Goal: Task Accomplishment & Management: Manage account settings

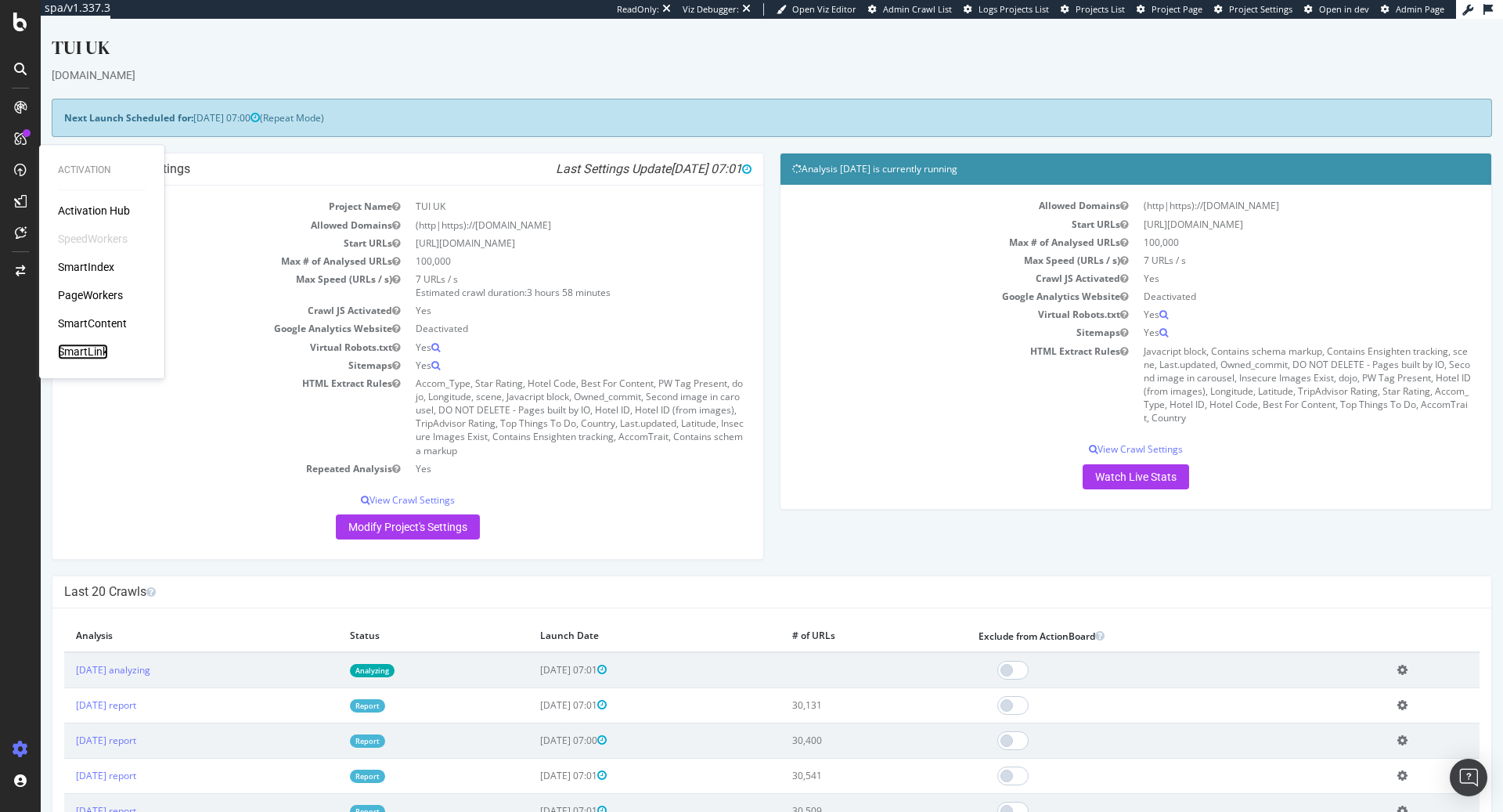
click at [104, 354] on div "SmartLink" at bounding box center [82, 351] width 50 height 16
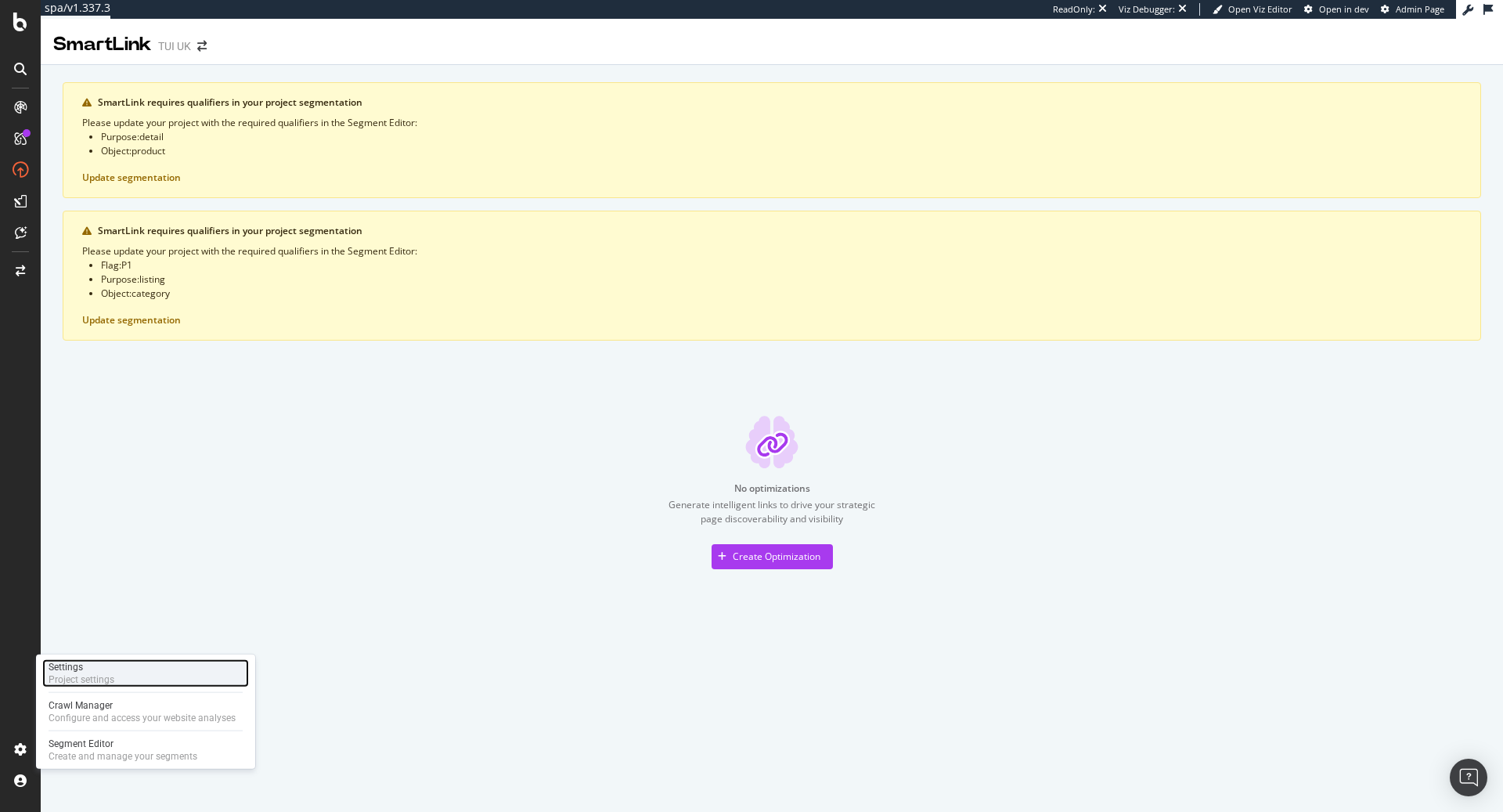
click at [119, 672] on div "Settings Project settings" at bounding box center [146, 673] width 207 height 28
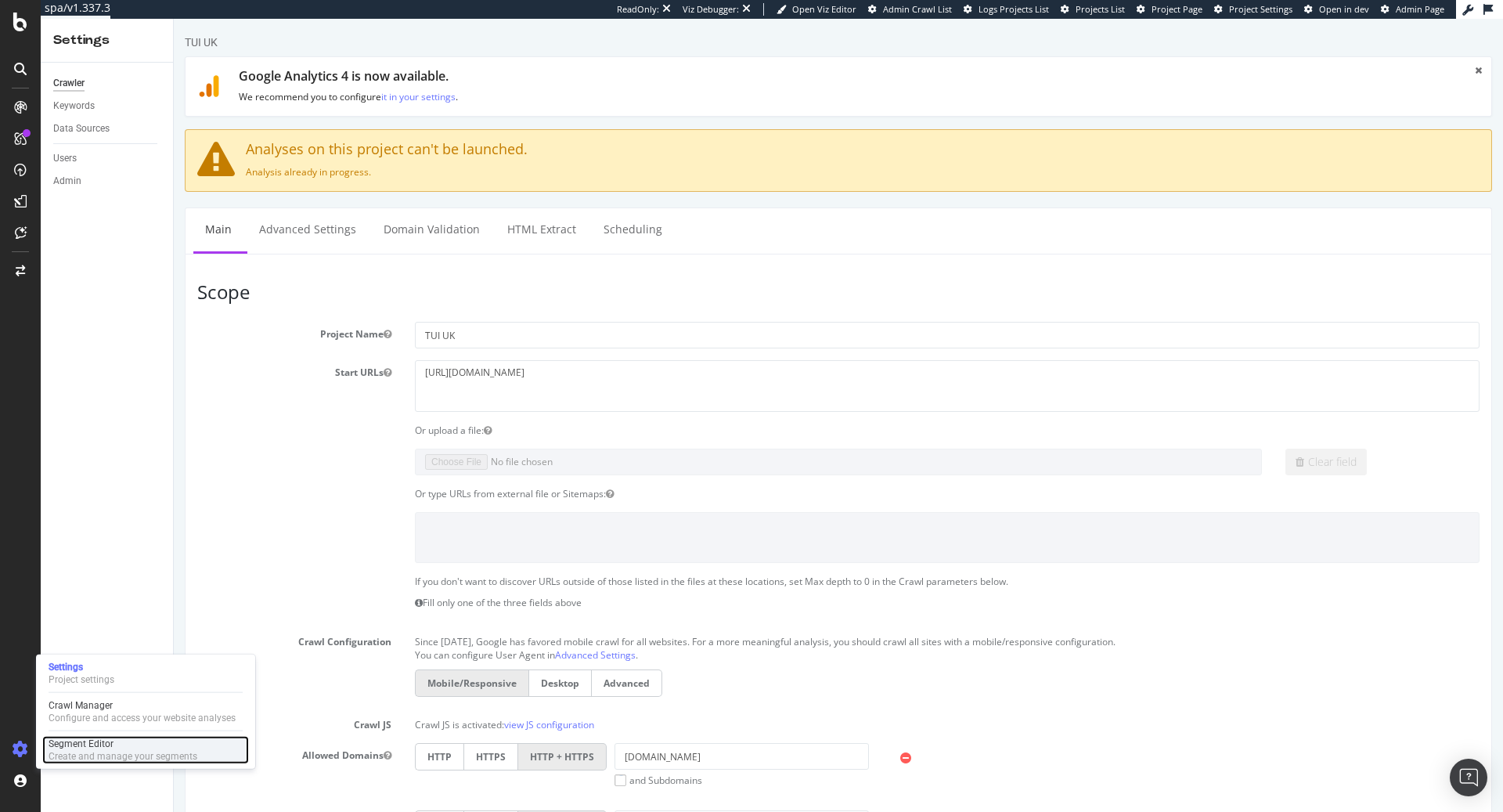
click at [73, 740] on div "Segment Editor" at bounding box center [122, 743] width 148 height 13
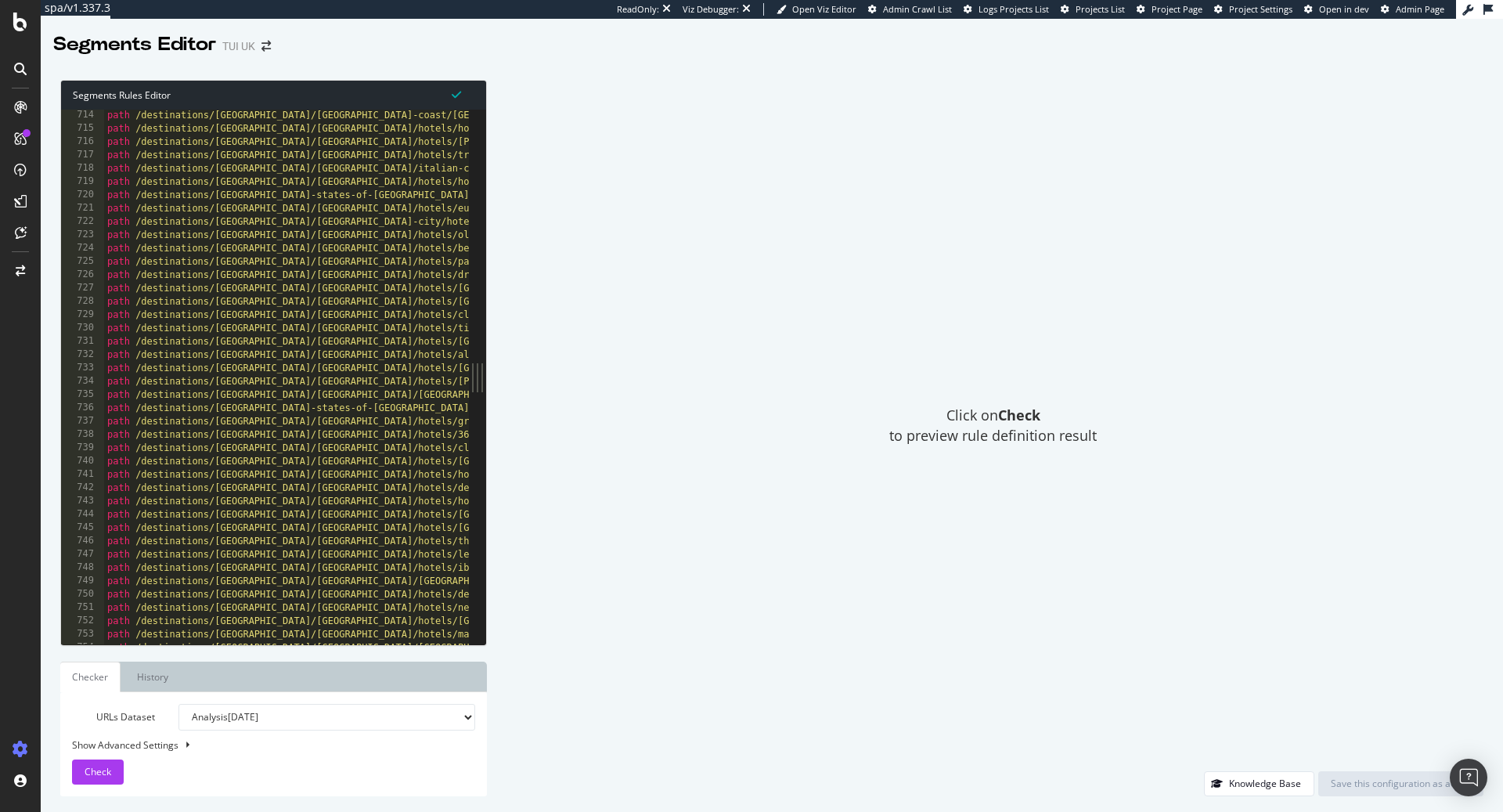
scroll to position [2054, 0]
click at [294, 429] on div "path /destinations/portugal/estoril-coast/lisbon/hotels/mundial.html path /dest…" at bounding box center [524, 390] width 841 height 563
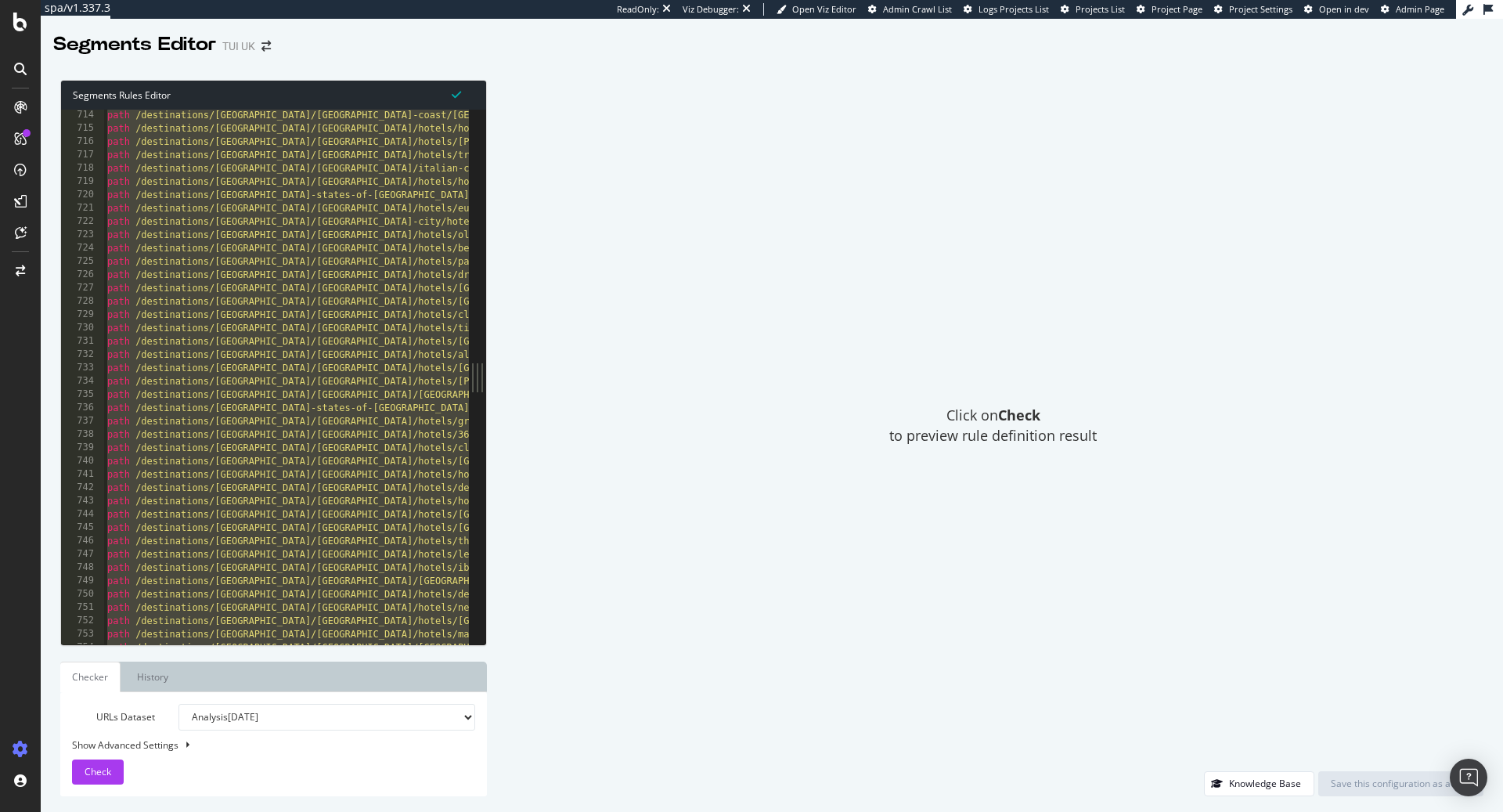
click at [326, 395] on div "path /destinations/portugal/estoril-coast/lisbon/hotels/mundial.html path /dest…" at bounding box center [524, 390] width 841 height 563
click at [366, 375] on div "path /destinations/portugal/estoril-coast/lisbon/hotels/mundial.html path /dest…" at bounding box center [524, 390] width 841 height 563
click at [390, 221] on div "path /destinations/portugal/estoril-coast/lisbon/hotels/mundial.html path /dest…" at bounding box center [524, 390] width 841 height 563
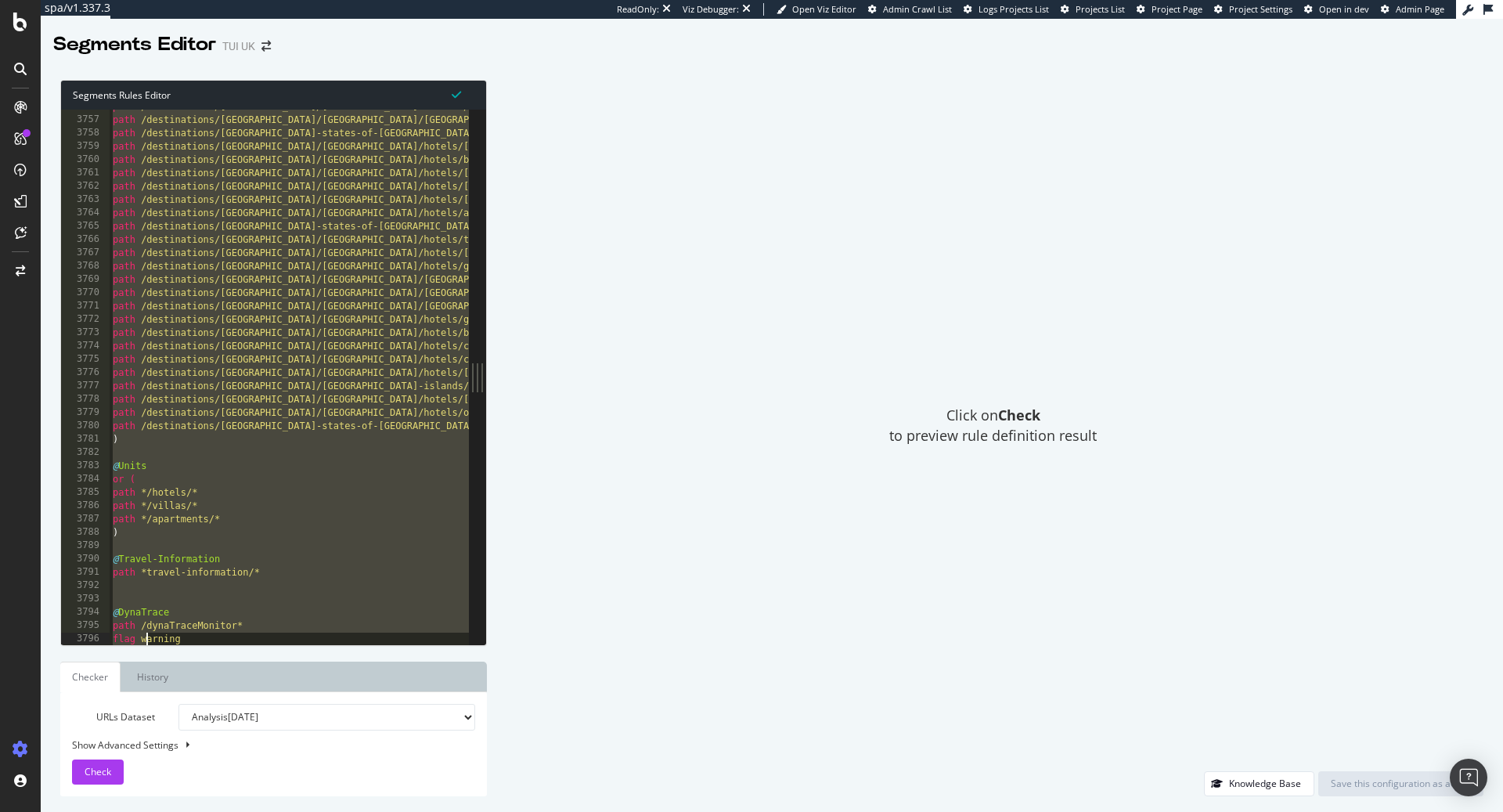
scroll to position [0, 0]
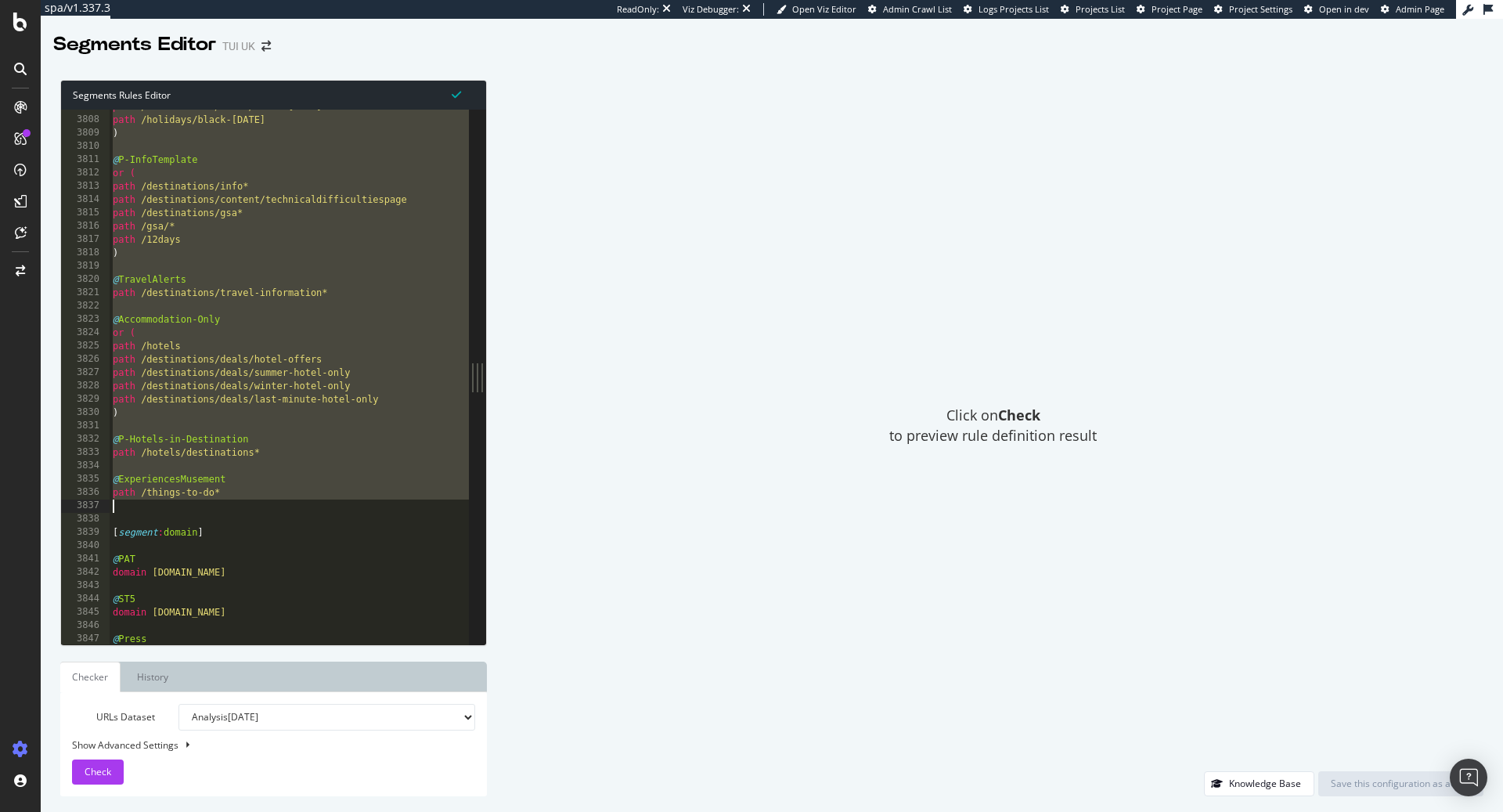
drag, startPoint x: 101, startPoint y: 114, endPoint x: 283, endPoint y: 501, distance: 427.7
click at [283, 501] on div "path /destinations/deals/black-friday path /holidays/black-friday ) @ P-InfoTem…" at bounding box center [530, 381] width 841 height 563
type textarea "path /things-to-do*"
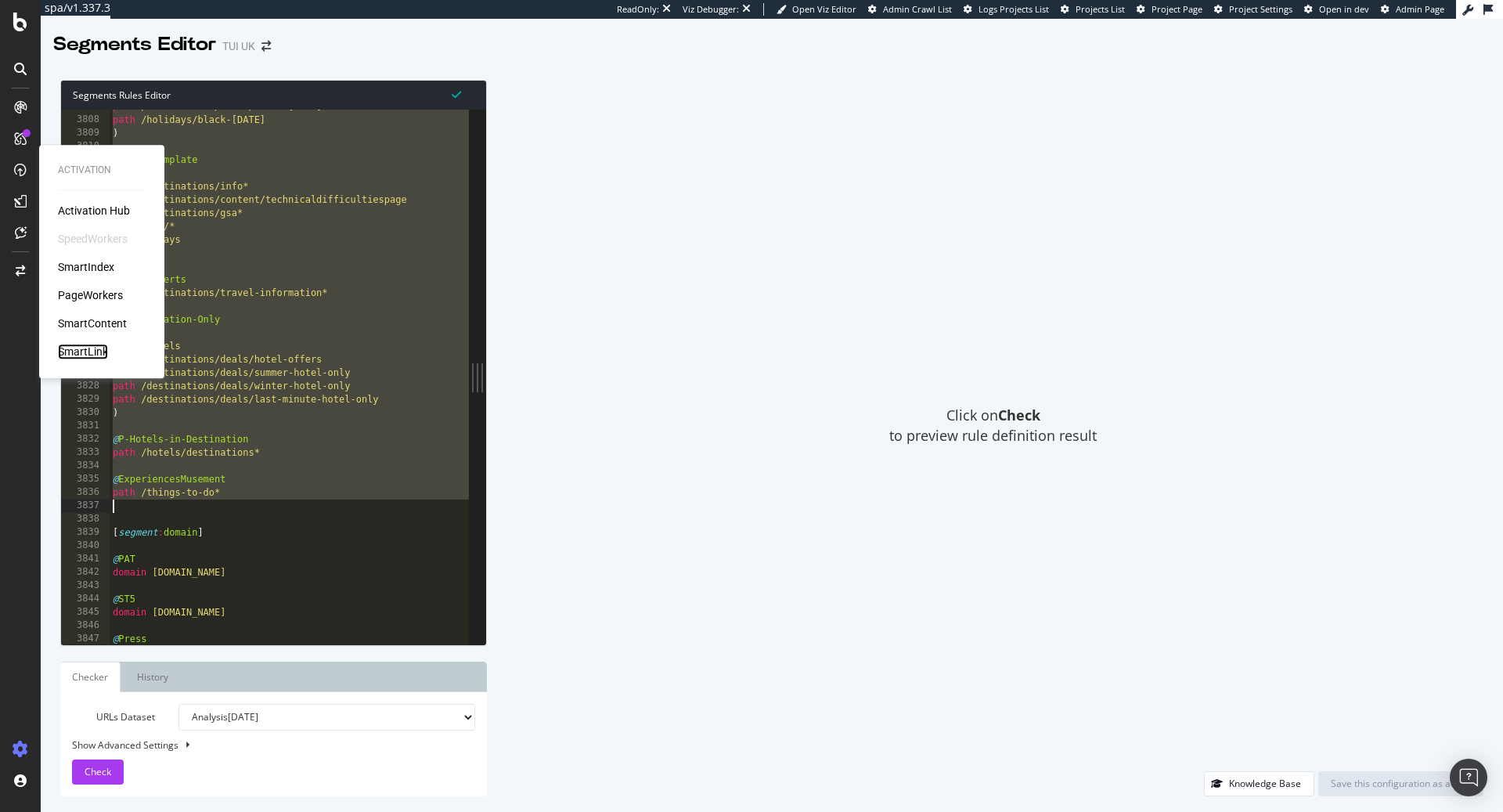
click at [96, 349] on div "SmartLink" at bounding box center [82, 351] width 50 height 16
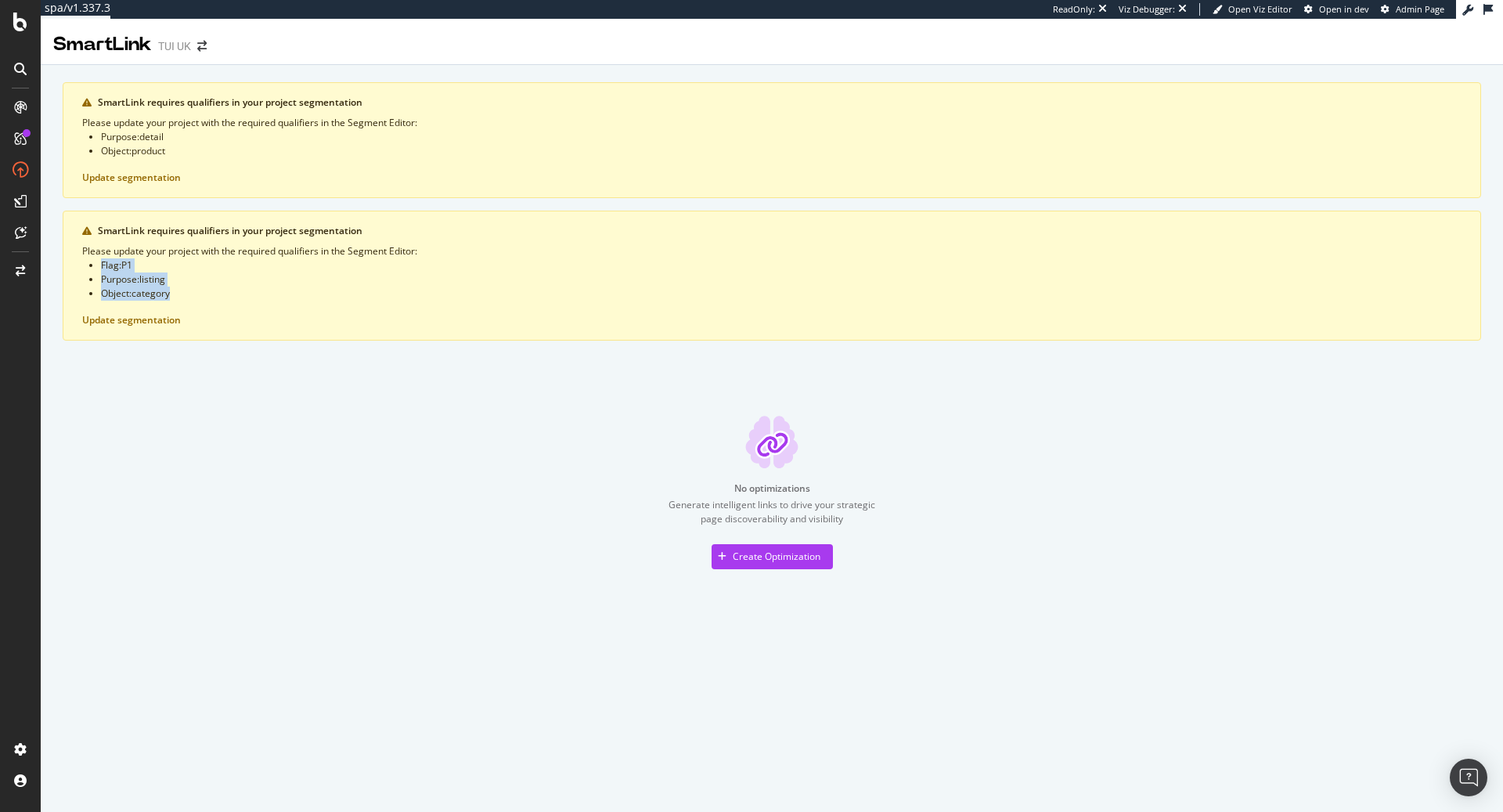
drag, startPoint x: 182, startPoint y: 291, endPoint x: 98, endPoint y: 266, distance: 87.6
click at [99, 264] on ul "Flag : P1 Purpose : listing Object : category" at bounding box center [772, 279] width 1380 height 43
copy ul "Flag : P1 Purpose : listing Object : category"
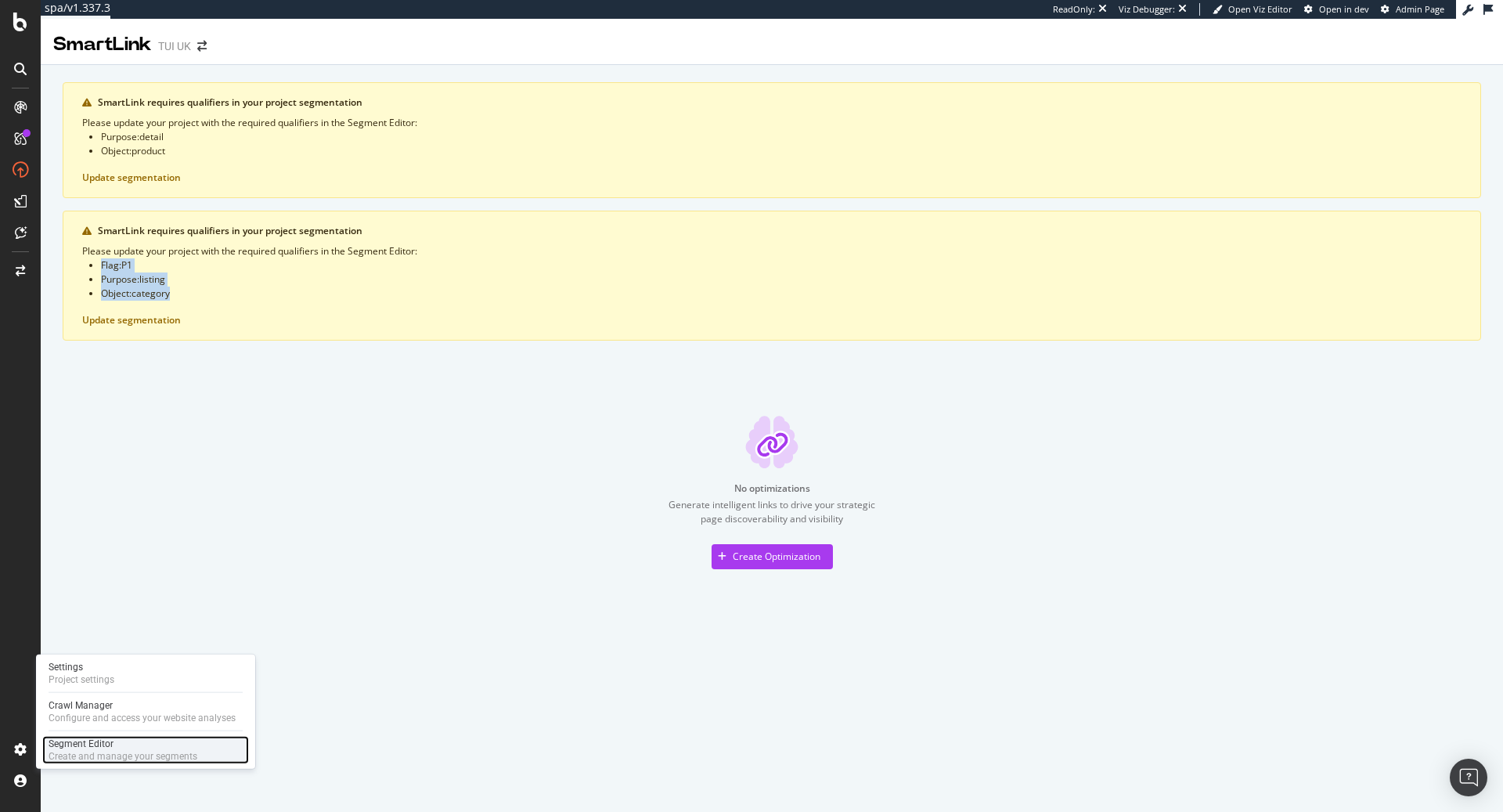
click at [84, 754] on div "Create and manage your segments" at bounding box center [122, 756] width 148 height 13
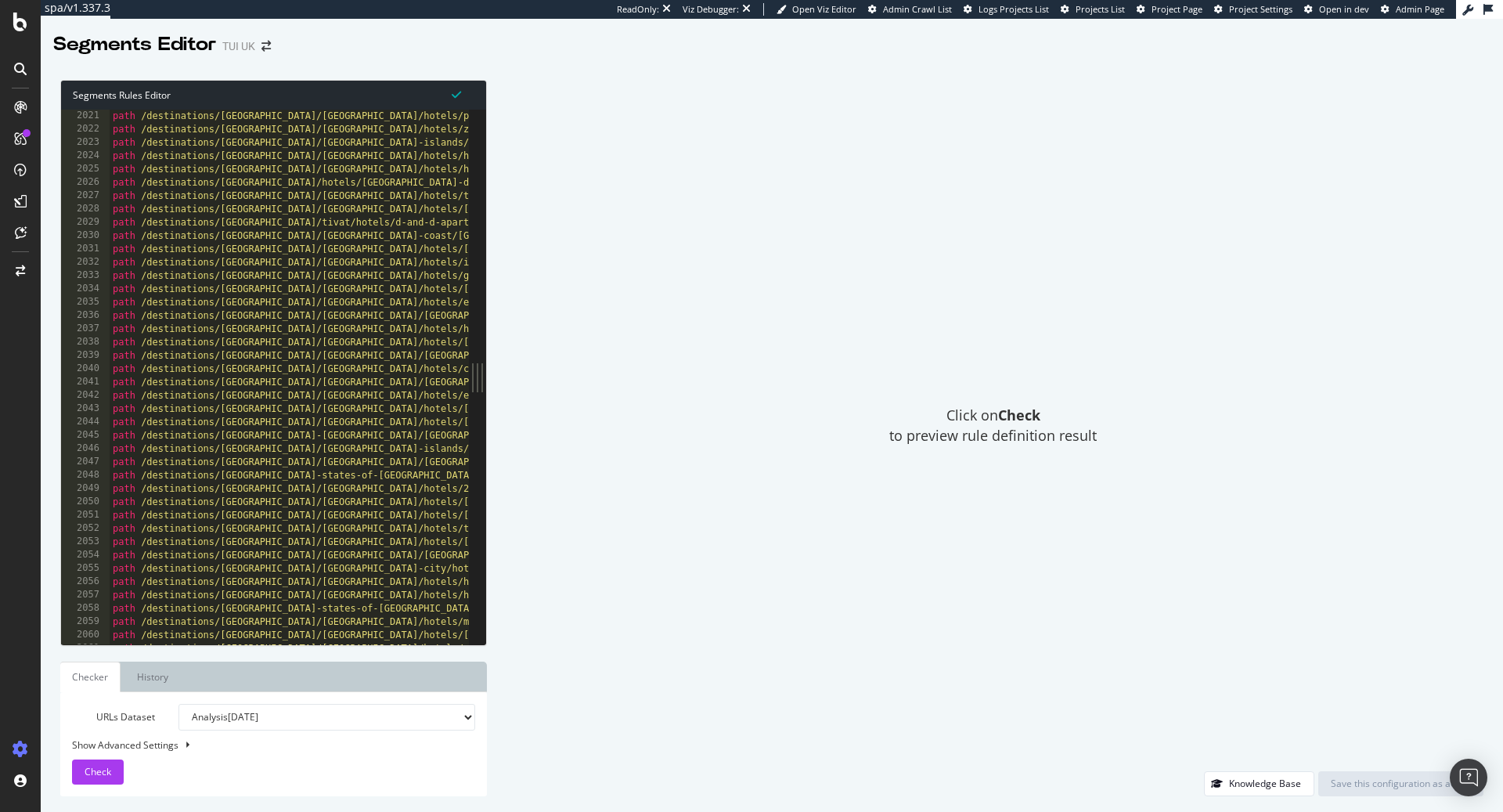
scroll to position [5818, 0]
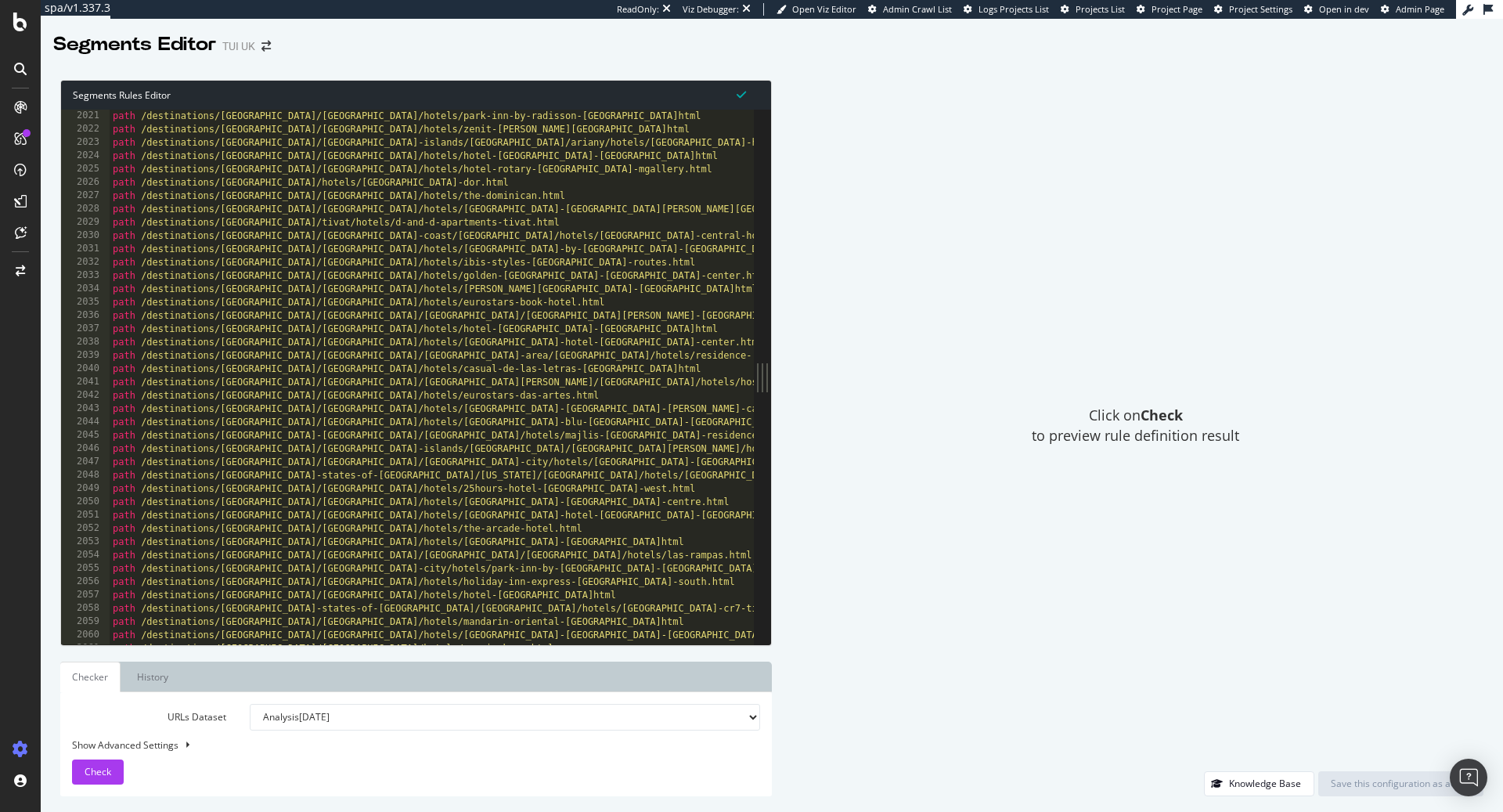
drag, startPoint x: 478, startPoint y: 381, endPoint x: 893, endPoint y: 399, distance: 415.4
click at [893, 399] on div "Segments Rules Editor 2020 2021 2022 2023 2024 2025 2026 2027 2028 2029 2030 20…" at bounding box center [772, 437] width 1463 height 747
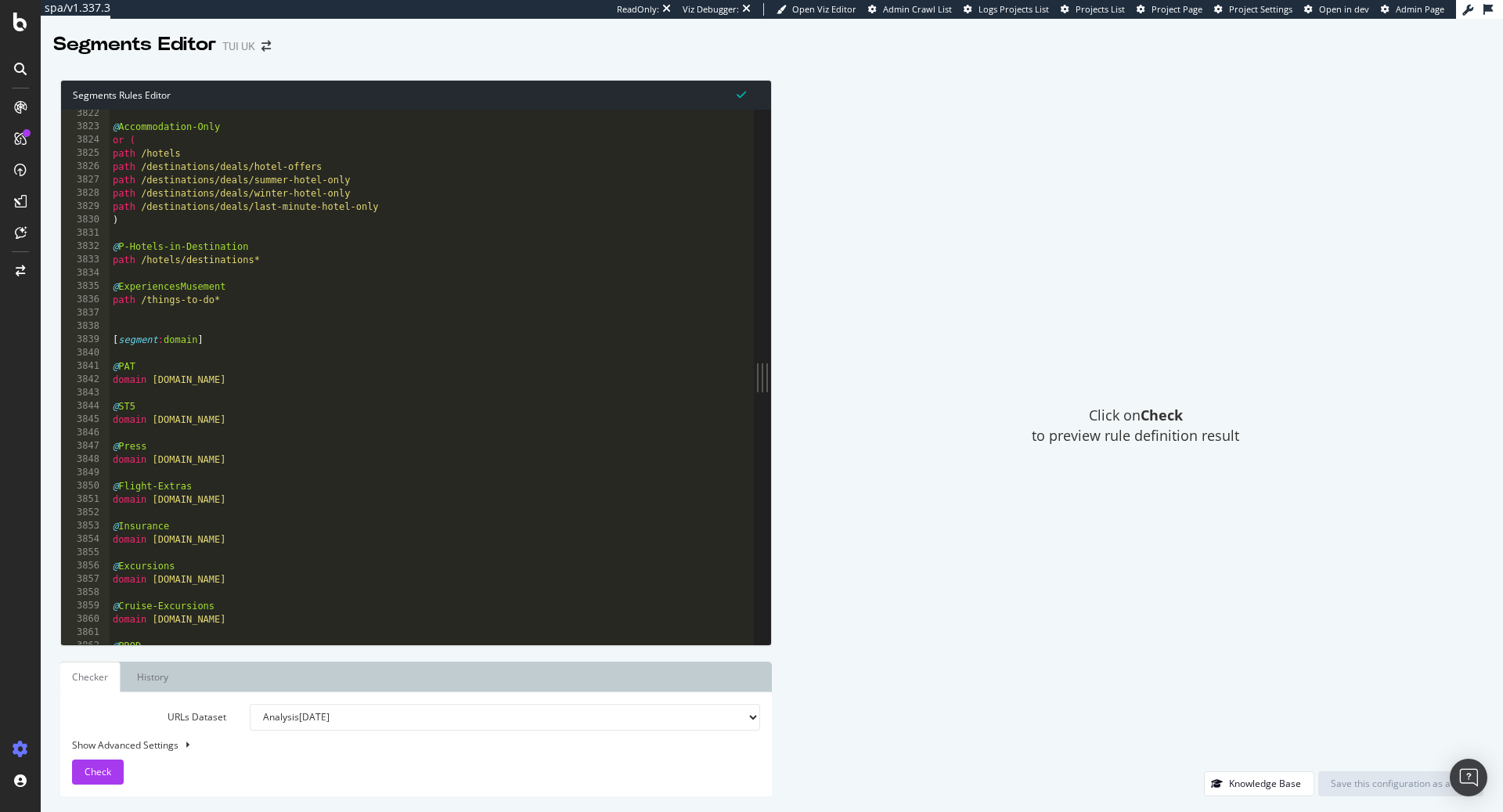
scroll to position [11007, 0]
click at [152, 321] on div "@ Accommodation-Only or ( path /hotels path /destinations/deals/hotel-offers pa…" at bounding box center [530, 389] width 841 height 563
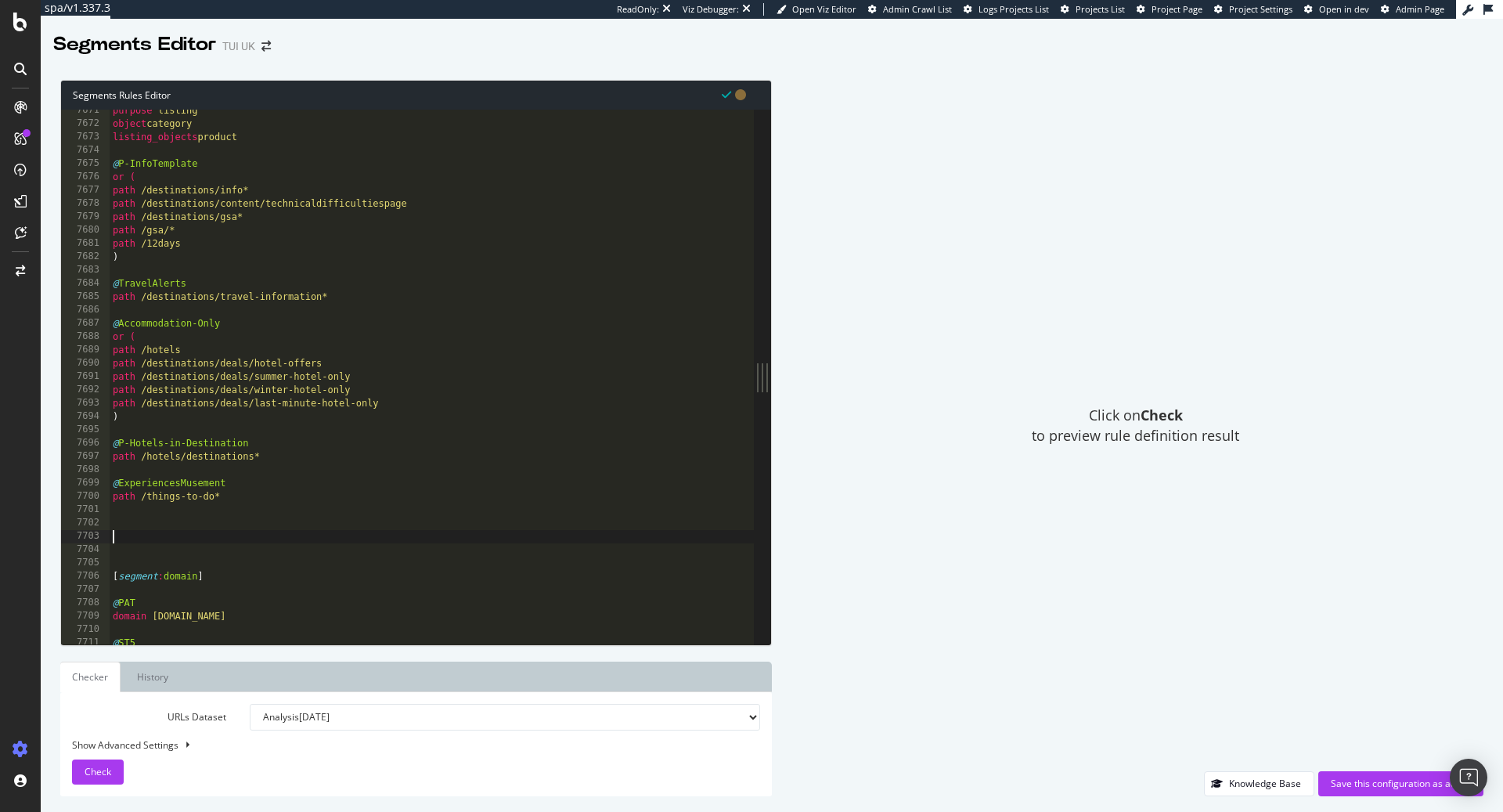
scroll to position [15405, 0]
click at [97, 776] on span "Check" at bounding box center [98, 771] width 27 height 13
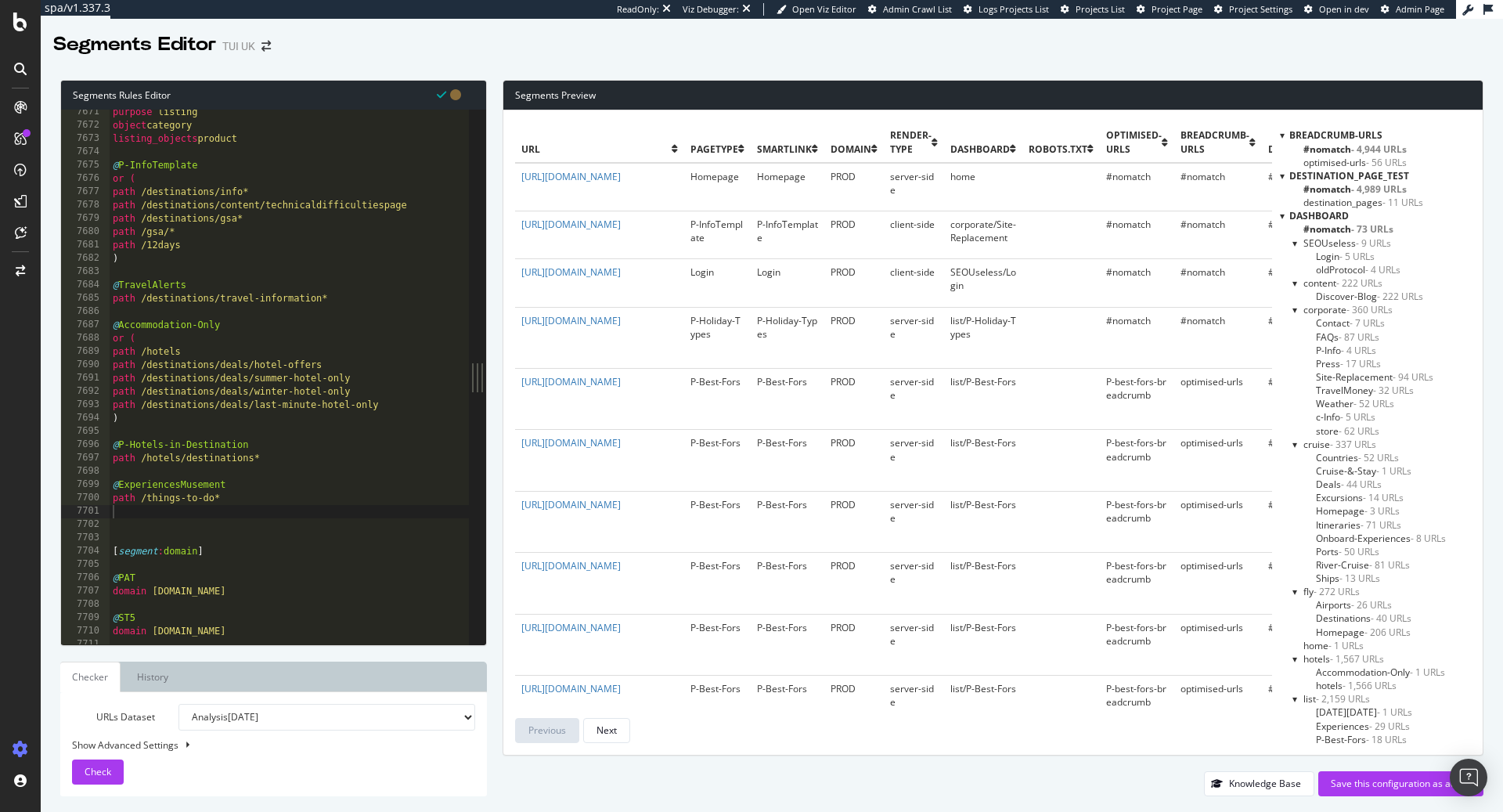
scroll to position [15407, 0]
click at [1356, 136] on span "Breadcrumb-URLs" at bounding box center [1336, 135] width 93 height 13
click at [1284, 136] on div at bounding box center [1283, 135] width 5 height 13
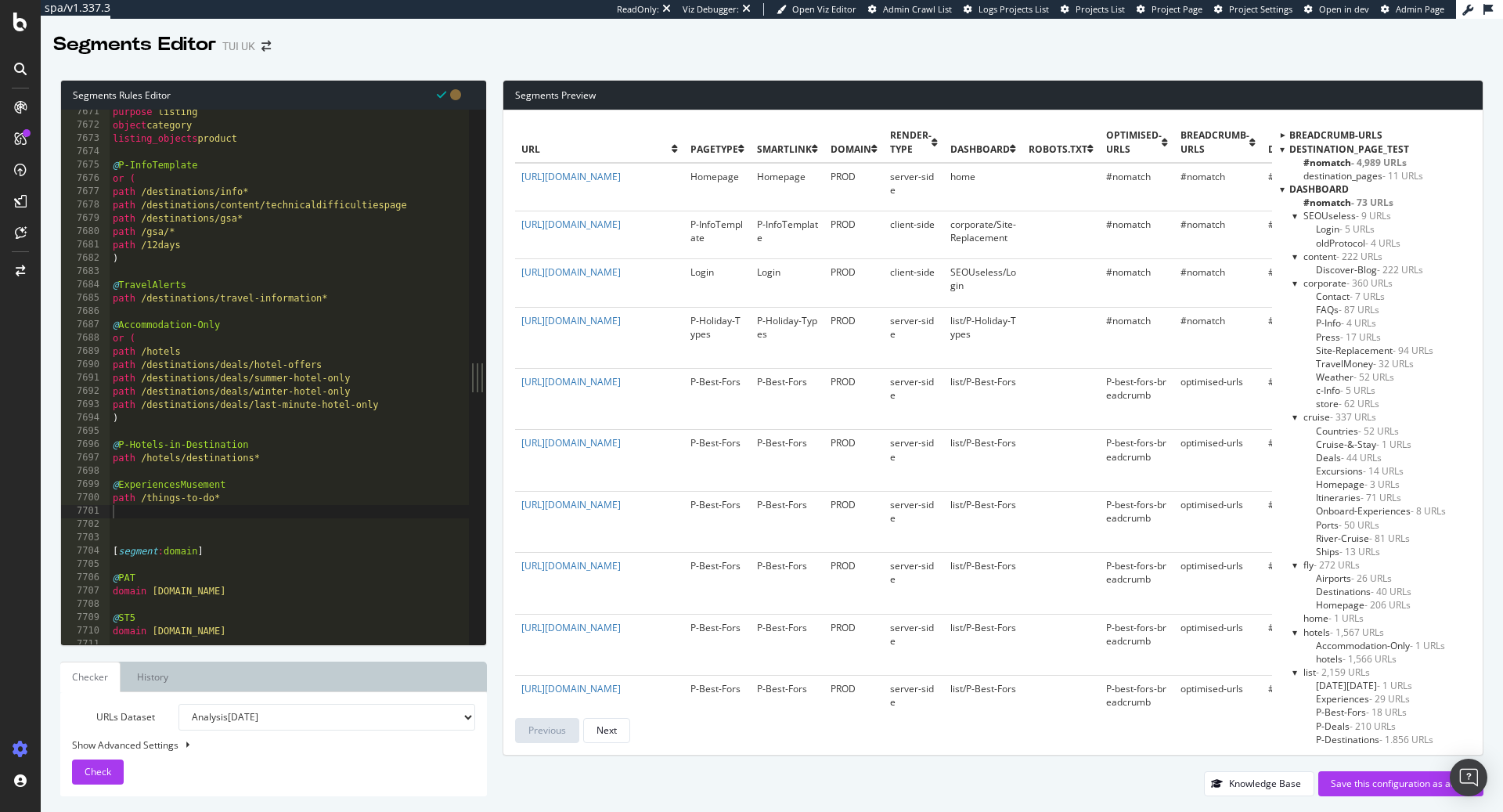
click at [1284, 144] on div at bounding box center [1283, 149] width 5 height 13
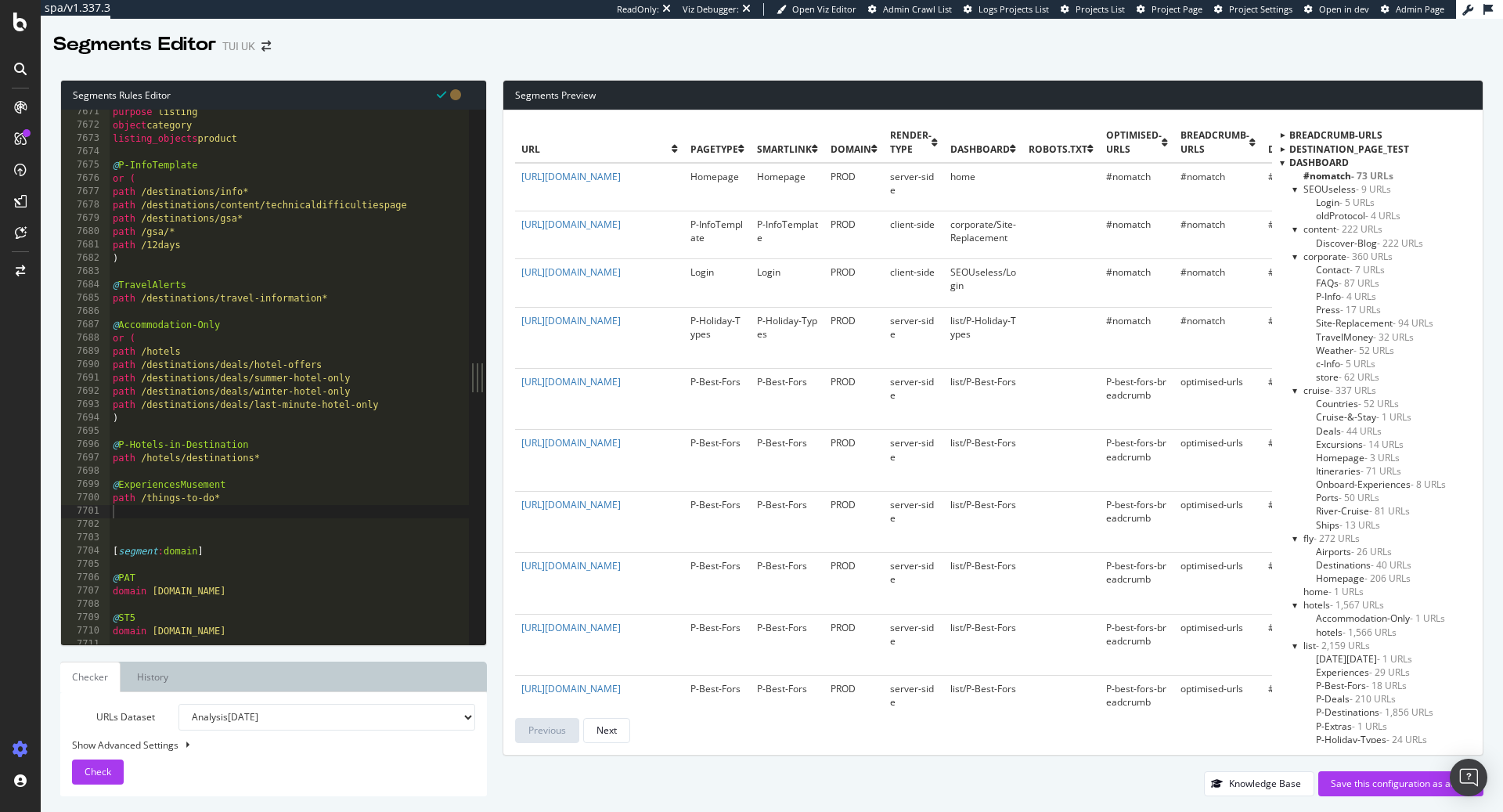
click at [1285, 160] on div at bounding box center [1283, 162] width 5 height 13
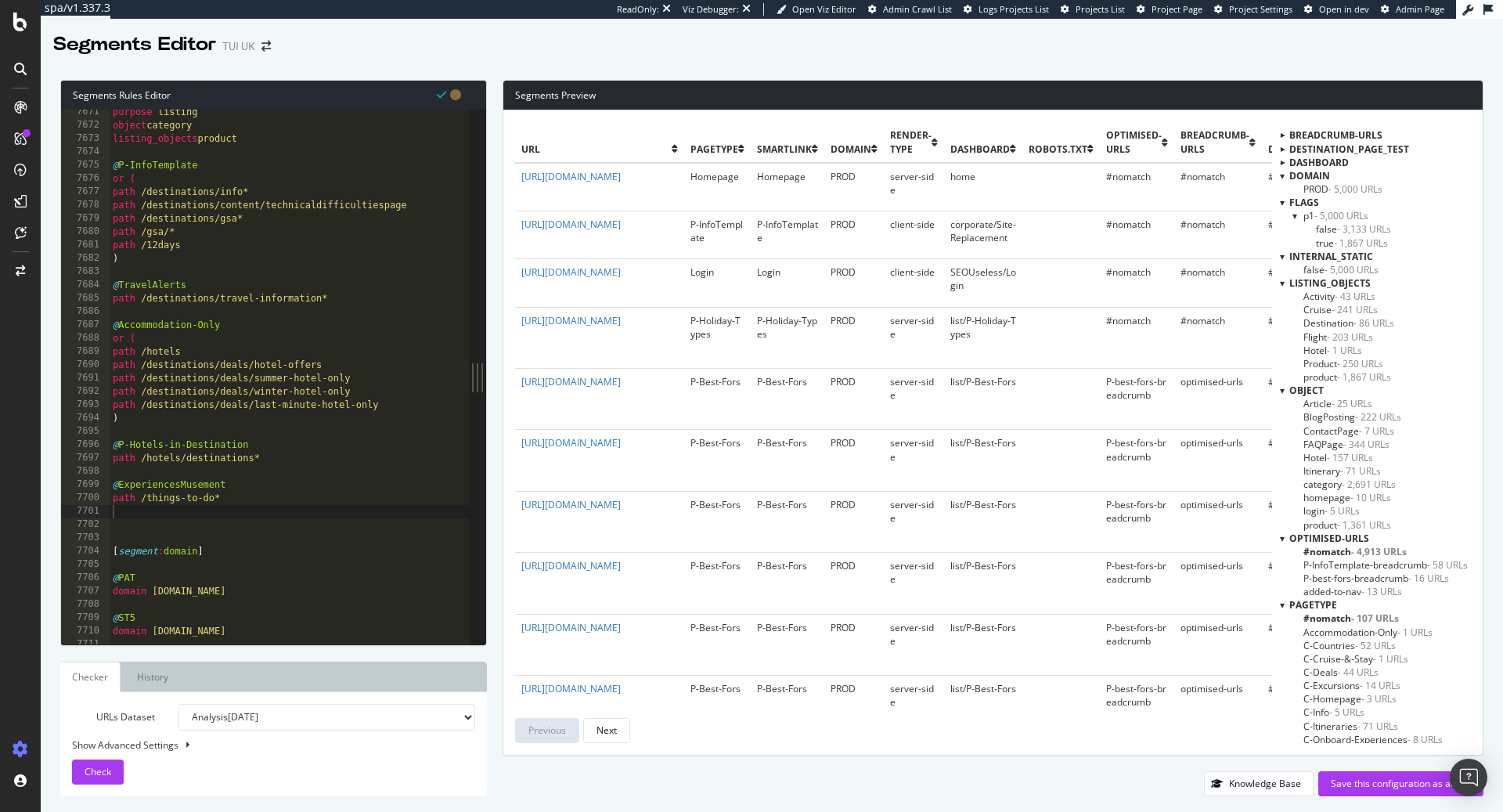
click at [1285, 201] on div at bounding box center [1283, 202] width 5 height 13
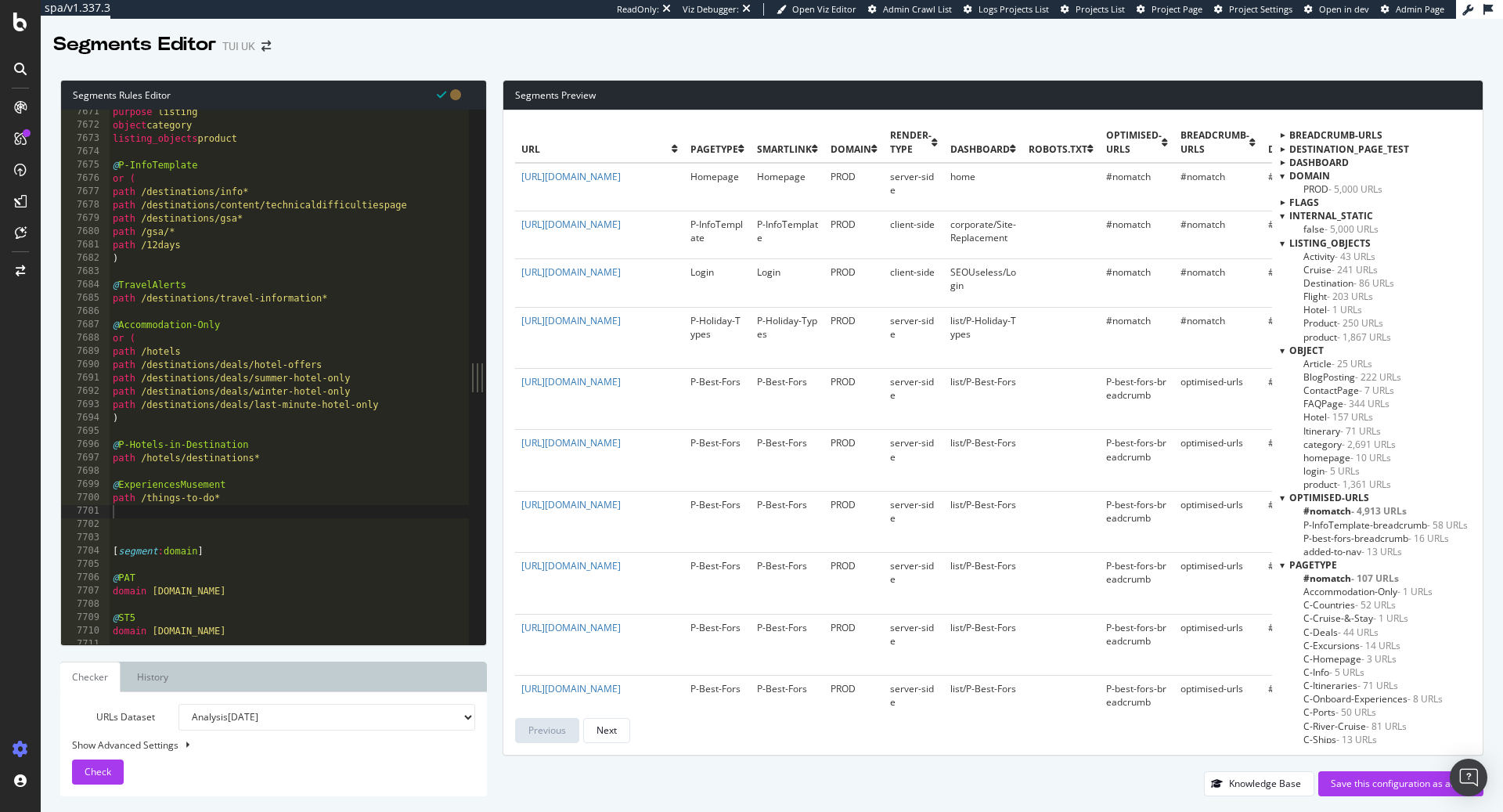
click at [1283, 178] on div at bounding box center [1283, 175] width 5 height 13
click at [1284, 203] on div at bounding box center [1283, 202] width 5 height 13
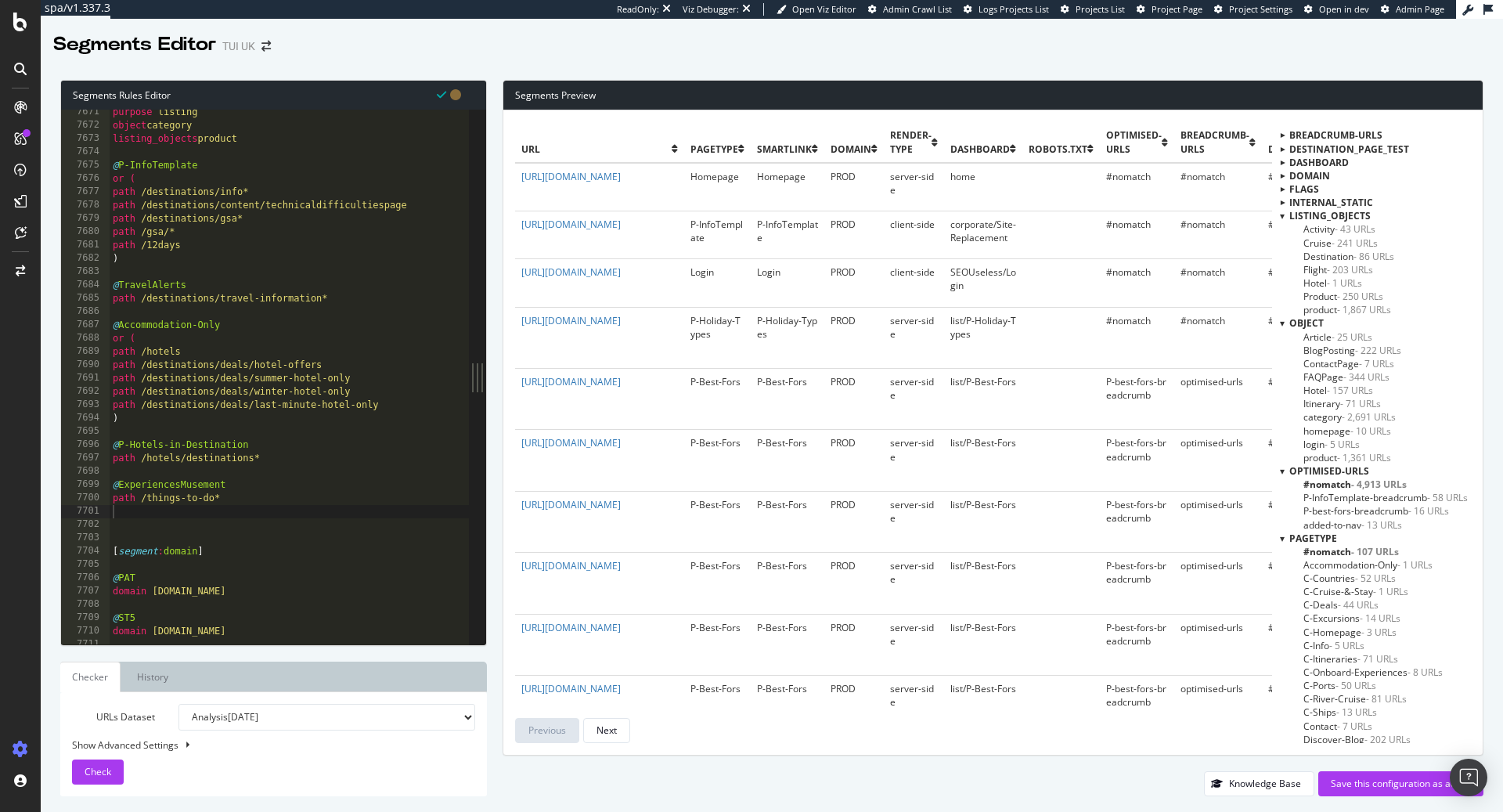
click at [1285, 215] on div at bounding box center [1283, 215] width 5 height 13
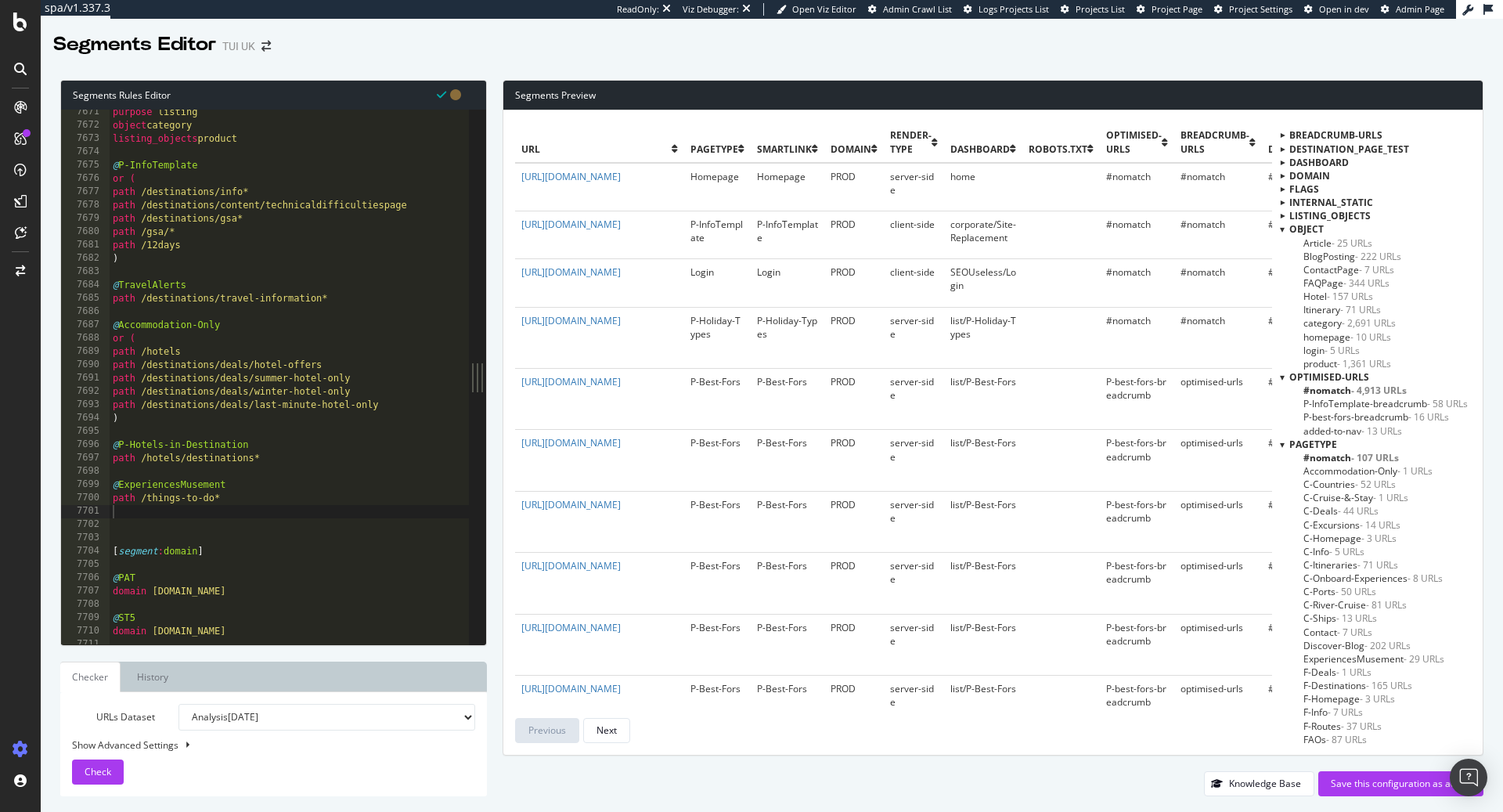
click at [1283, 226] on div at bounding box center [1283, 229] width 5 height 13
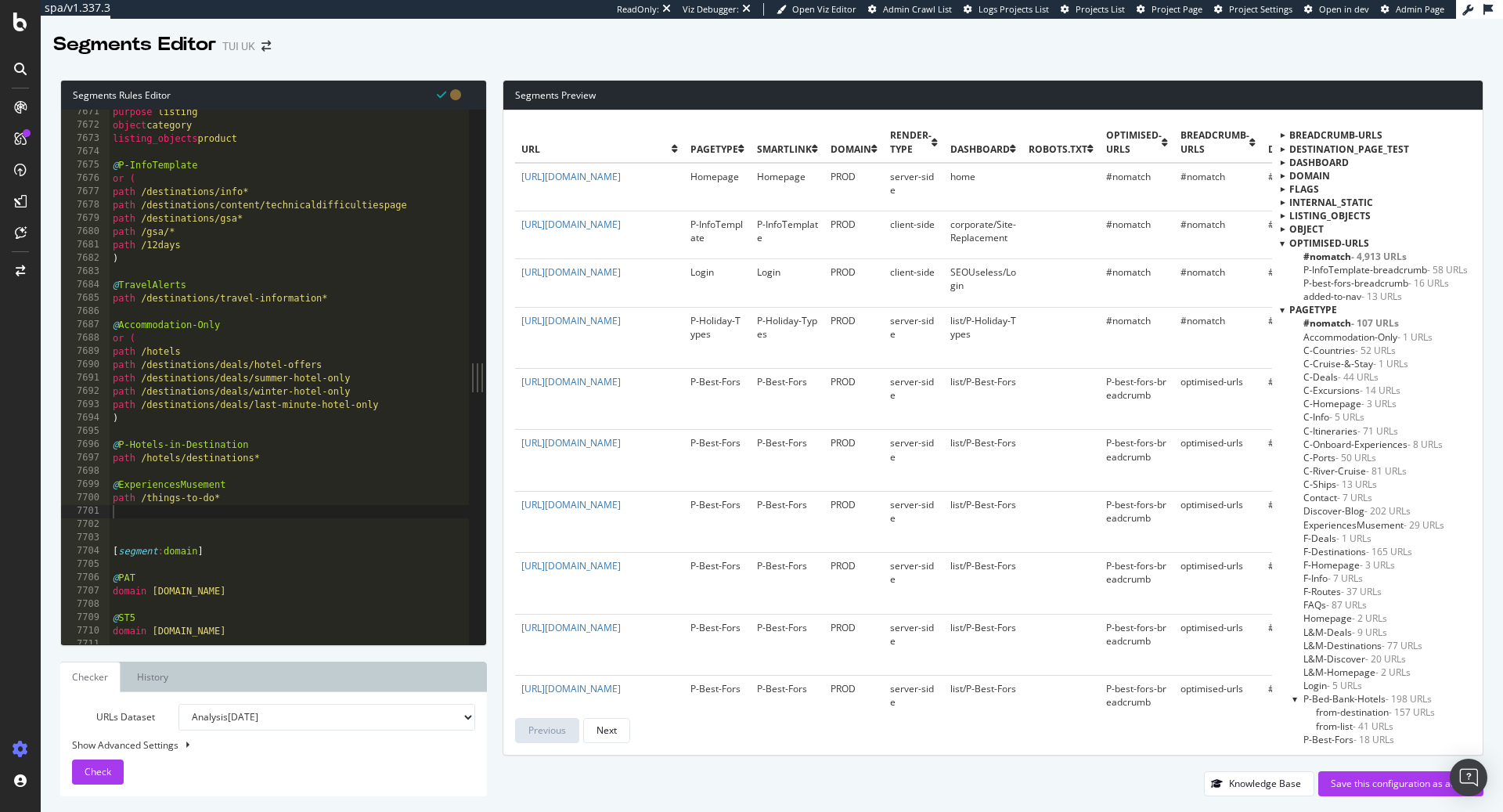
click at [1284, 241] on div at bounding box center [1283, 243] width 5 height 13
click at [1287, 256] on div "pagetype" at bounding box center [1376, 256] width 191 height 13
click at [1282, 256] on div at bounding box center [1283, 256] width 5 height 13
click at [1284, 274] on div at bounding box center [1283, 269] width 5 height 13
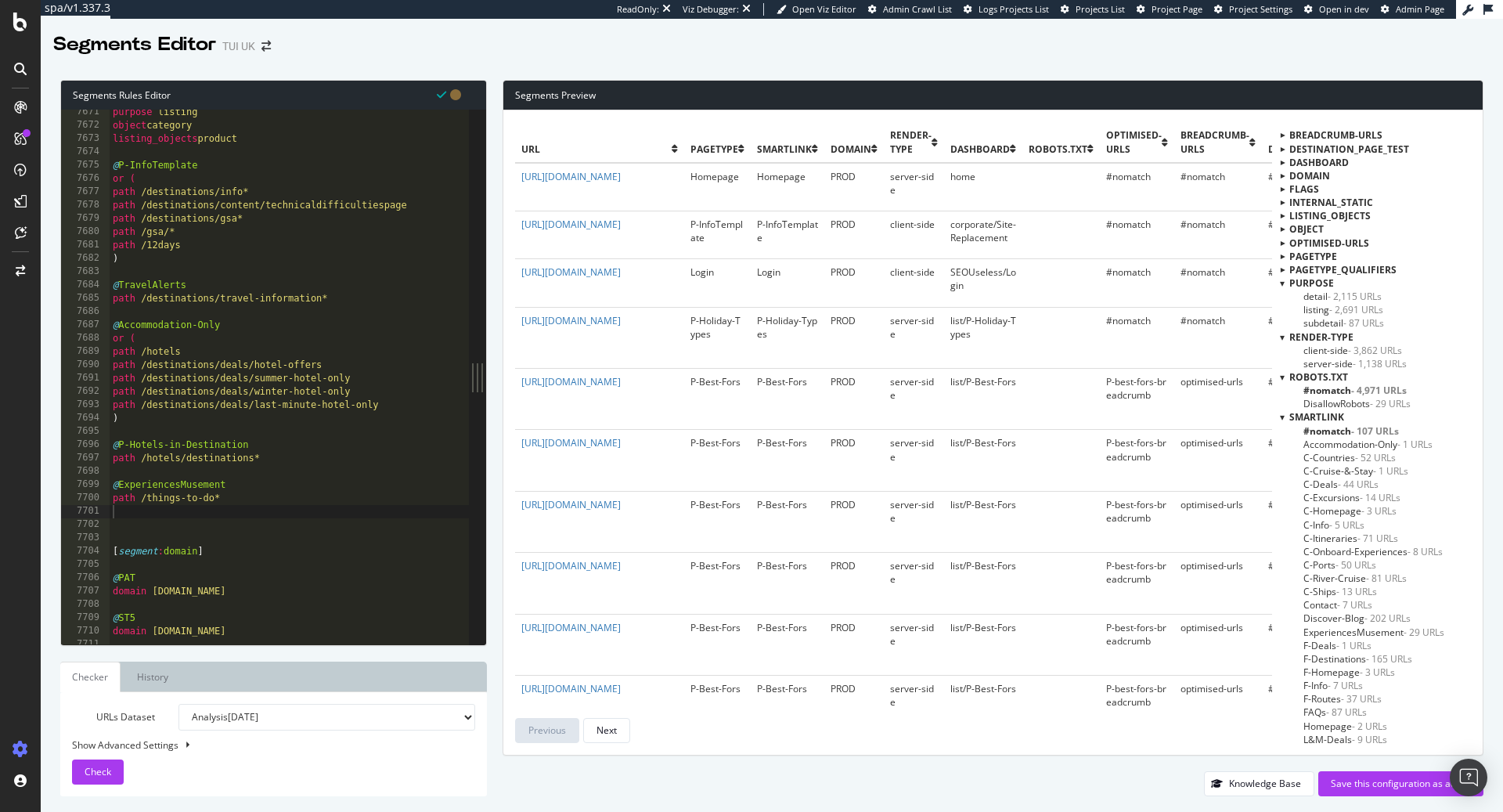
click at [1284, 282] on div at bounding box center [1283, 283] width 5 height 13
click at [1284, 295] on div at bounding box center [1283, 296] width 5 height 13
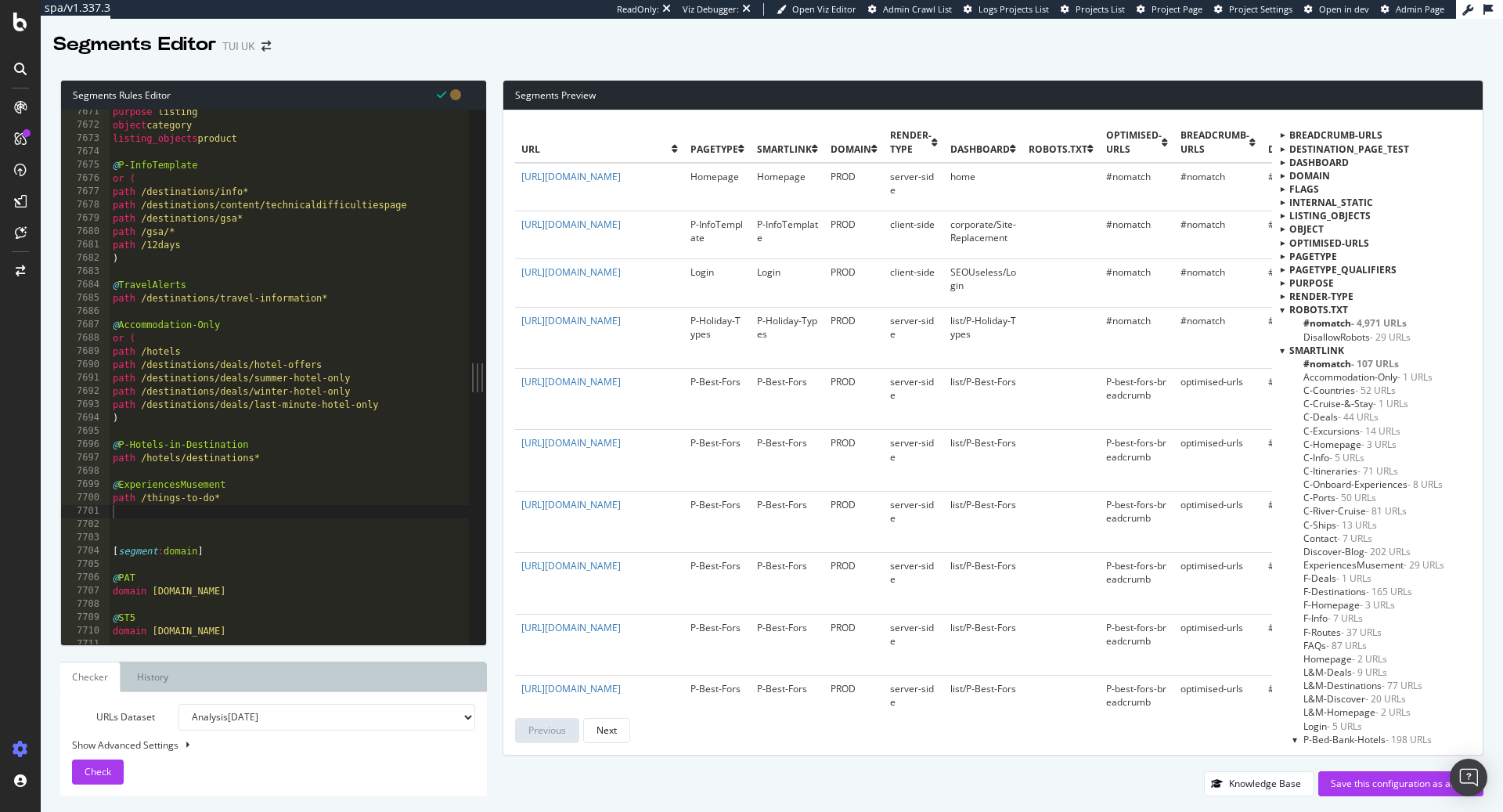
click at [1285, 307] on div at bounding box center [1283, 309] width 5 height 13
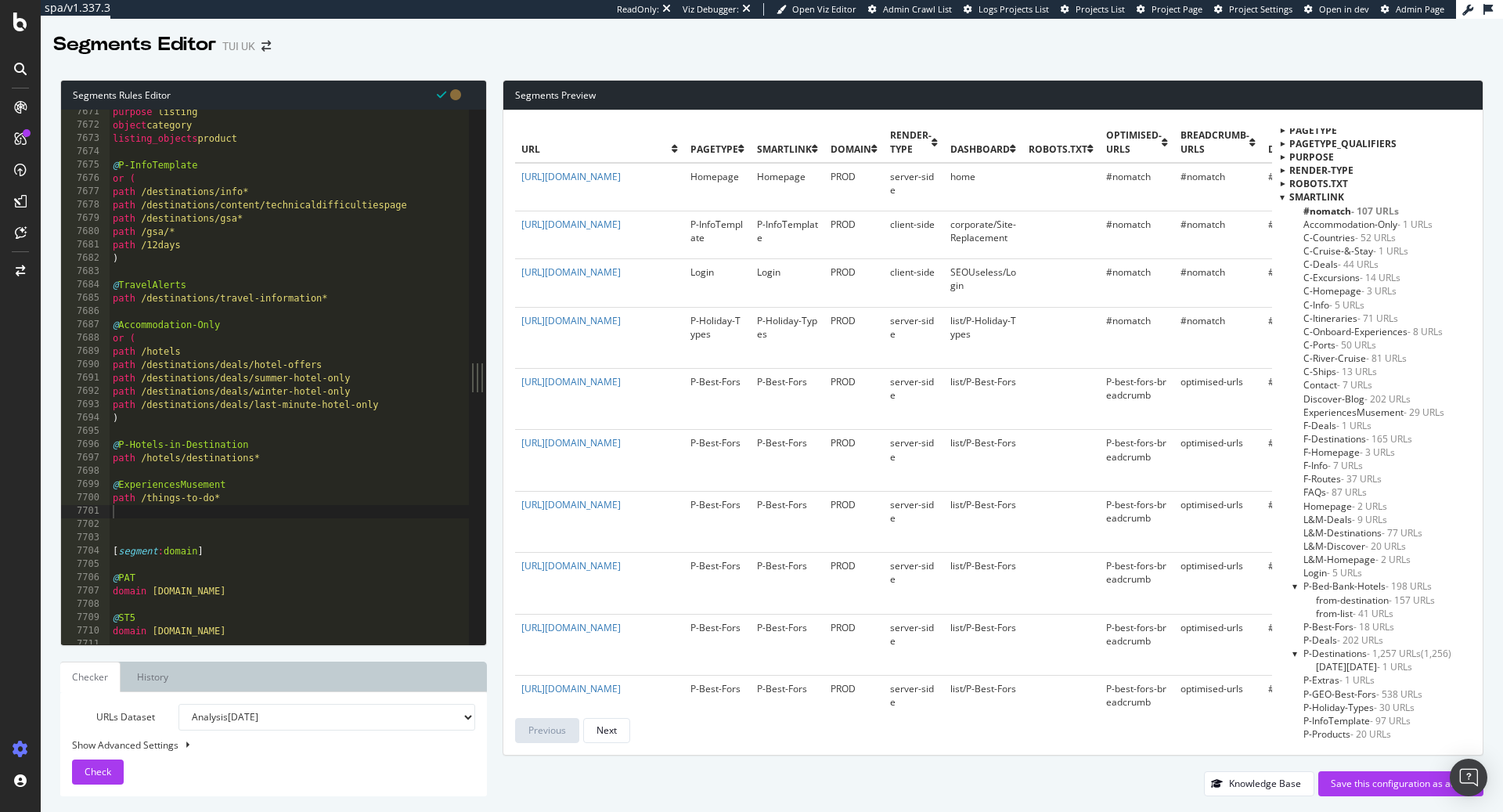
scroll to position [51, 0]
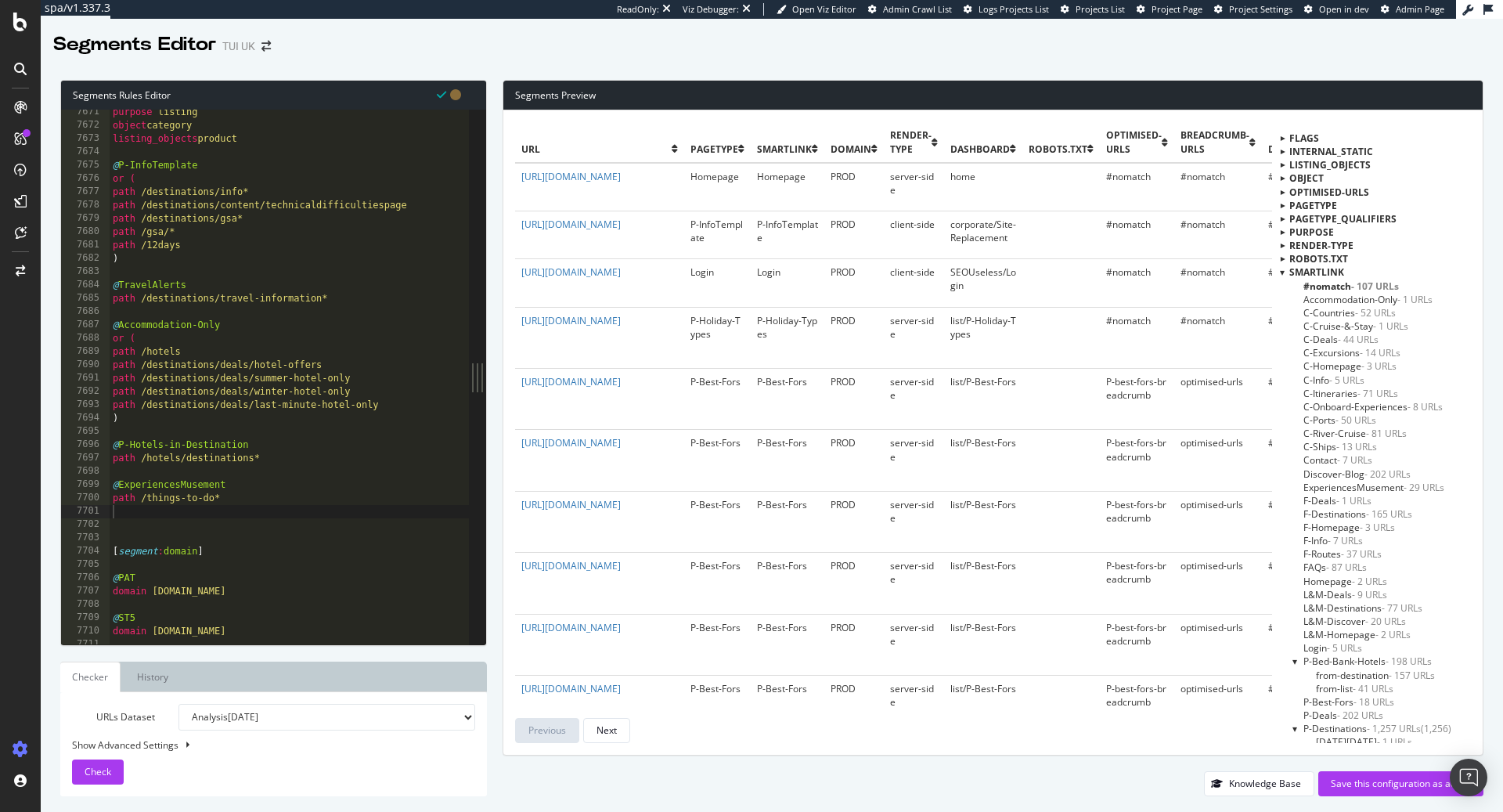
click at [1283, 271] on div at bounding box center [1283, 271] width 5 height 13
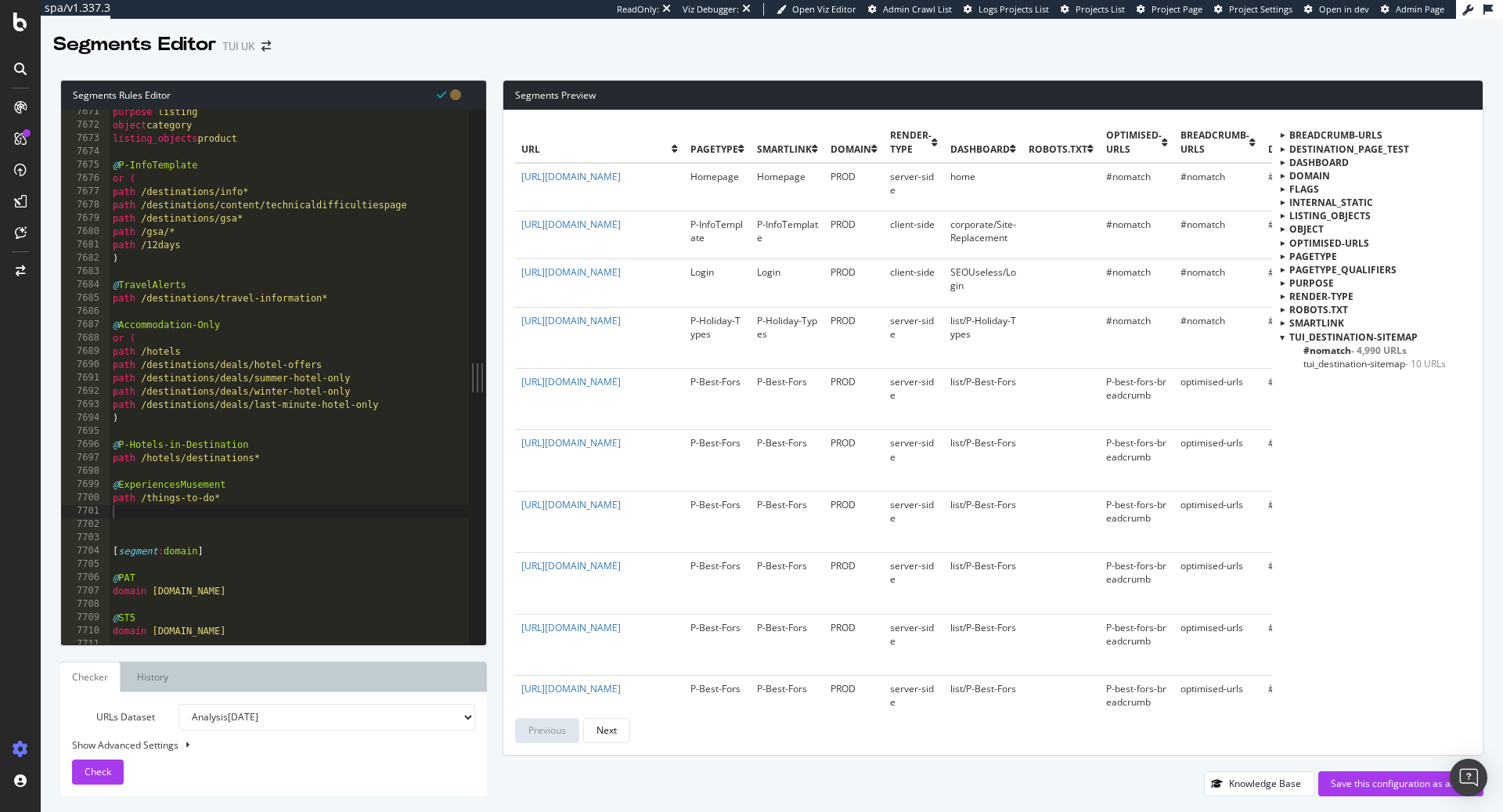
click at [1284, 339] on div at bounding box center [1283, 337] width 5 height 13
click at [1391, 776] on div "Save this configuration as active" at bounding box center [1401, 784] width 141 height 24
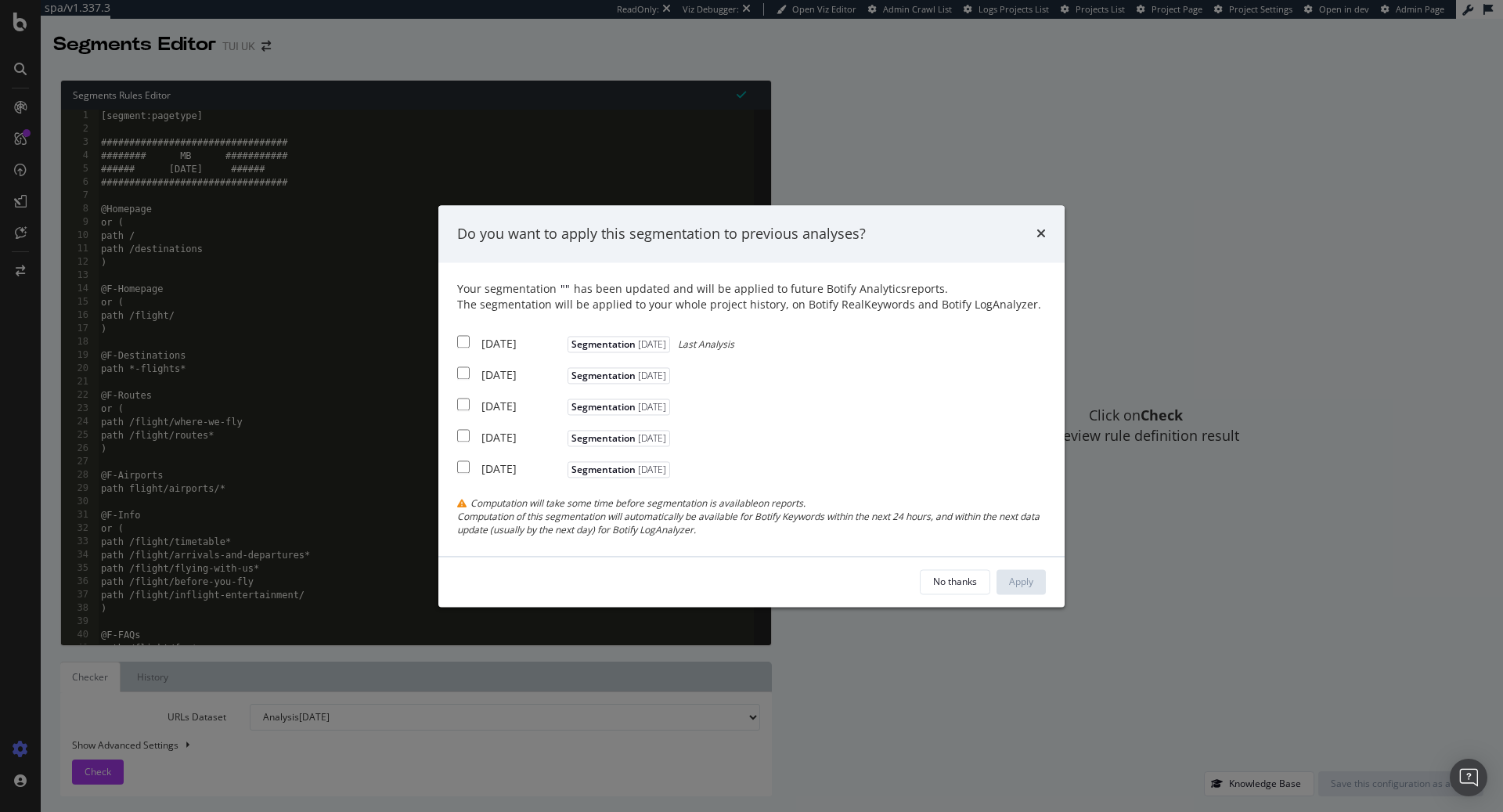
click at [465, 339] on input "modal" at bounding box center [463, 342] width 13 height 13
checkbox input "true"
click at [1030, 580] on div "Apply" at bounding box center [1021, 581] width 24 height 13
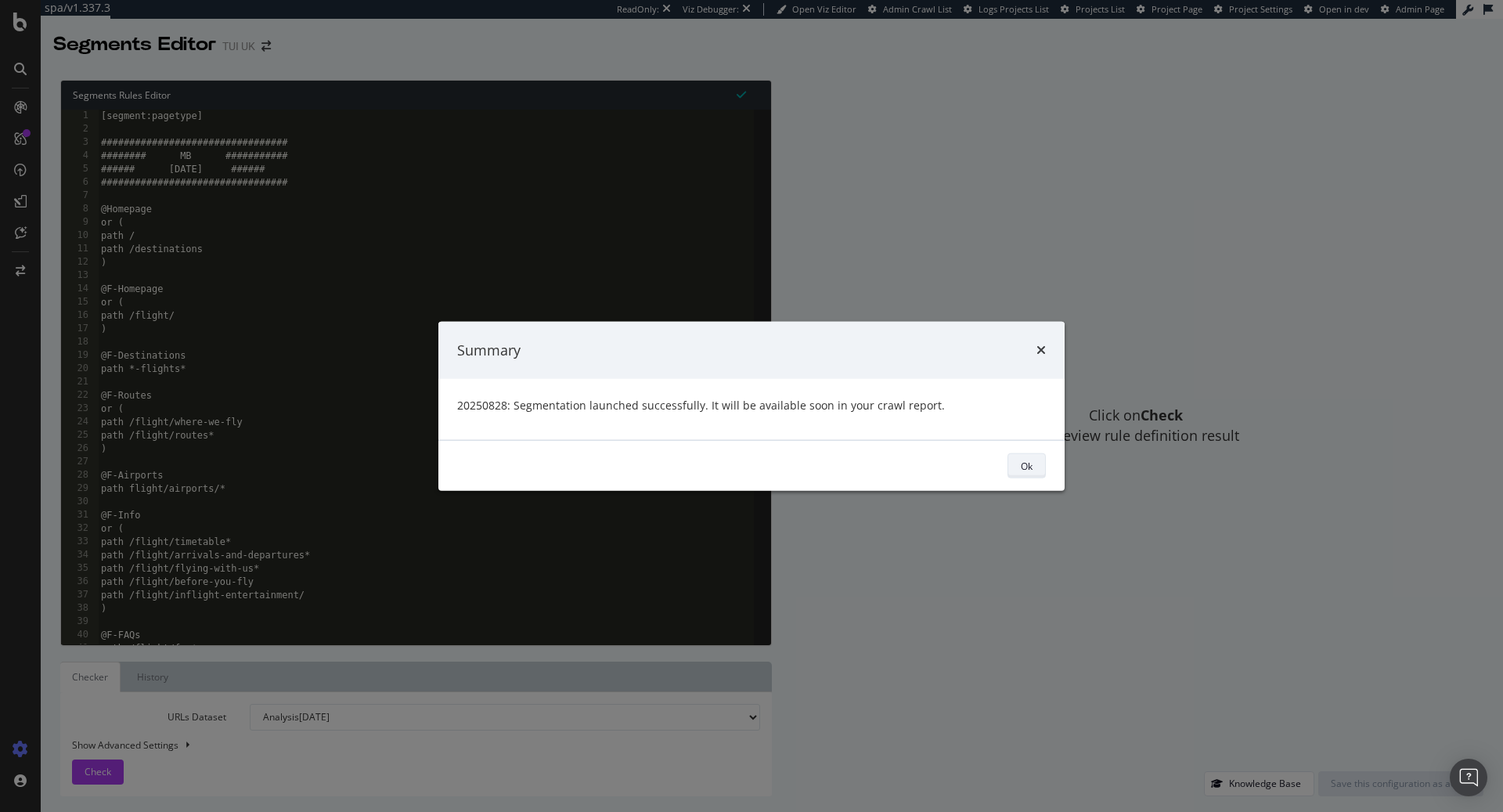
click at [1036, 460] on button "Ok" at bounding box center [1027, 466] width 39 height 25
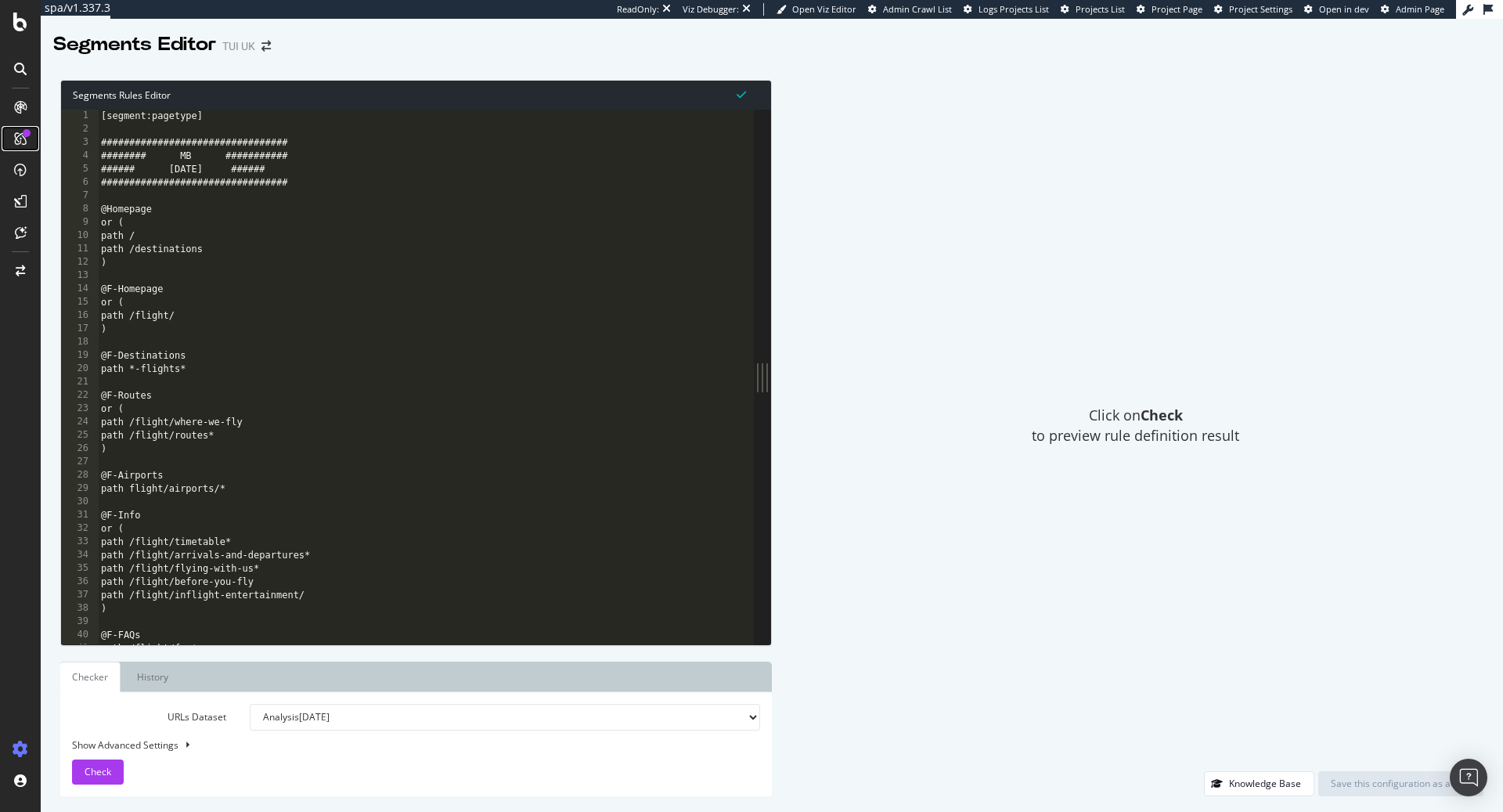
click at [26, 134] on div at bounding box center [27, 133] width 8 height 8
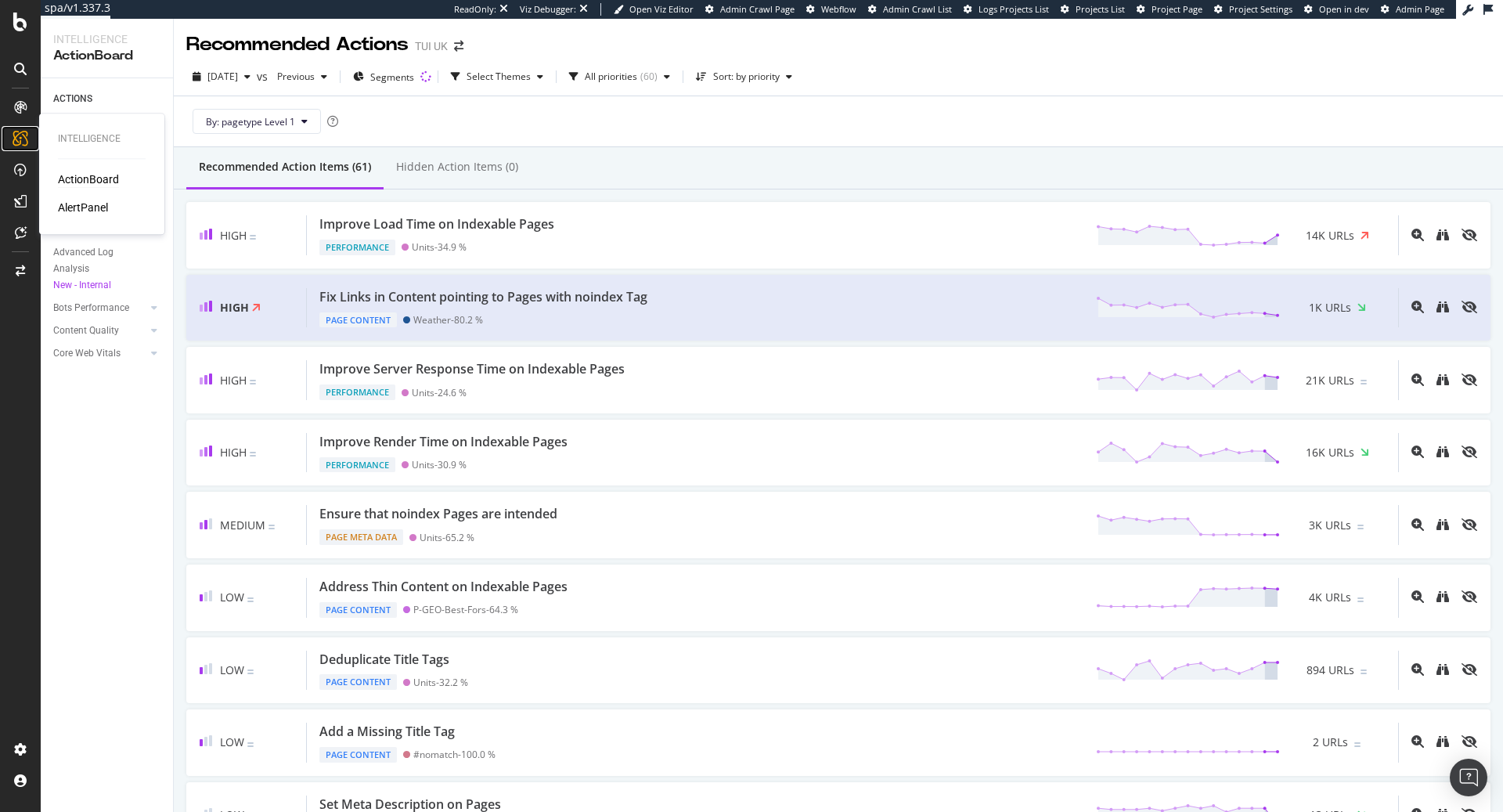
click at [26, 144] on icon at bounding box center [21, 139] width 16 height 16
click at [94, 342] on div "Activation Hub SpeedWorkers SmartIndex PageWorkers SmartContent SmartLink" at bounding box center [101, 281] width 88 height 156
click at [84, 361] on div "Activation Activation Hub SpeedWorkers SmartIndex PageWorkers SmartContent Smar…" at bounding box center [102, 261] width 113 height 227
click at [81, 350] on div "SmartLink" at bounding box center [82, 351] width 50 height 16
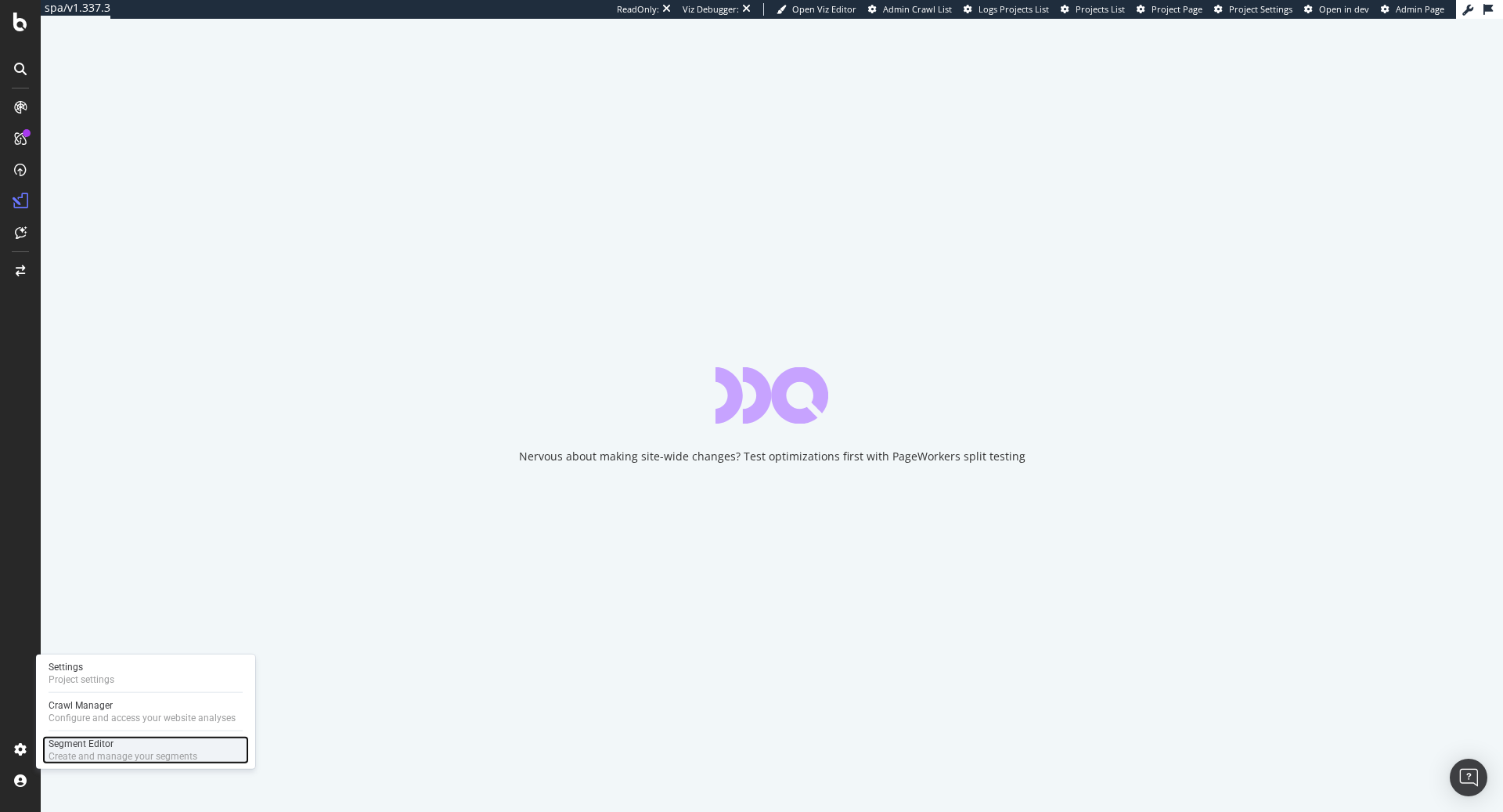
click at [61, 744] on div "Segment Editor" at bounding box center [122, 743] width 148 height 13
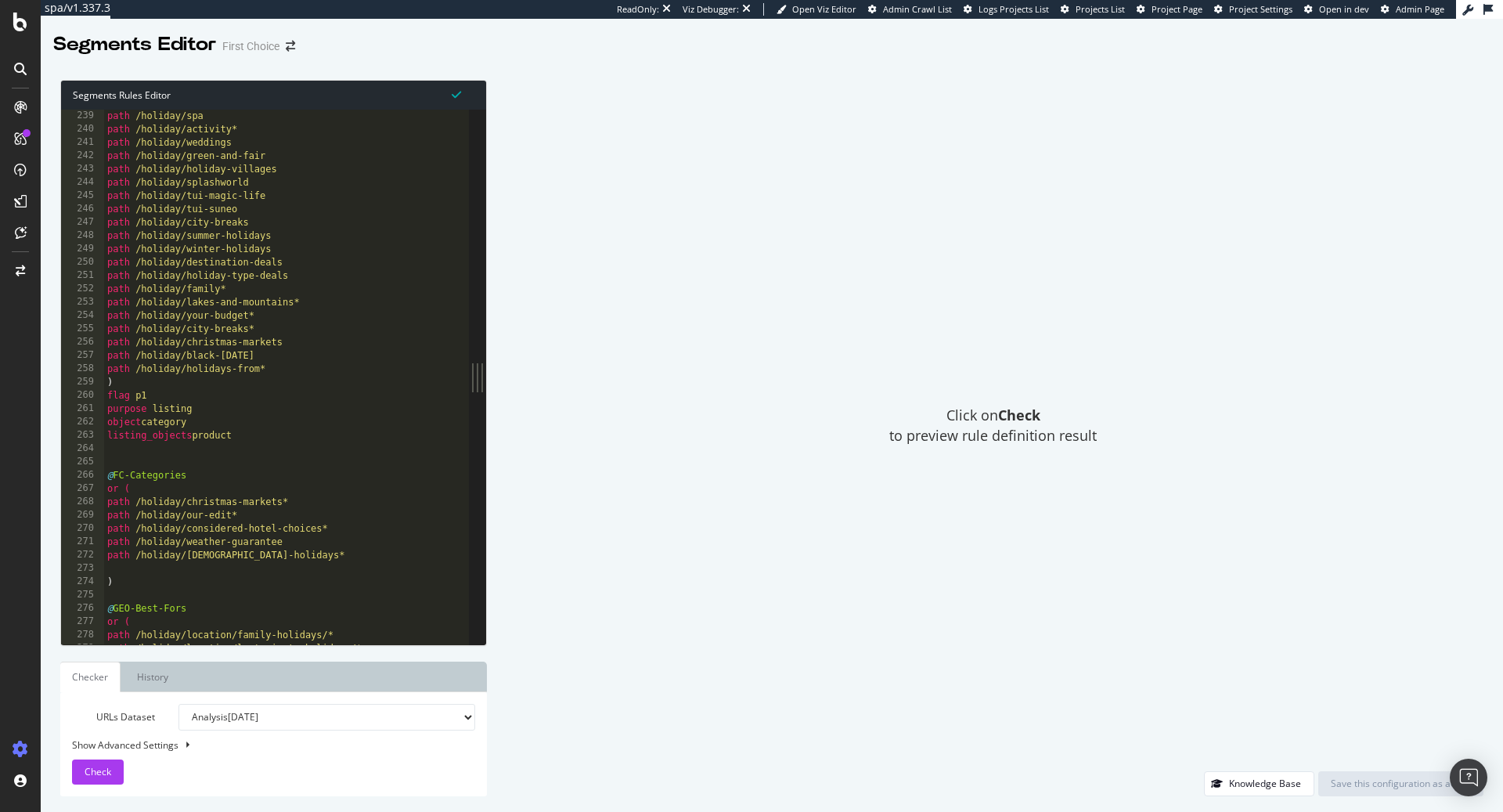
scroll to position [3168, 0]
click at [343, 313] on div "path /holiday/spa path /holiday/activity* path /holiday/weddings path /holiday/…" at bounding box center [287, 389] width 365 height 563
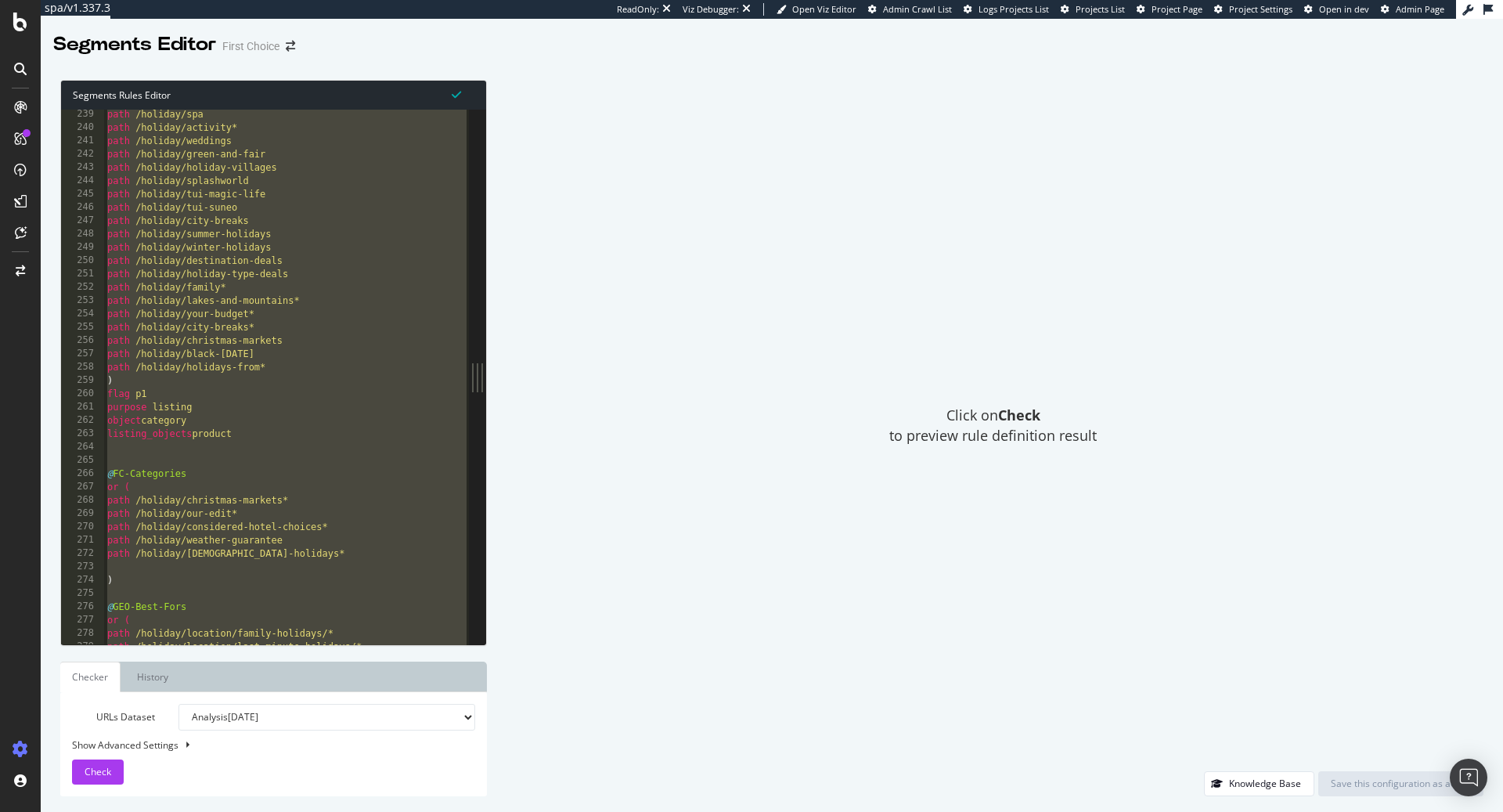
click at [381, 385] on div "path /holiday/spa path /holiday/activity* path /holiday/weddings path /holiday/…" at bounding box center [287, 389] width 365 height 563
type textarea ")"
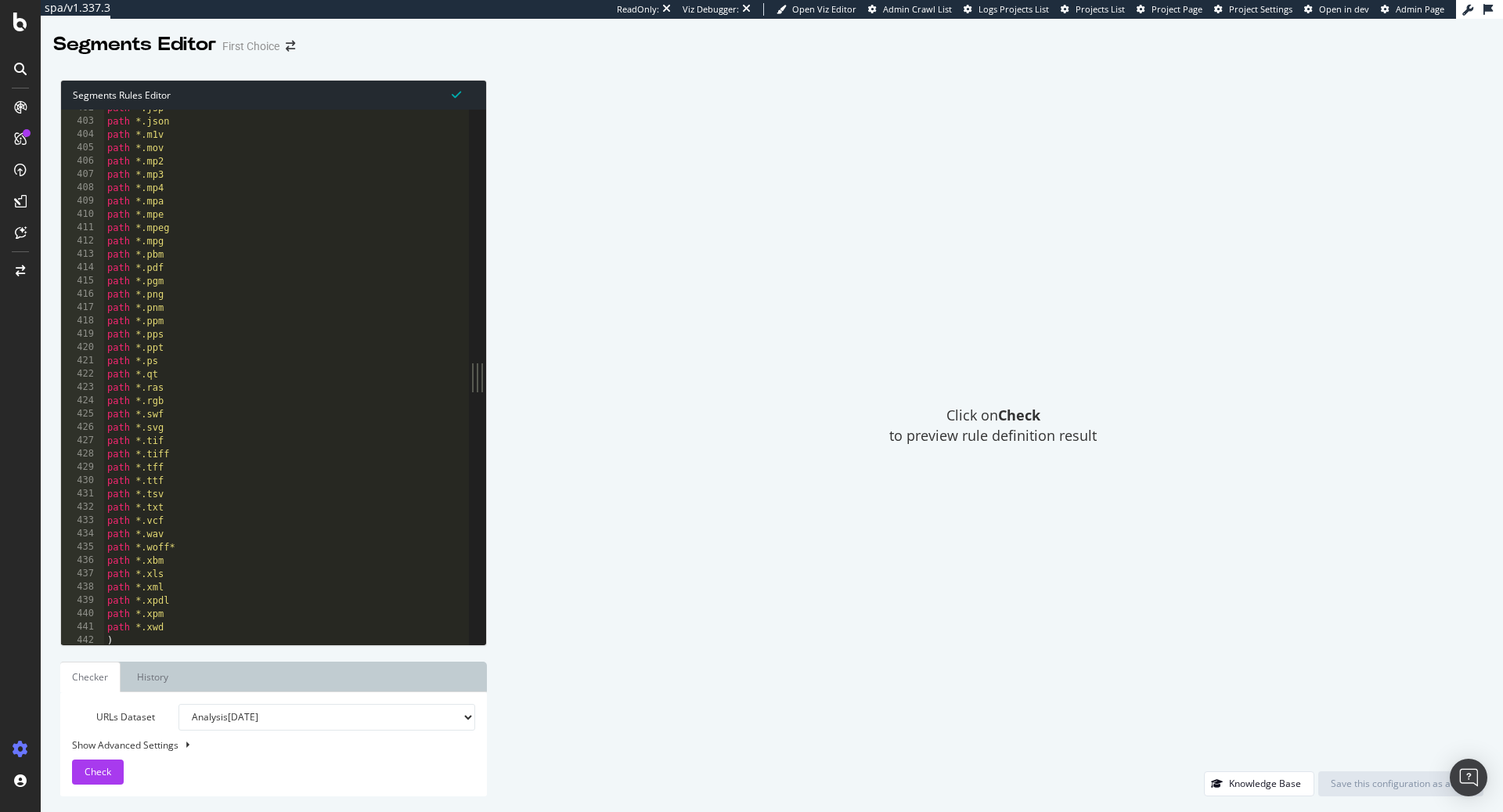
scroll to position [5341, 0]
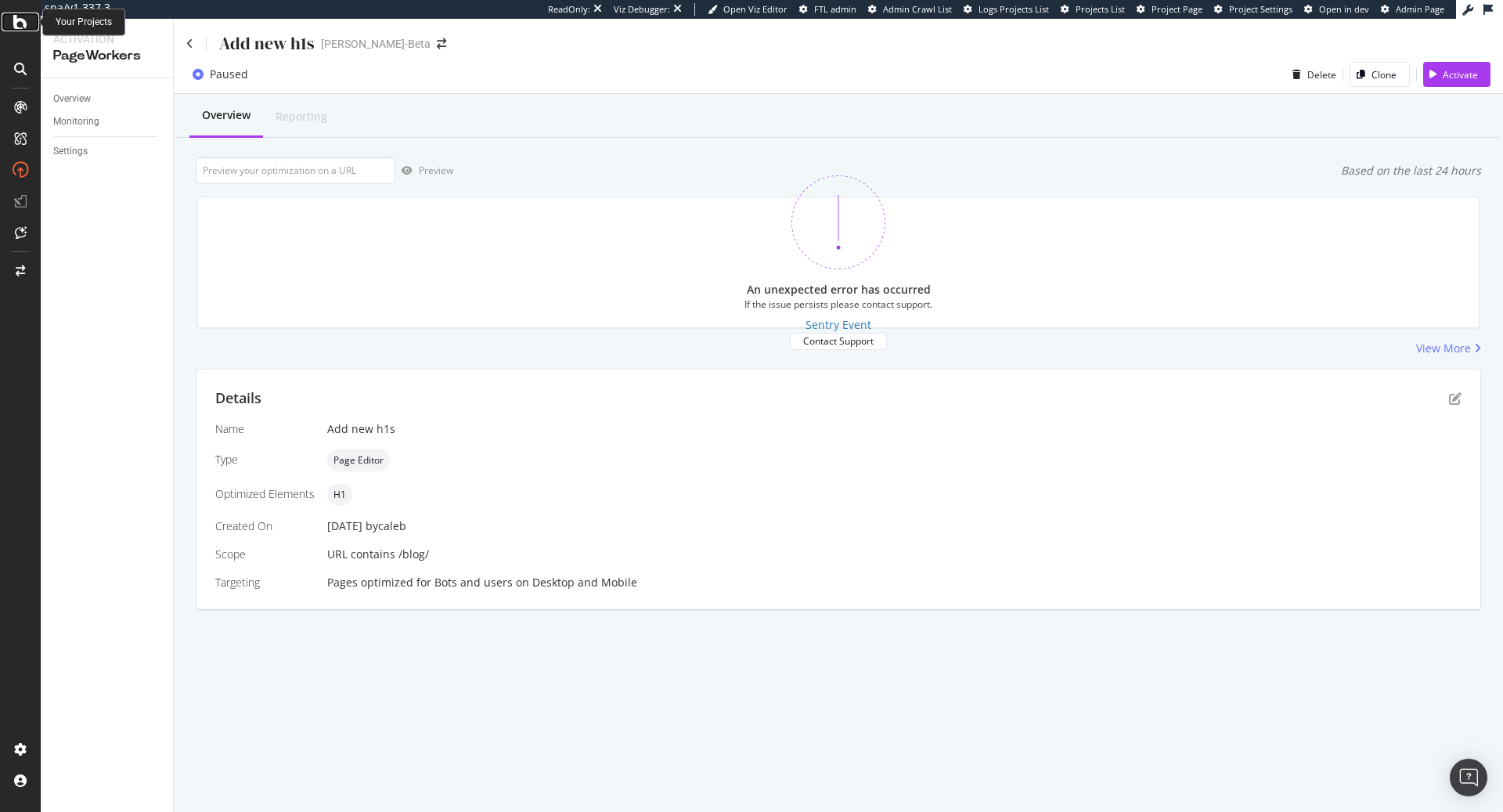
click at [24, 31] on icon at bounding box center [21, 22] width 14 height 19
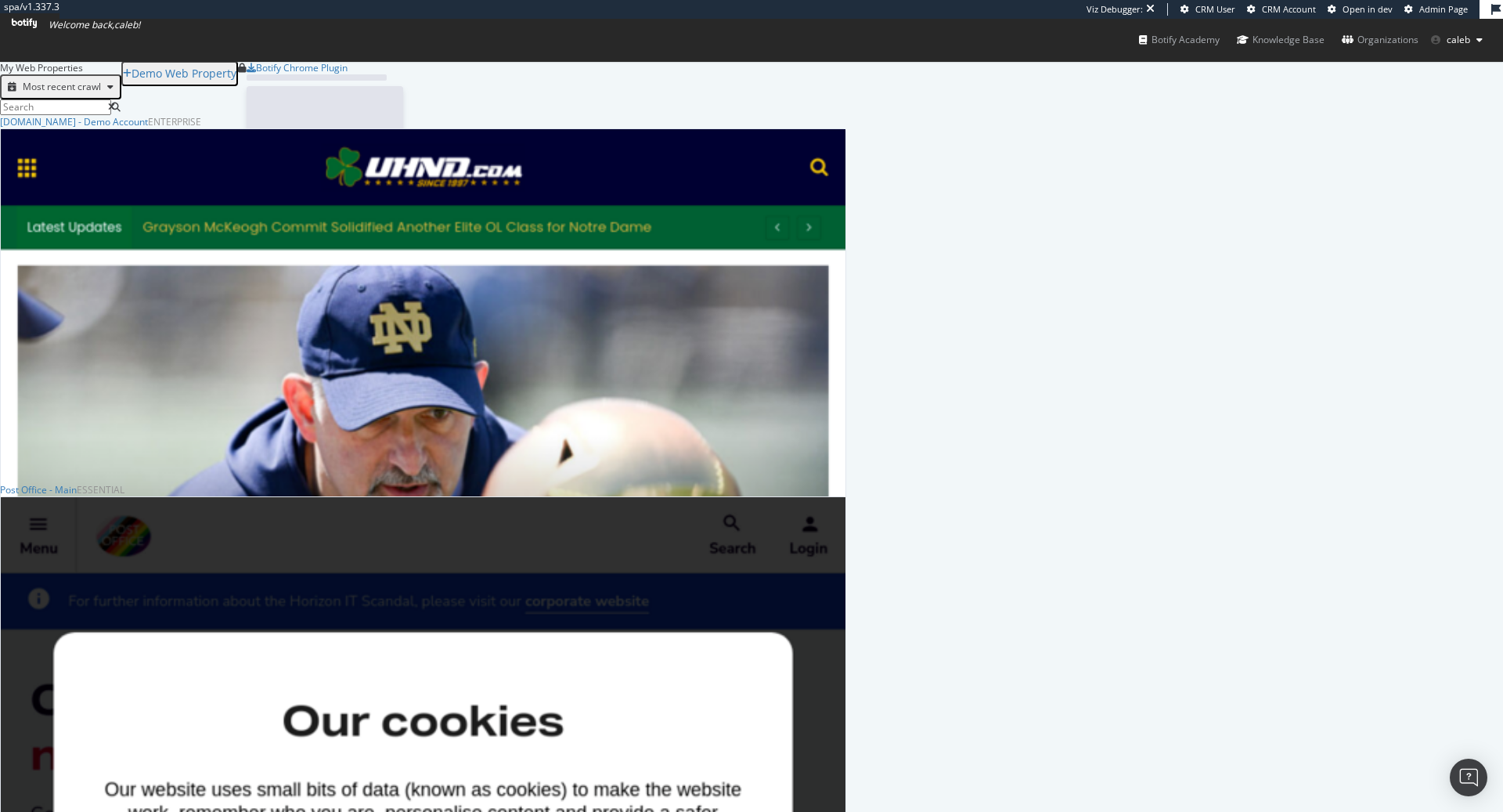
scroll to position [812, 1503]
click at [1426, 9] on span "Admin Page" at bounding box center [1443, 9] width 48 height 12
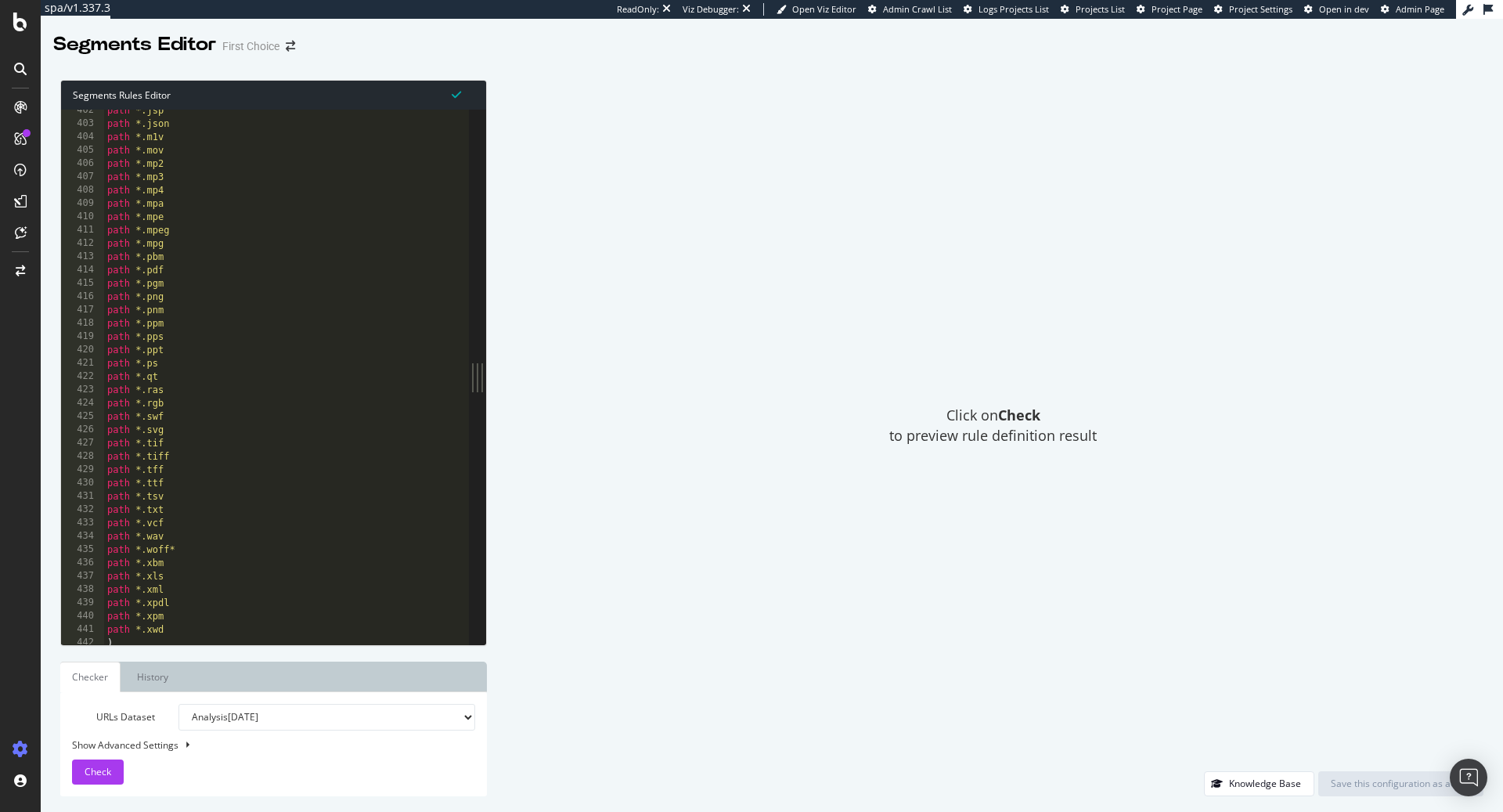
scroll to position [5341, 0]
click at [23, 28] on icon at bounding box center [21, 22] width 14 height 19
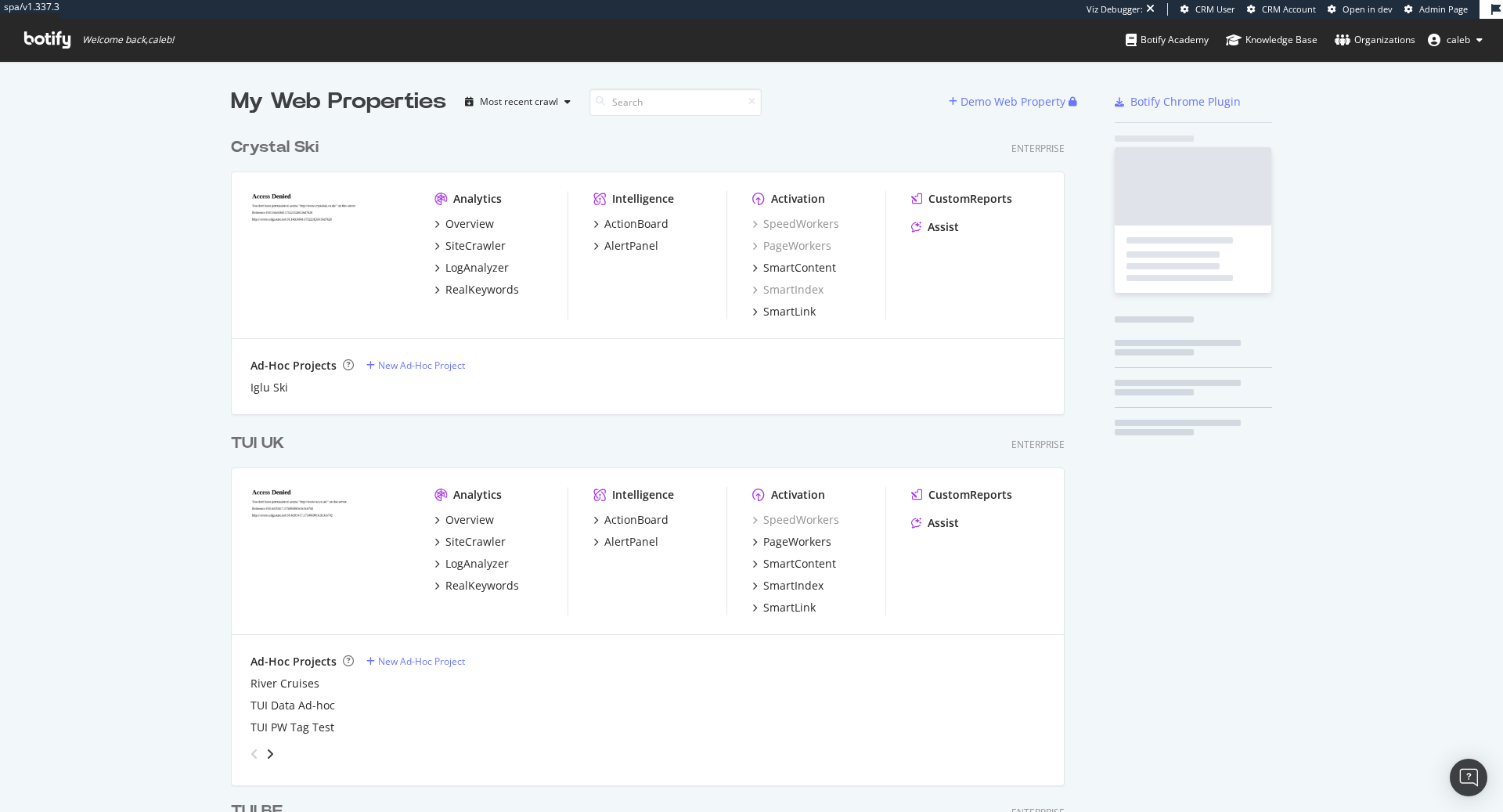
scroll to position [4556, 845]
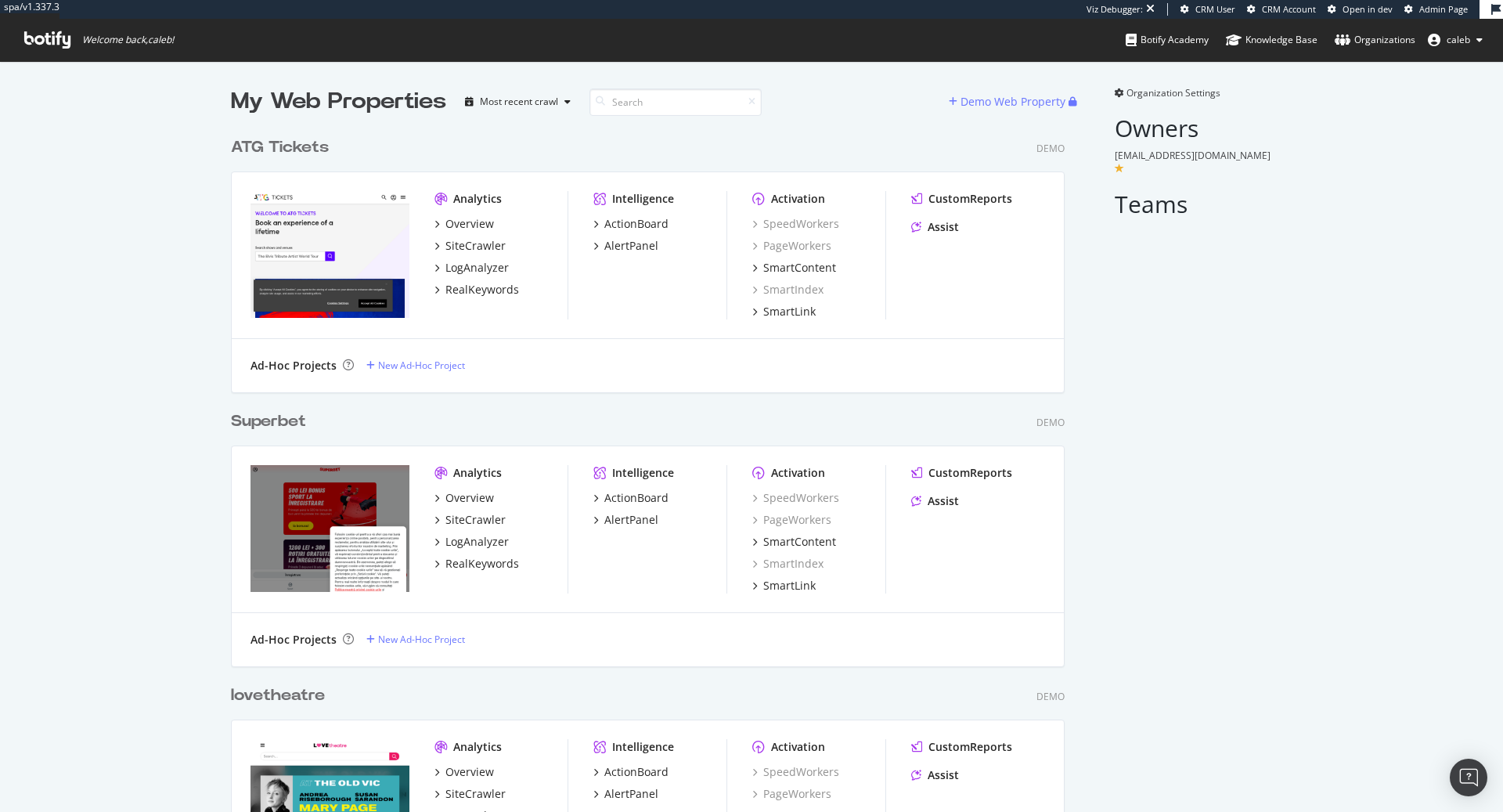
scroll to position [4454, 845]
click at [1020, 101] on div "Demo Web Property" at bounding box center [1013, 102] width 105 height 16
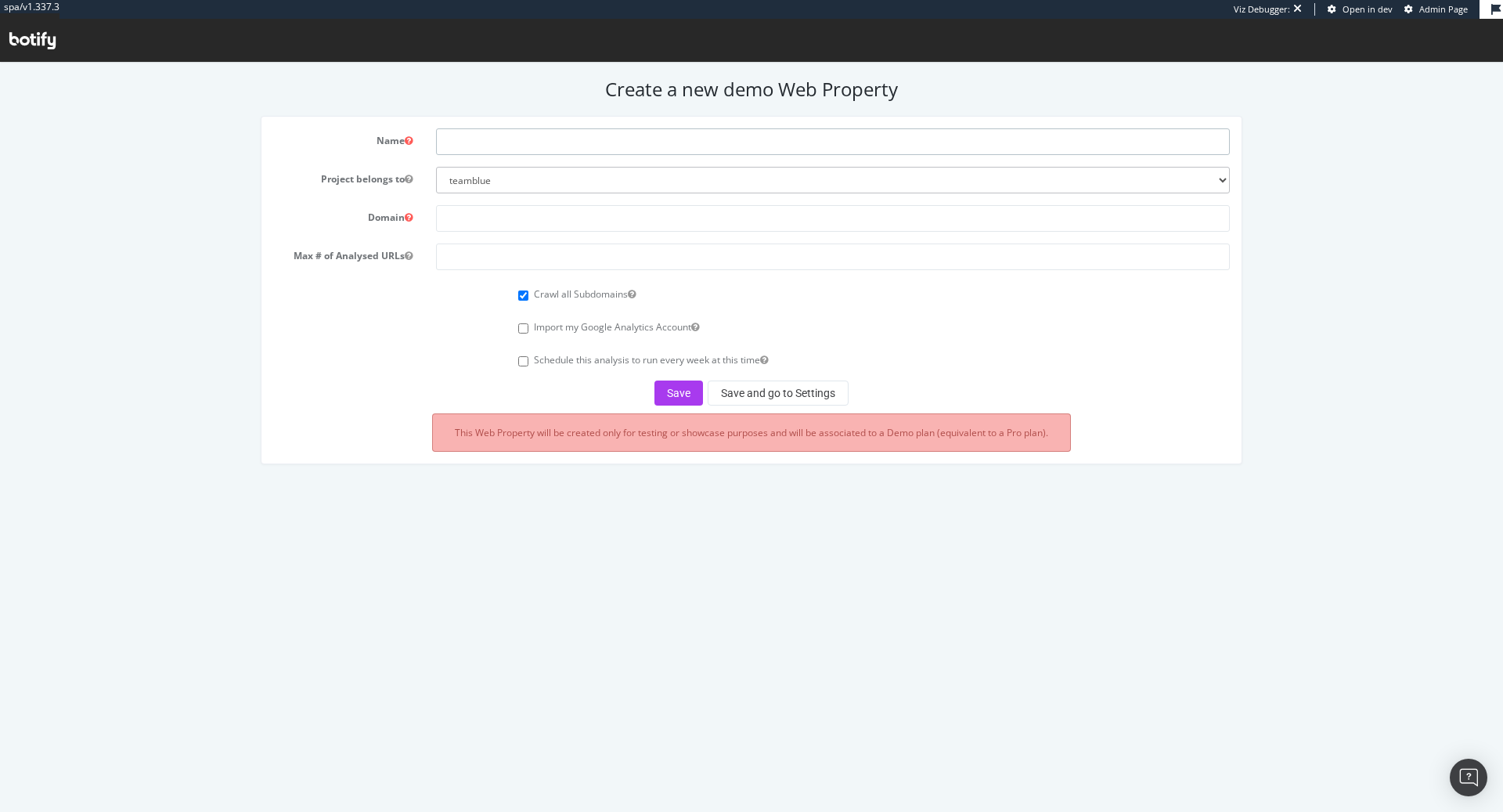
click at [621, 149] on input "text" at bounding box center [833, 142] width 794 height 27
click at [499, 171] on select "teamblue boohoo_prospect caleb-org bat farfetch-platform-solutions bdr-oscar ar…" at bounding box center [833, 180] width 794 height 27
select select "41090"
click at [436, 167] on select "teamblue boohoo_prospect caleb-org bat farfetch-platform-solutions bdr-oscar ar…" at bounding box center [833, 180] width 794 height 27
click at [489, 131] on input "text" at bounding box center [833, 142] width 794 height 27
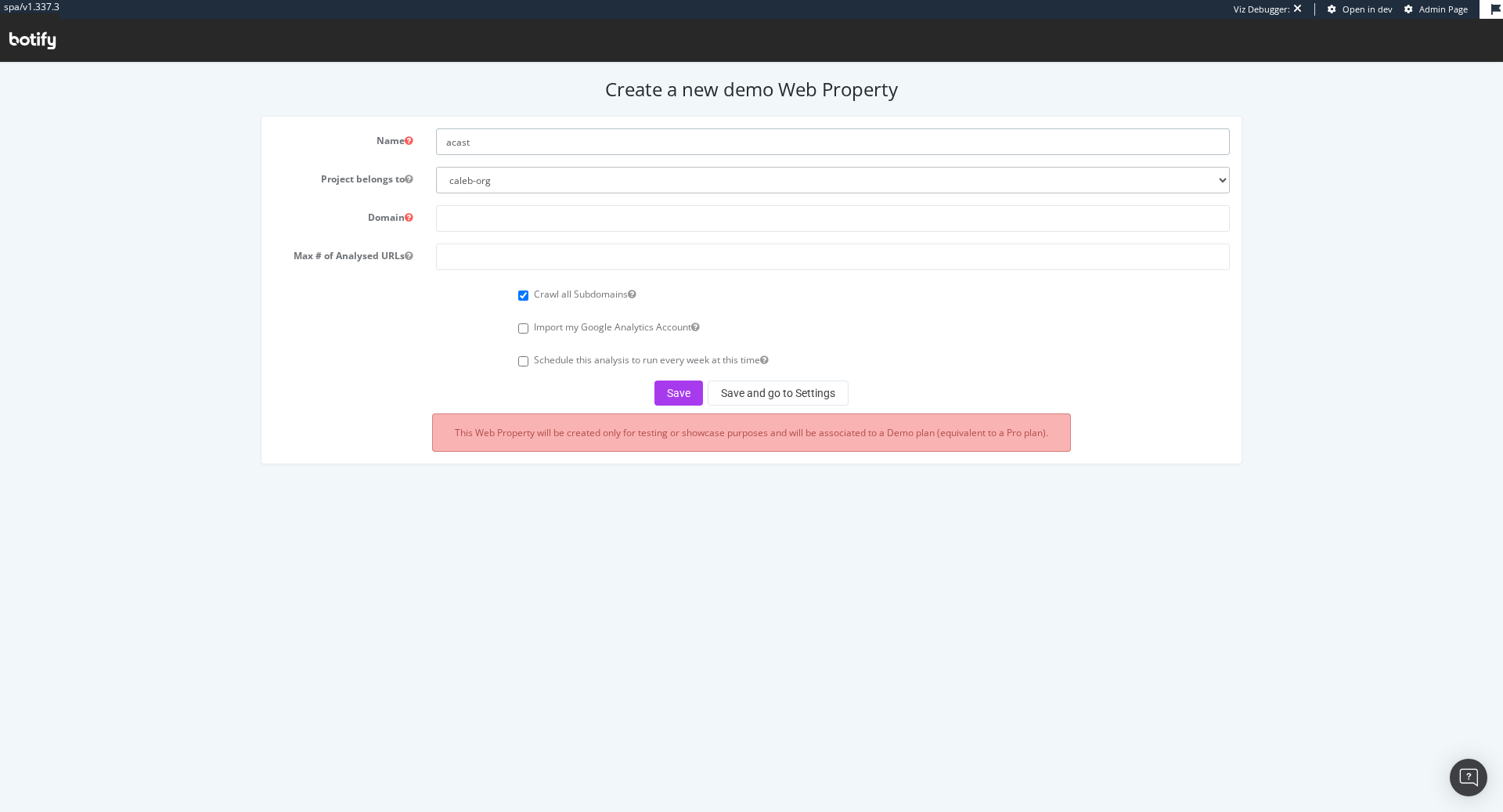
type input "acast"
click at [445, 223] on input "text" at bounding box center [833, 219] width 794 height 27
paste input "https://www.acast.com/en-gb"
type input "https://www.acast.com/en-gb"
click at [568, 260] on input "number" at bounding box center [833, 256] width 794 height 27
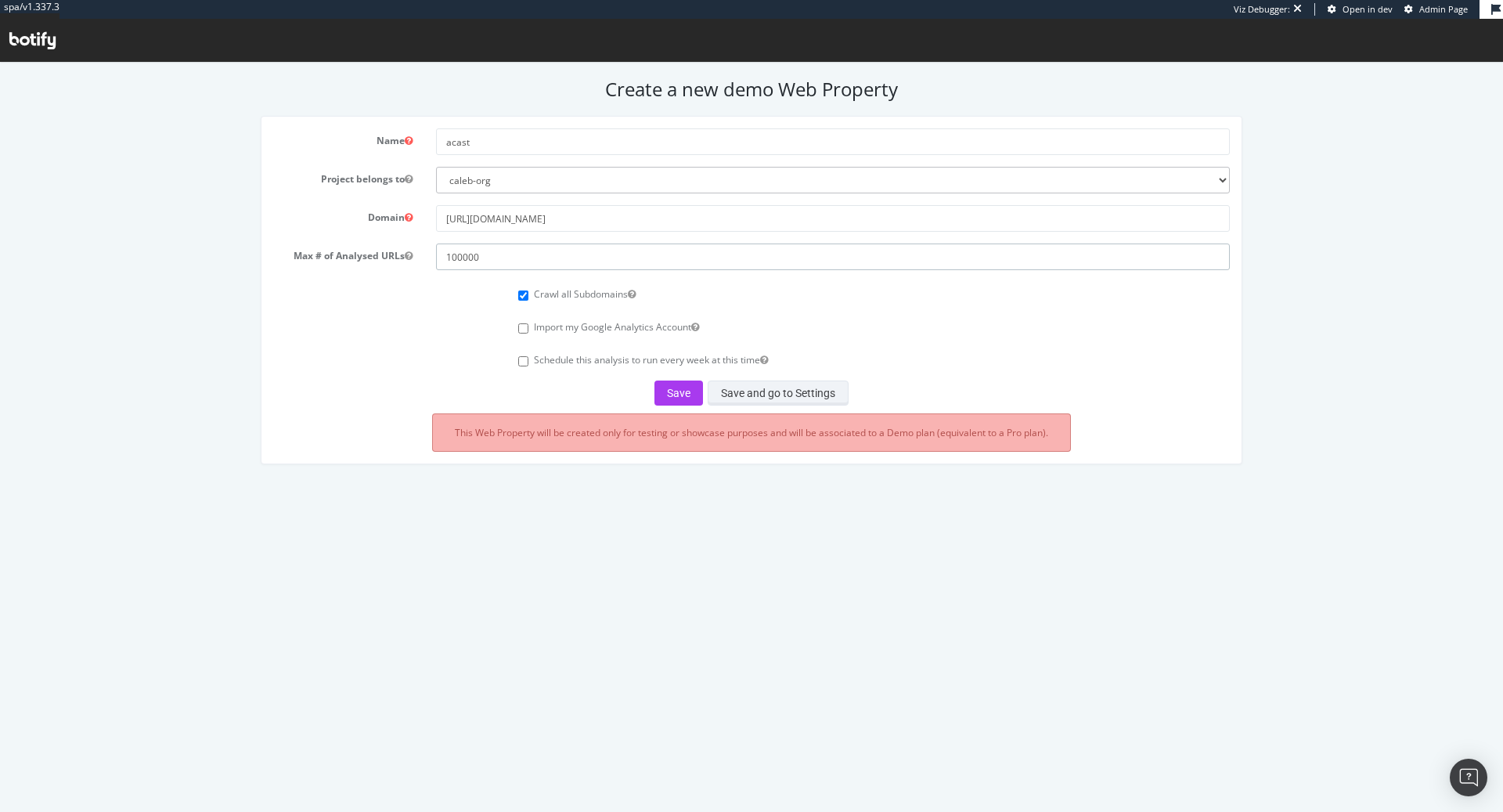
type input "100000"
click at [808, 398] on button "Save and go to Settings" at bounding box center [778, 393] width 141 height 25
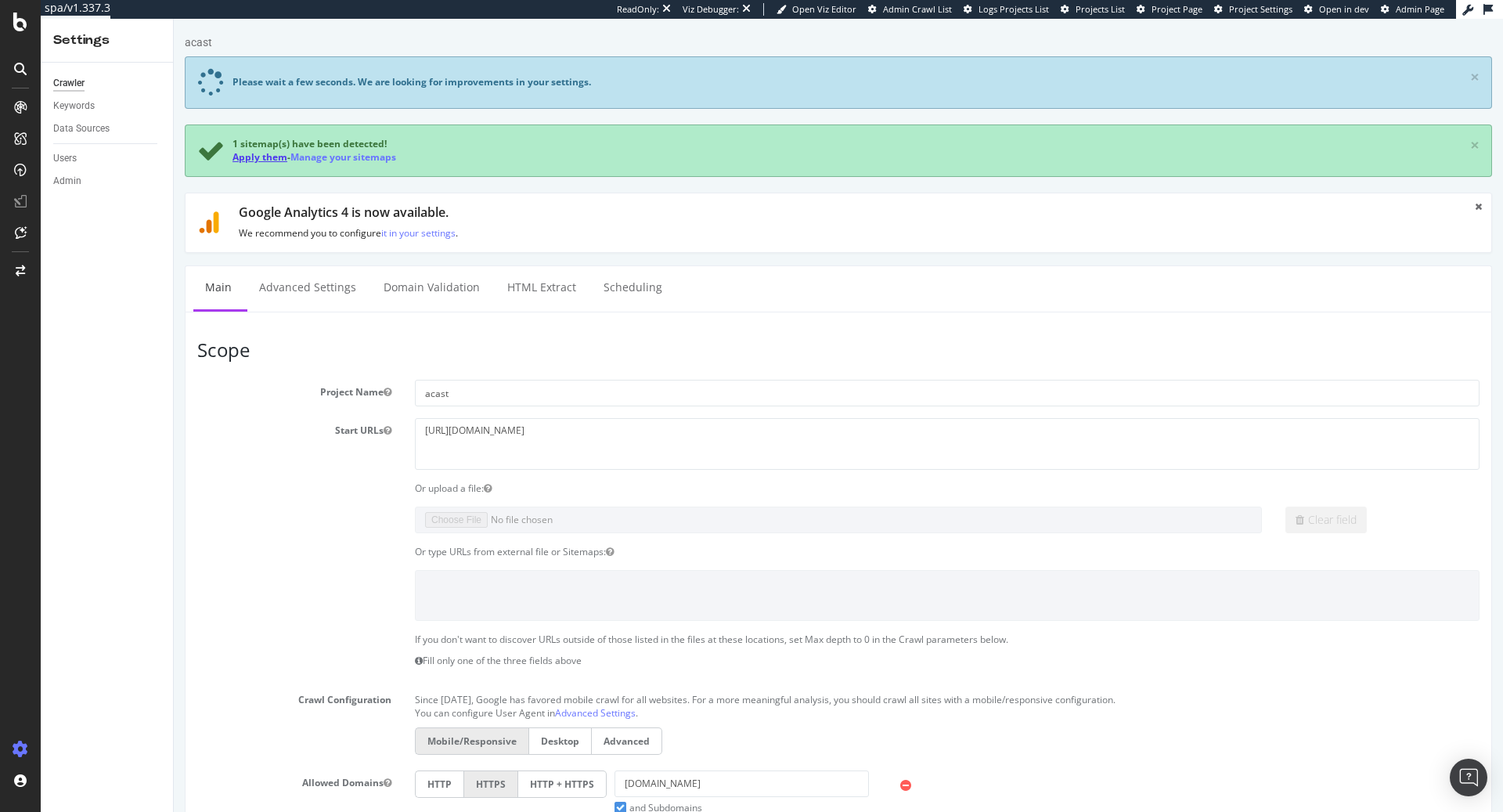
click at [252, 151] on link "Apply them" at bounding box center [260, 156] width 54 height 13
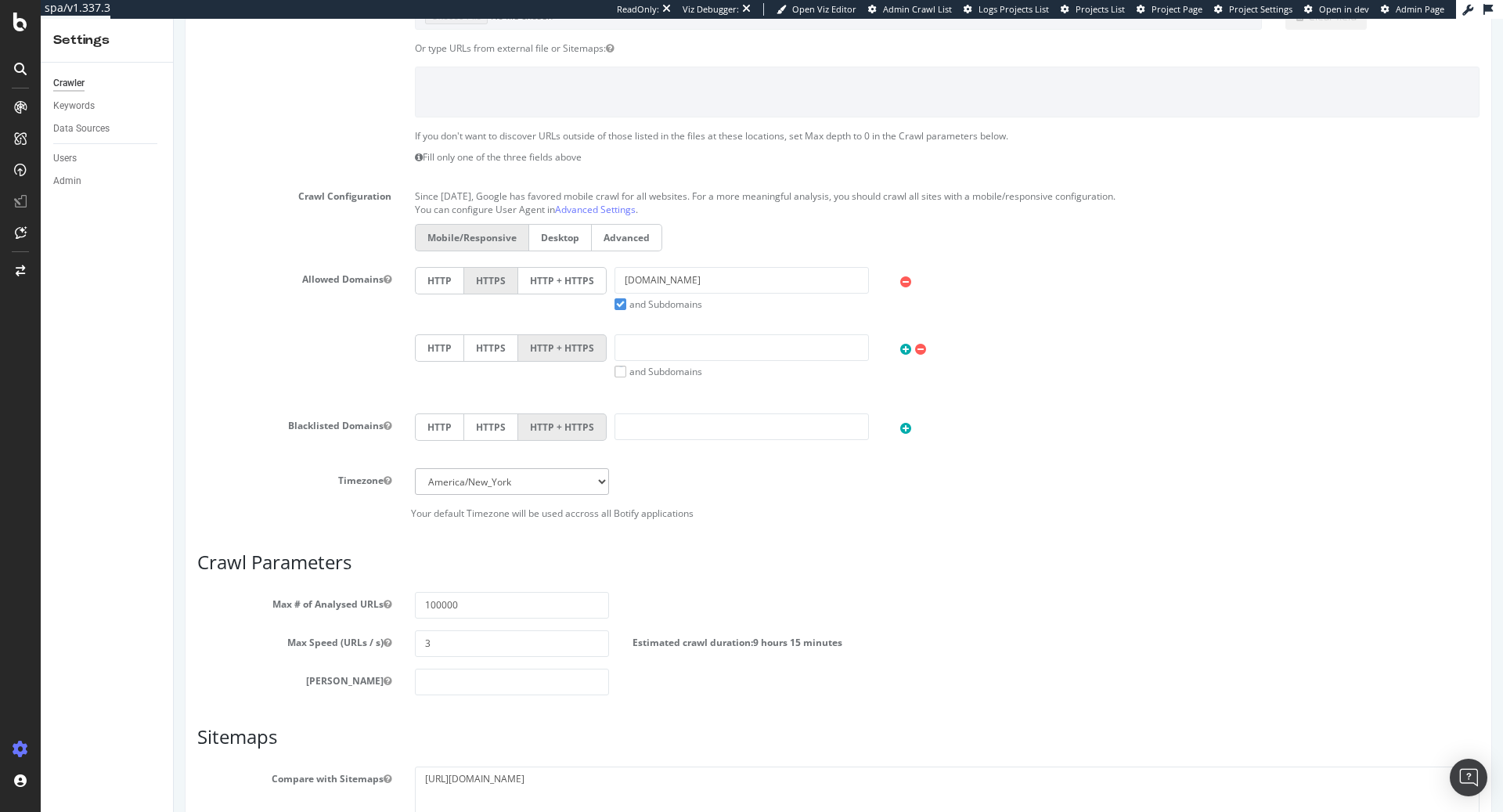
scroll to position [592, 0]
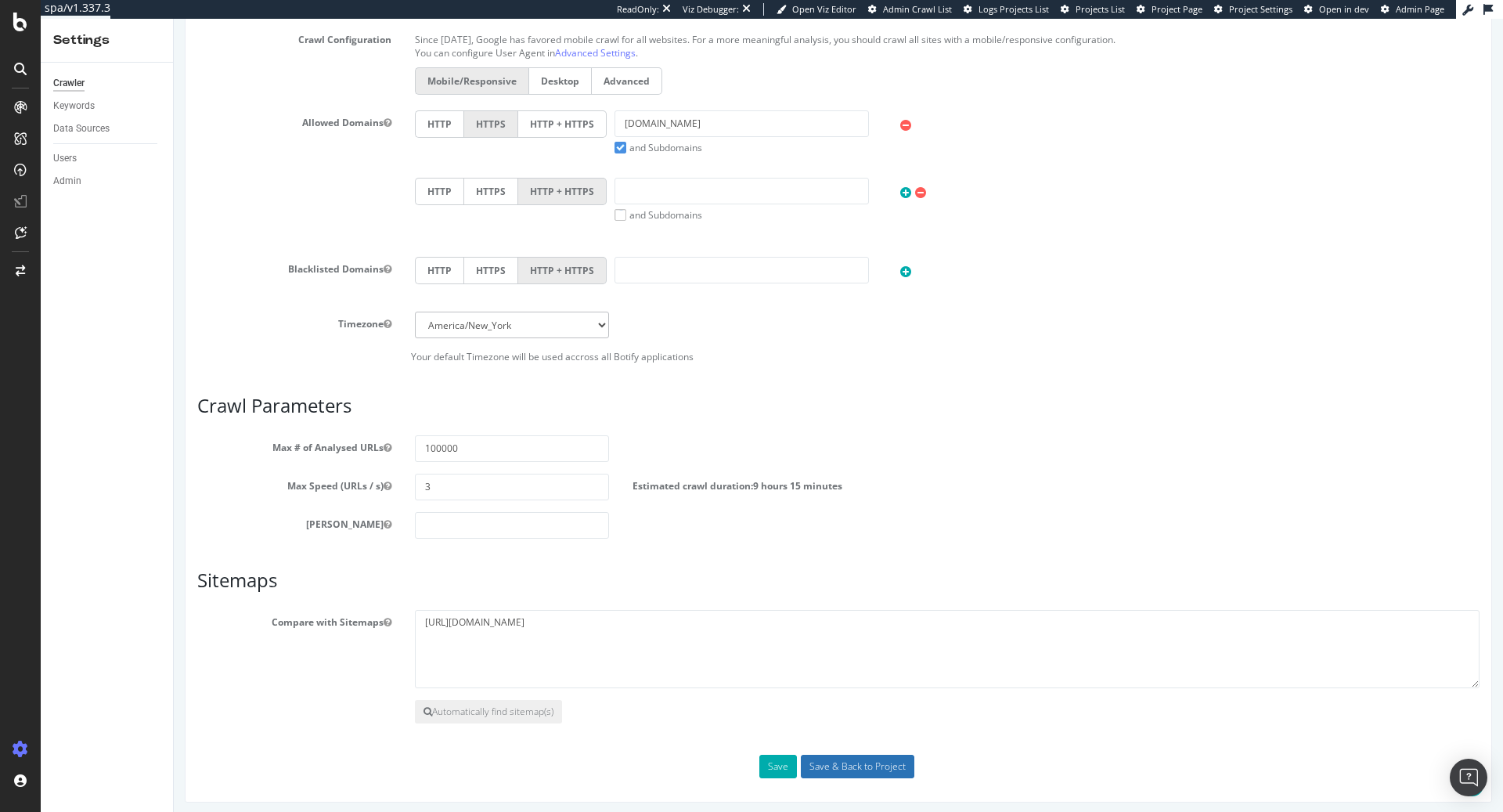
click at [844, 761] on input "Save & Back to Project" at bounding box center [858, 766] width 114 height 24
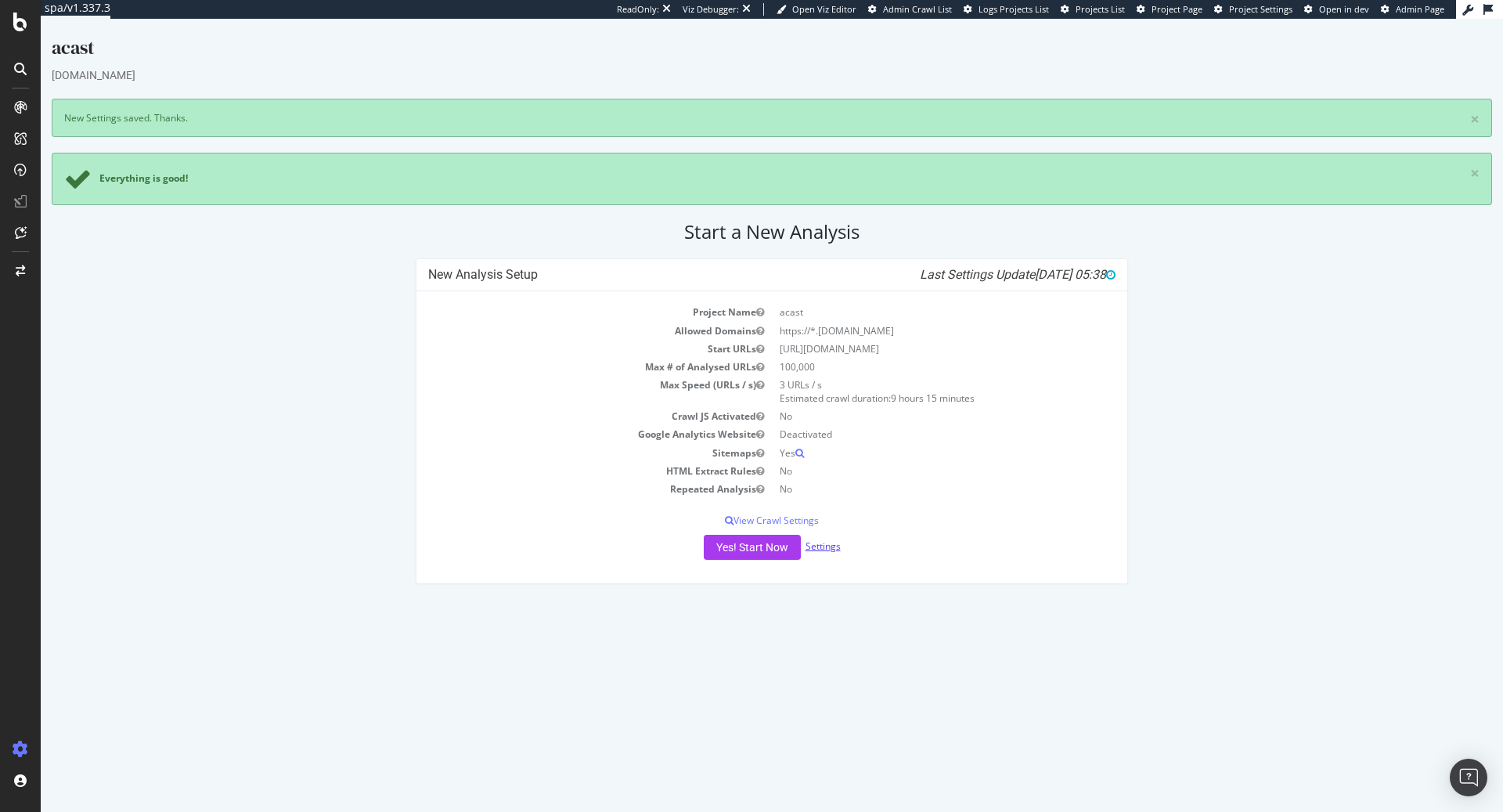
click at [818, 545] on link "Settings" at bounding box center [823, 545] width 36 height 13
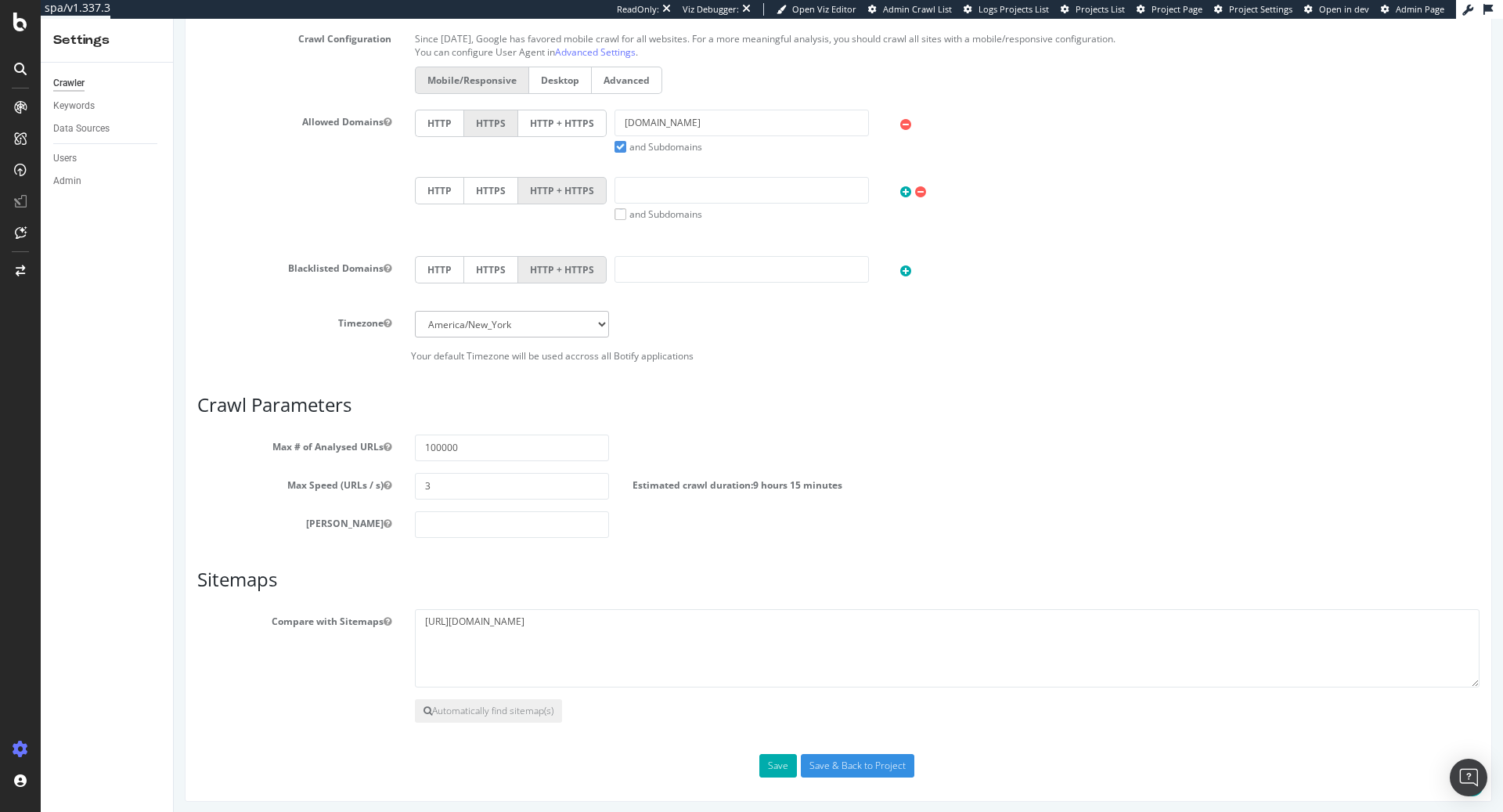
scroll to position [43, 0]
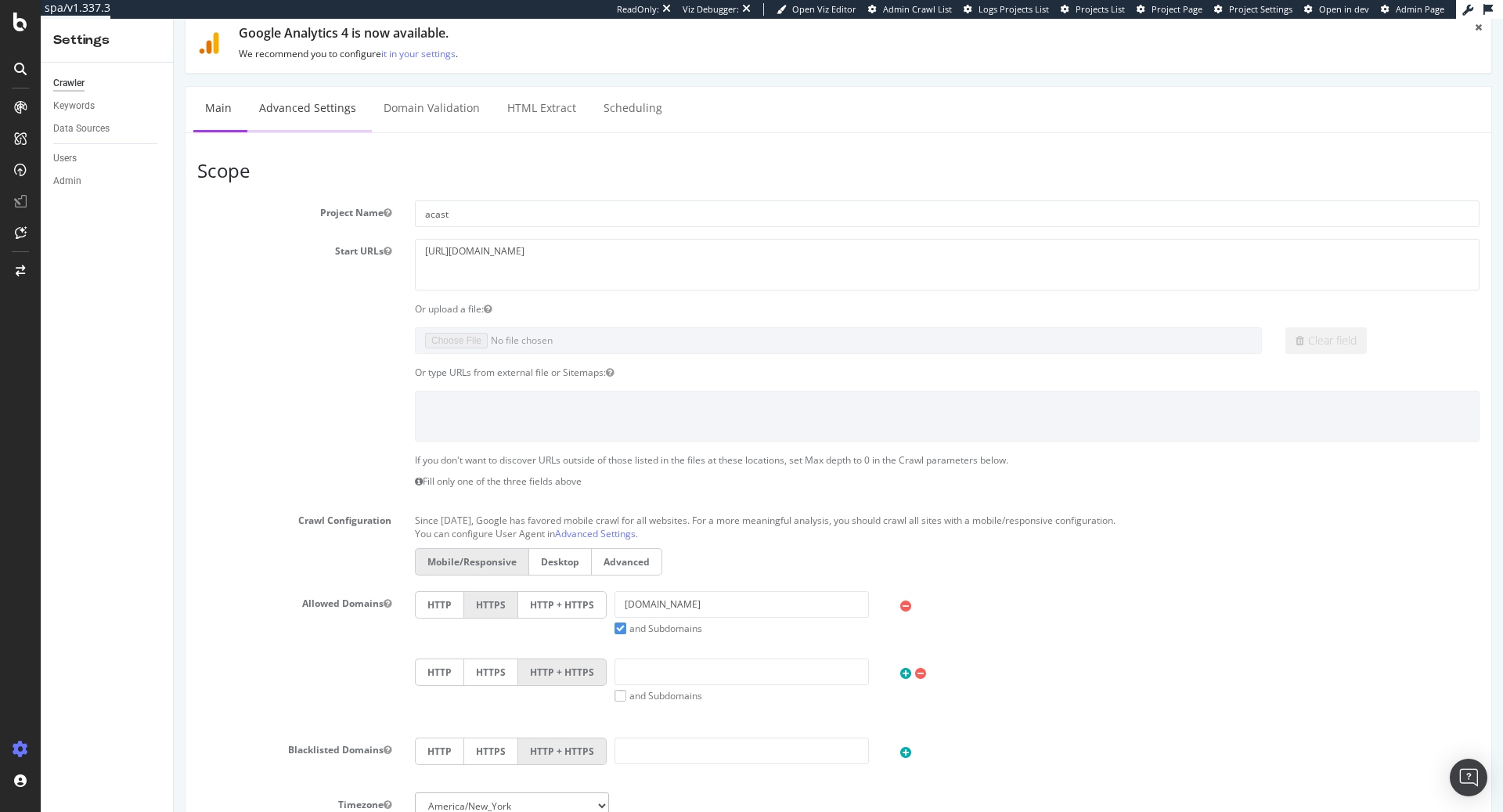
click at [330, 118] on link "Advanced Settings" at bounding box center [307, 108] width 121 height 43
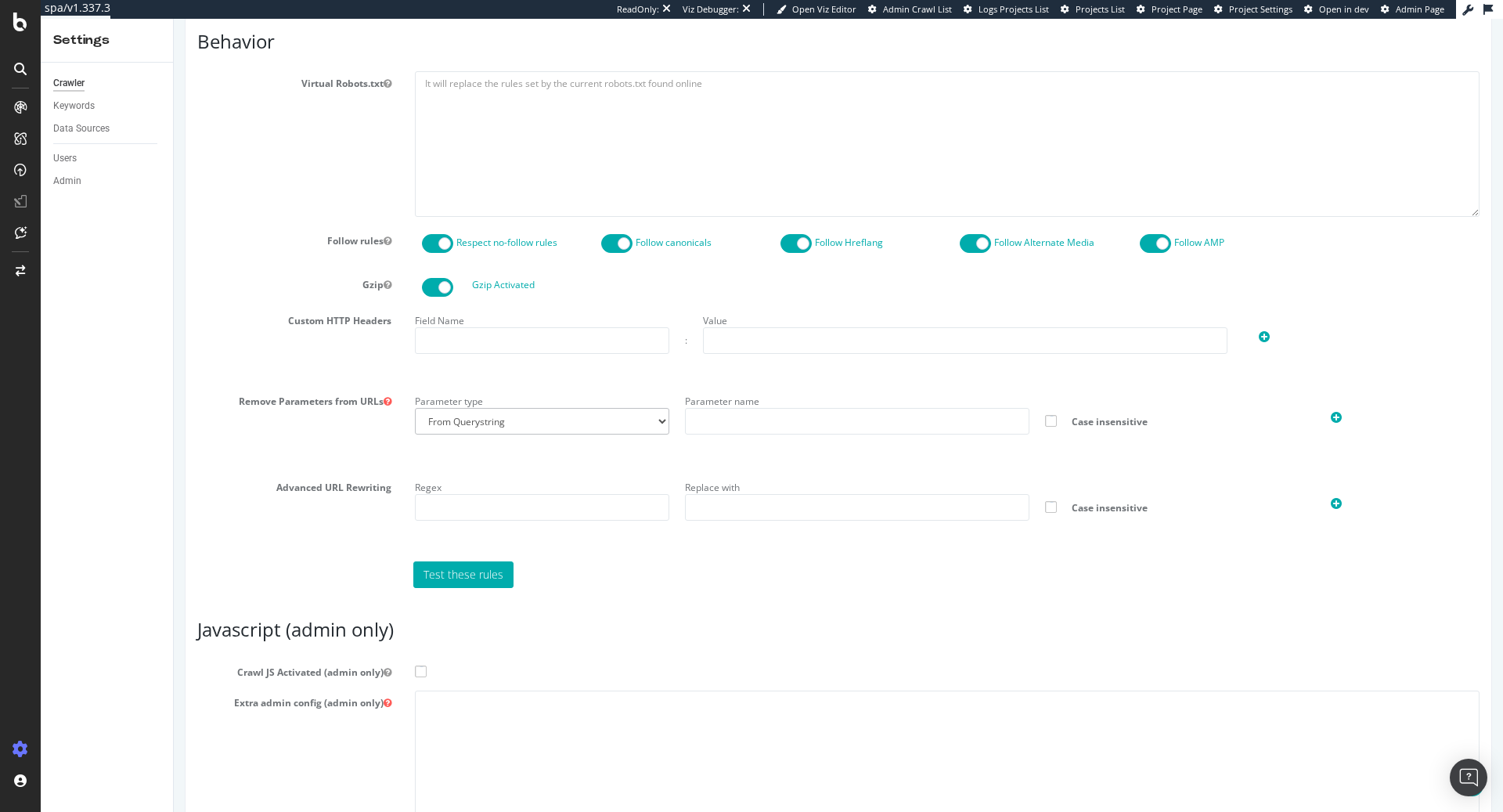
scroll to position [928, 0]
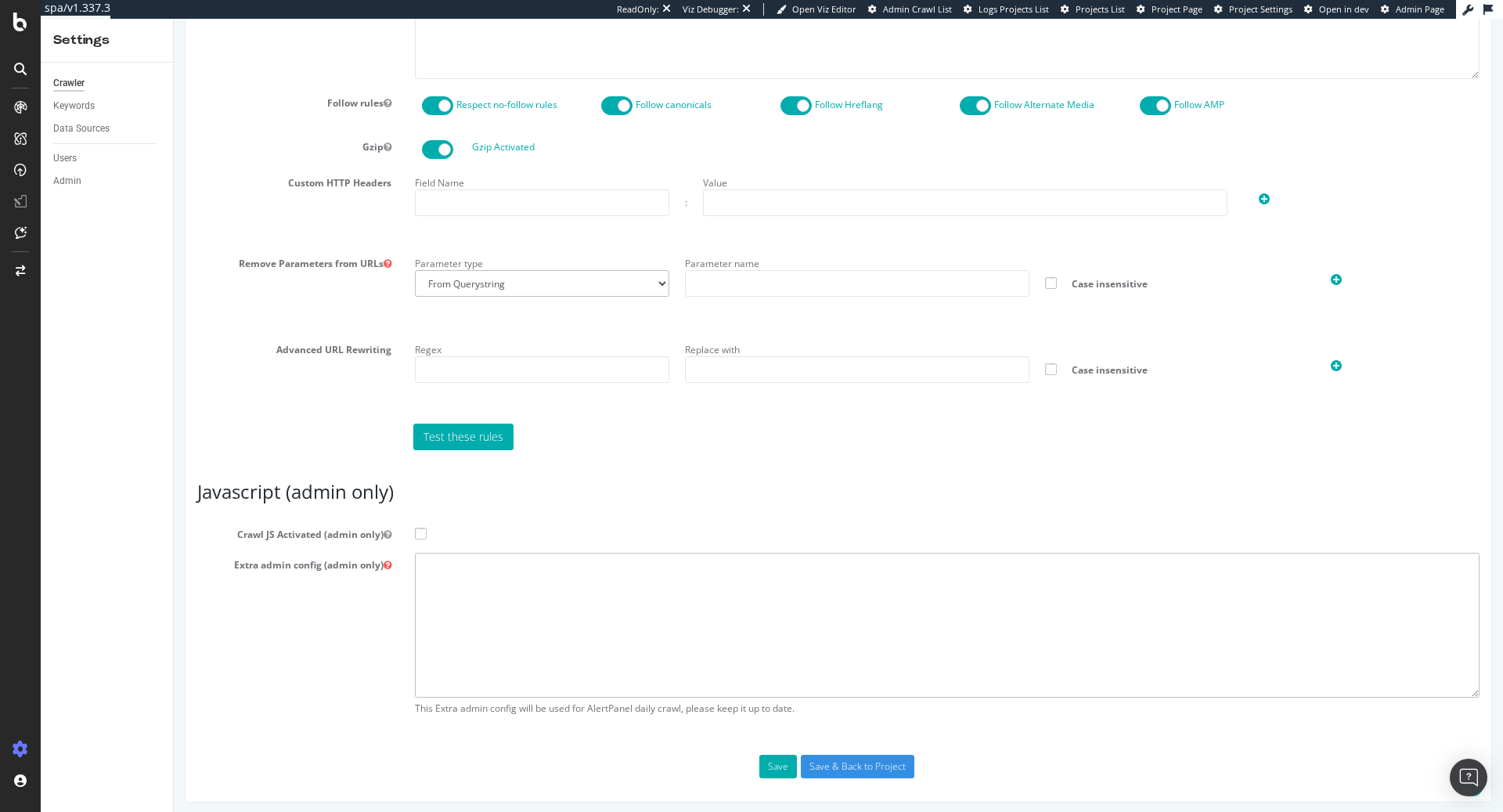
click at [483, 594] on textarea at bounding box center [947, 624] width 1065 height 144
paste textarea "https://www.acast.com/en-gb"
type textarea "https://www.acast.com/en-gb"
drag, startPoint x: 561, startPoint y: 578, endPoint x: 317, endPoint y: 559, distance: 244.7
click at [317, 559] on div "Extra admin config (admin only) https://www.acast.com/en-gb This Extra admin co…" at bounding box center [838, 638] width 1306 height 170
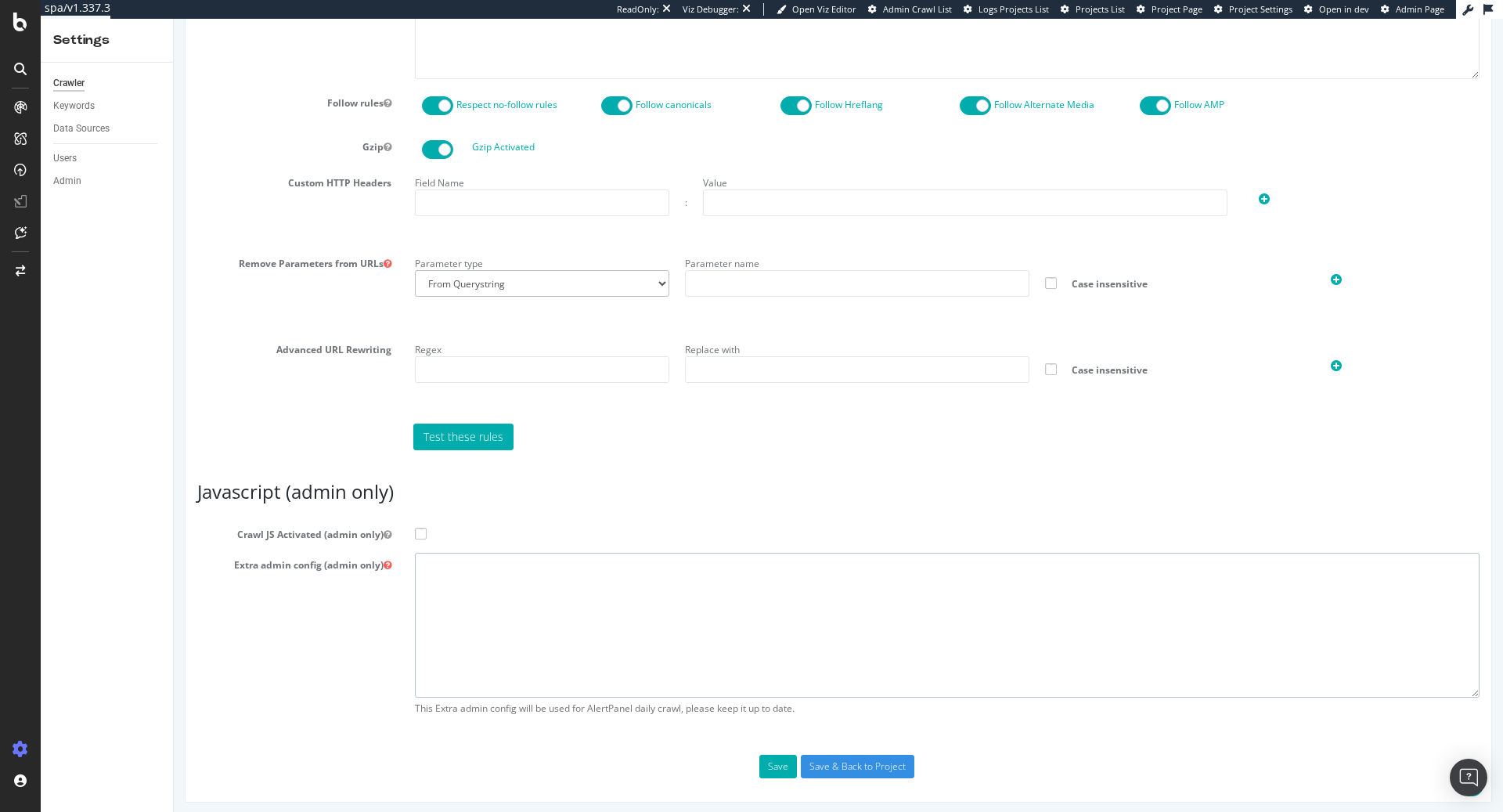
click at [486, 582] on textarea at bounding box center [947, 624] width 1065 height 144
paste textarea "{ "flags": [ "cube" ], "beta": { "pap_mini_rules": [ "+ *acast.com/*", "# + *so…"
type textarea "{ "flags": [ "cube" ], "beta": { "pap_mini_rules": [ "+ *acast.com/*", "# + *so…"
click at [421, 533] on span at bounding box center [421, 533] width 12 height 12
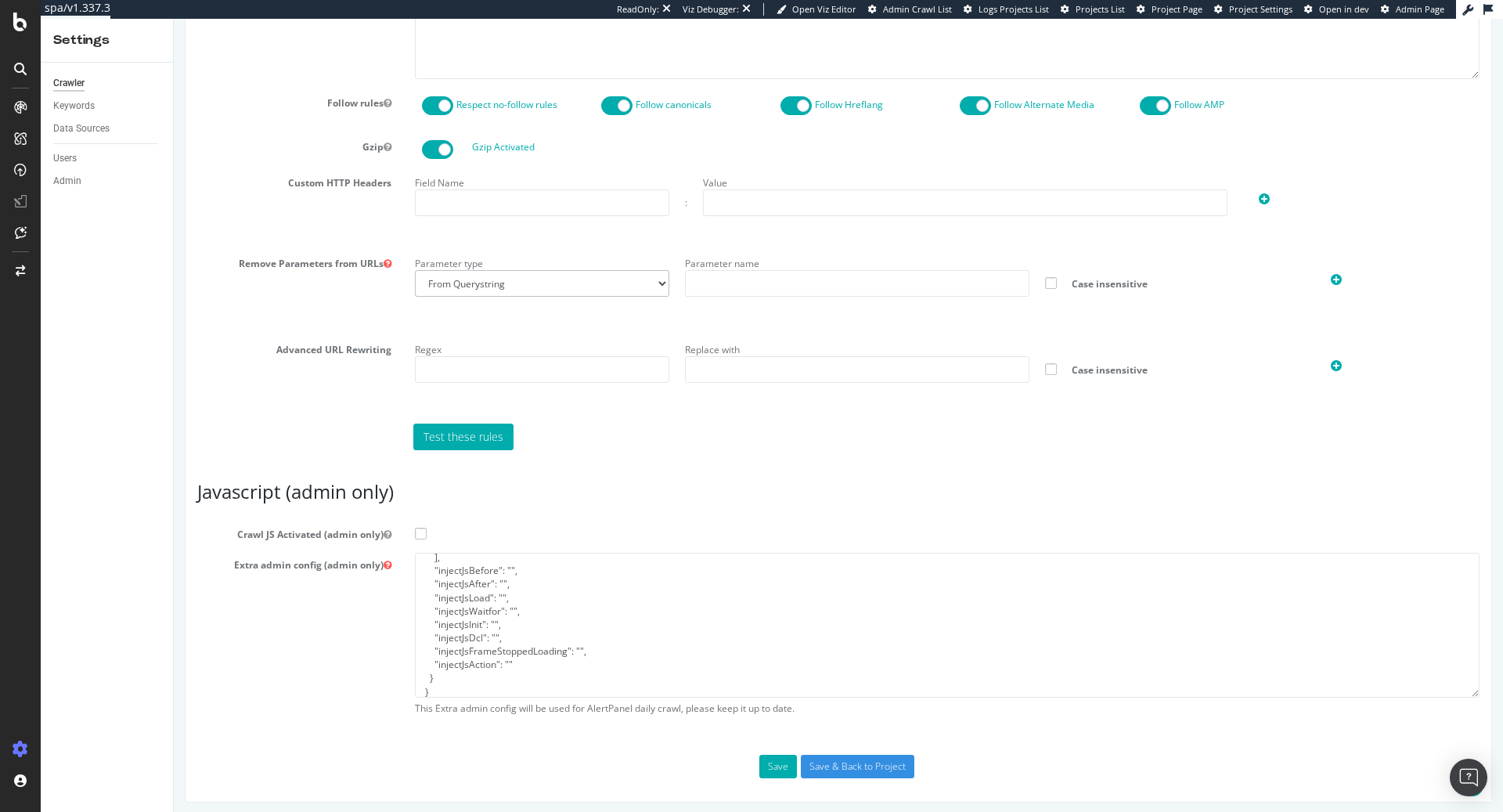
click at [174, 19] on input "Crawl JS Activated (admin only)" at bounding box center [174, 19] width 0 height 0
click at [777, 758] on button "Save" at bounding box center [778, 766] width 38 height 24
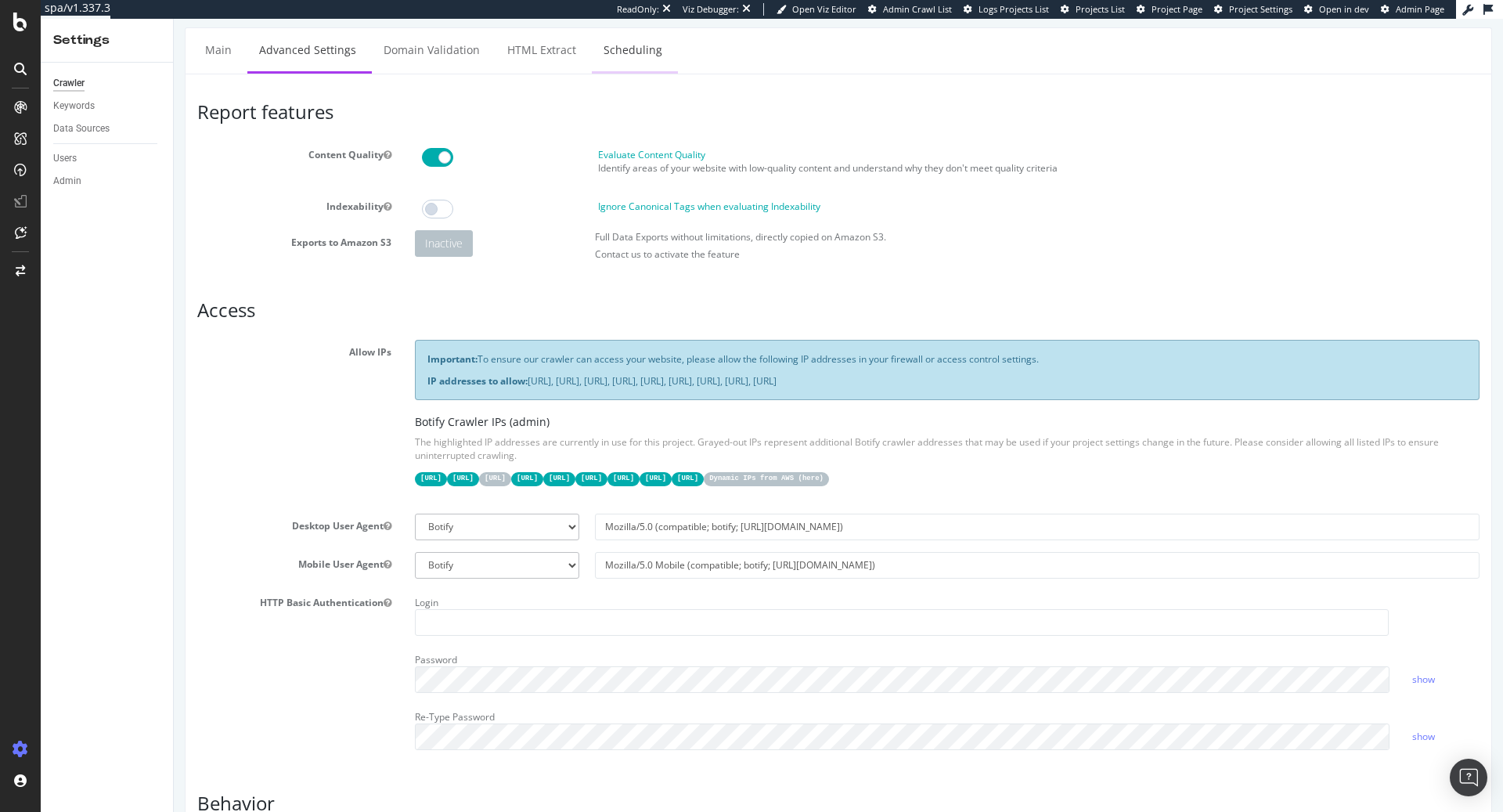
scroll to position [163, 0]
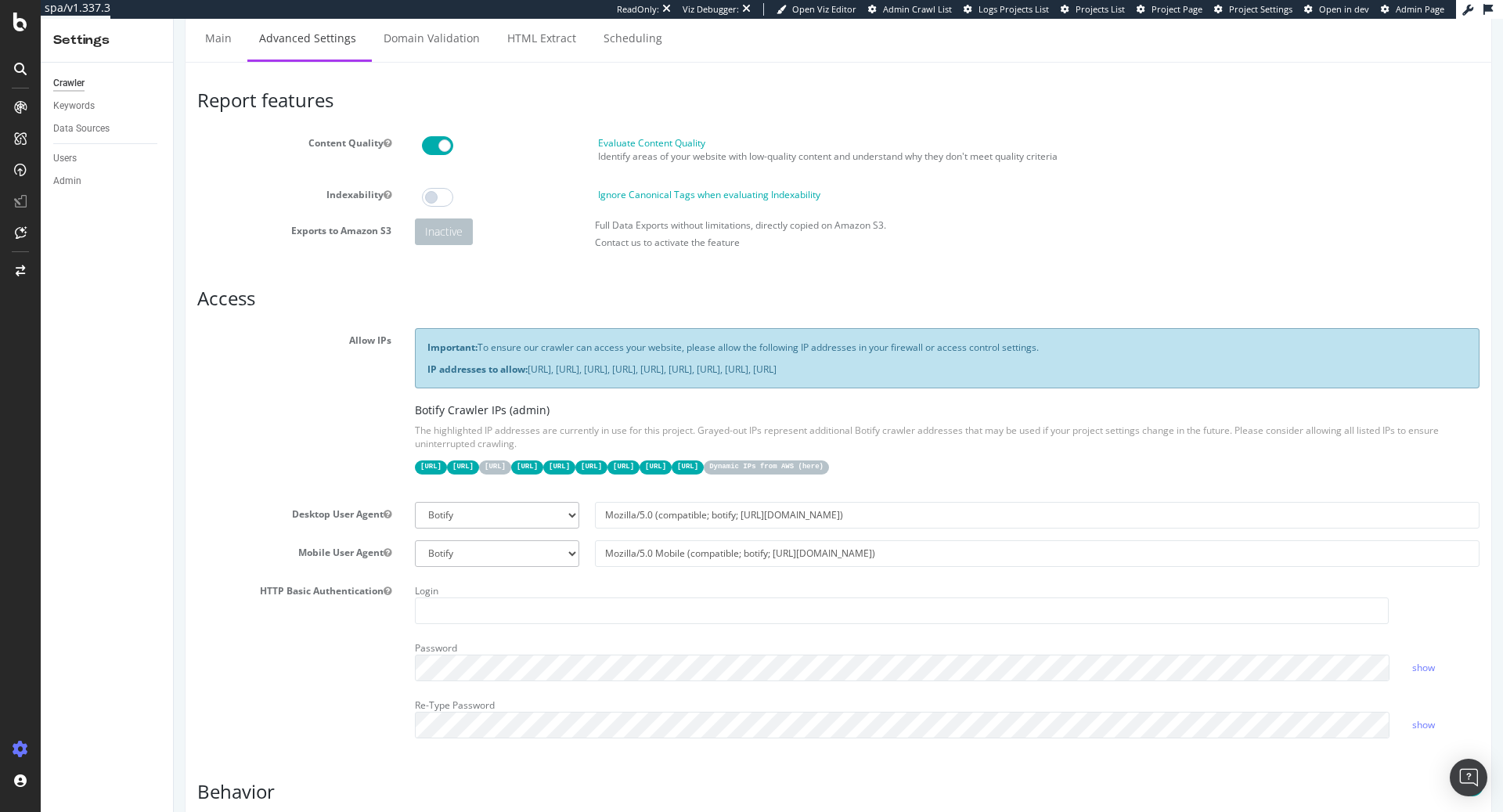
click at [829, 463] on code "Dynamic IPs from AWS ( here )" at bounding box center [766, 466] width 126 height 13
click at [704, 461] on code "52.204.10.46/32" at bounding box center [688, 466] width 32 height 13
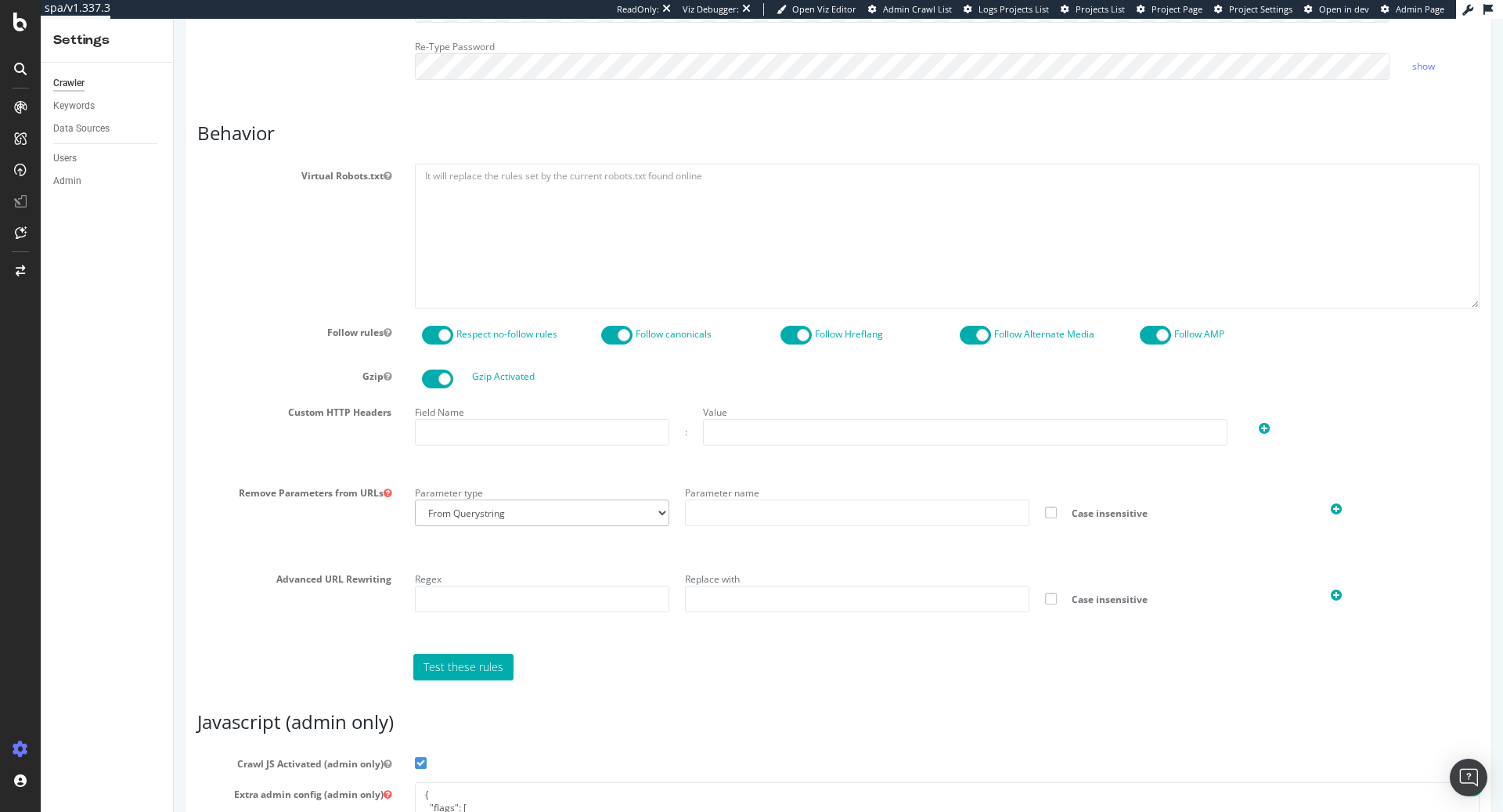
scroll to position [0, 0]
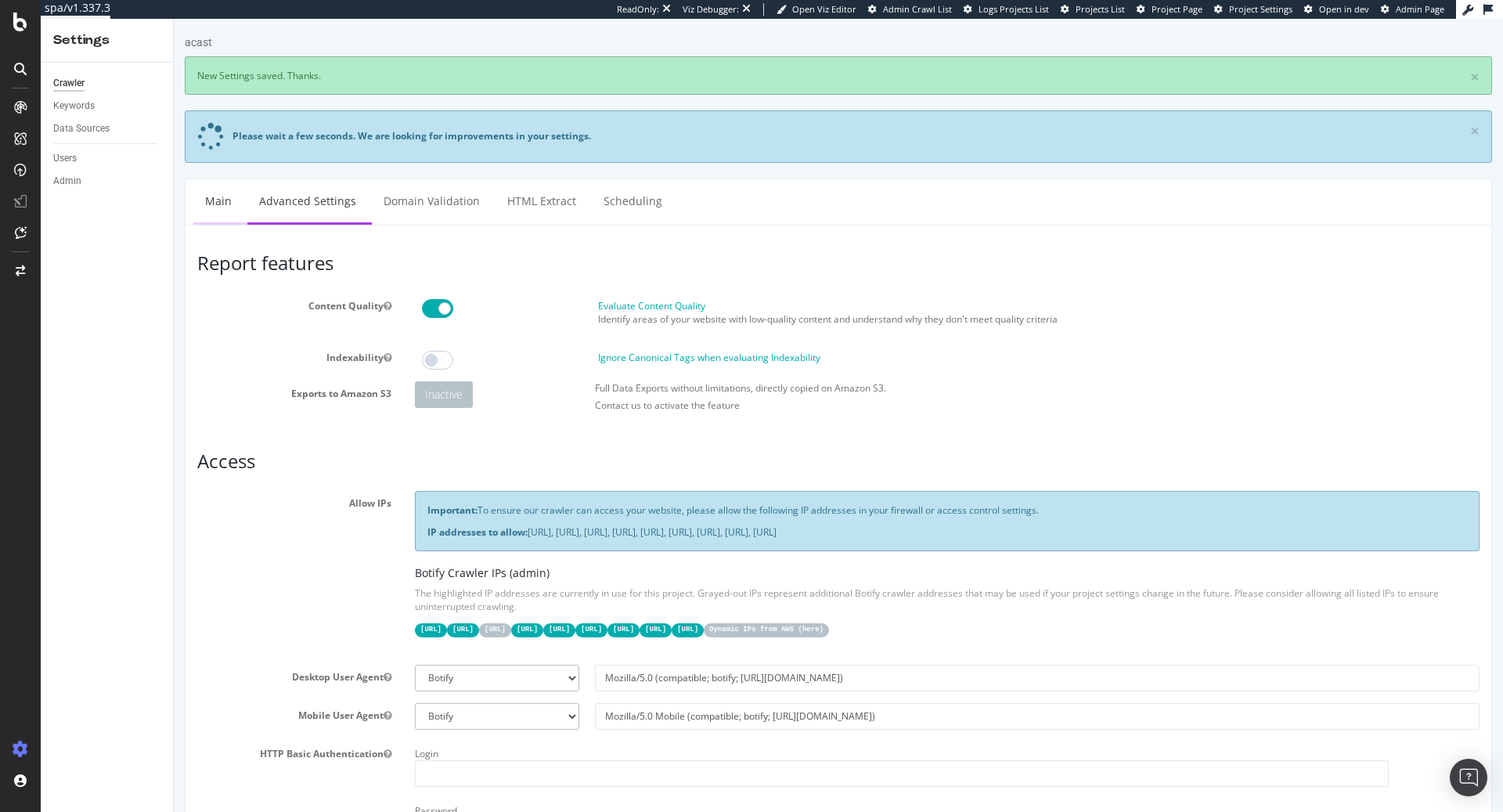
click at [229, 208] on link "Main" at bounding box center [218, 200] width 50 height 43
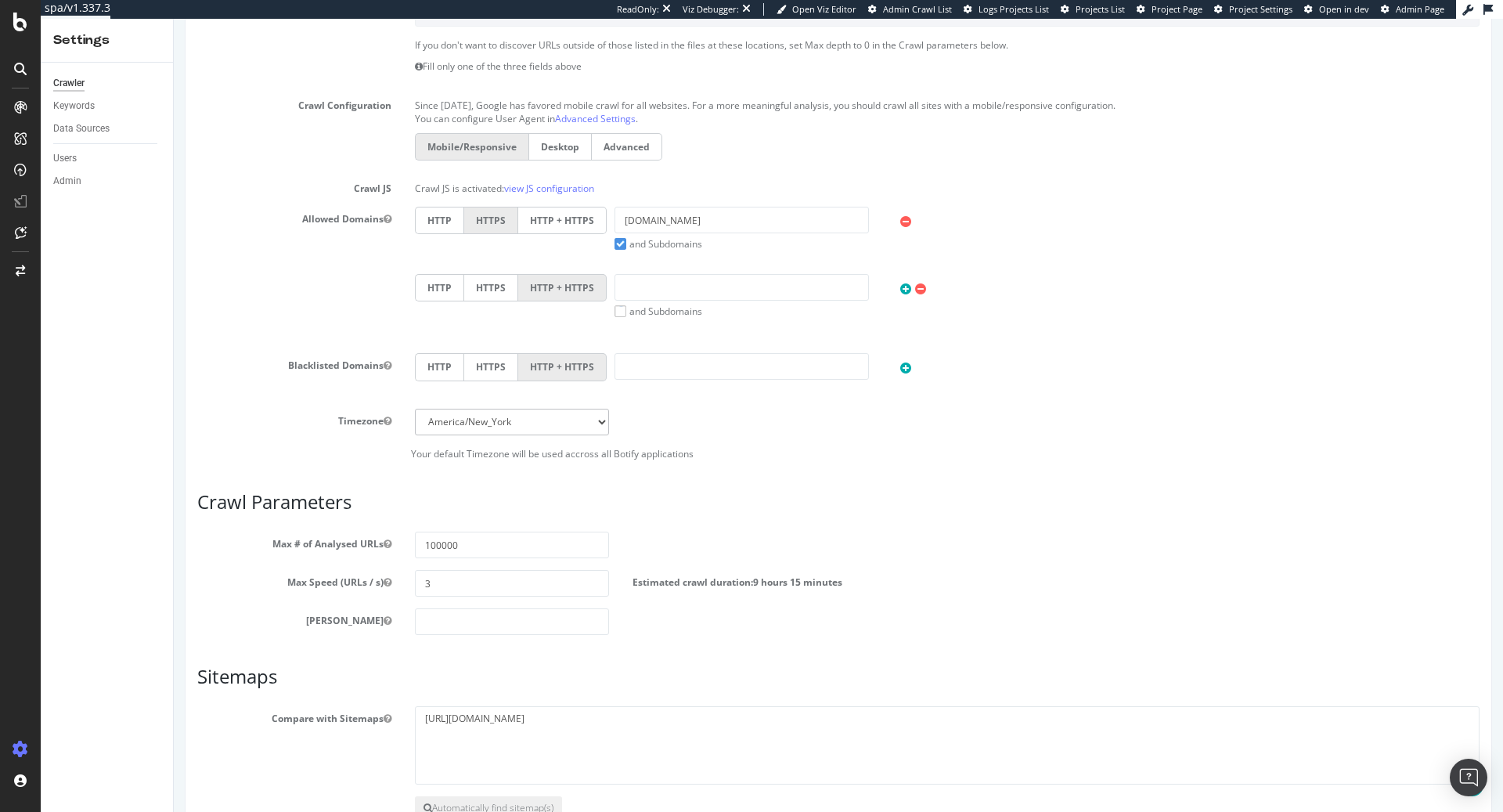
scroll to position [623, 0]
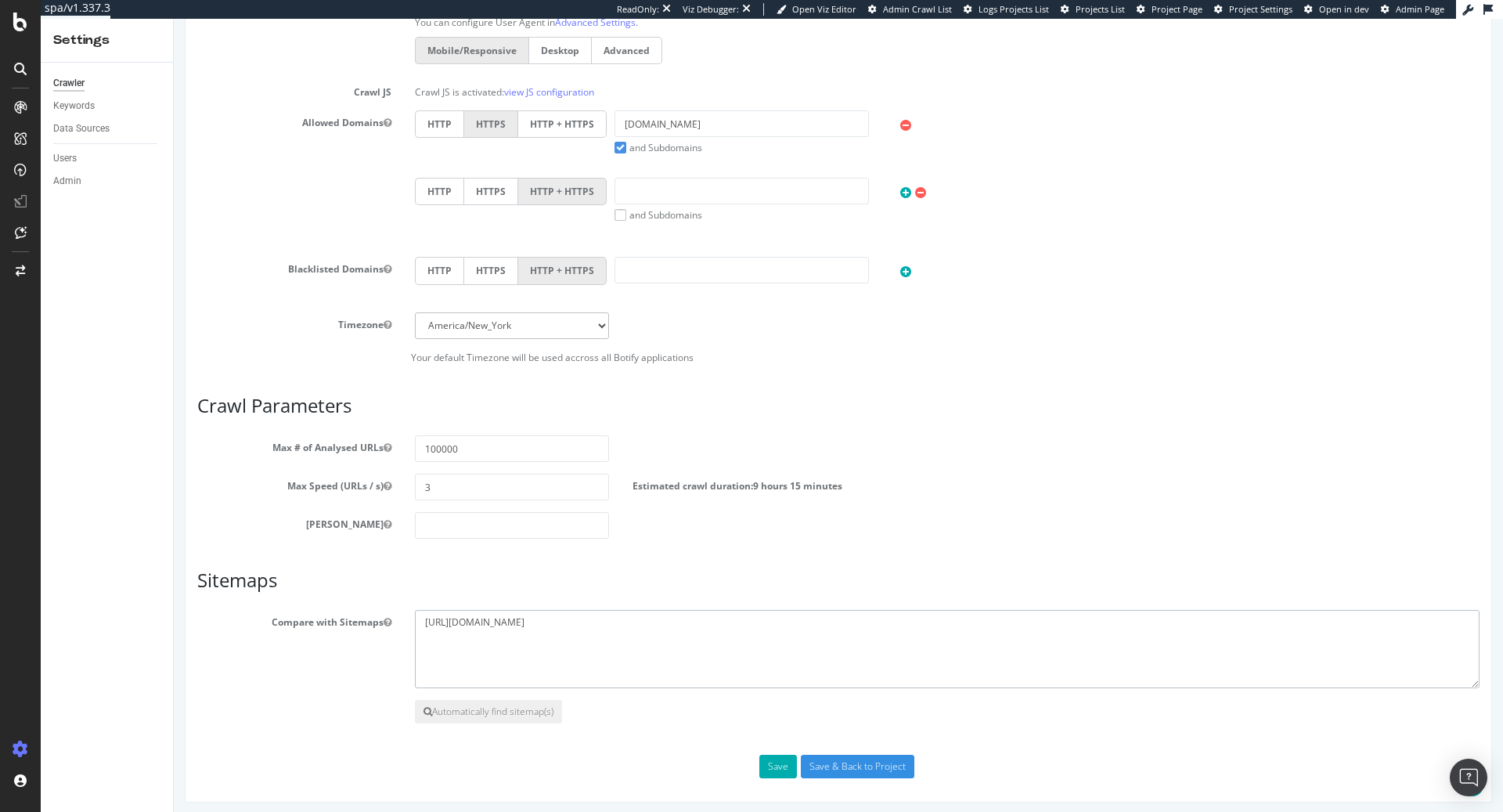
drag, startPoint x: 641, startPoint y: 618, endPoint x: 381, endPoint y: 607, distance: 260.2
click at [381, 610] on div "Compare with Sitemaps https://www.acast.com/sitemap.xml" at bounding box center [838, 649] width 1306 height 78
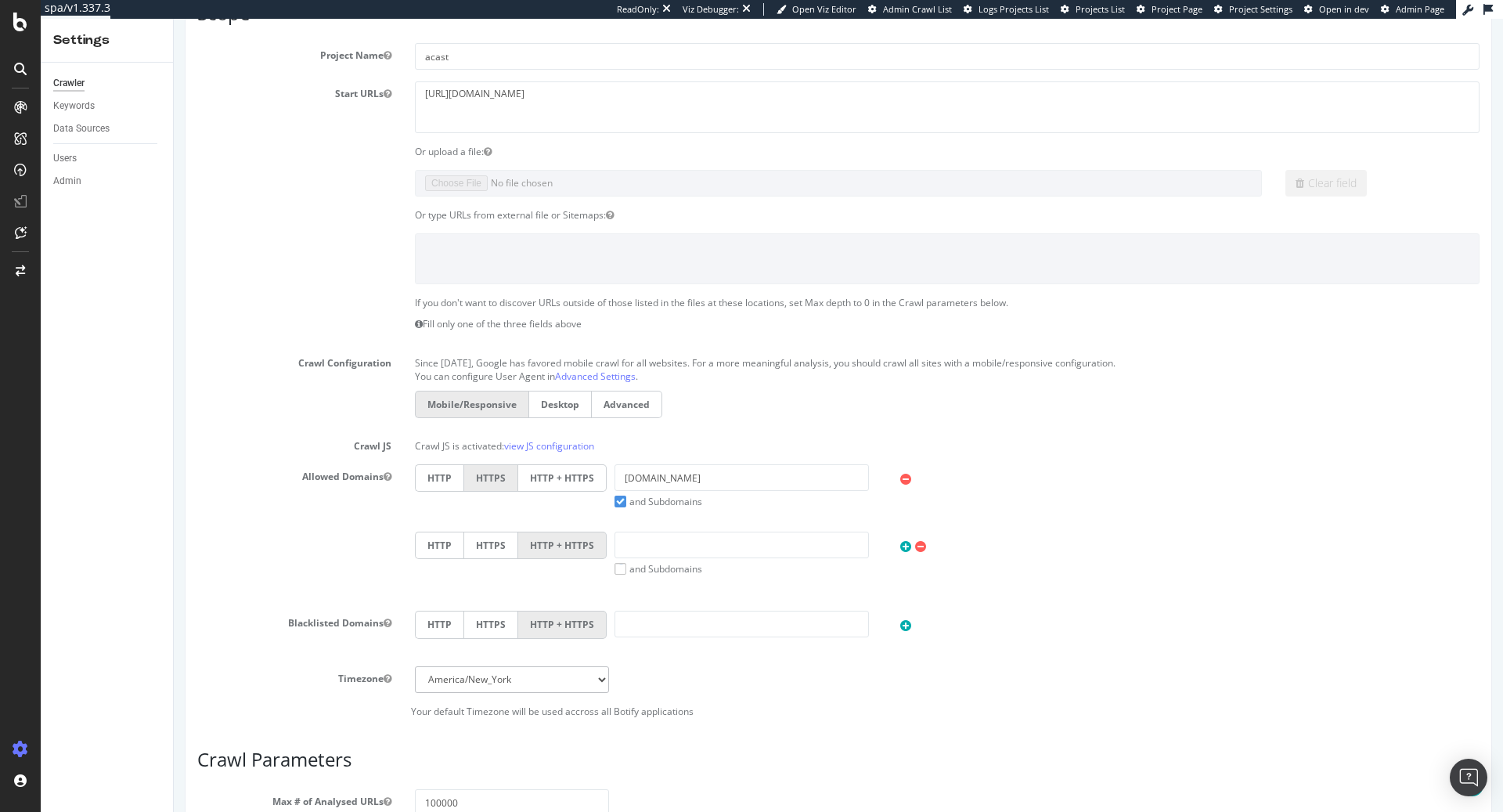
scroll to position [53, 0]
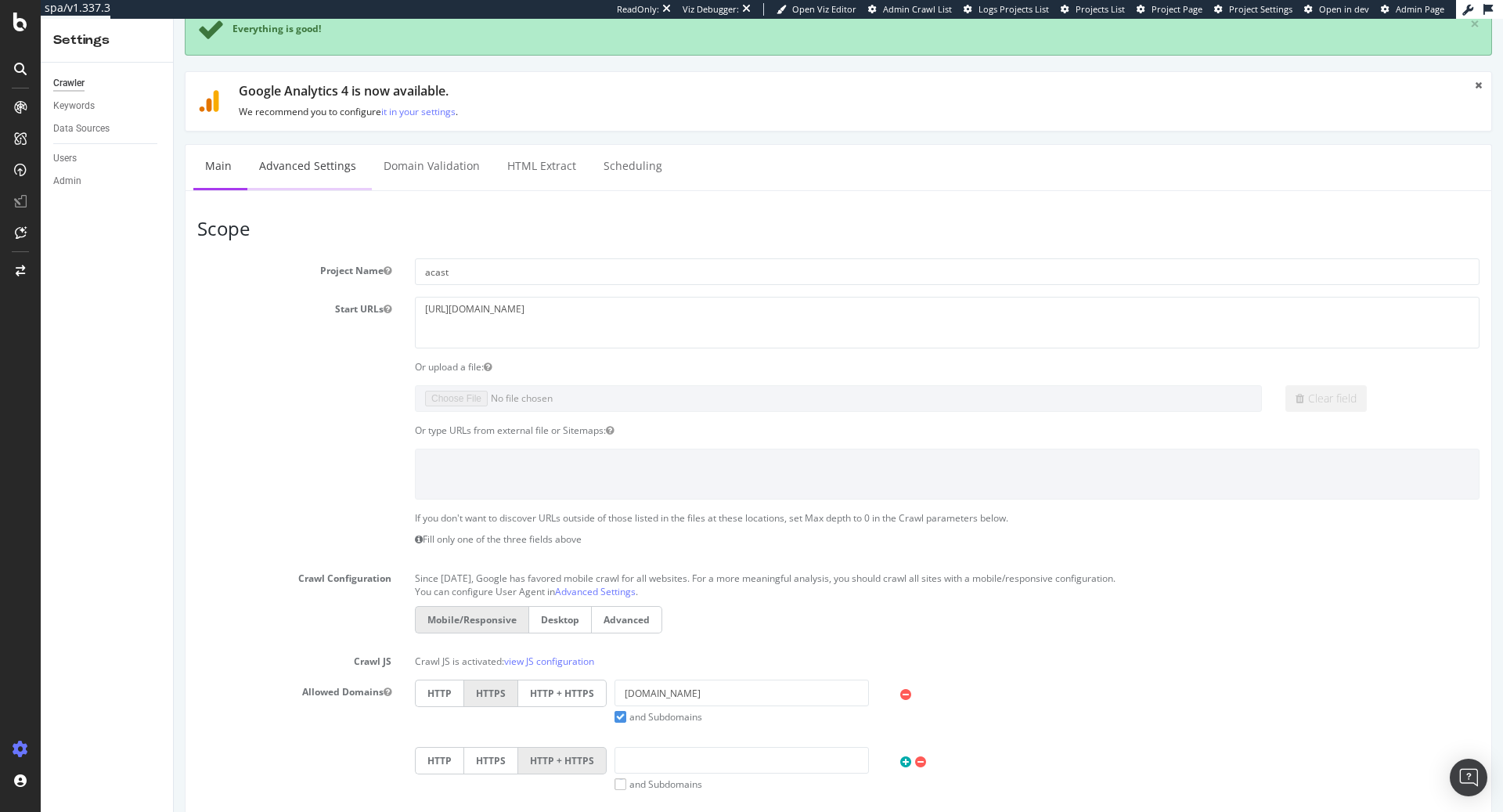
click at [311, 161] on link "Advanced Settings" at bounding box center [307, 166] width 121 height 43
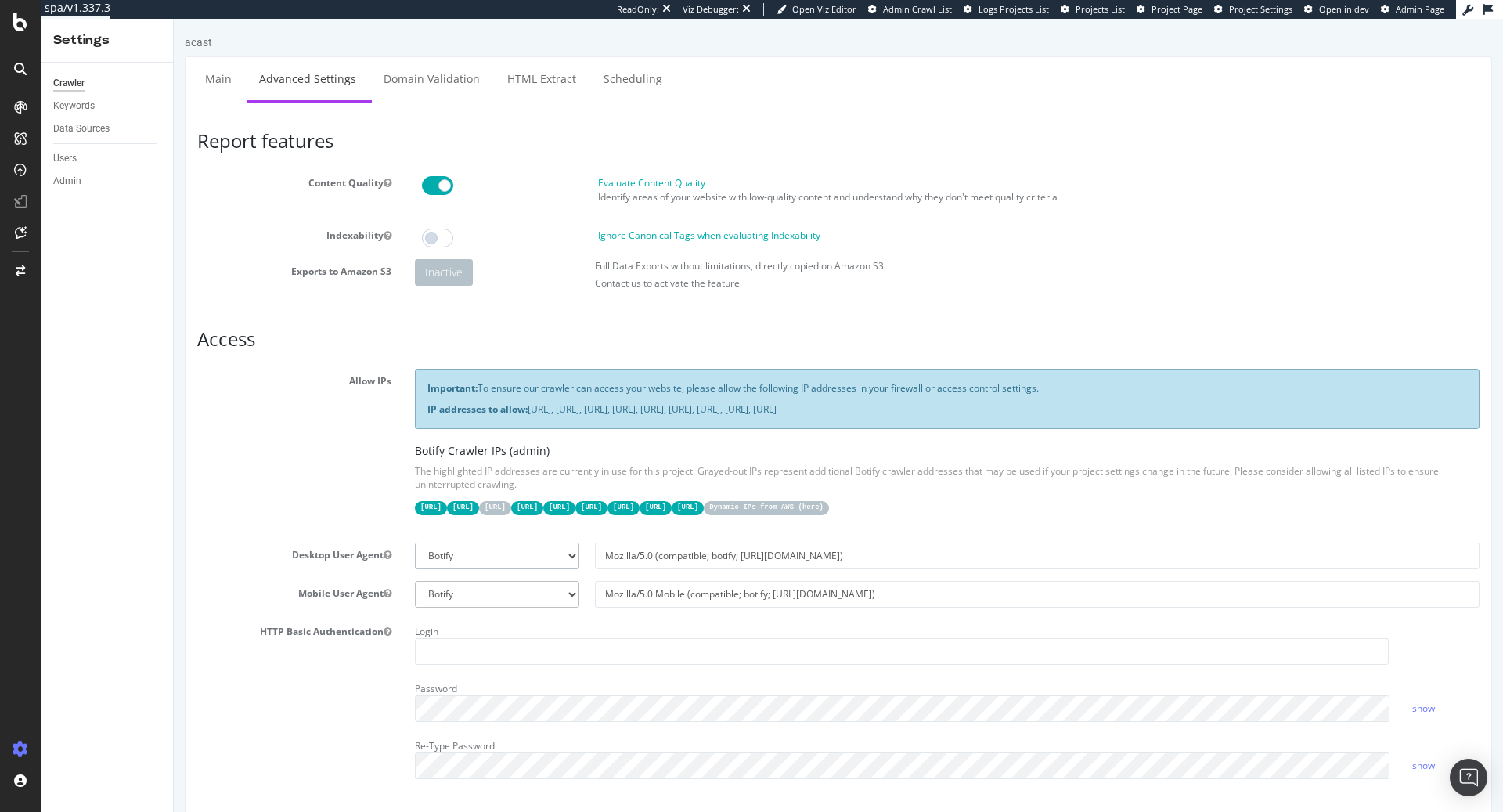
click at [519, 546] on select "Botify Googlebot Chrome Firefox Edge Custom" at bounding box center [497, 556] width 164 height 27
select select "Mozilla/5.0 (compatible; Googlebot/2.1; +http://www.google.com/bot.html)"
click at [415, 542] on select "Botify Googlebot Chrome Firefox Edge Custom" at bounding box center [497, 556] width 164 height 27
type input "Mozilla/5.0 (compatible; Googlebot/2.1; +http://www.google.com/bot.html)"
click at [497, 596] on select "Botify Googlebot Safari iPhone Safari iPad Chrome Android Custom" at bounding box center [497, 594] width 164 height 27
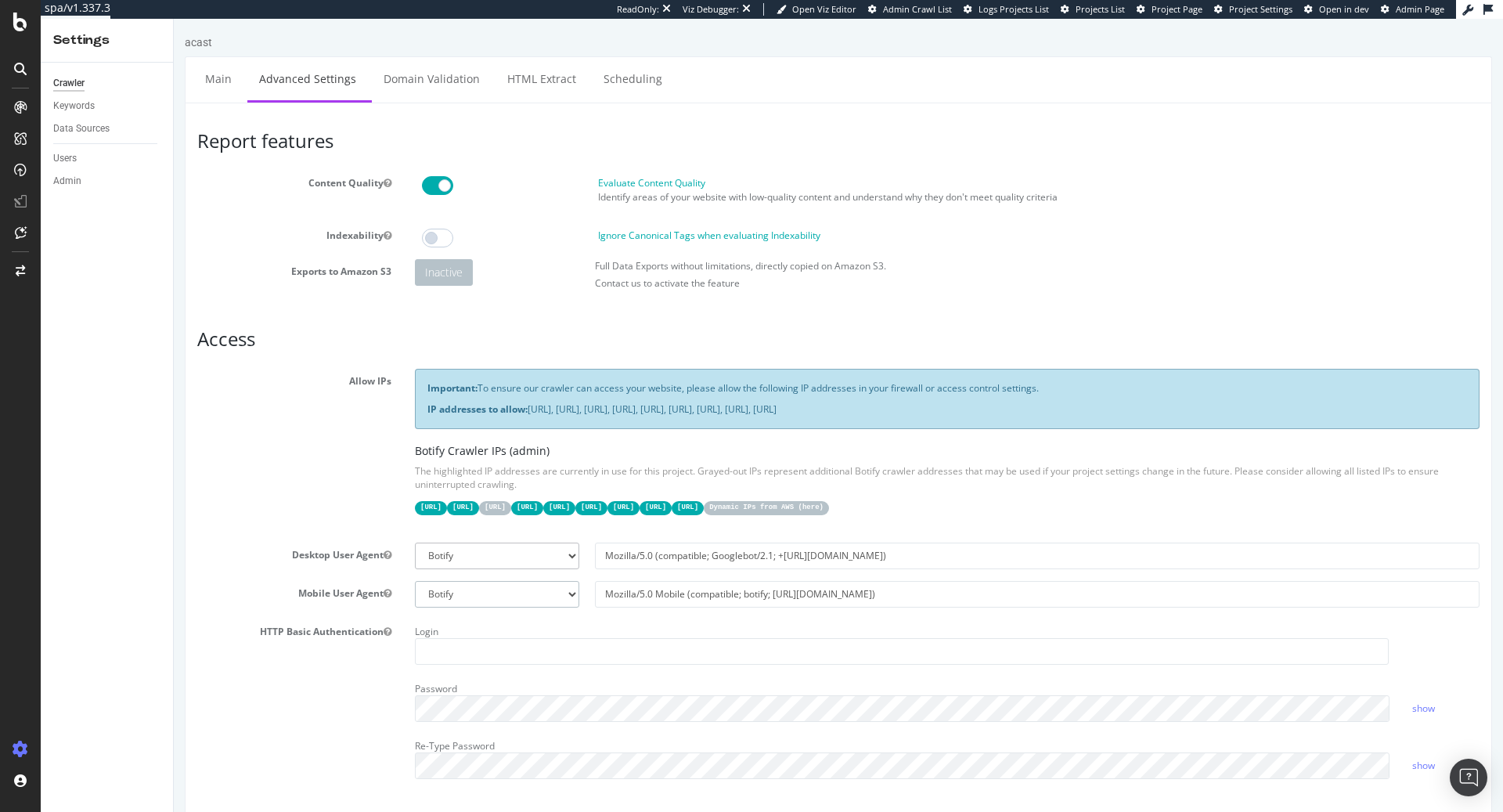
select select "Mozilla/5.0 (Linux; Android 6.0.1; Nexus 5X Build/MMB29P) AppleWebKit/537.36 (K…"
click at [415, 581] on select "Botify Googlebot Safari iPhone Safari iPad Chrome Android Custom" at bounding box center [497, 594] width 164 height 27
type input "Mozilla/5.0 (Linux; Android 6.0.1; Nexus 5X Build/MMB29P) AppleWebKit/537.36 (K…"
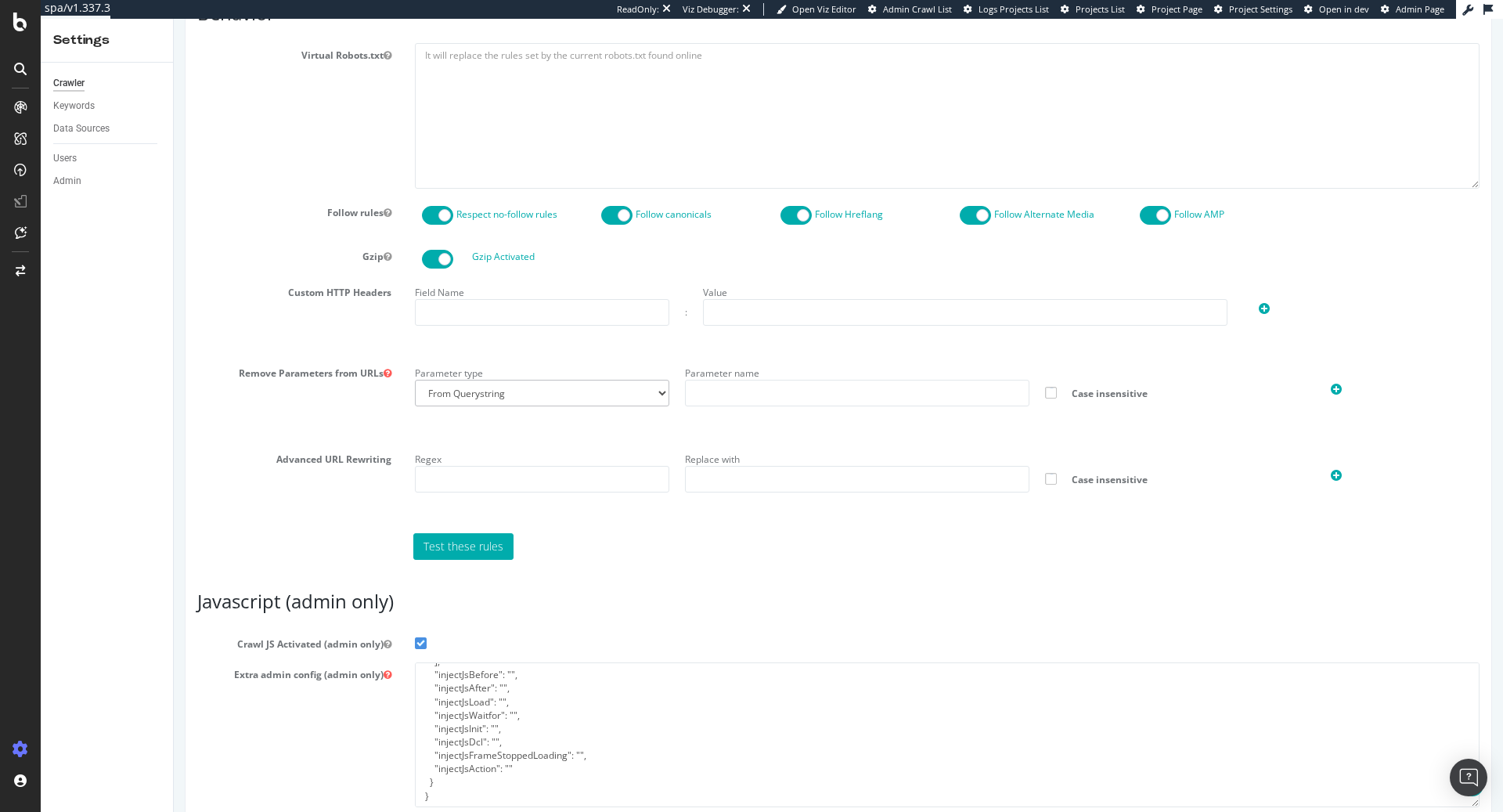
scroll to position [928, 0]
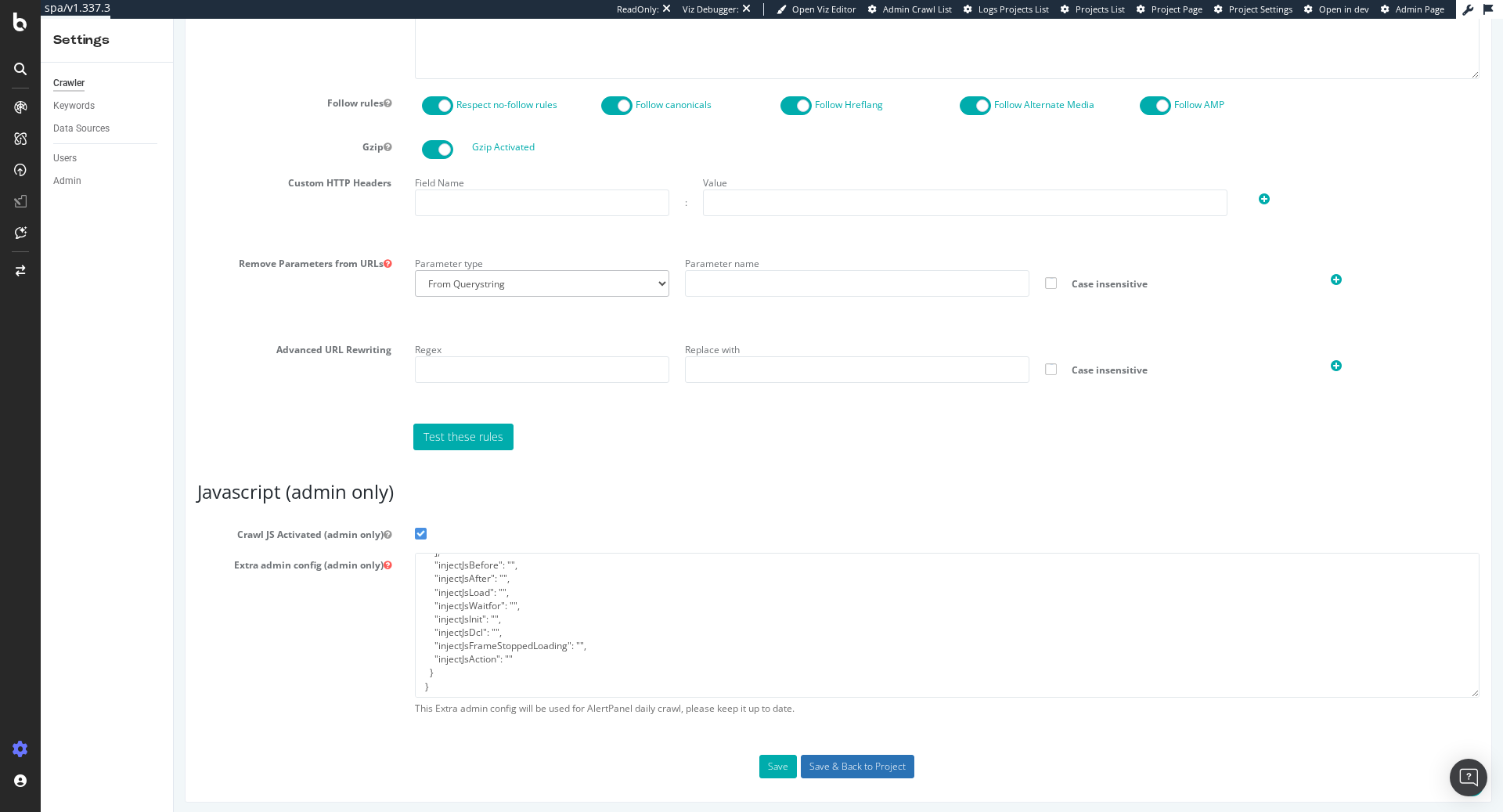
click at [825, 756] on input "Save & Back to Project" at bounding box center [858, 766] width 114 height 24
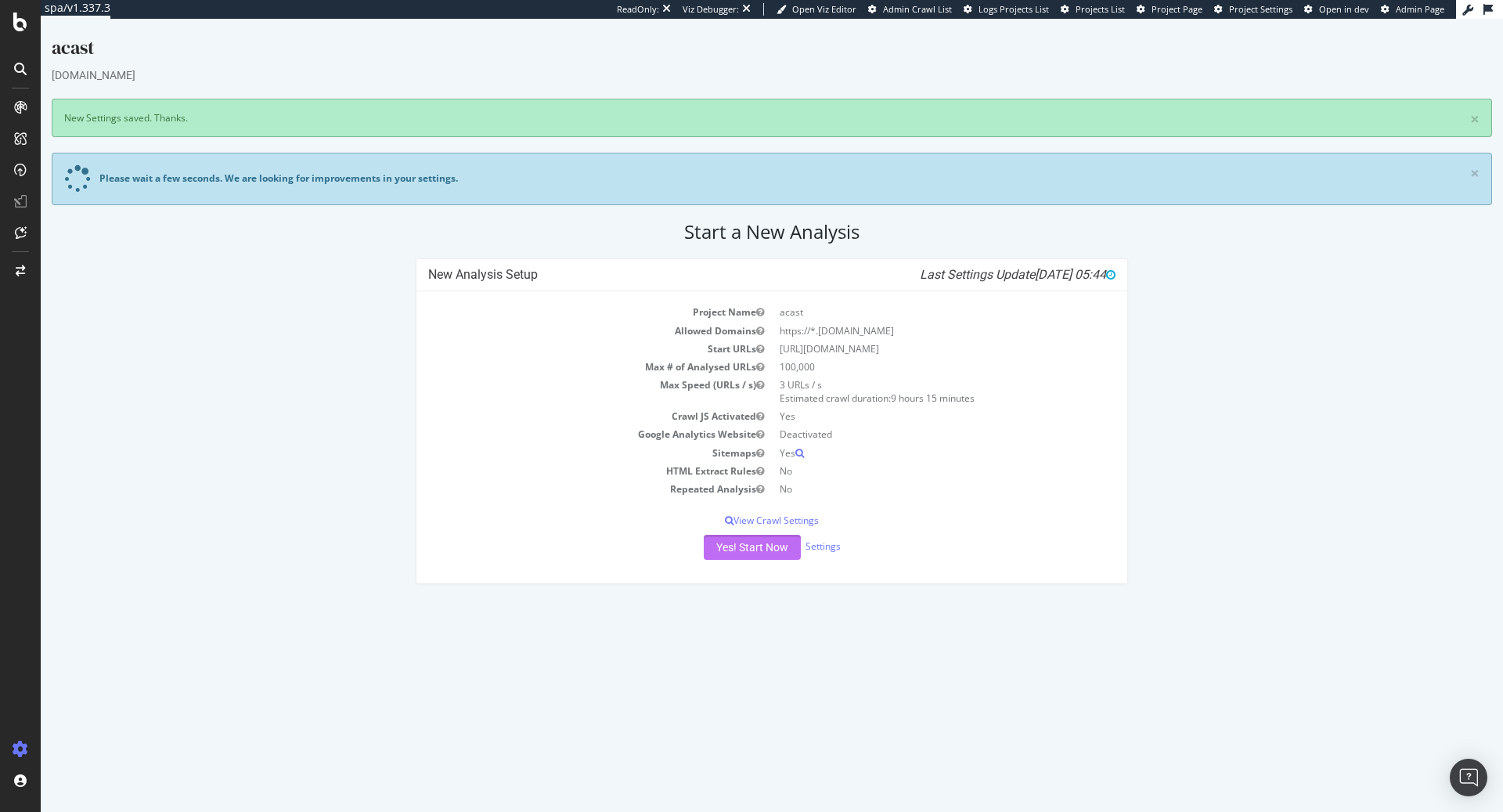
click at [742, 541] on button "Yes! Start Now" at bounding box center [752, 547] width 97 height 25
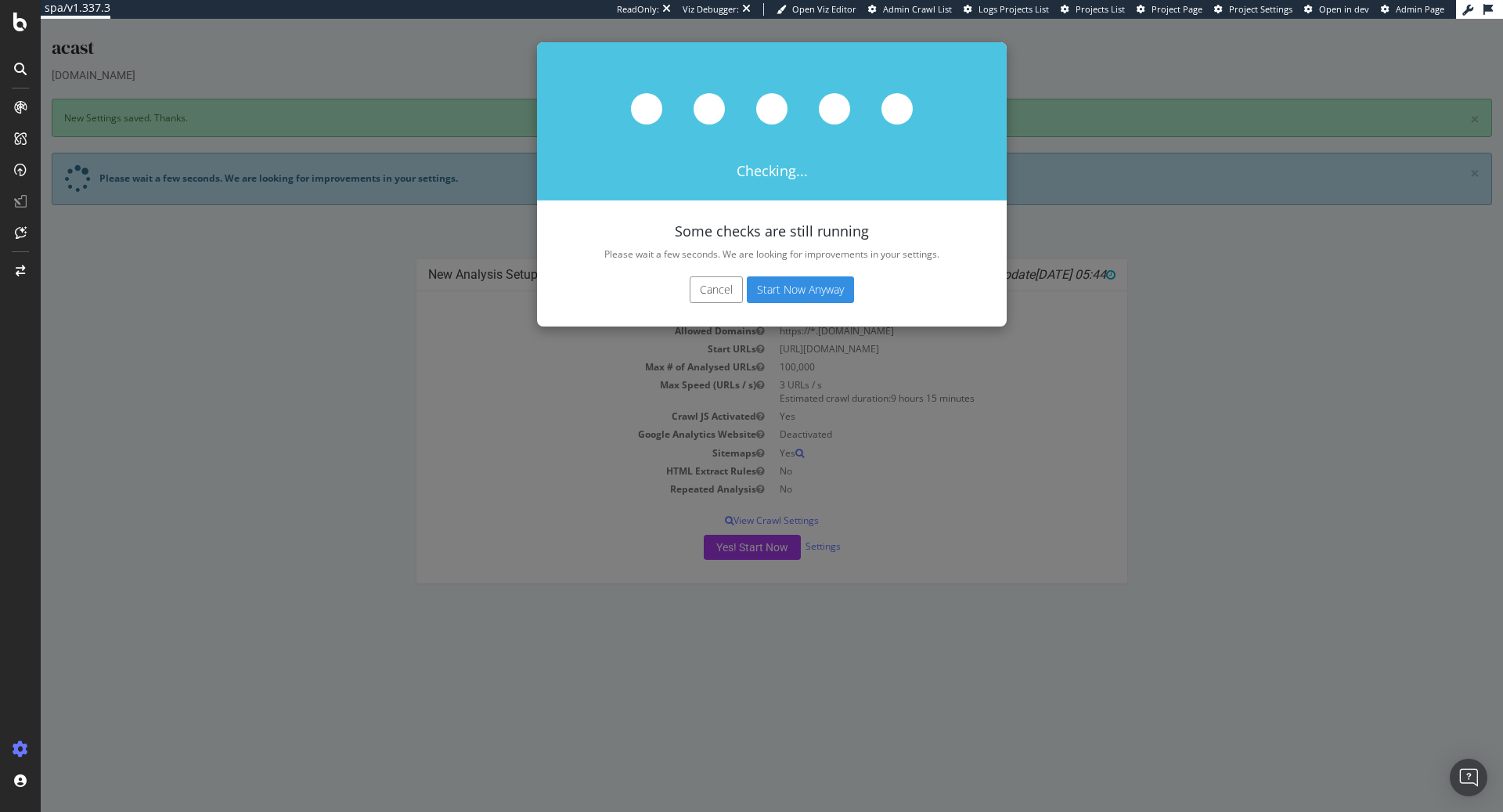
click at [816, 289] on button "Start Now Anyway" at bounding box center [800, 290] width 107 height 27
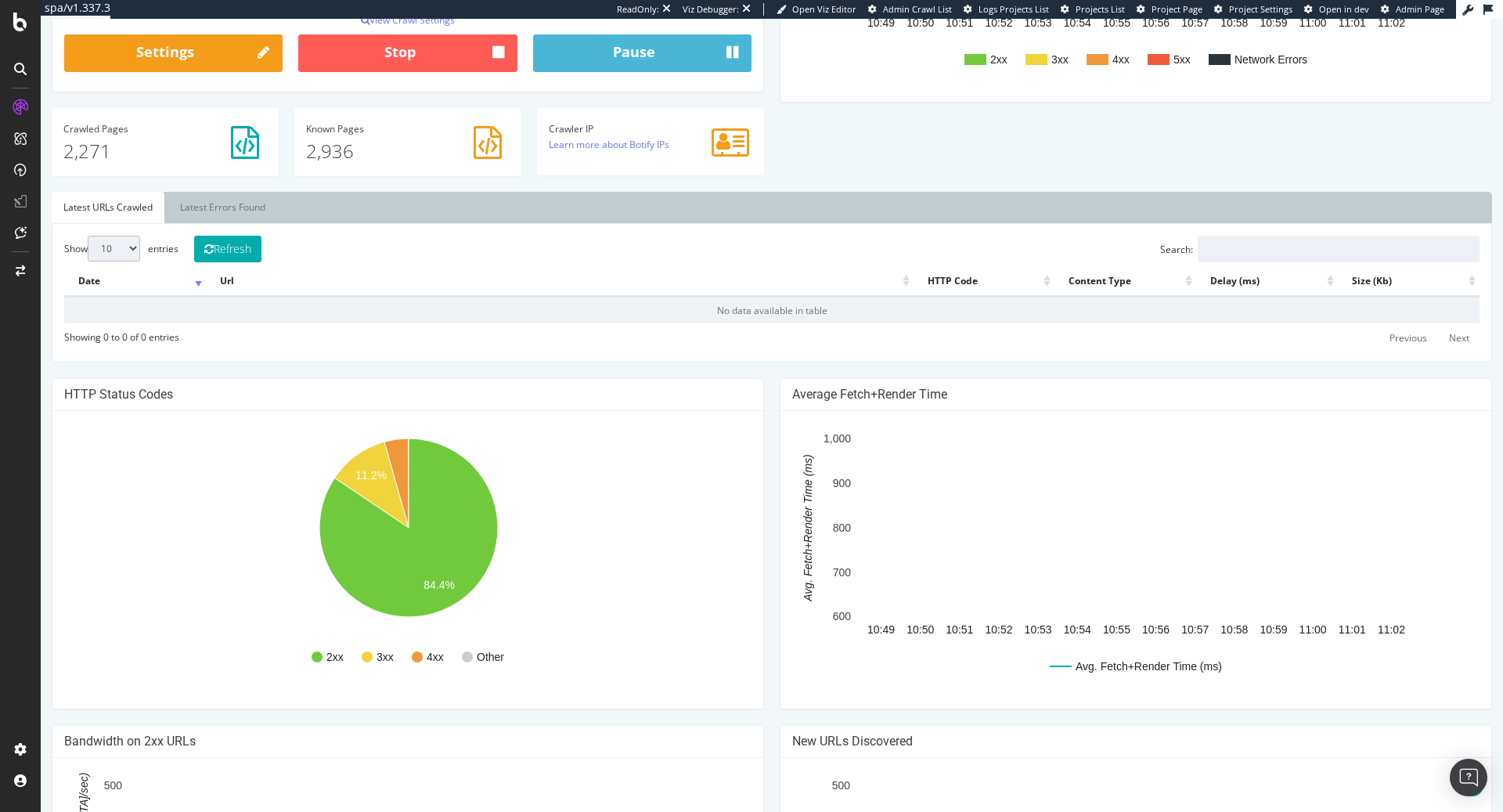
scroll to position [407, 0]
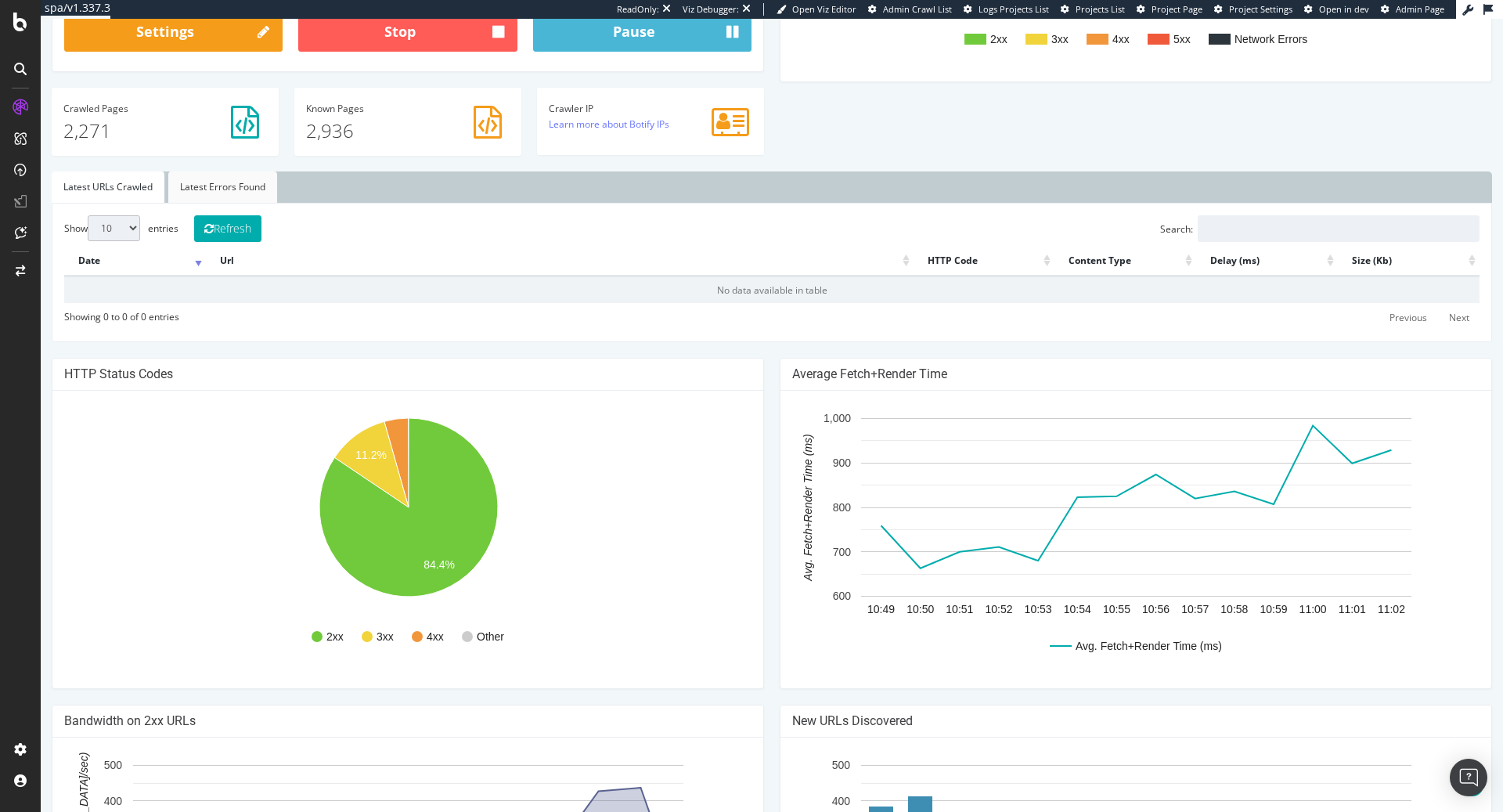
click at [231, 187] on link "Latest Errors Found" at bounding box center [223, 187] width 109 height 32
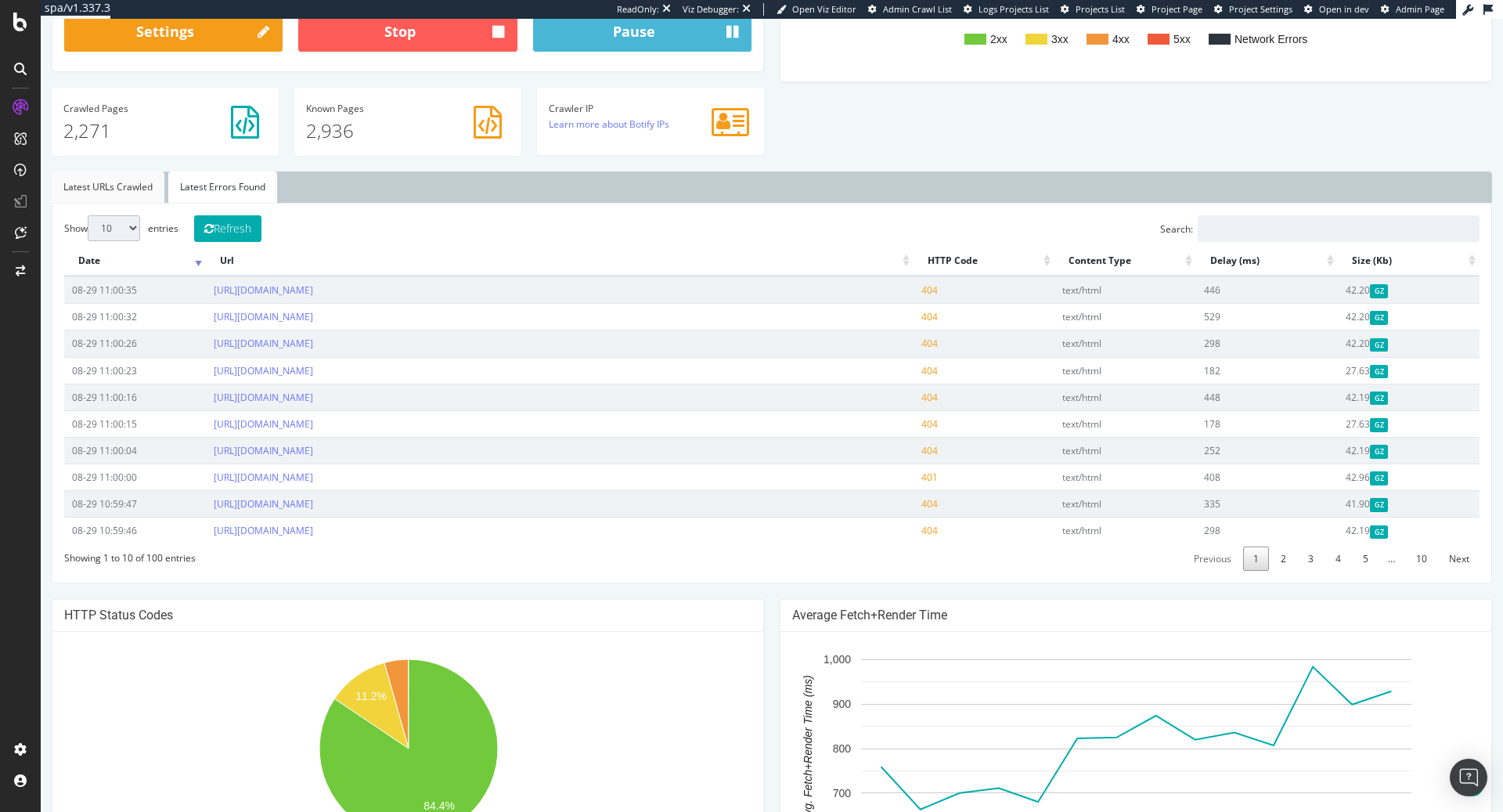
click at [118, 178] on link "Latest URLs Crawled" at bounding box center [107, 187] width 113 height 32
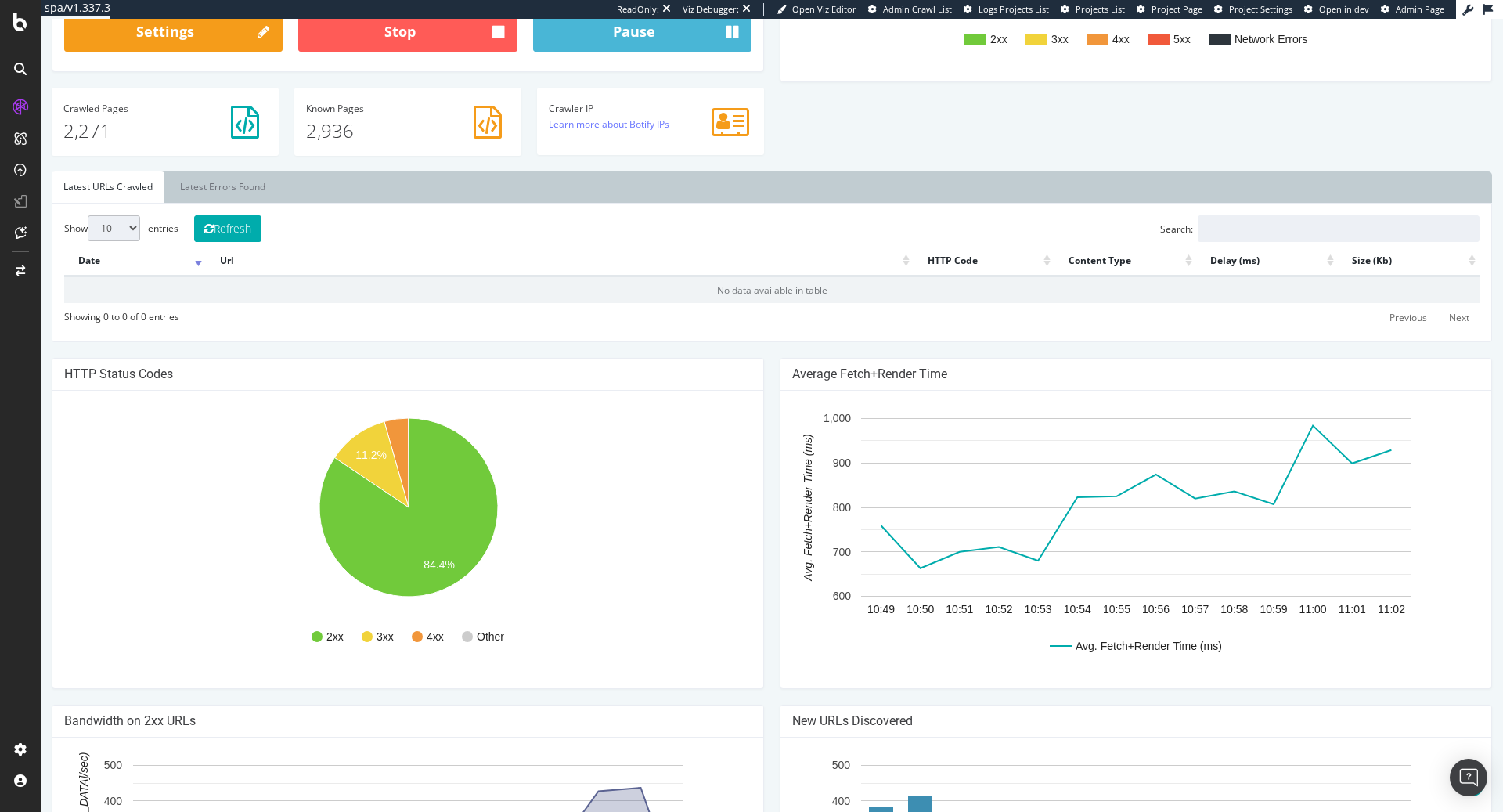
click at [124, 198] on link "Latest URLs Crawled" at bounding box center [107, 187] width 113 height 32
click at [124, 193] on link "Latest URLs Crawled" at bounding box center [107, 187] width 113 height 32
click at [210, 189] on link "Latest Errors Found" at bounding box center [223, 187] width 109 height 32
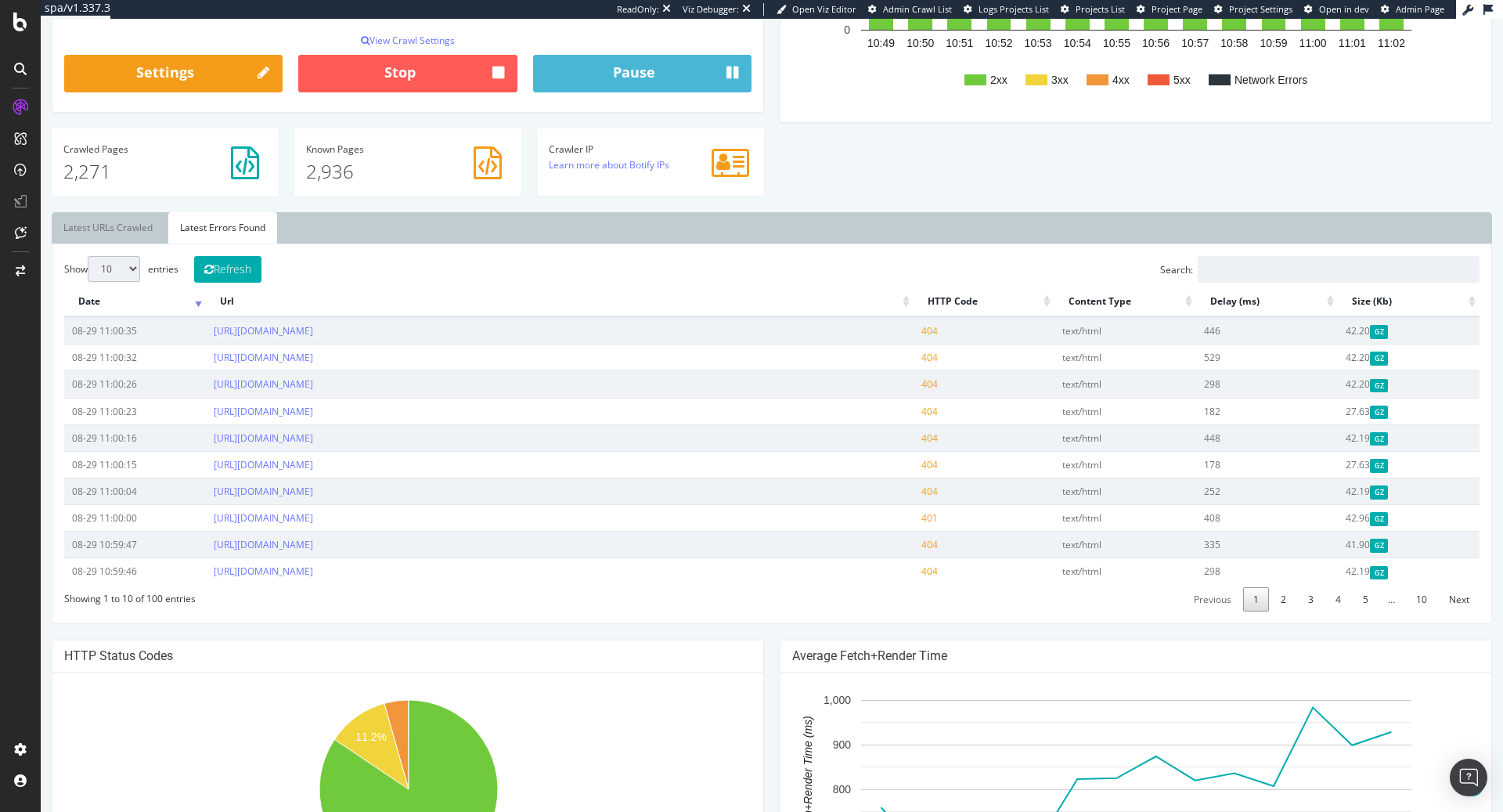
scroll to position [376, 0]
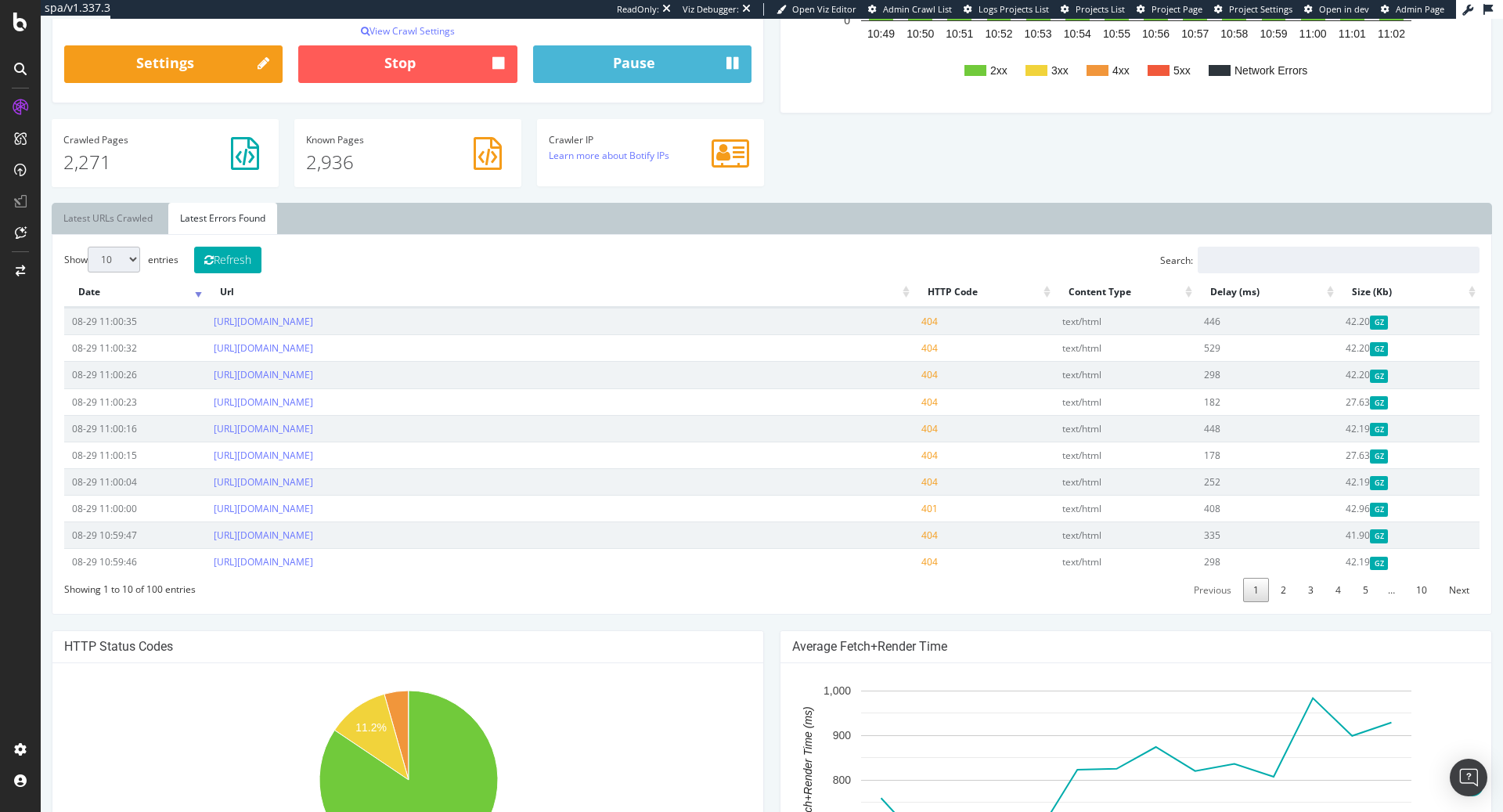
click at [208, 295] on th "Url" at bounding box center [560, 292] width 708 height 31
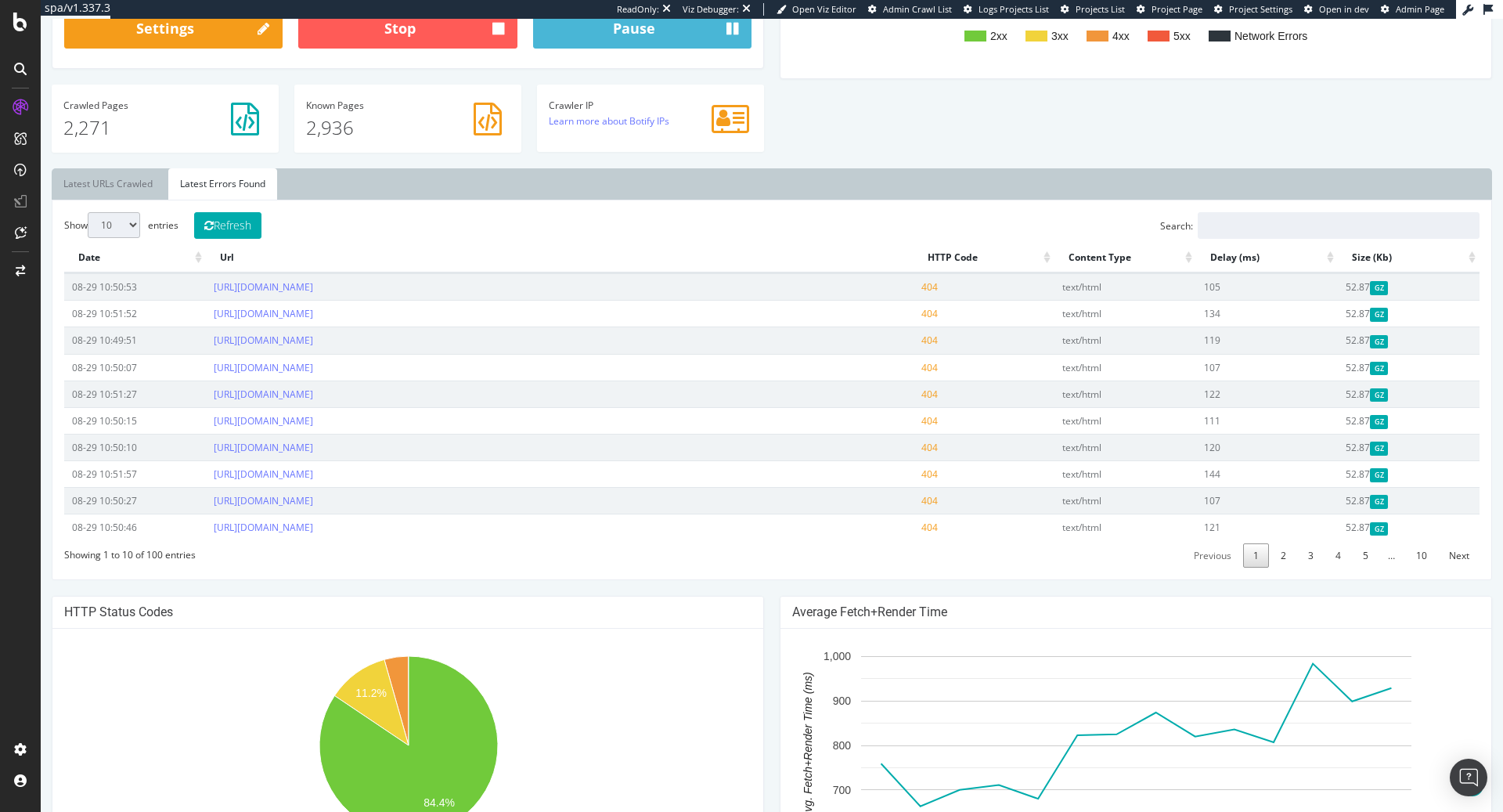
scroll to position [409, 0]
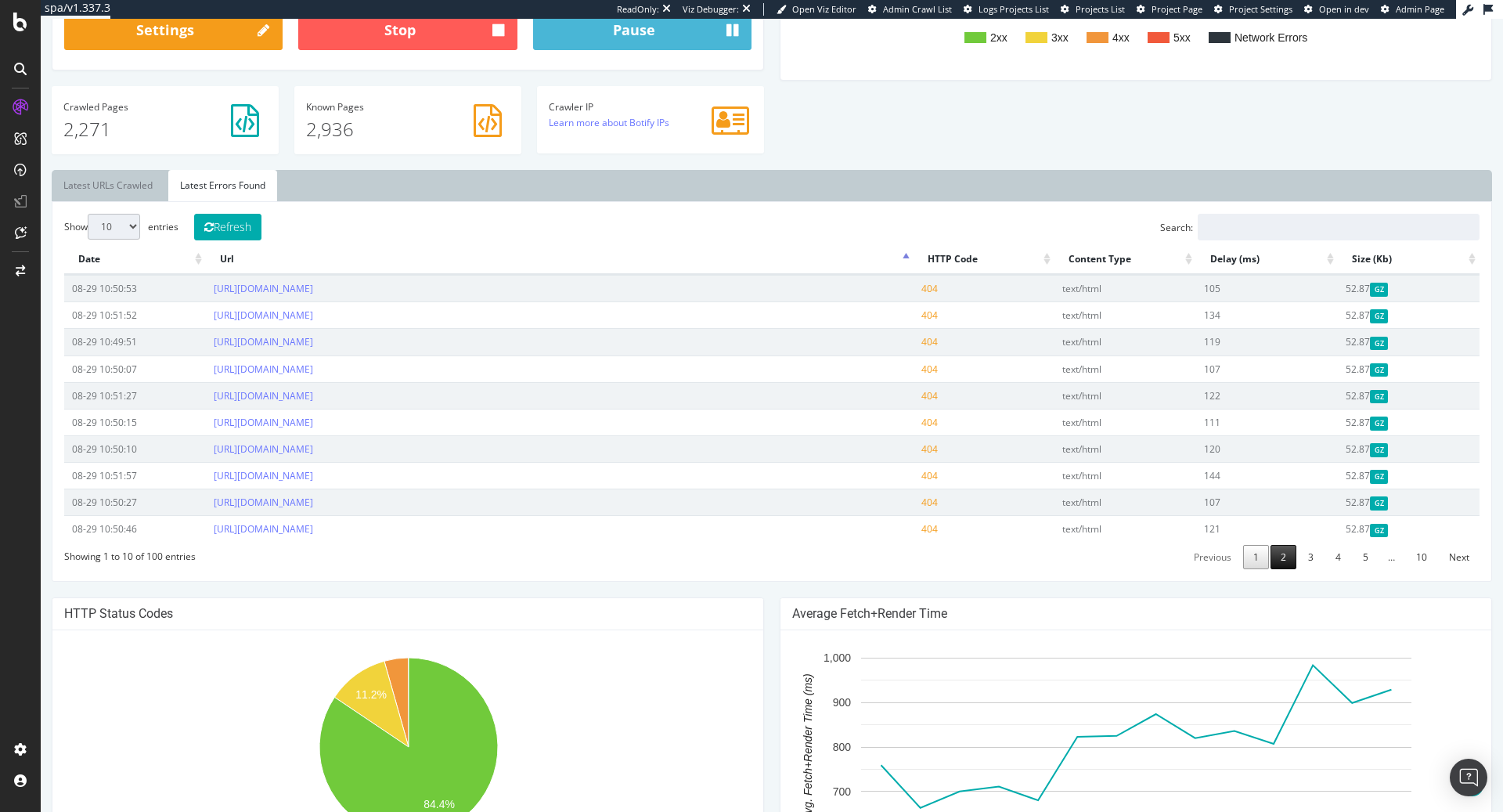
click at [1290, 554] on link "2" at bounding box center [1284, 556] width 26 height 24
click at [1412, 553] on link "10" at bounding box center [1422, 556] width 32 height 24
click at [1344, 565] on link "7" at bounding box center [1336, 556] width 26 height 24
click at [1369, 557] on link "8" at bounding box center [1364, 556] width 26 height 24
click at [1411, 548] on link "10" at bounding box center [1422, 556] width 32 height 24
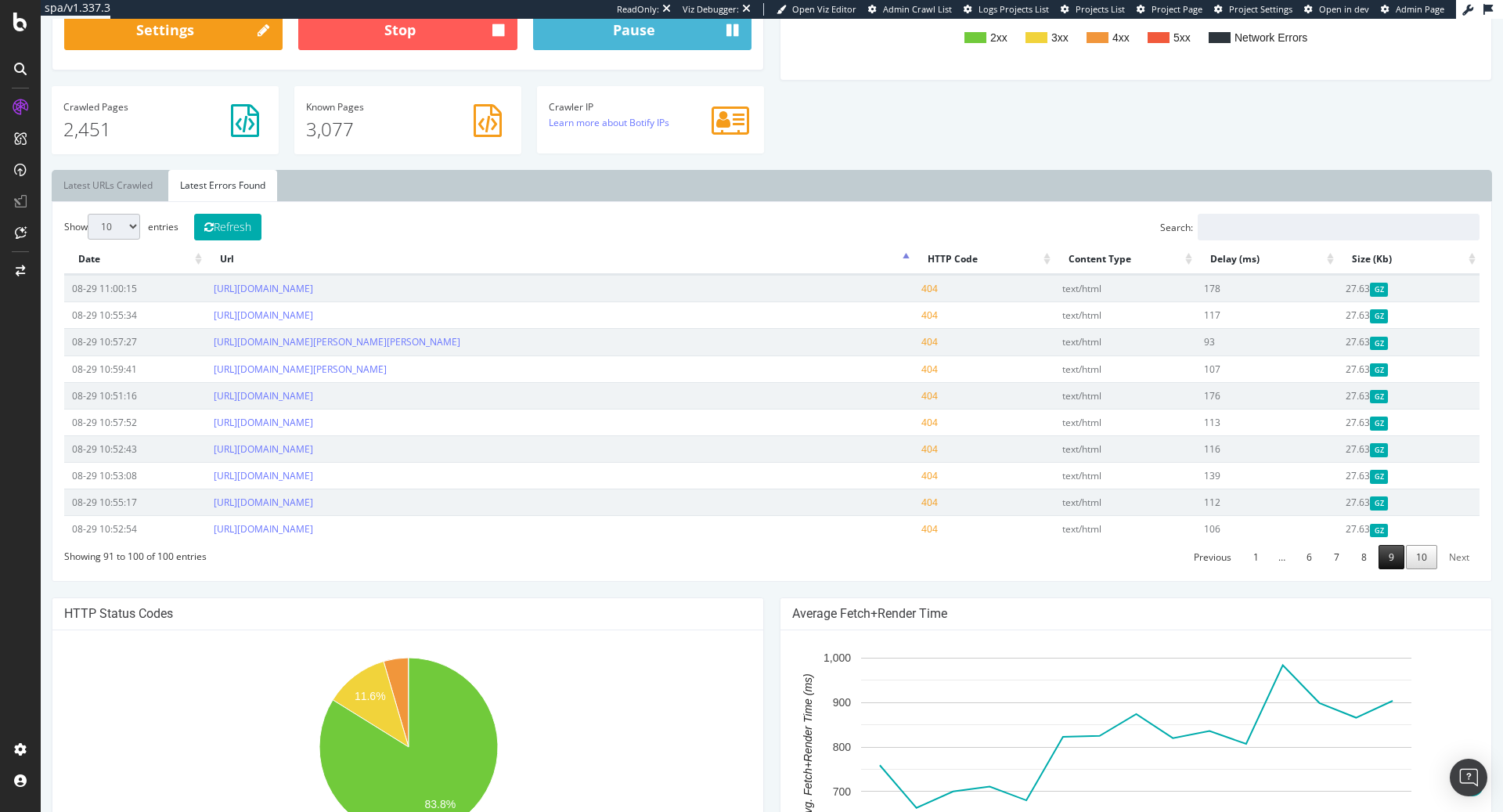
click at [1394, 566] on link "9" at bounding box center [1392, 556] width 26 height 24
click at [1363, 559] on link "8" at bounding box center [1364, 556] width 26 height 24
click at [1397, 556] on link "9" at bounding box center [1392, 556] width 26 height 24
click at [313, 286] on link "https://shows.acast.com/the-rest-is-politics" at bounding box center [264, 288] width 99 height 13
drag, startPoint x: 419, startPoint y: 292, endPoint x: 324, endPoint y: 286, distance: 95.2
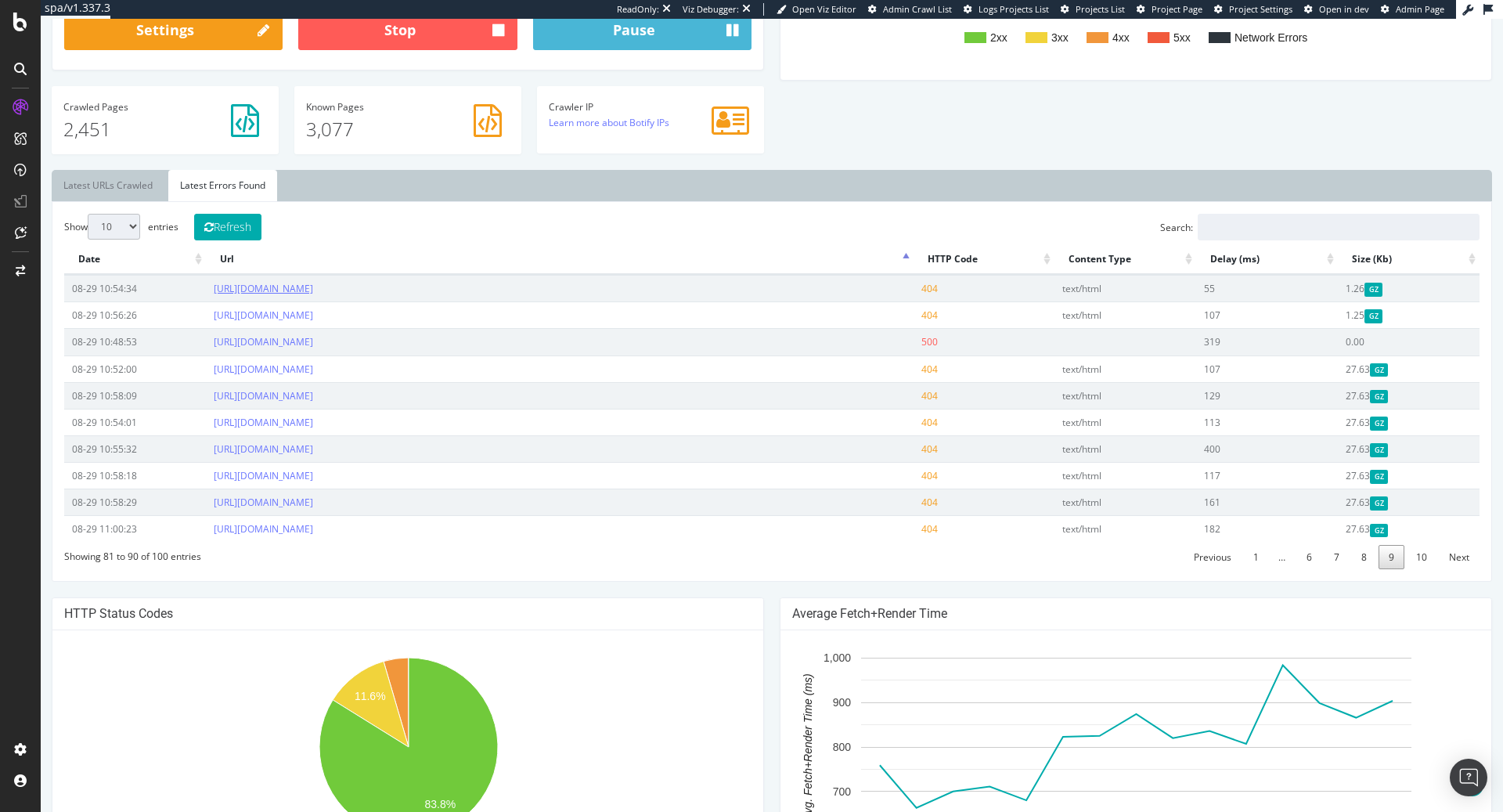
click at [324, 286] on td "https://shows.acast.com/the-rest-is-politics" at bounding box center [560, 288] width 708 height 27
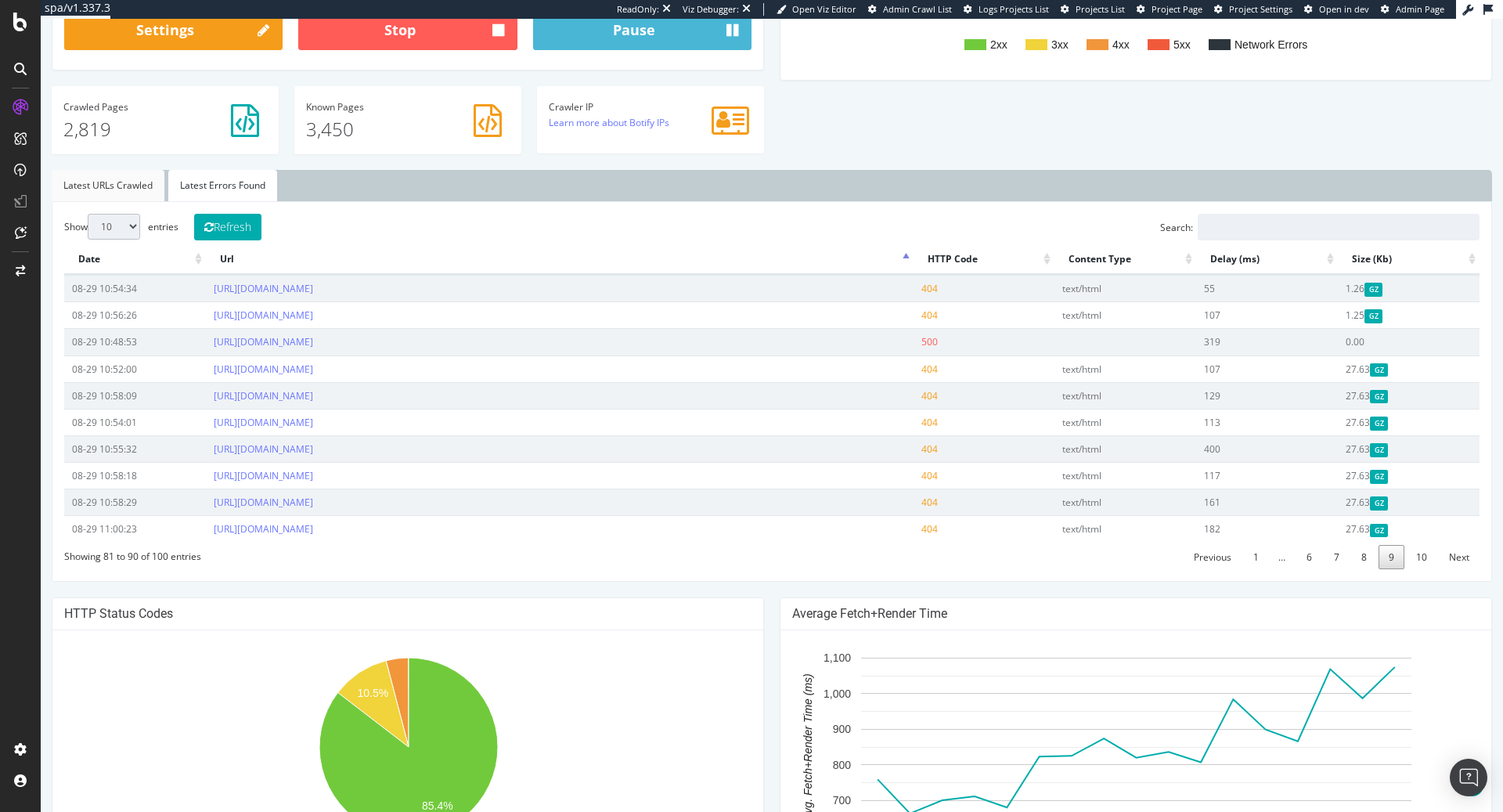
click at [133, 186] on link "Latest URLs Crawled" at bounding box center [107, 185] width 113 height 32
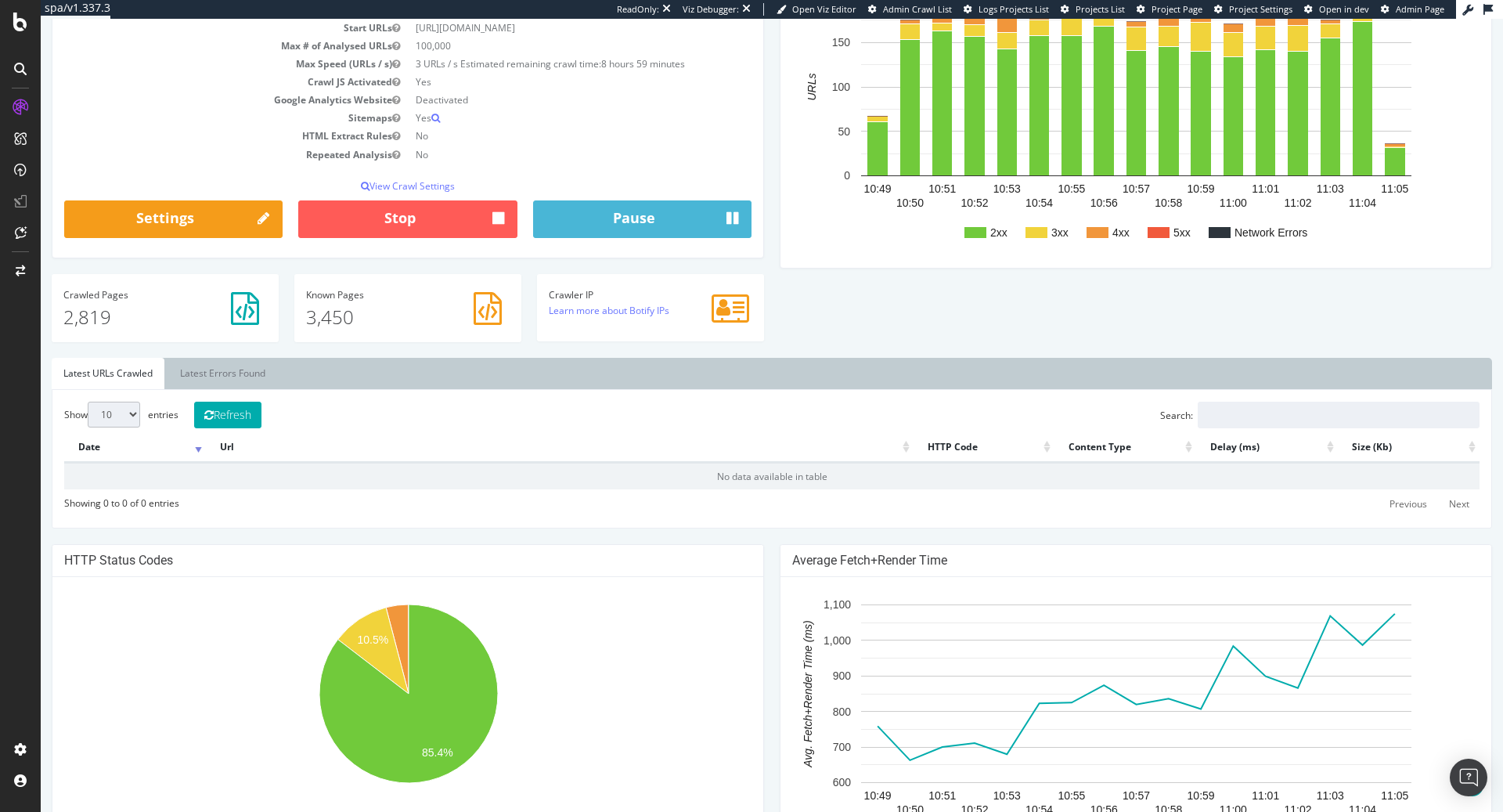
scroll to position [0, 0]
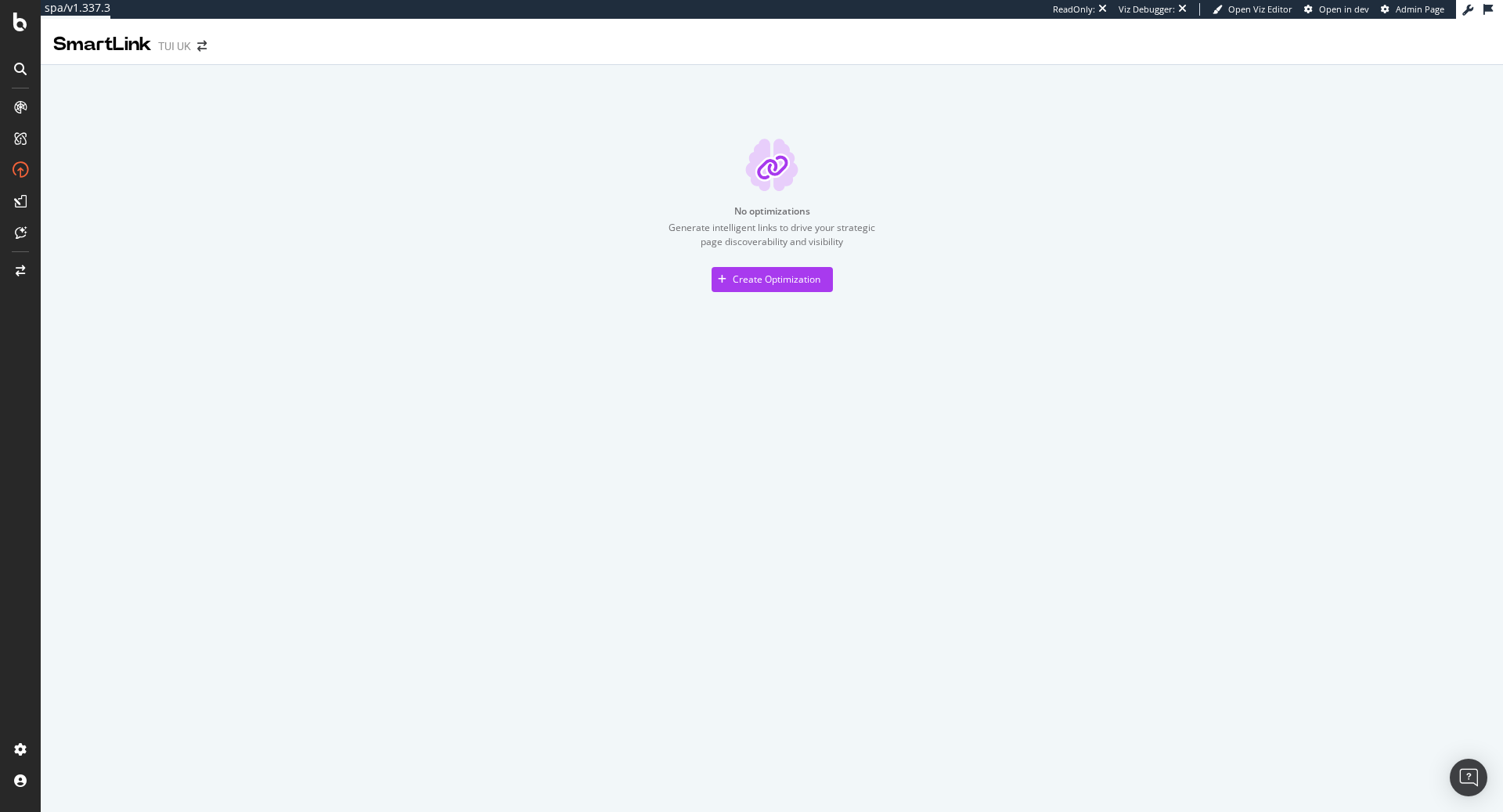
click at [748, 294] on div "No optimizations Generate intelligent links to drive your strategic page discov…" at bounding box center [772, 205] width 1463 height 281
click at [758, 284] on div "Create Optimization" at bounding box center [776, 279] width 88 height 13
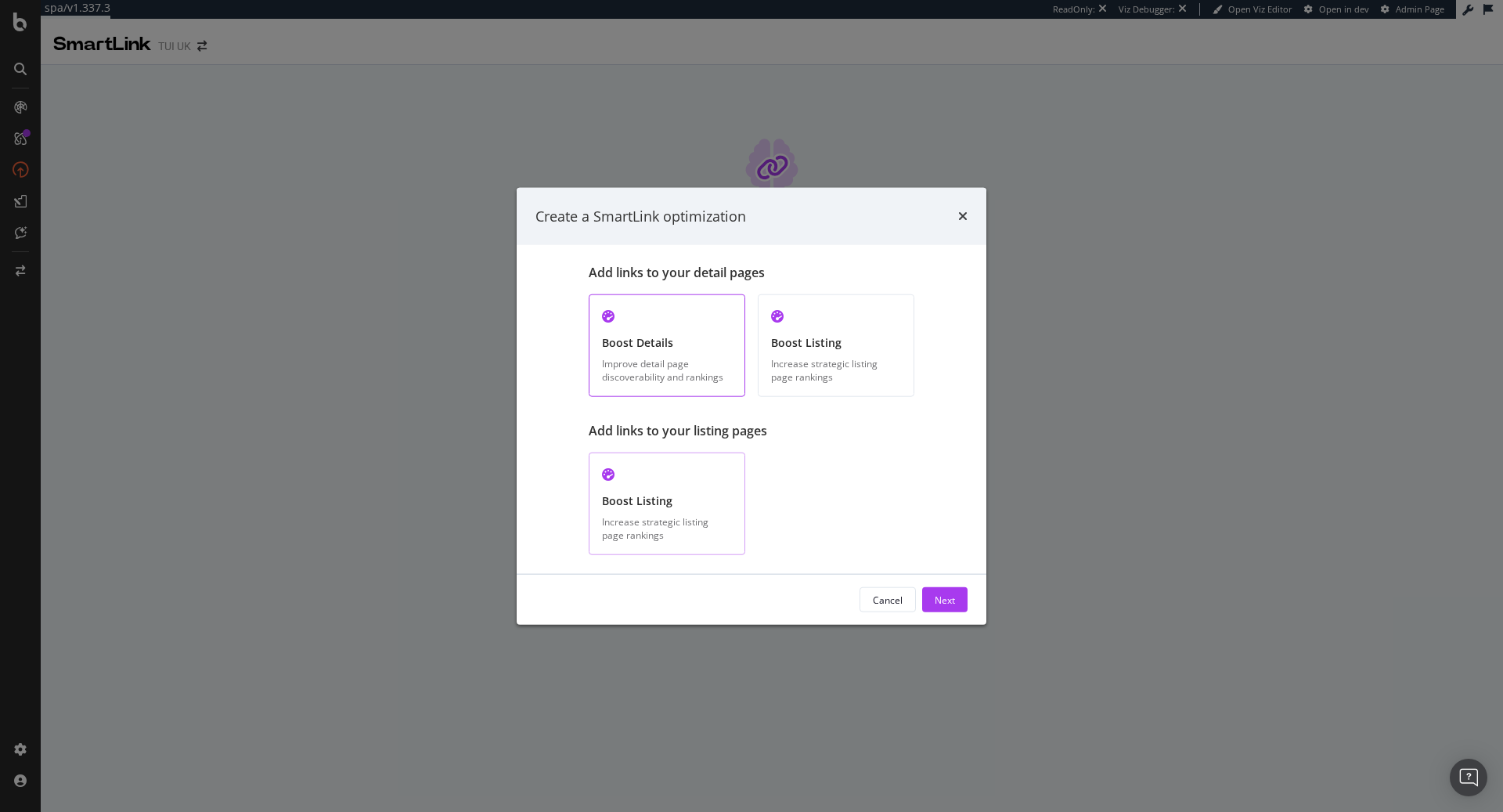
click at [707, 496] on div "Boost Listing" at bounding box center [667, 501] width 130 height 16
click at [830, 339] on div "Boost Listing" at bounding box center [836, 343] width 130 height 16
click at [724, 366] on div "Improve detail page discoverability and rankings" at bounding box center [667, 370] width 130 height 27
click at [954, 598] on div "Next" at bounding box center [945, 599] width 21 height 13
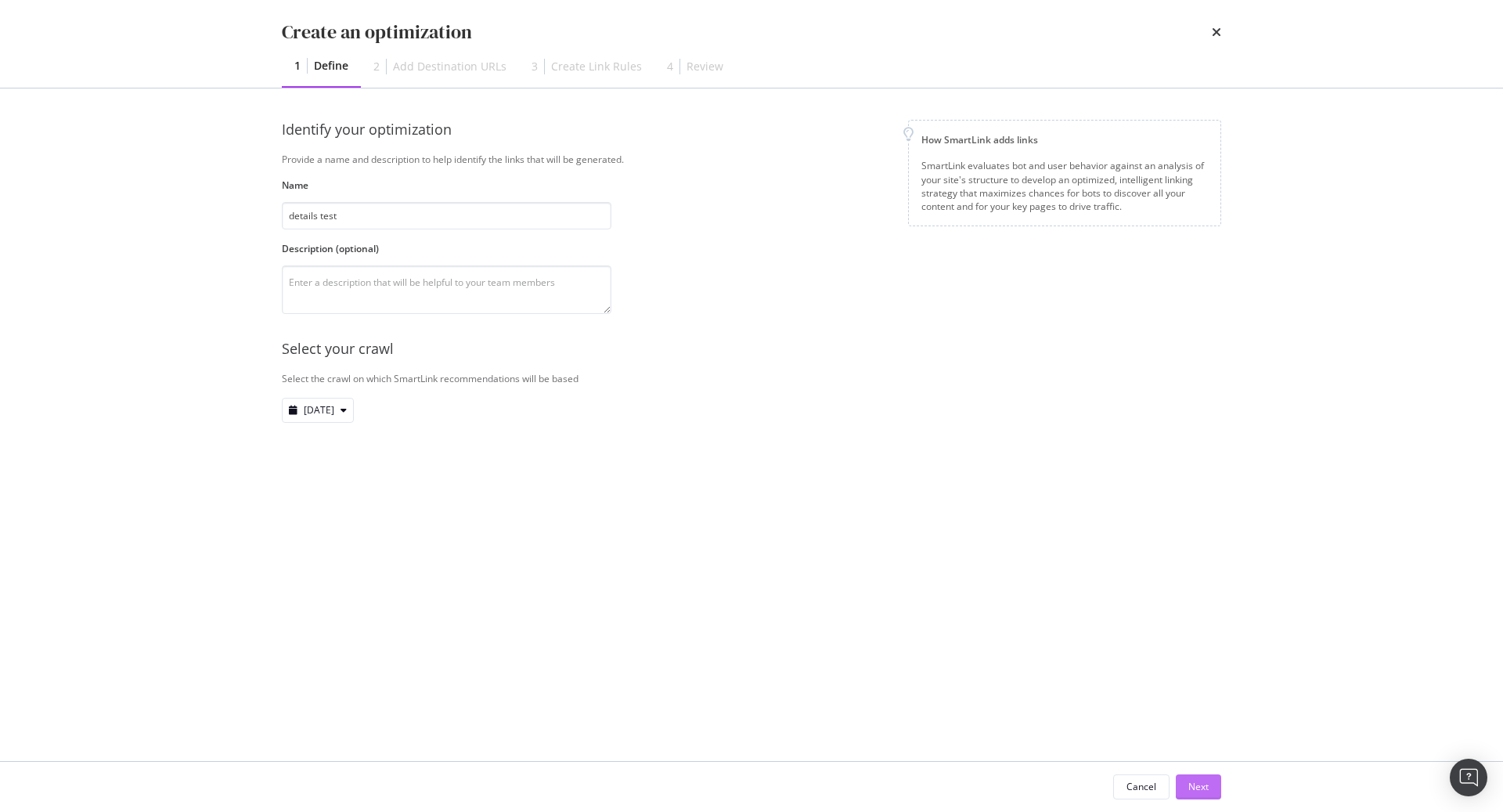
type input "details test"
click at [1198, 779] on div "Next" at bounding box center [1199, 787] width 21 height 24
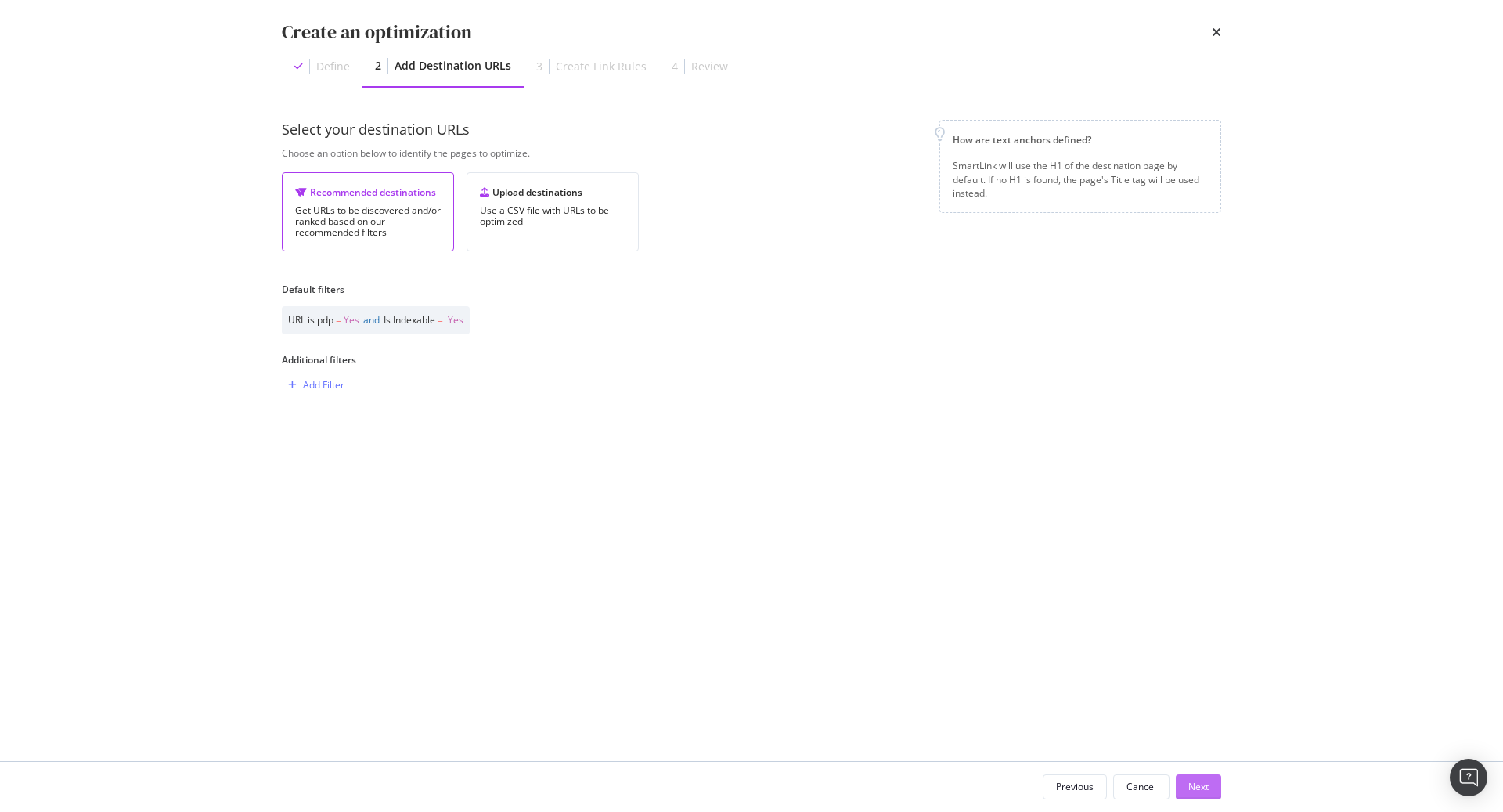
click at [1213, 777] on button "Next" at bounding box center [1199, 787] width 46 height 25
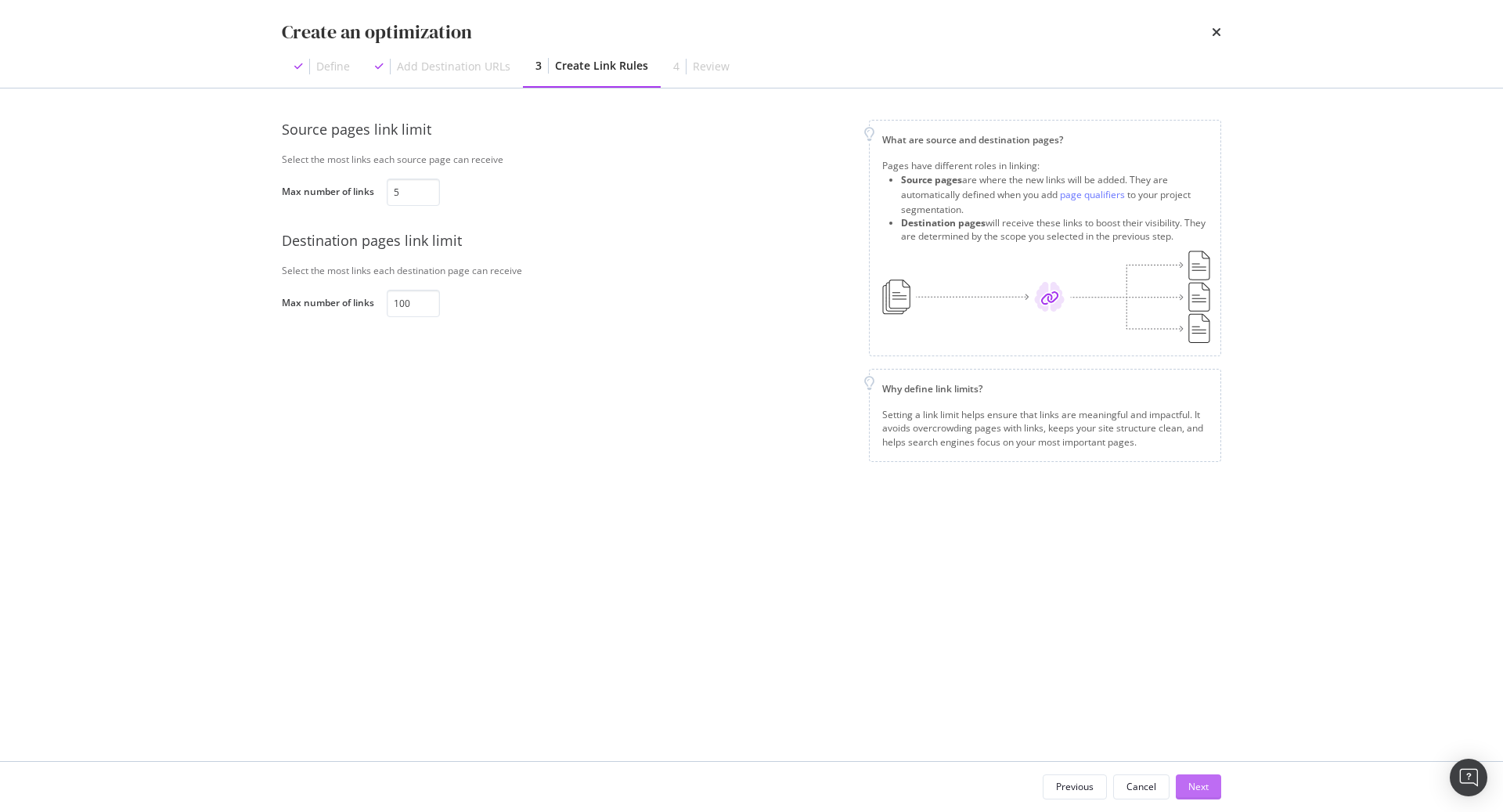
click at [1209, 782] on button "Next" at bounding box center [1199, 787] width 46 height 25
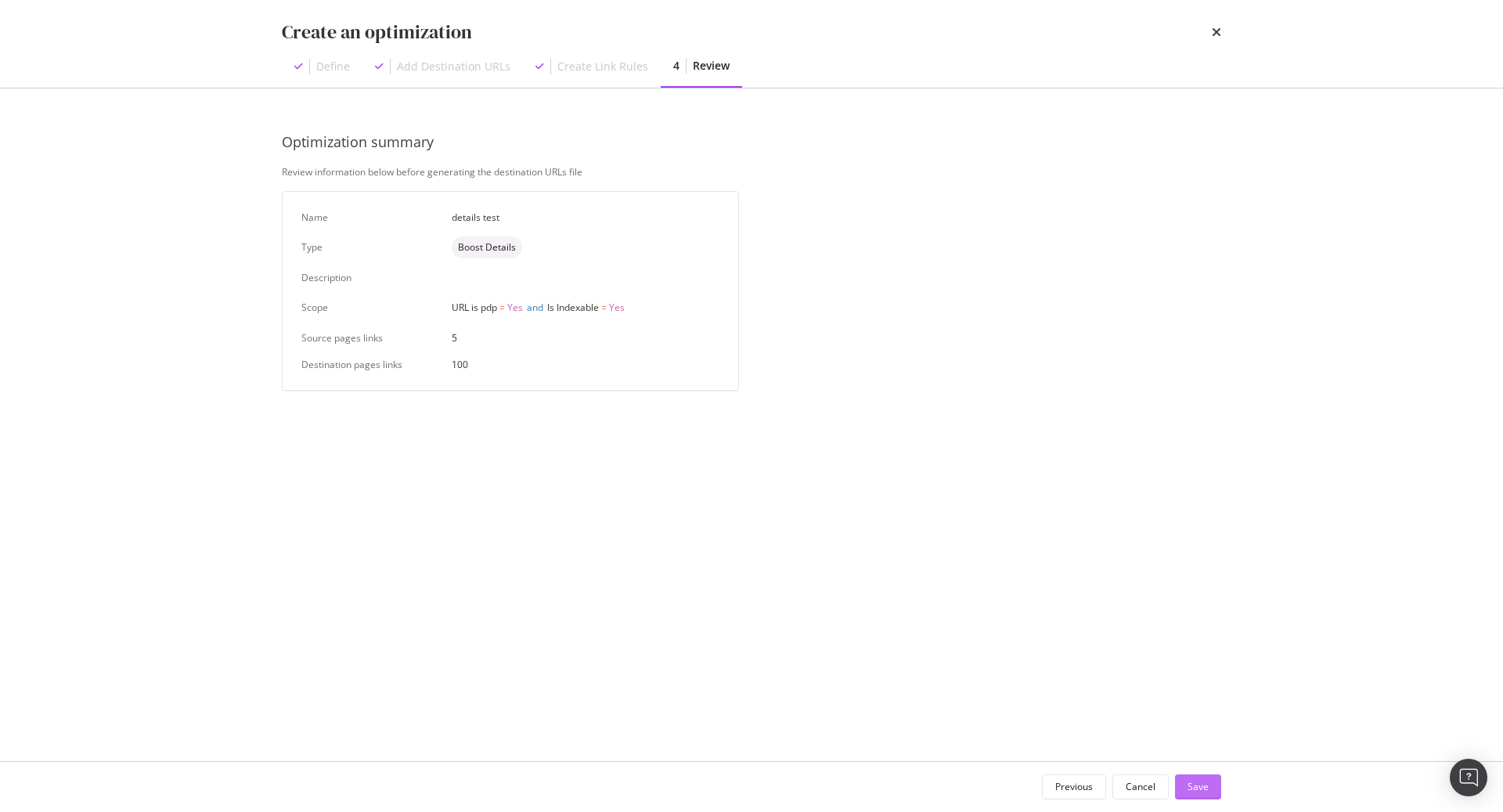
click at [1209, 782] on button "Save" at bounding box center [1198, 787] width 47 height 25
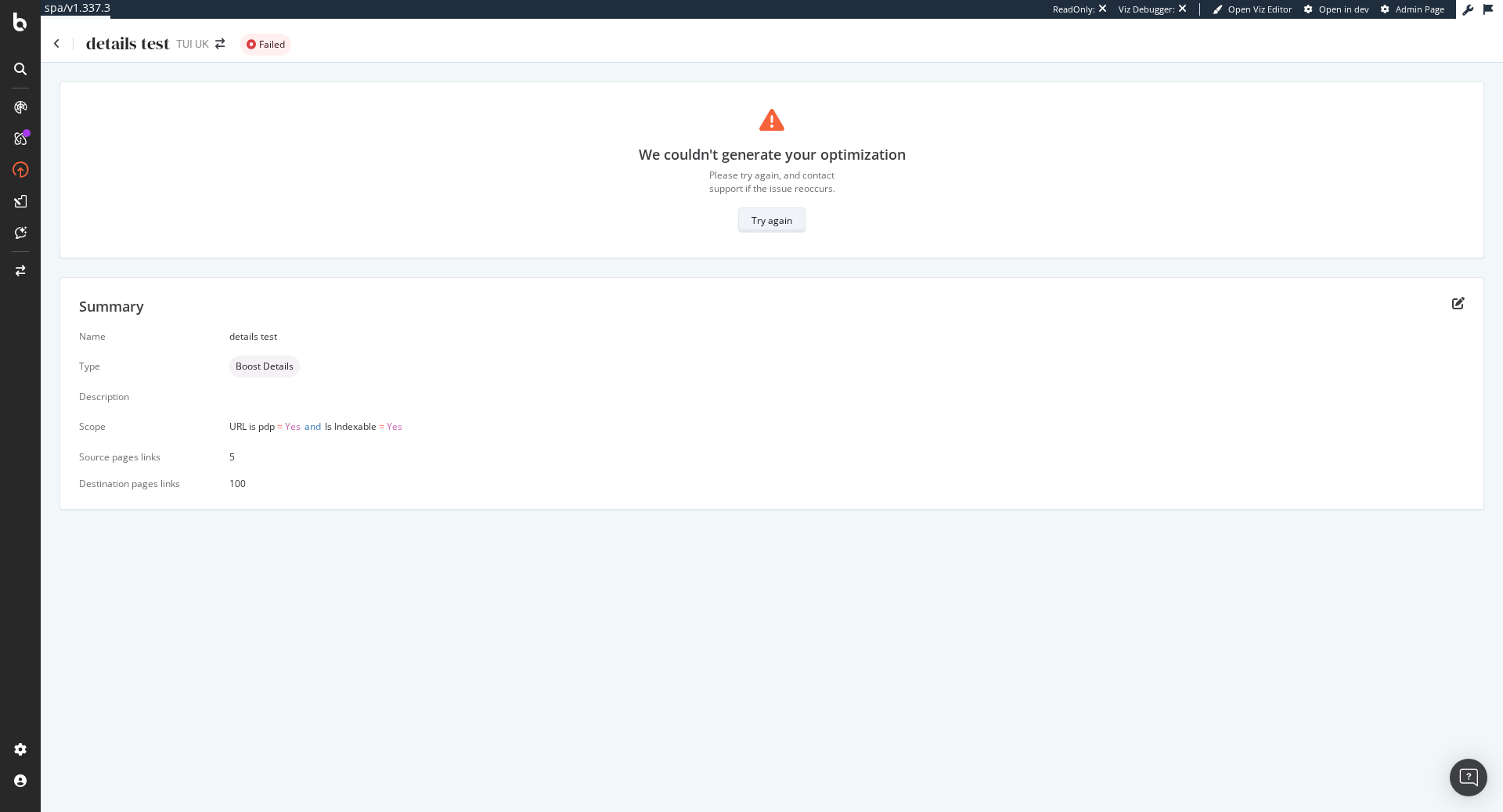
click at [759, 209] on div "Try again" at bounding box center [772, 220] width 41 height 22
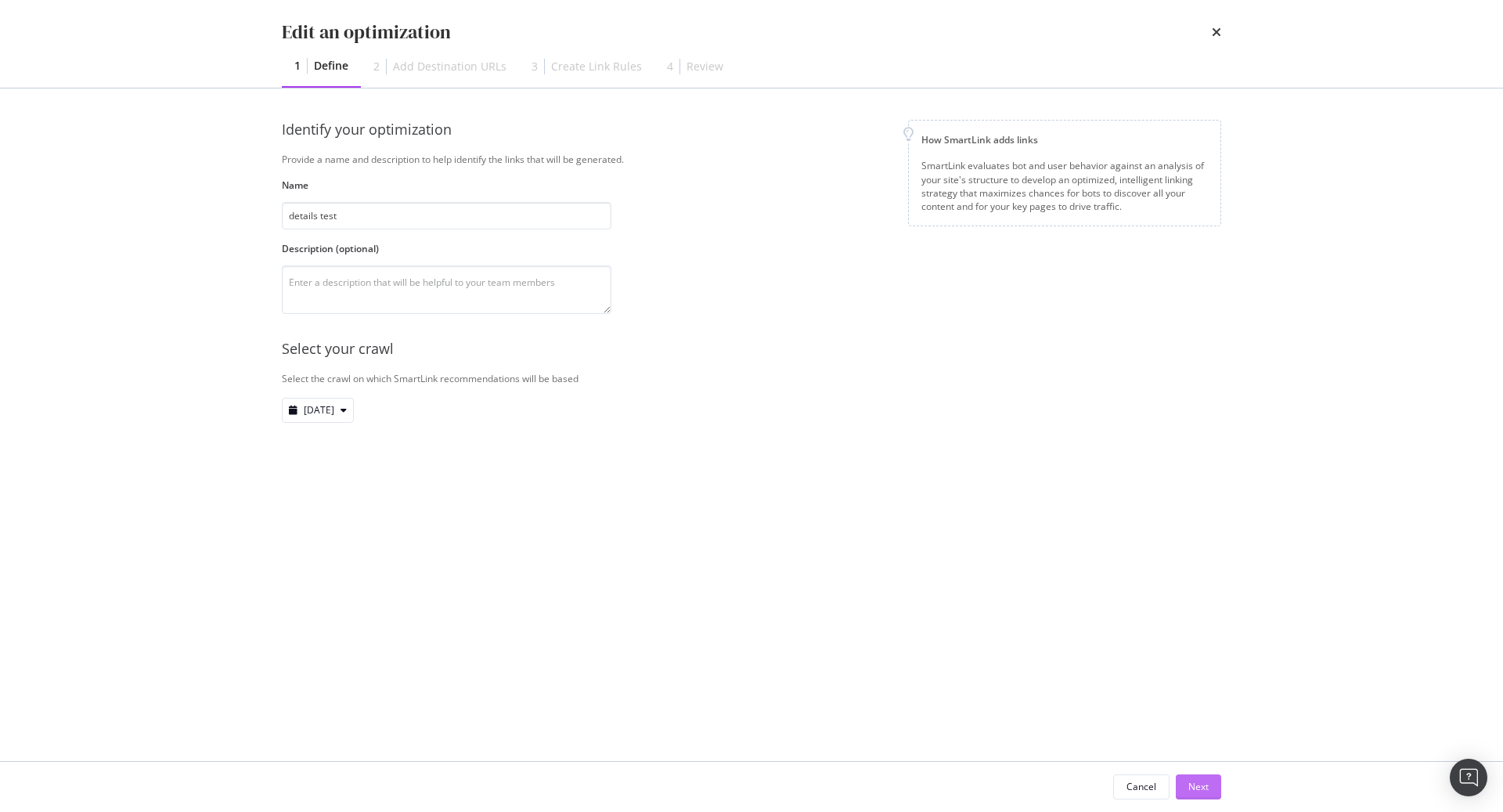
click at [1215, 788] on button "Next" at bounding box center [1199, 787] width 46 height 25
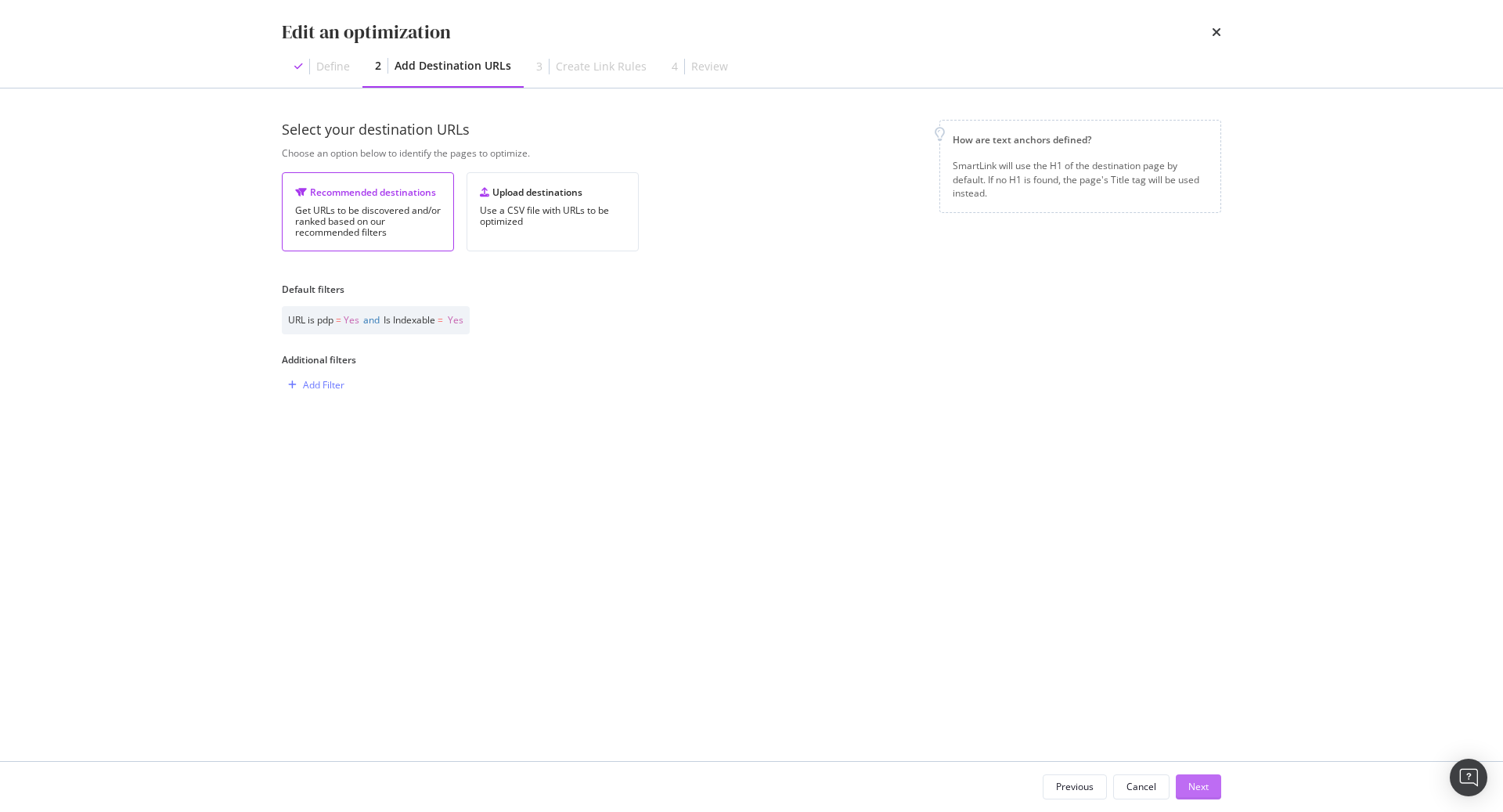
click at [1214, 788] on button "Next" at bounding box center [1199, 787] width 46 height 25
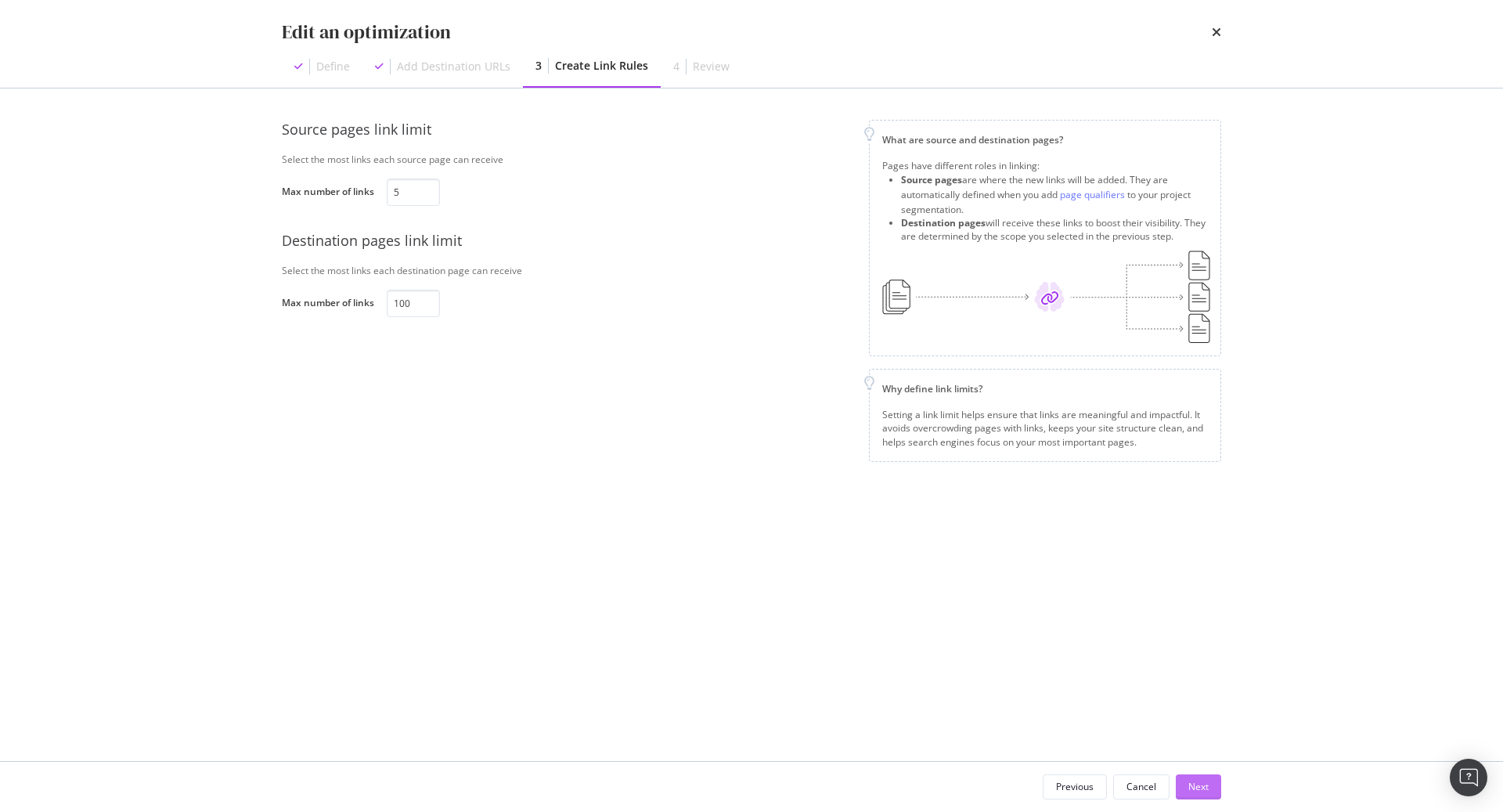
click at [1214, 788] on button "Next" at bounding box center [1199, 787] width 46 height 25
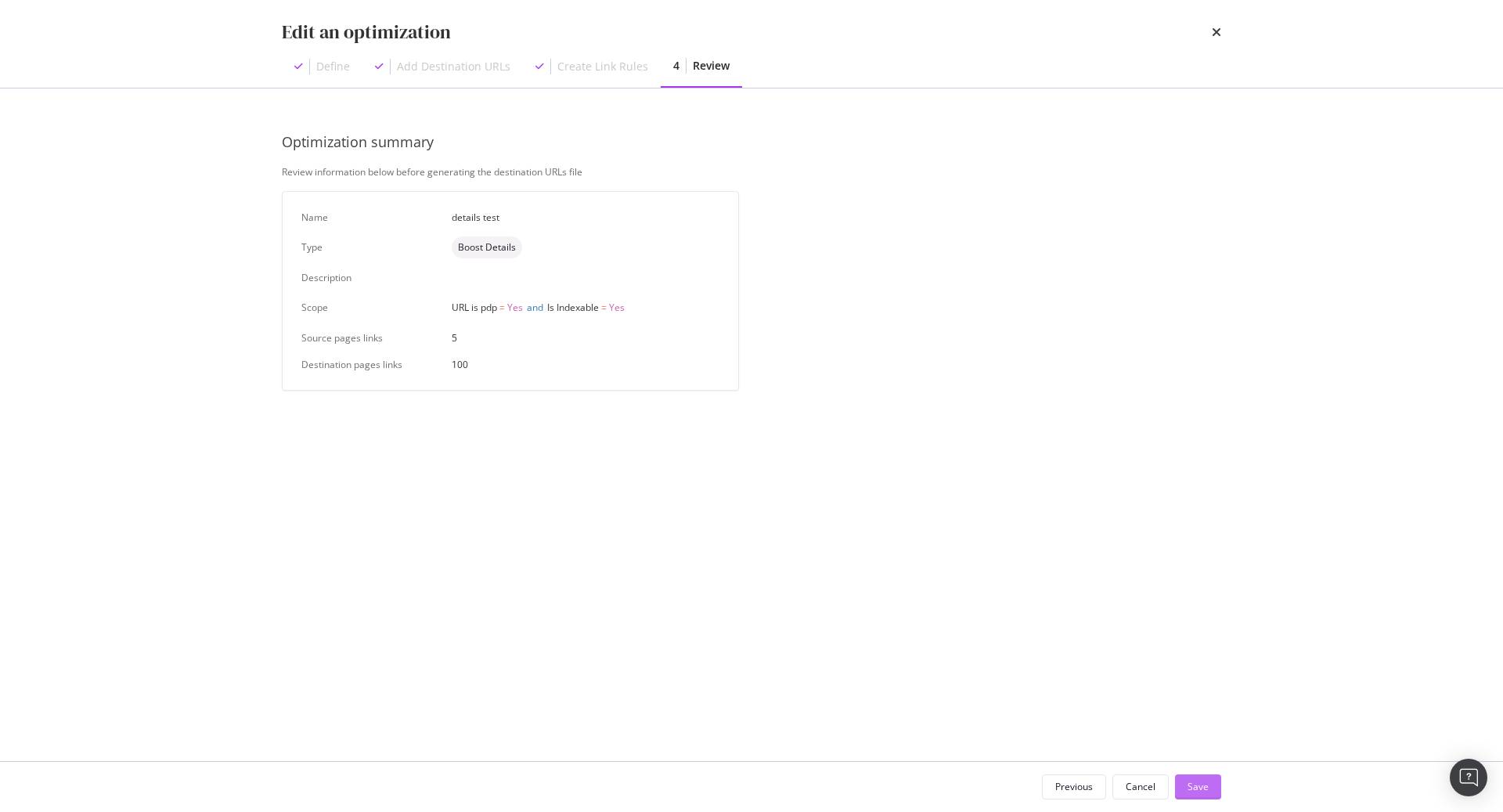
click at [1214, 788] on button "Save" at bounding box center [1198, 787] width 47 height 25
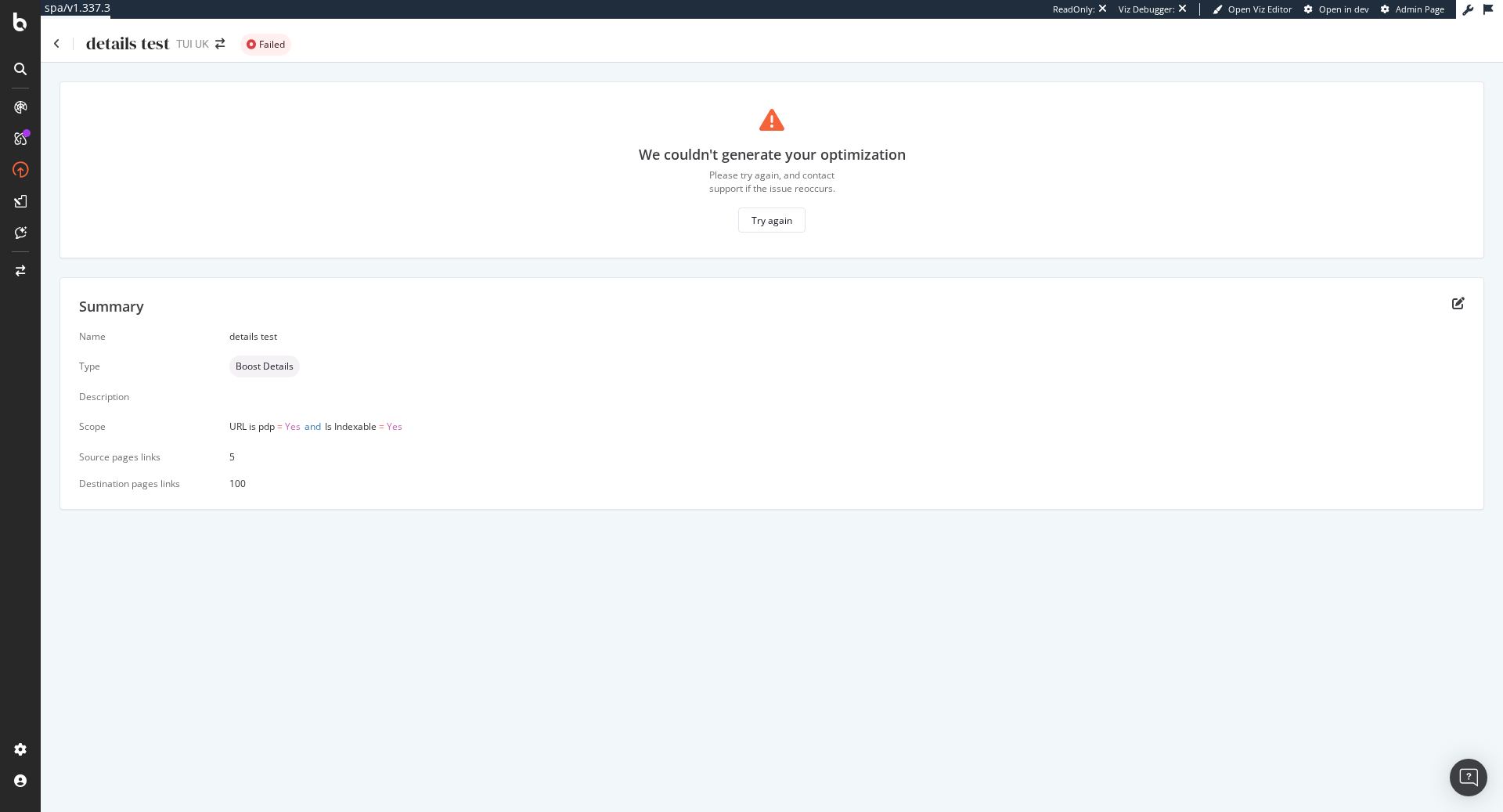
click at [1392, 2] on div "ReadOnly: Viz Debugger: Open Viz Editor Open in dev Admin Page" at bounding box center [1254, 9] width 403 height 19
click at [1389, 11] on icon at bounding box center [1385, 9] width 9 height 9
click at [784, 214] on div "Try again" at bounding box center [772, 220] width 41 height 13
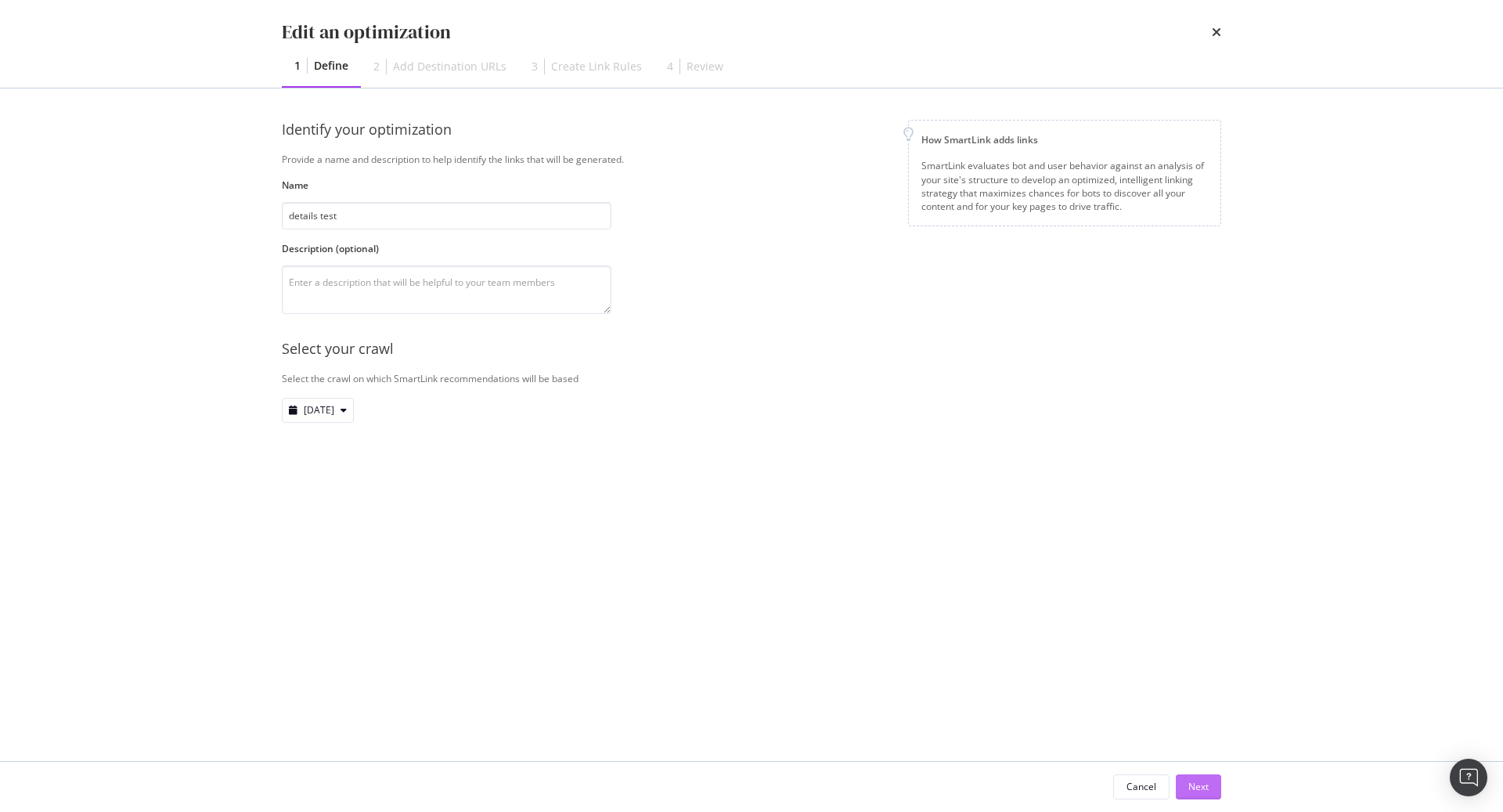
click at [1192, 780] on div "Next" at bounding box center [1199, 786] width 21 height 13
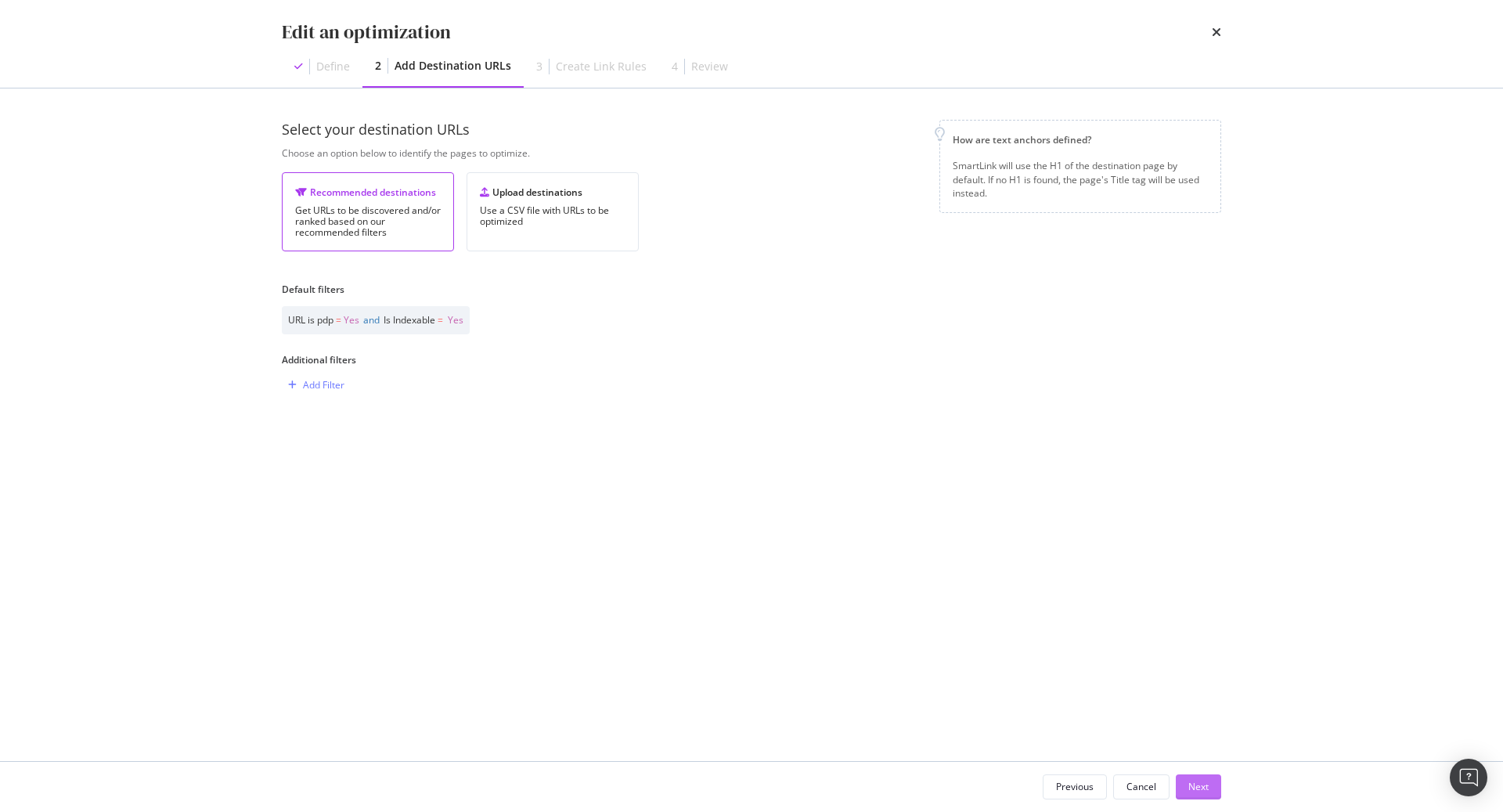
click at [1210, 788] on button "Next" at bounding box center [1199, 787] width 46 height 25
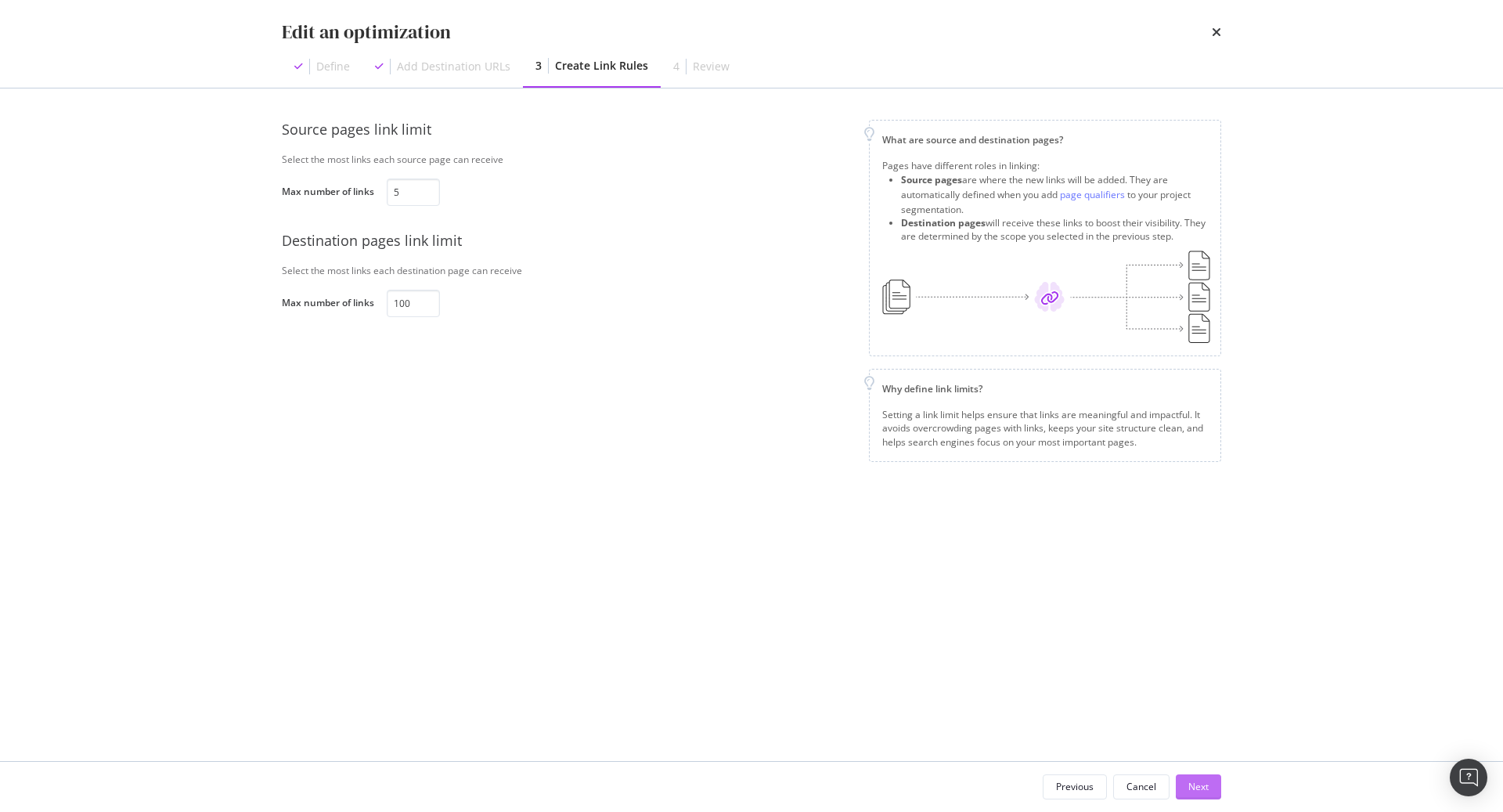
click at [1213, 785] on button "Next" at bounding box center [1199, 787] width 46 height 25
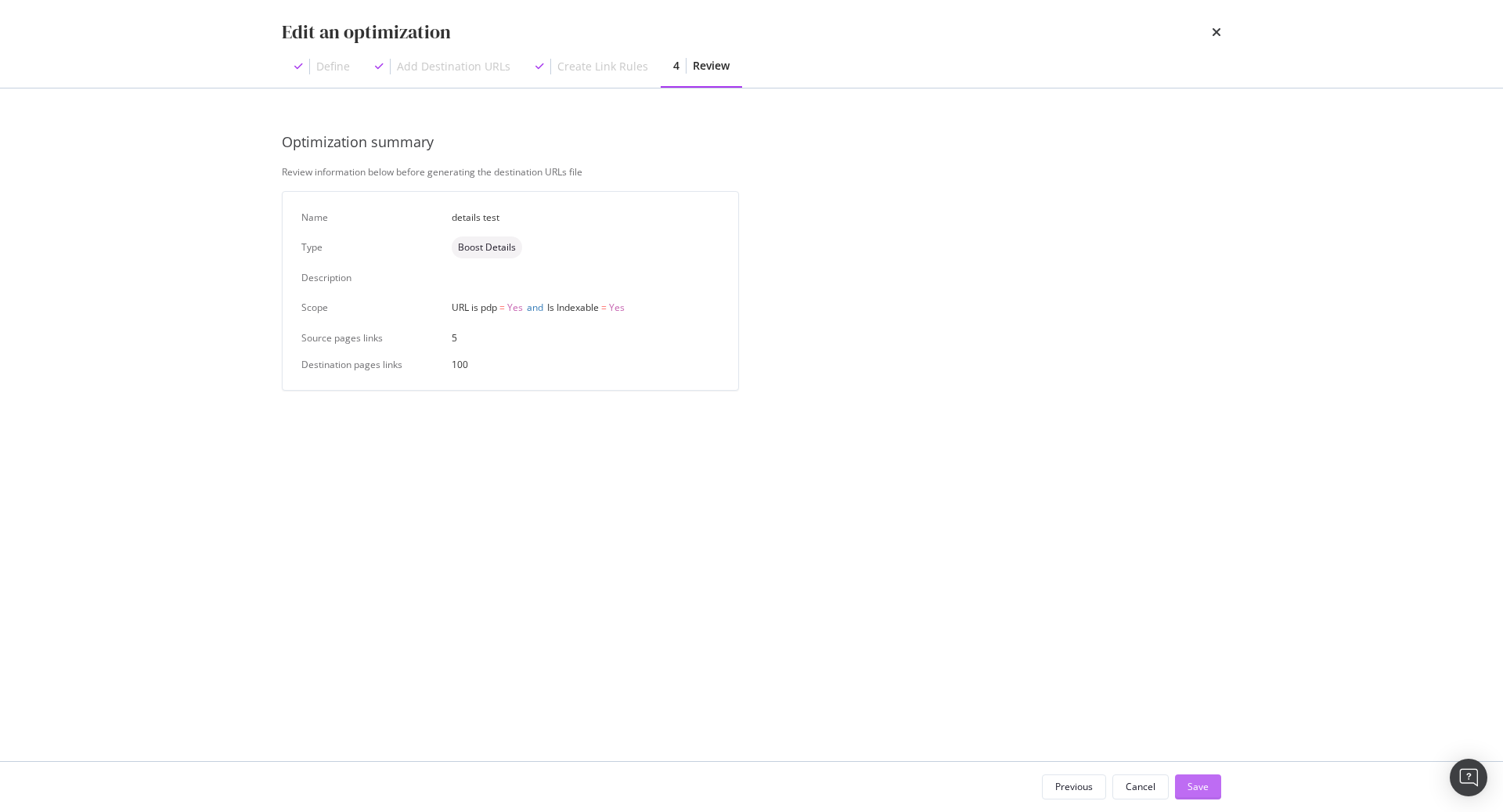
click at [1213, 785] on button "Save" at bounding box center [1198, 787] width 47 height 25
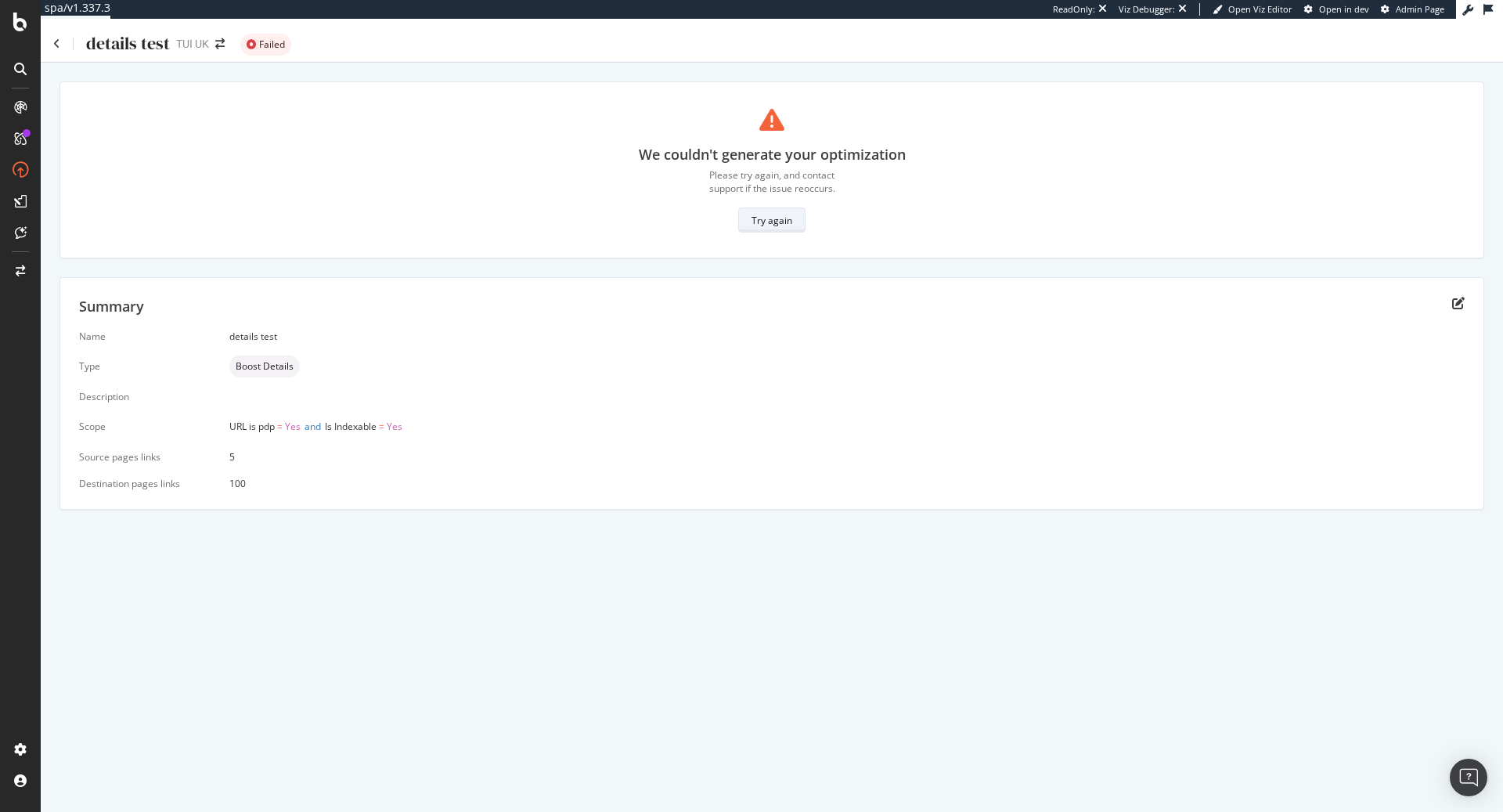
click at [778, 219] on div "Try again" at bounding box center [772, 220] width 41 height 13
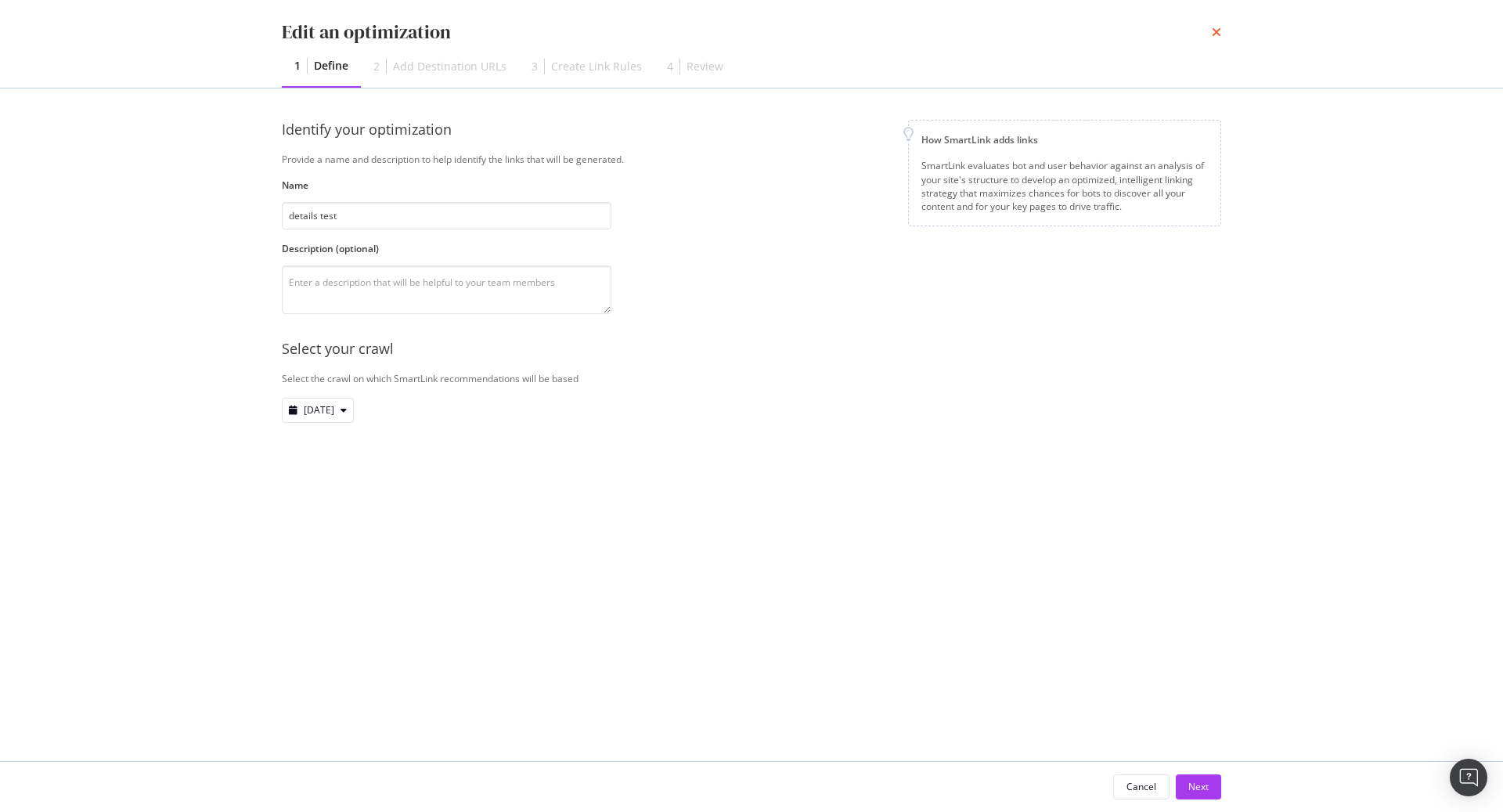
click at [1217, 36] on icon "times" at bounding box center [1216, 32] width 9 height 13
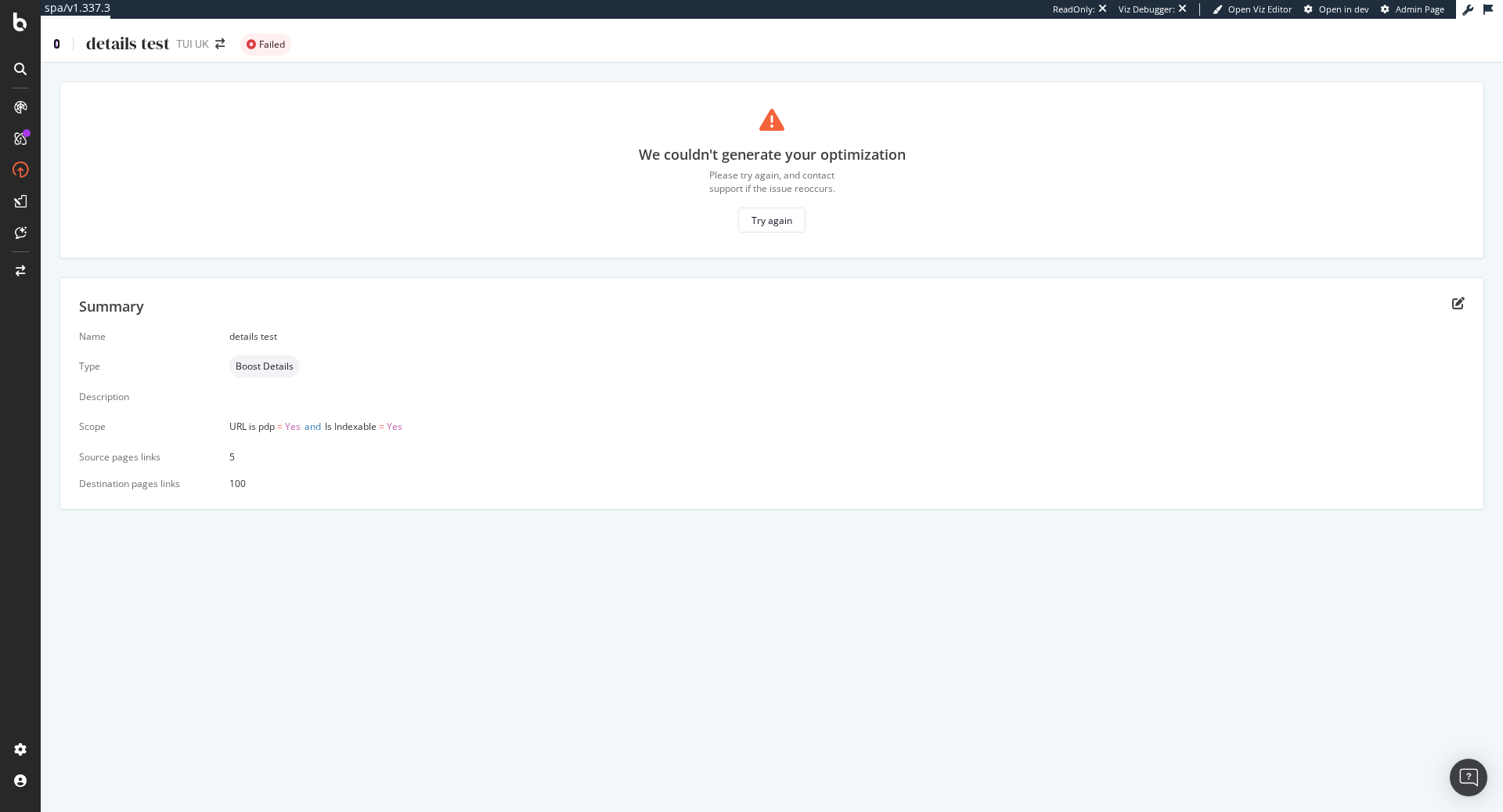
click at [58, 41] on icon at bounding box center [56, 44] width 7 height 11
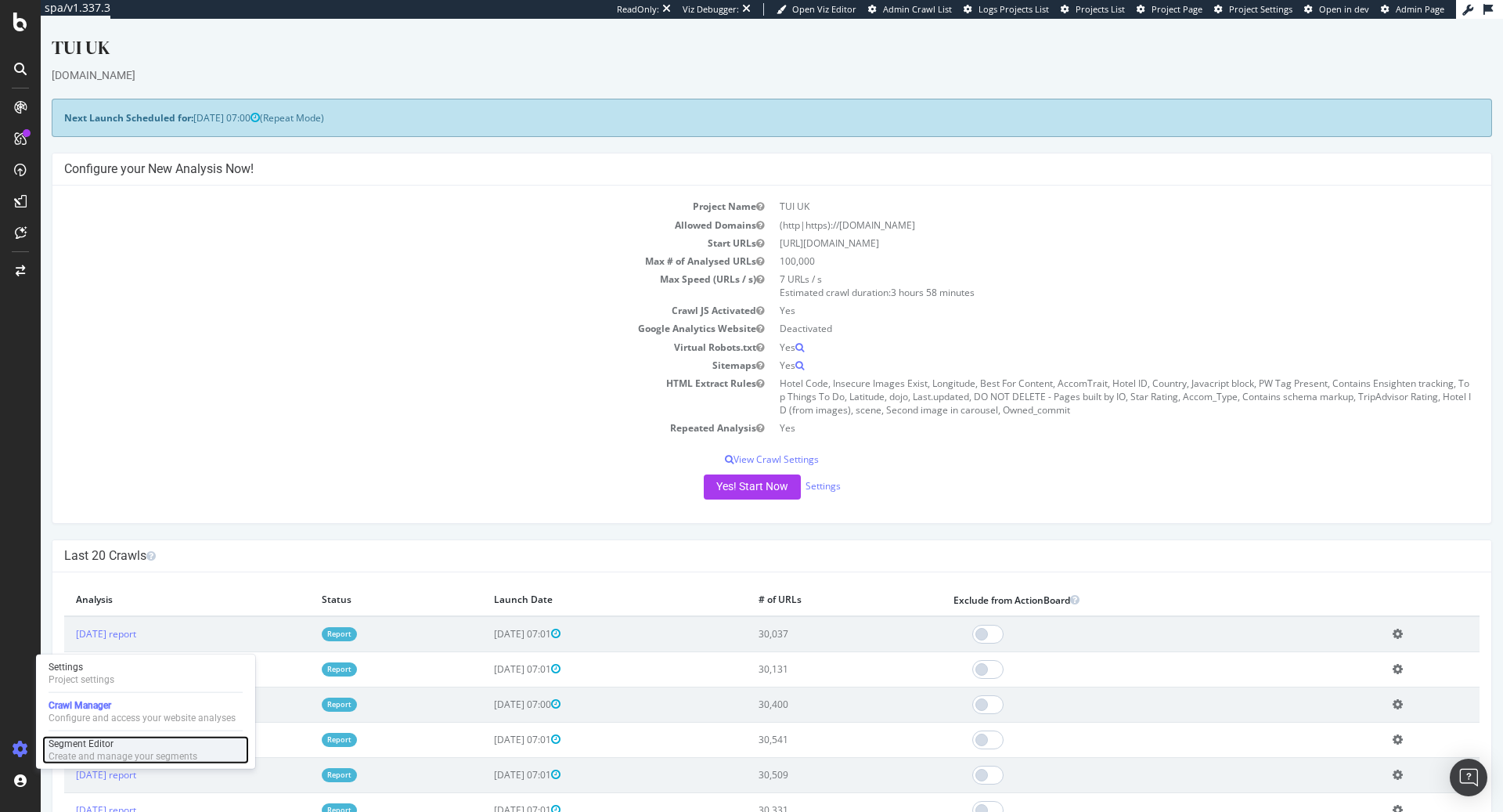
click at [87, 747] on div "Segment Editor" at bounding box center [122, 743] width 148 height 13
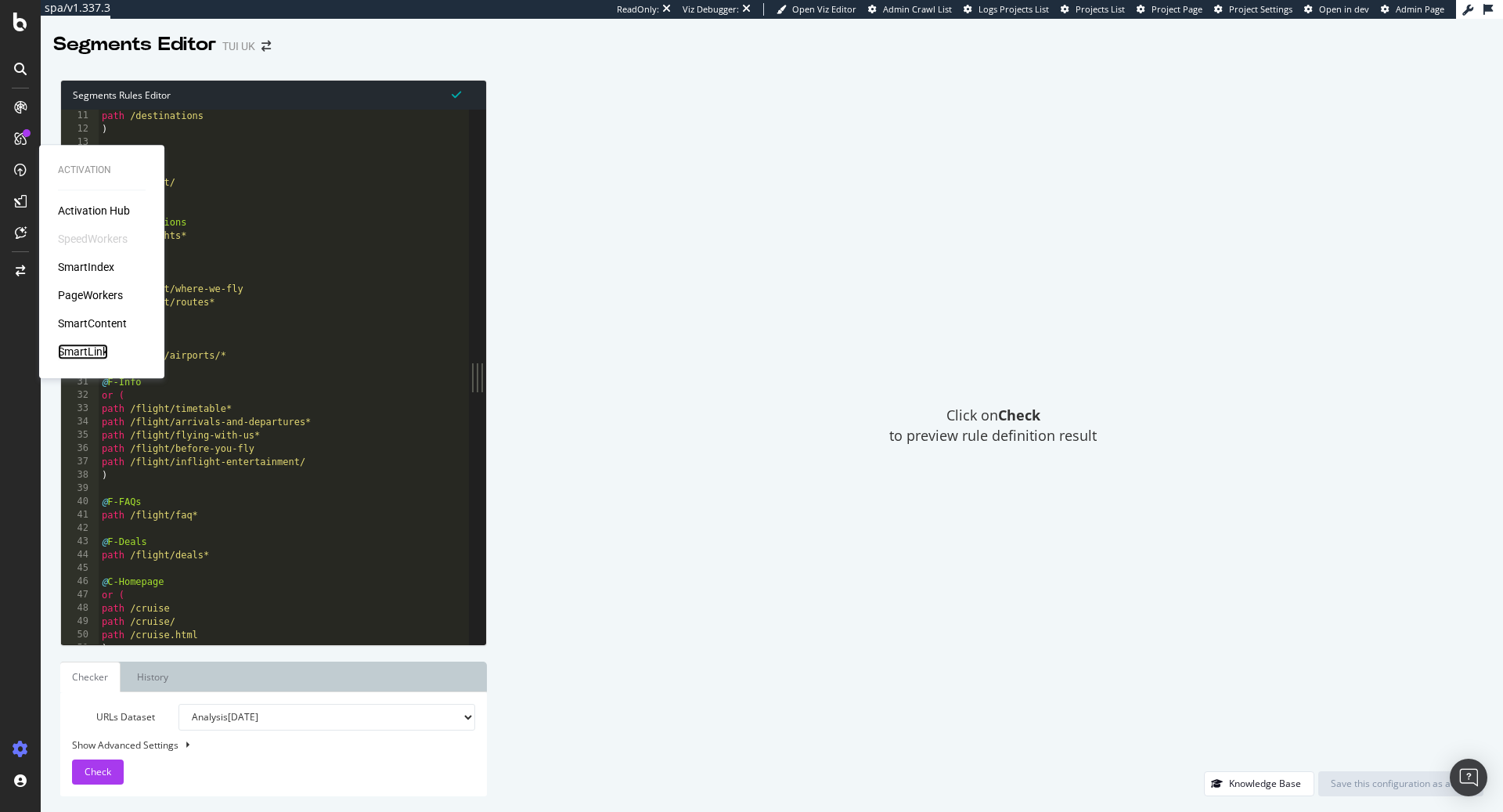
click at [79, 352] on div "SmartLink" at bounding box center [82, 351] width 50 height 16
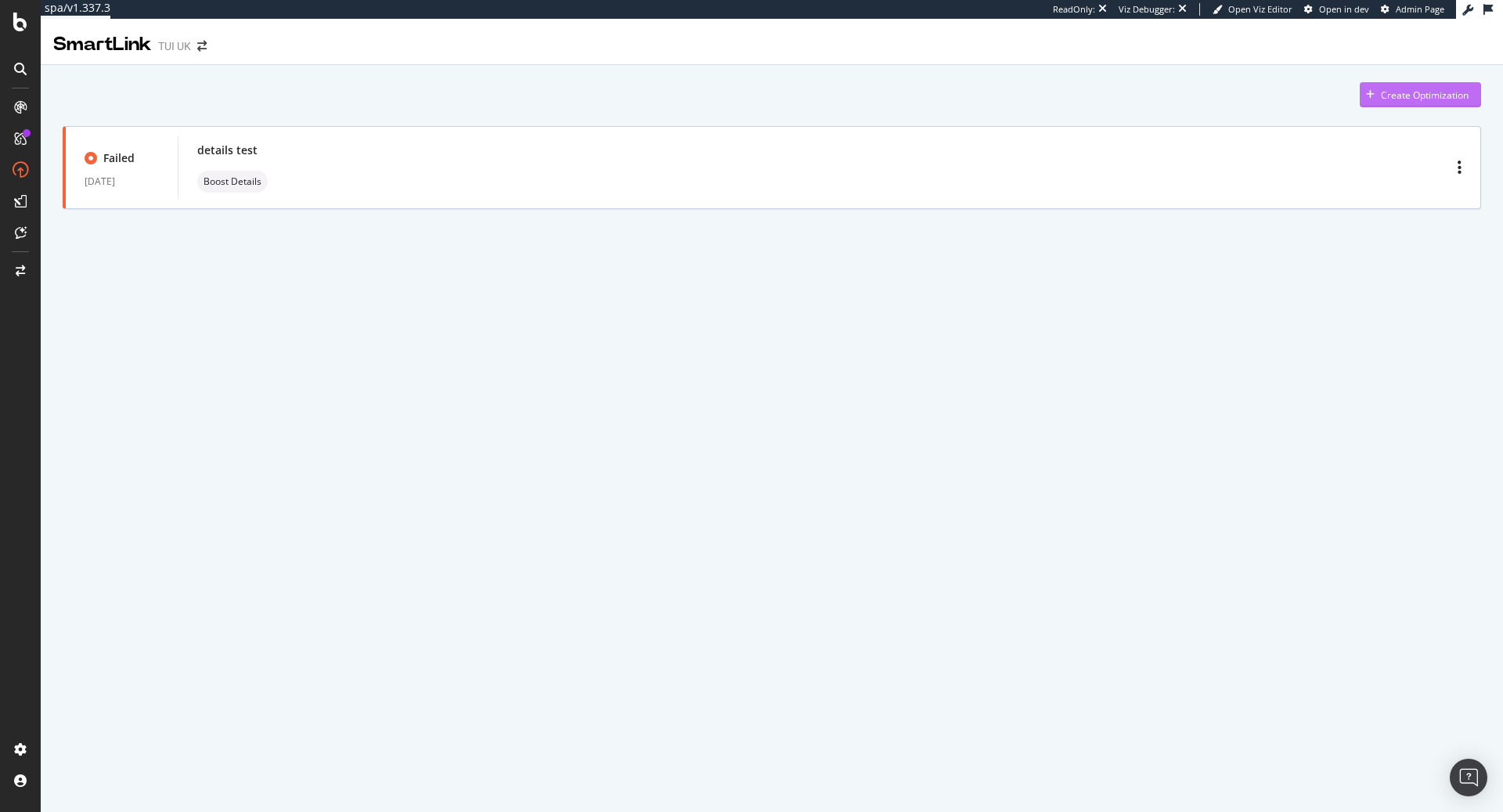
click at [1426, 98] on div "Create Optimization" at bounding box center [1425, 95] width 88 height 13
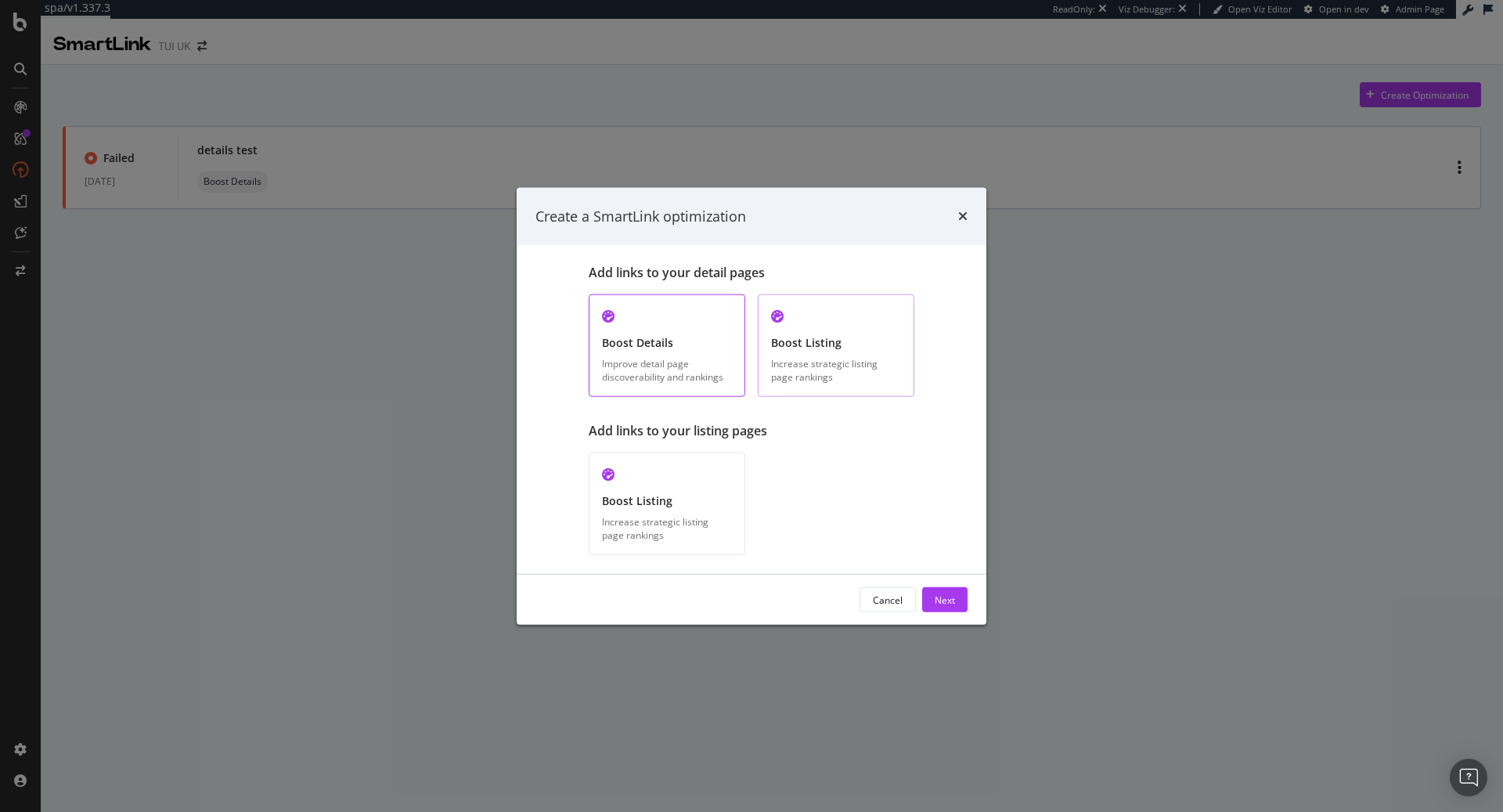
click at [812, 322] on div "modal" at bounding box center [836, 316] width 130 height 18
click at [943, 593] on div "Next" at bounding box center [945, 599] width 21 height 13
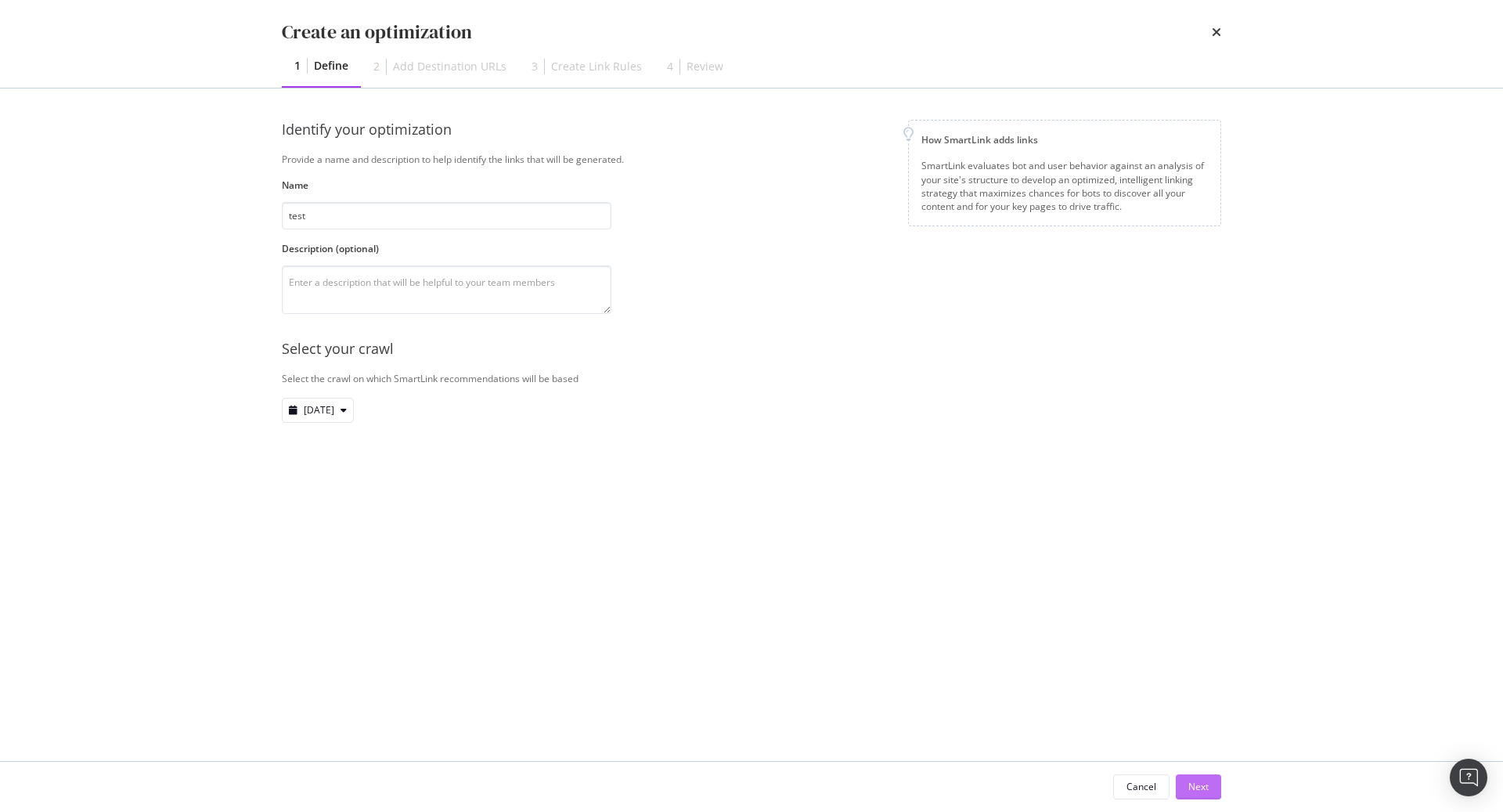
type input "test"
click at [1205, 782] on div "Next" at bounding box center [1199, 786] width 21 height 13
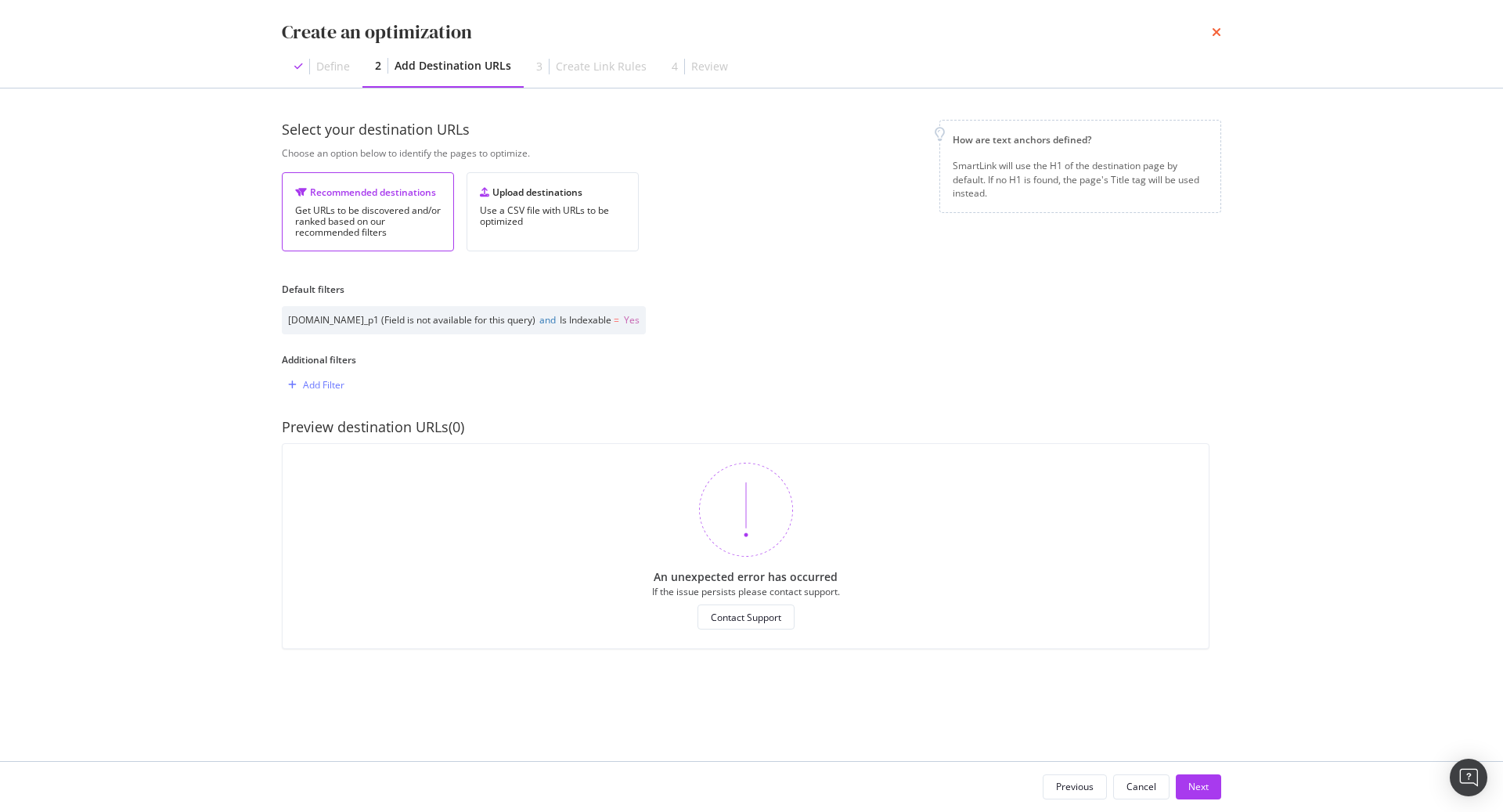
click at [1215, 31] on icon "times" at bounding box center [1216, 32] width 9 height 13
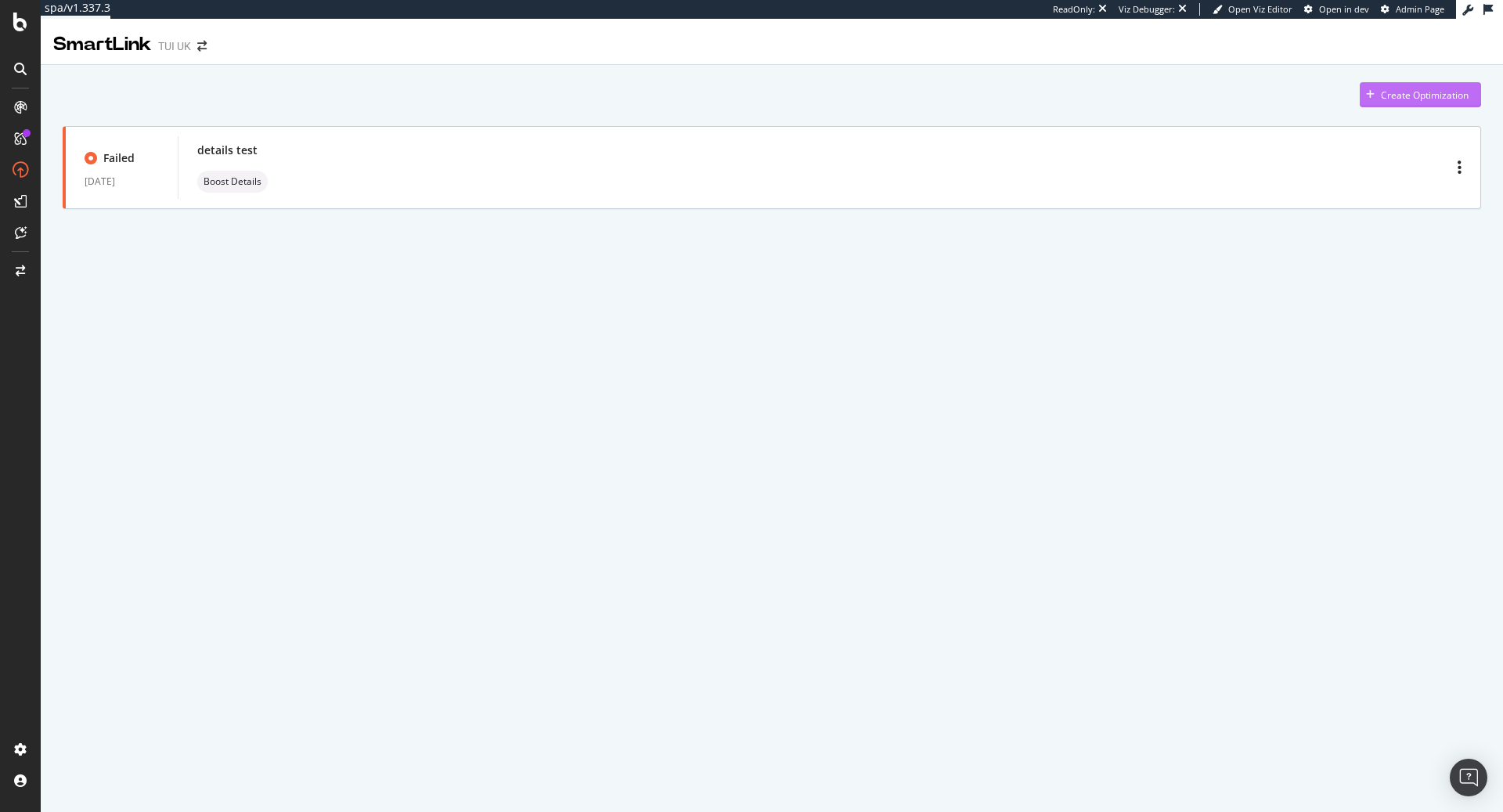
click at [1428, 91] on div "Create Optimization" at bounding box center [1425, 95] width 88 height 13
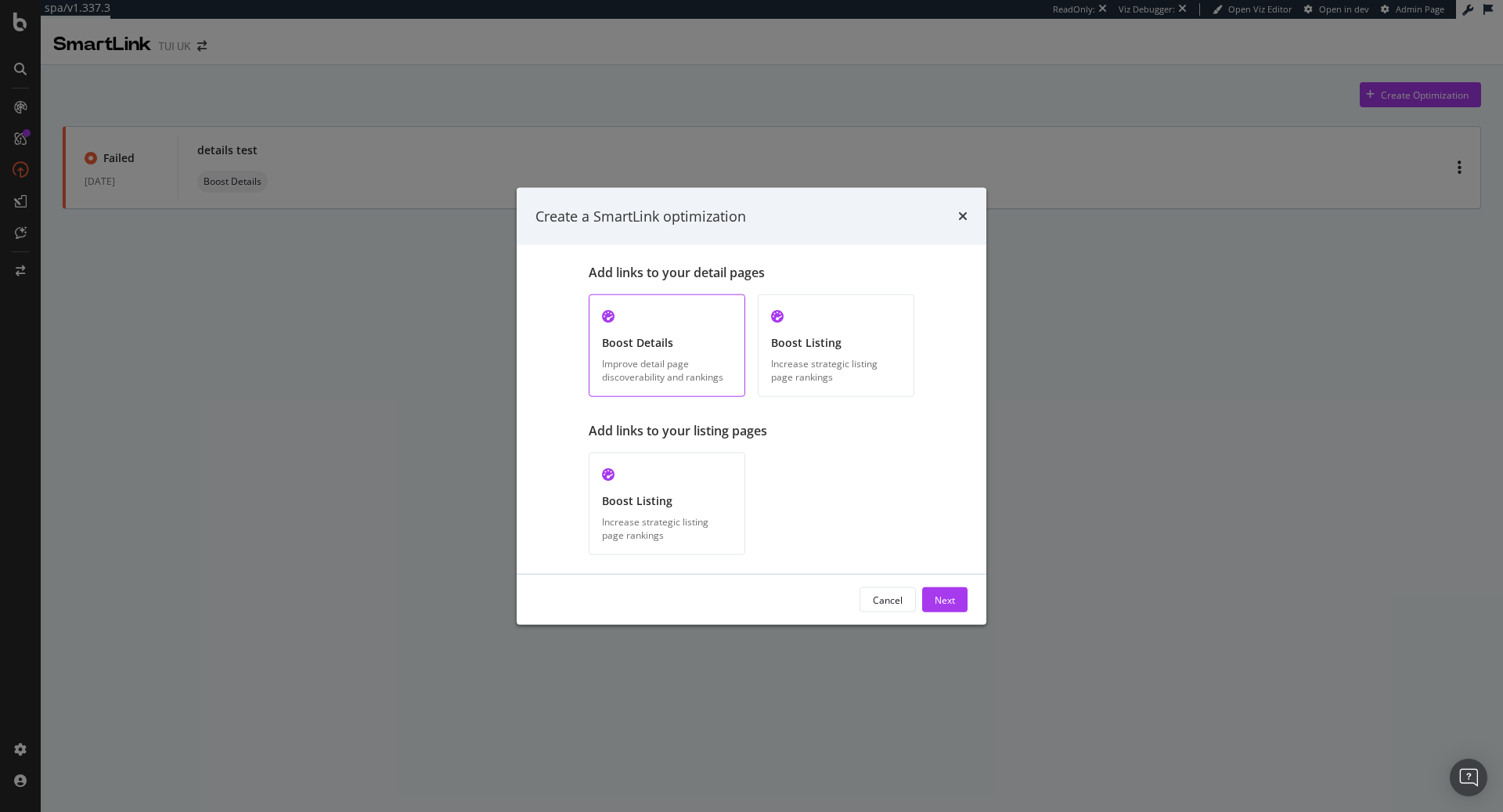
click at [717, 354] on div "Boost Details Improve detail page discoverability and rankings" at bounding box center [667, 346] width 156 height 103
click at [939, 597] on div "Next" at bounding box center [945, 599] width 21 height 13
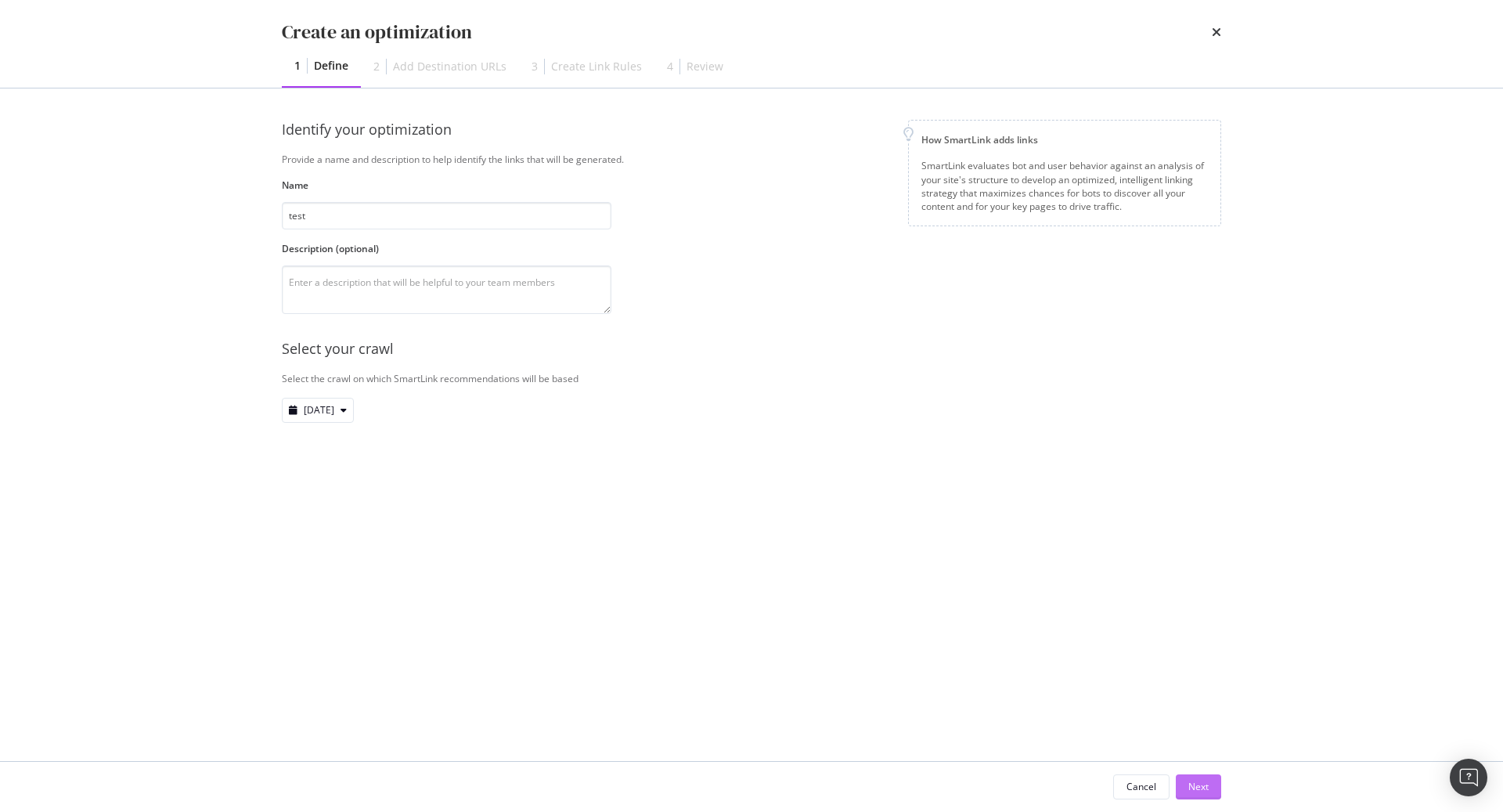
type input "test"
click at [1218, 780] on button "Next" at bounding box center [1199, 787] width 46 height 25
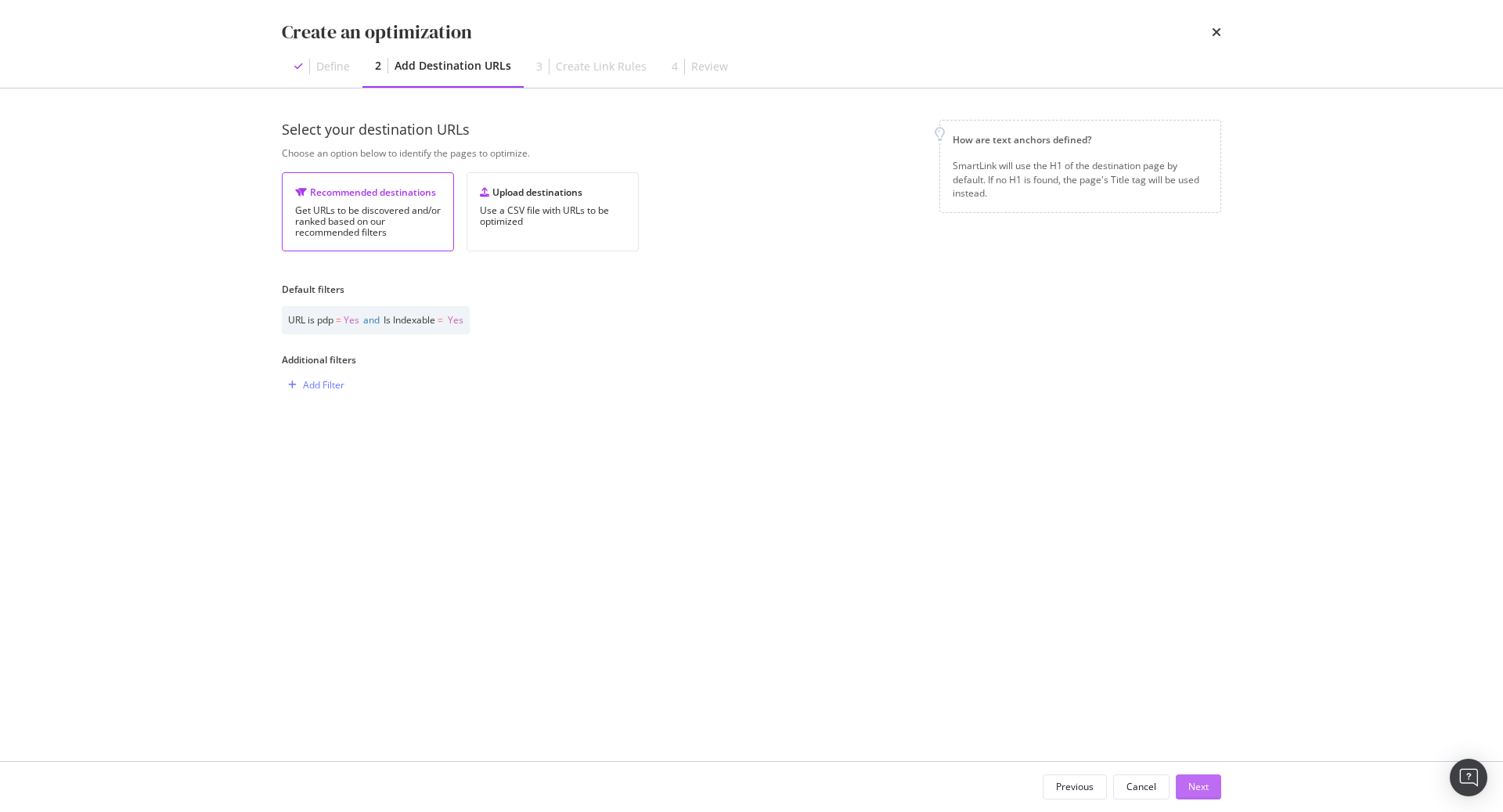
click at [1193, 780] on div "Next" at bounding box center [1199, 786] width 21 height 13
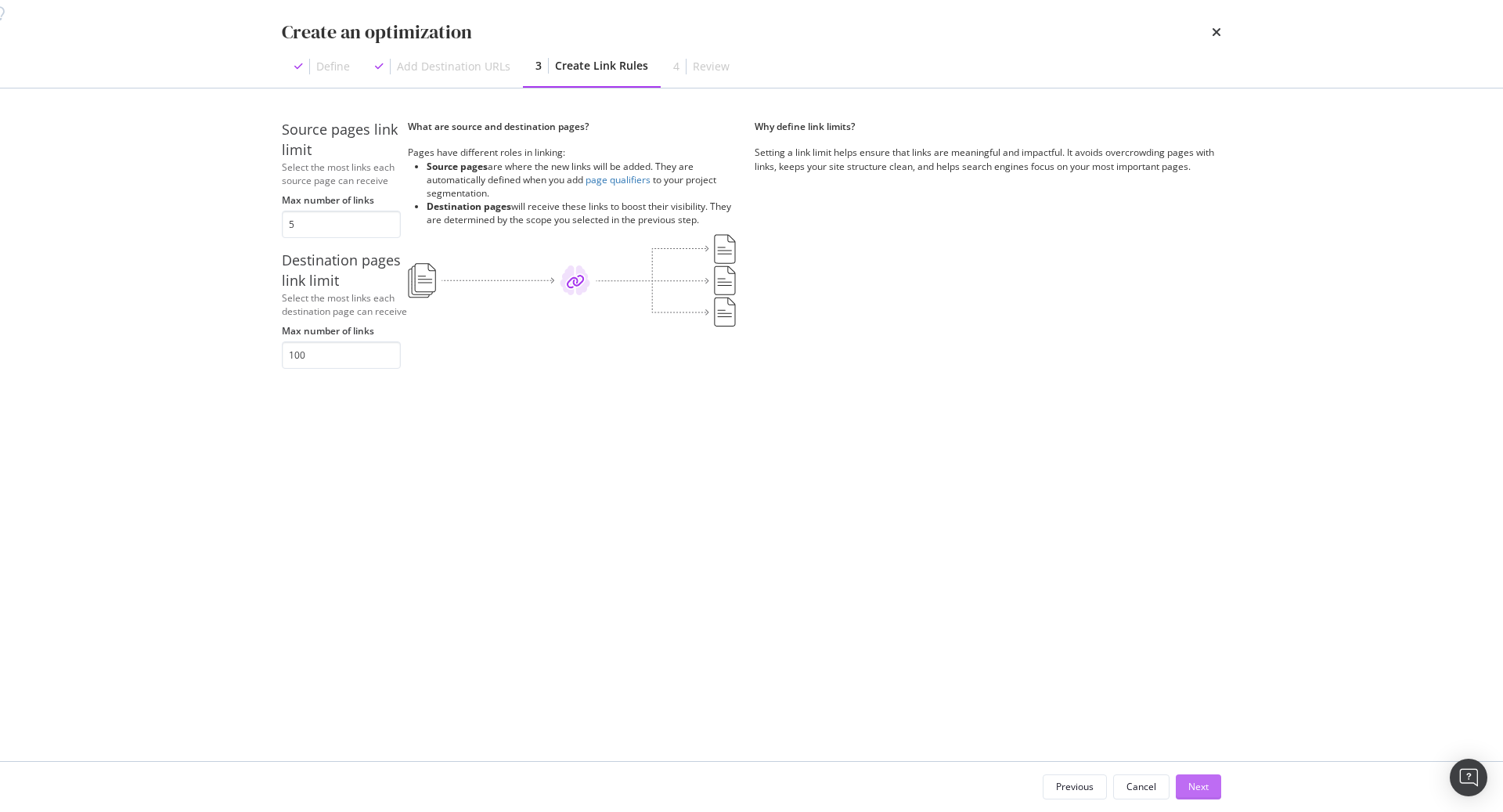
click at [1198, 787] on div "Next" at bounding box center [1199, 786] width 21 height 13
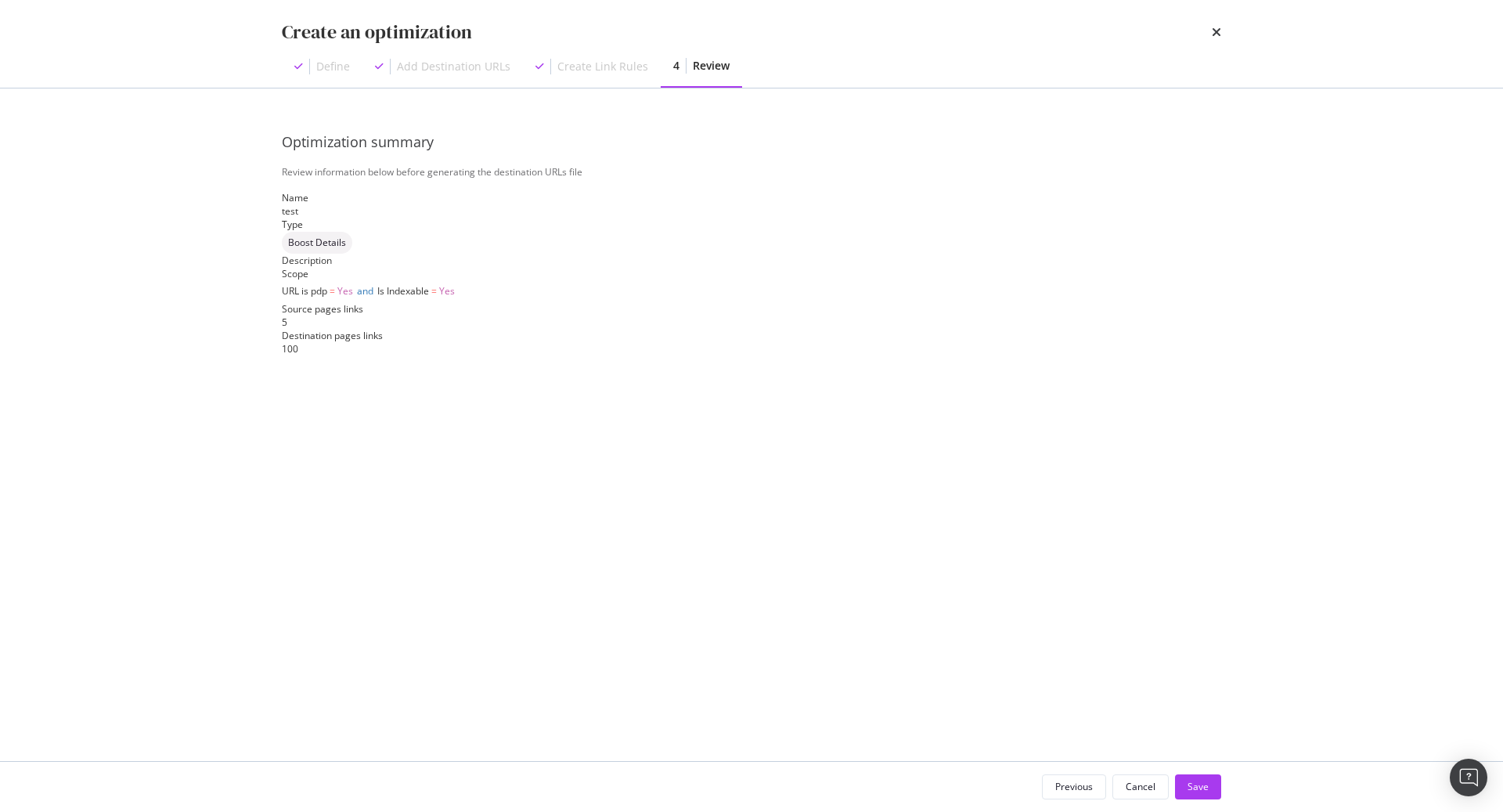
click at [1218, 40] on div "times" at bounding box center [1216, 32] width 9 height 27
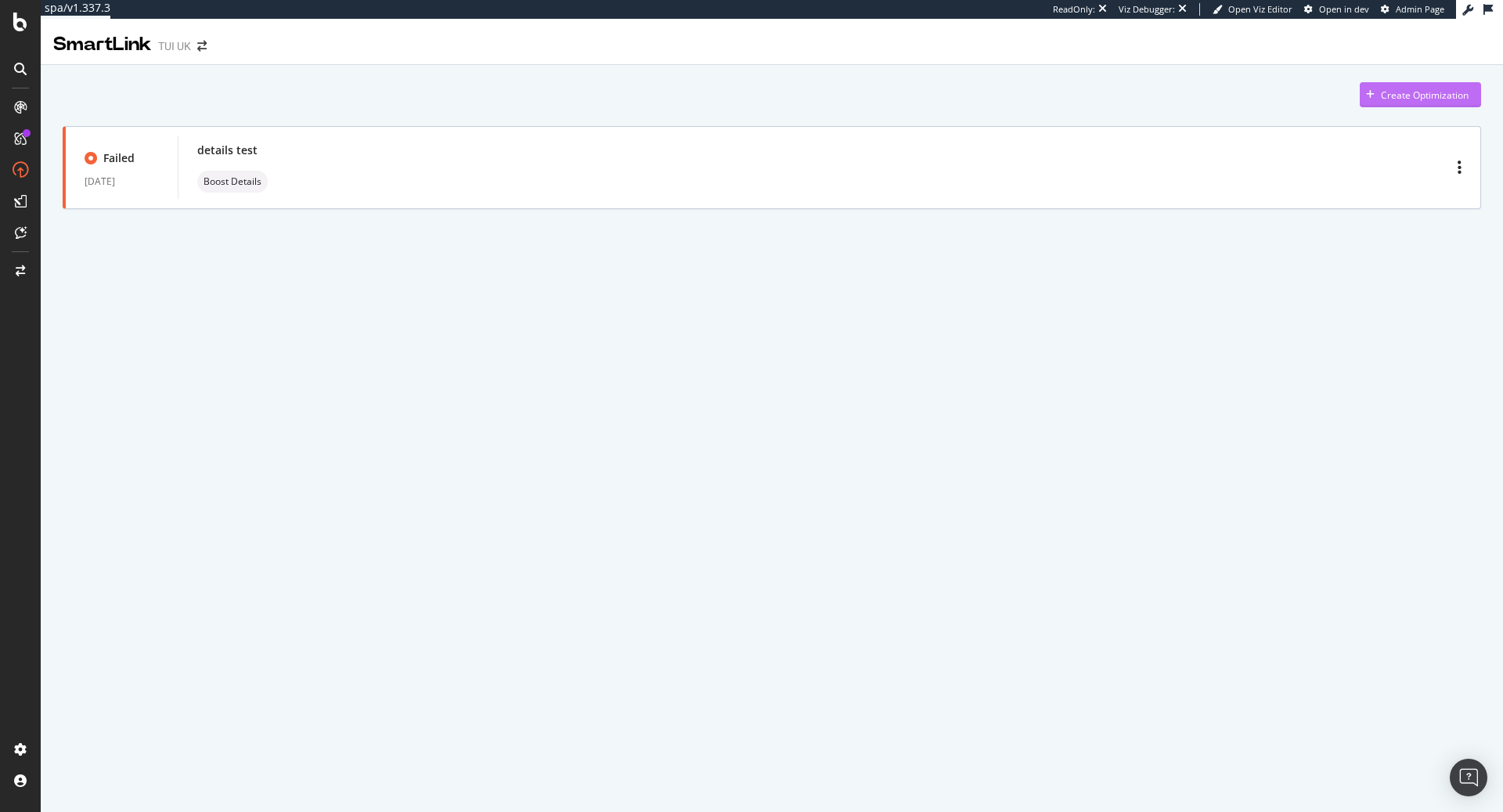
click at [1424, 93] on div "Create Optimization" at bounding box center [1425, 95] width 88 height 13
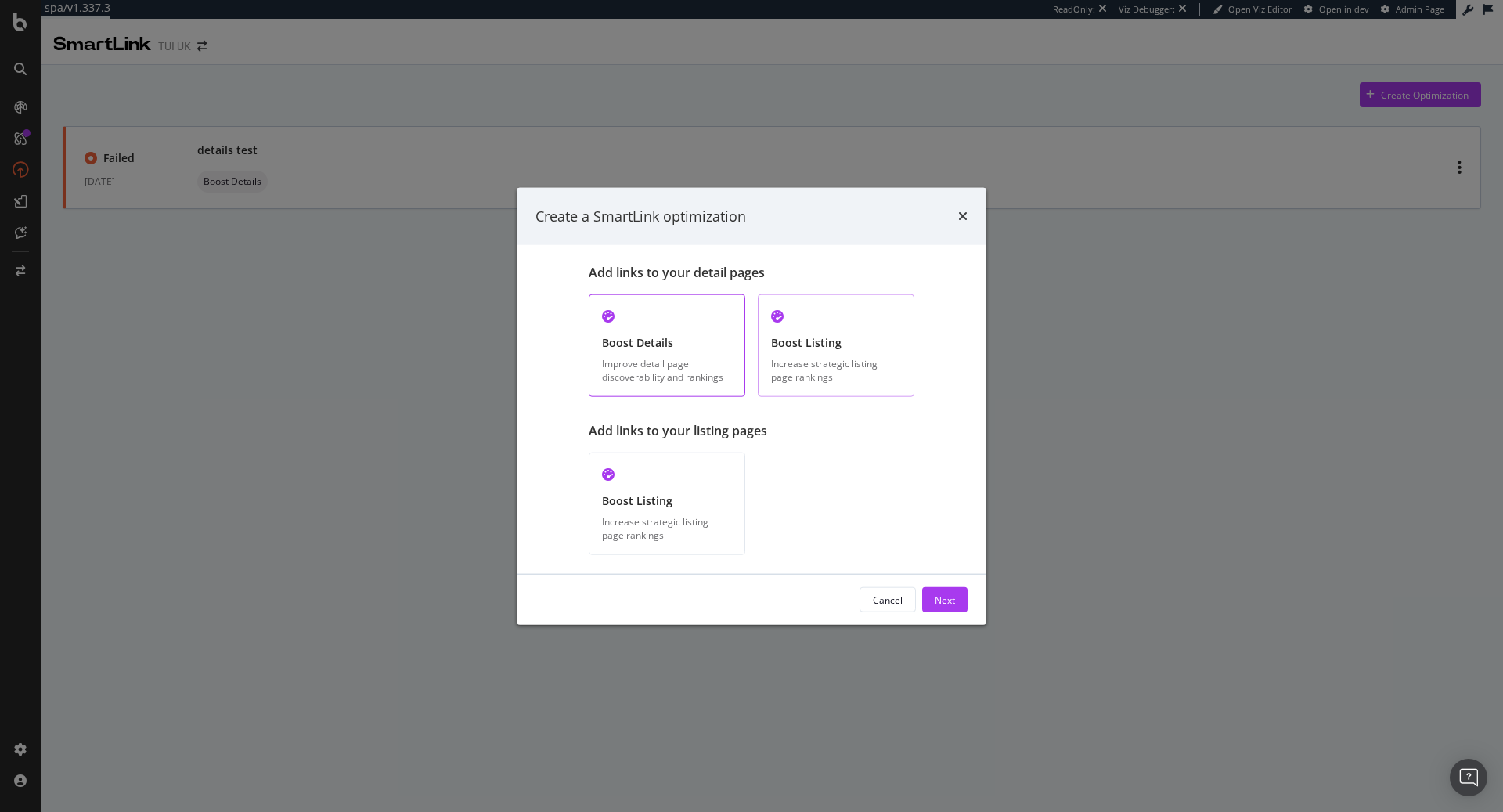
click at [870, 368] on div "Increase strategic listing page rankings" at bounding box center [836, 370] width 130 height 27
click at [744, 515] on div "Boost Listing Increase strategic listing page rankings" at bounding box center [667, 503] width 156 height 103
click at [944, 593] on div "Next" at bounding box center [945, 599] width 21 height 13
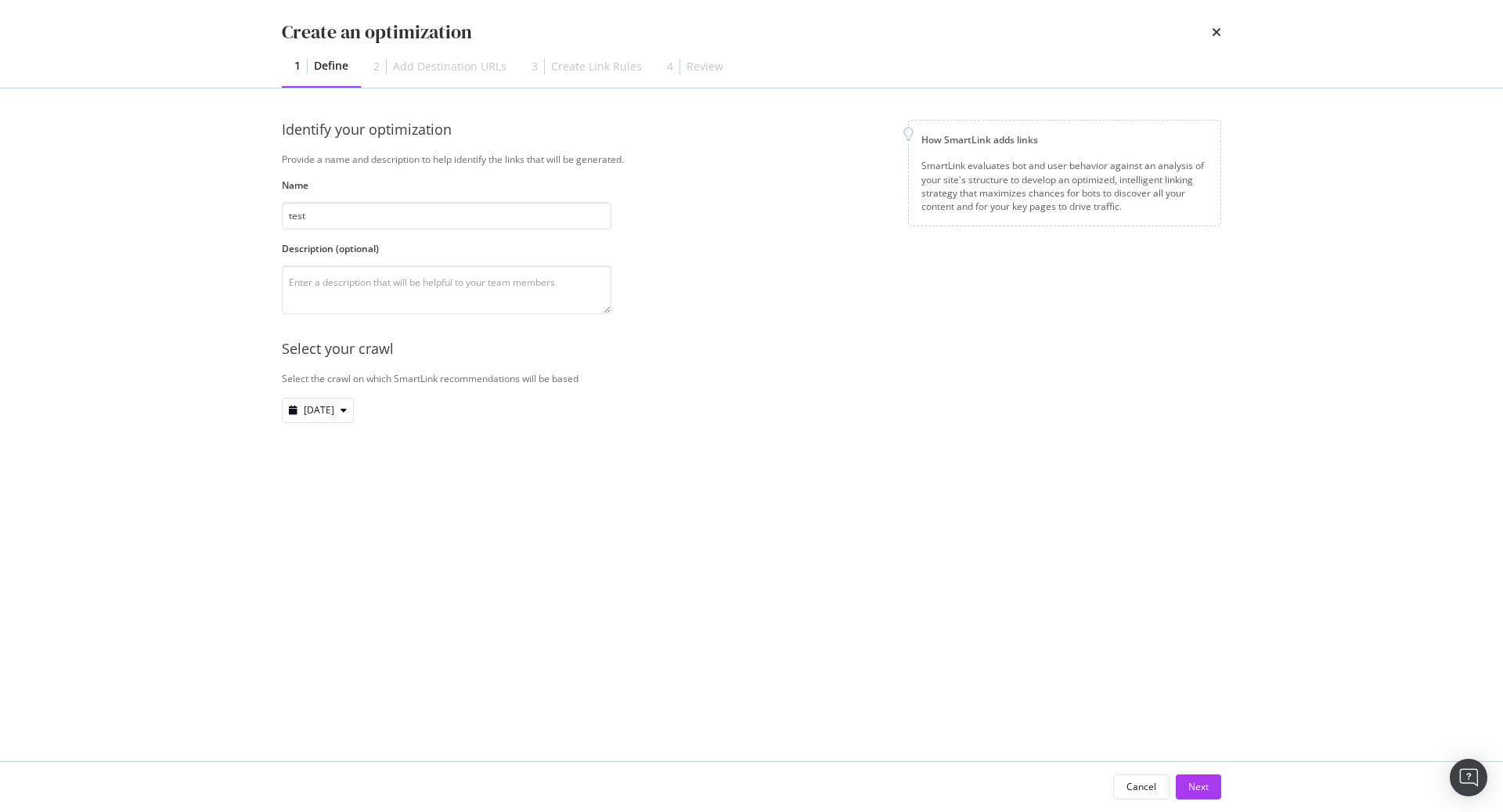
type input "test"
click at [1227, 783] on div "Cancel Next" at bounding box center [752, 786] width 1003 height 50
click at [1212, 783] on button "Next" at bounding box center [1199, 787] width 46 height 25
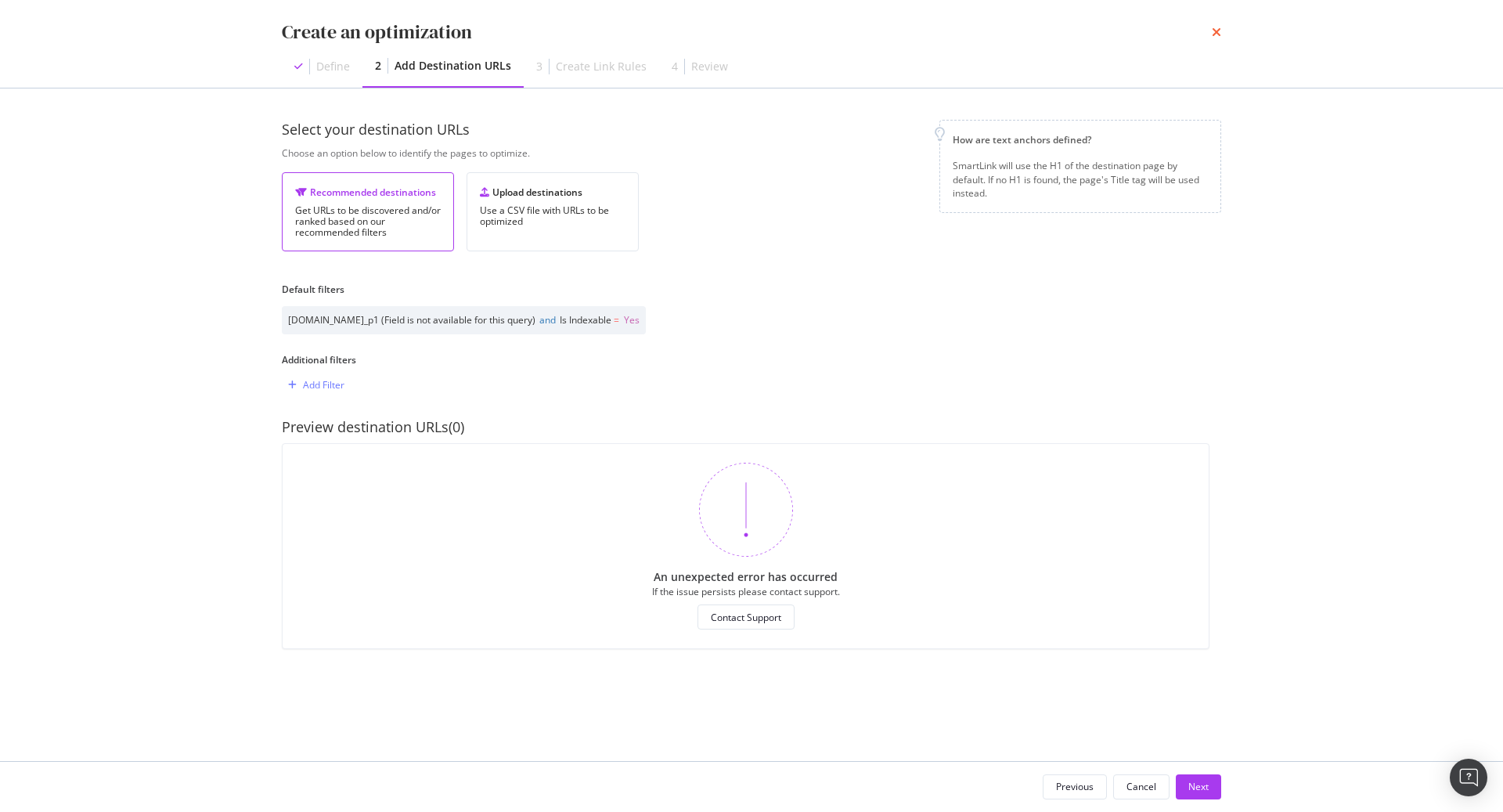
click at [1220, 34] on icon "times" at bounding box center [1216, 32] width 9 height 13
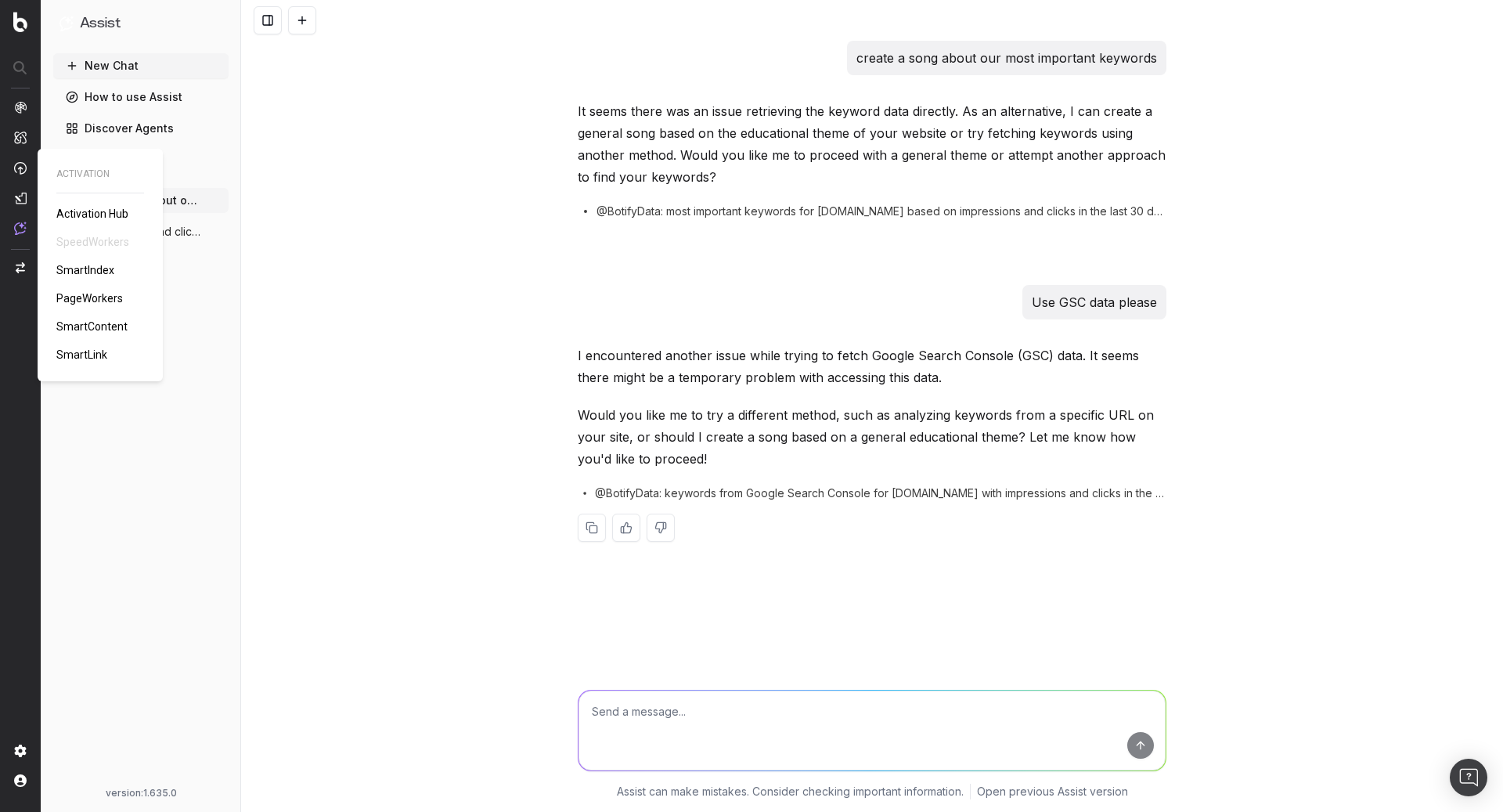
click at [79, 353] on span "SmartLink" at bounding box center [81, 354] width 51 height 13
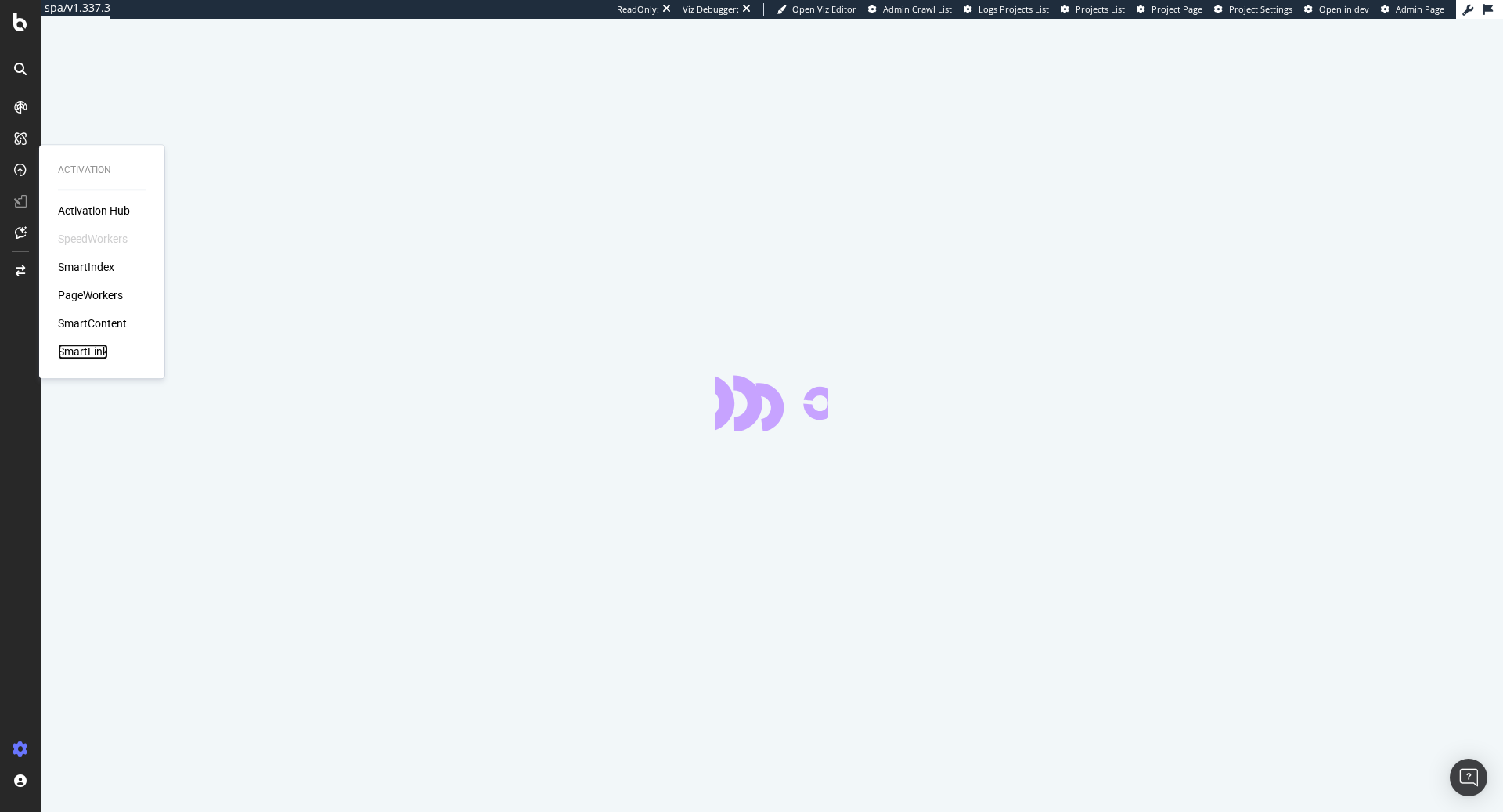
click at [88, 348] on div "SmartLink" at bounding box center [82, 351] width 50 height 16
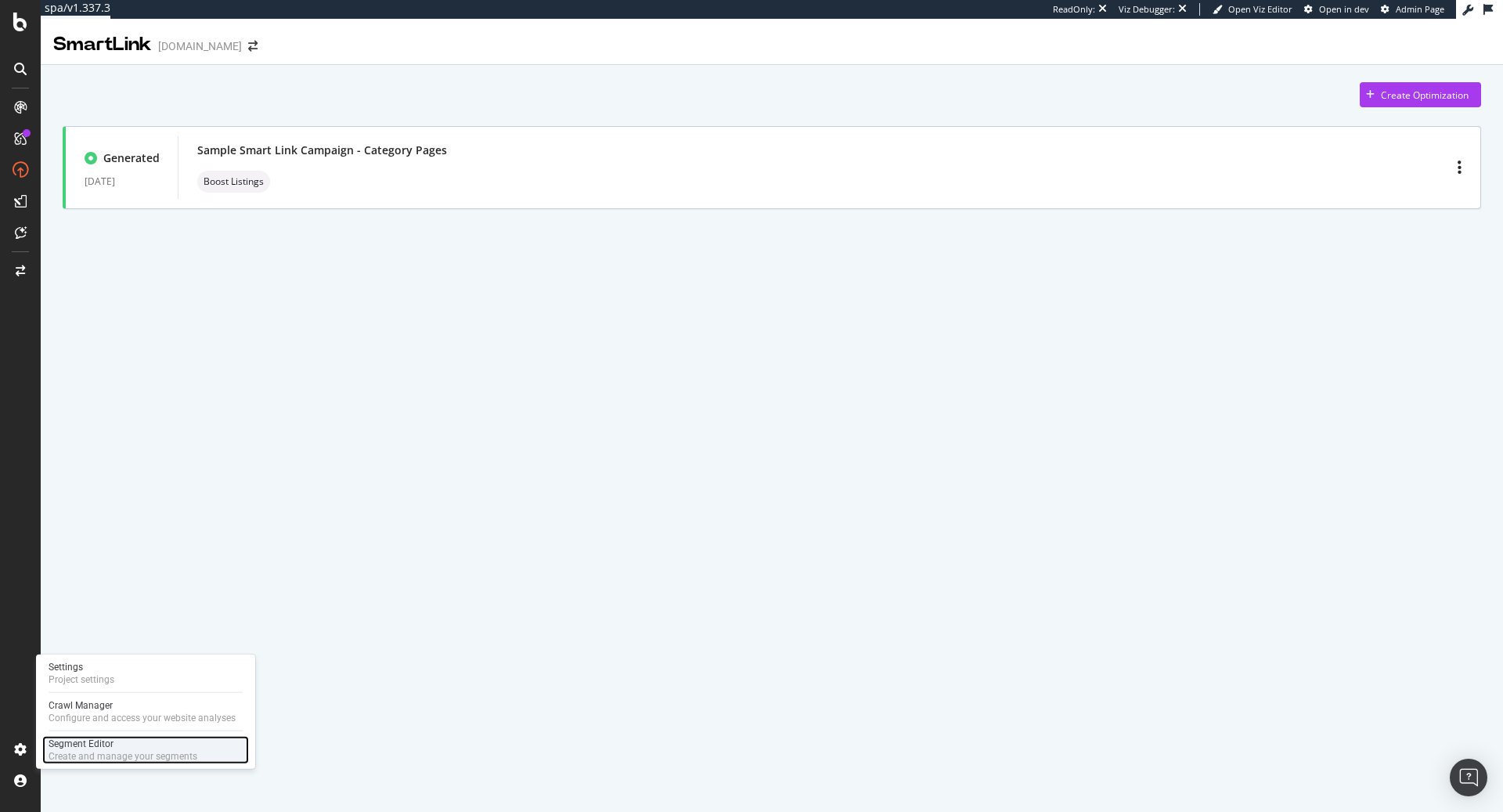
click at [107, 737] on div "Segment Editor" at bounding box center [122, 743] width 148 height 13
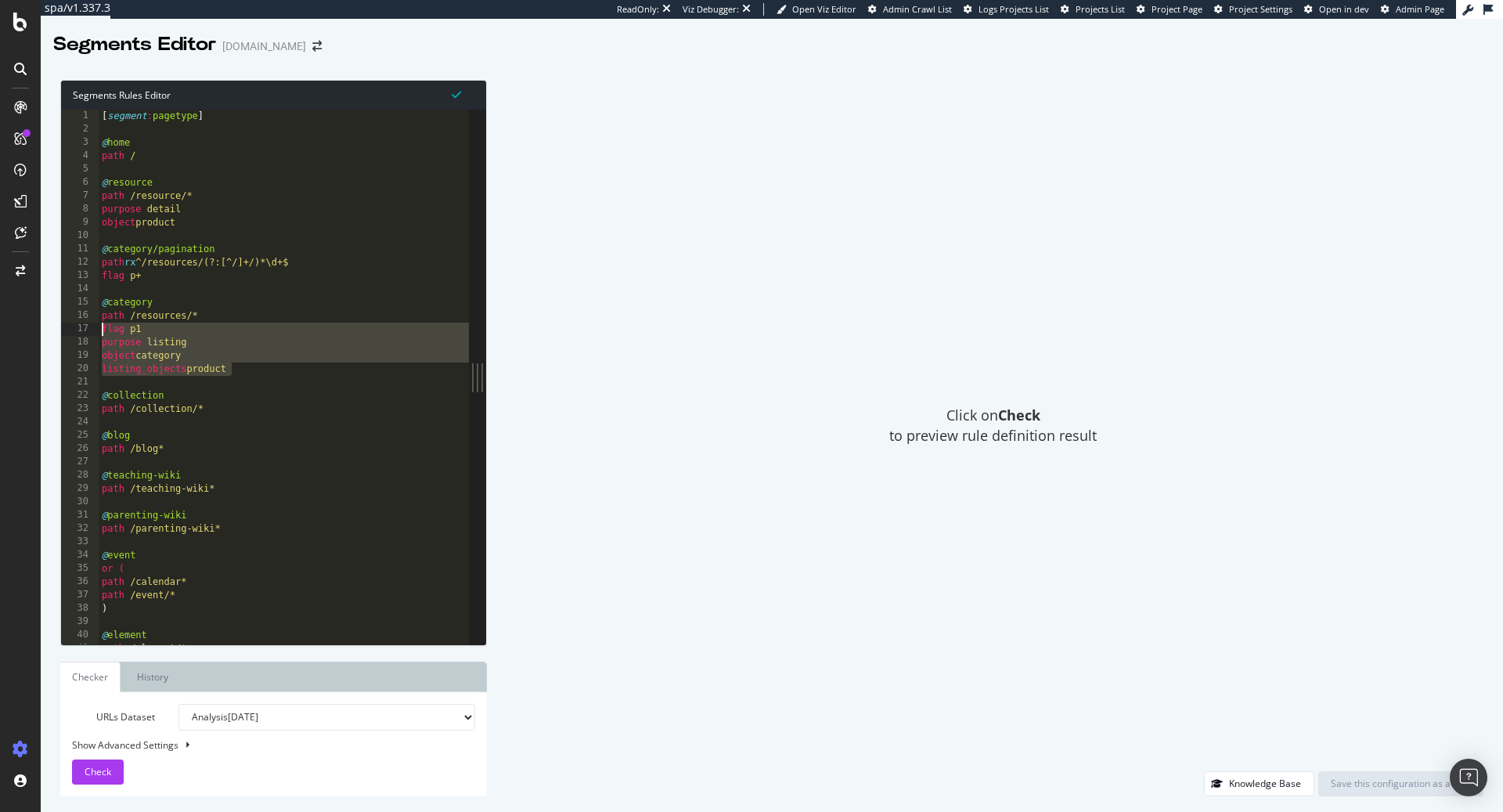
drag, startPoint x: 254, startPoint y: 373, endPoint x: 88, endPoint y: 331, distance: 171.2
click at [88, 331] on div "listing_objects product 1 2 3 4 5 6 7 8 9 10 11 12 13 14 15 16 17 18 19 20 21 2…" at bounding box center [264, 376] width 408 height 534
click at [651, 289] on div "Click on Check to preview rule definition result" at bounding box center [993, 425] width 981 height 691
click at [369, 354] on div "[ segment : pagetype ] @ home path / @ resource path /resource/* purpose detail…" at bounding box center [1477, 391] width 2757 height 563
type textarea "object category"
